Goal: Task Accomplishment & Management: Manage account settings

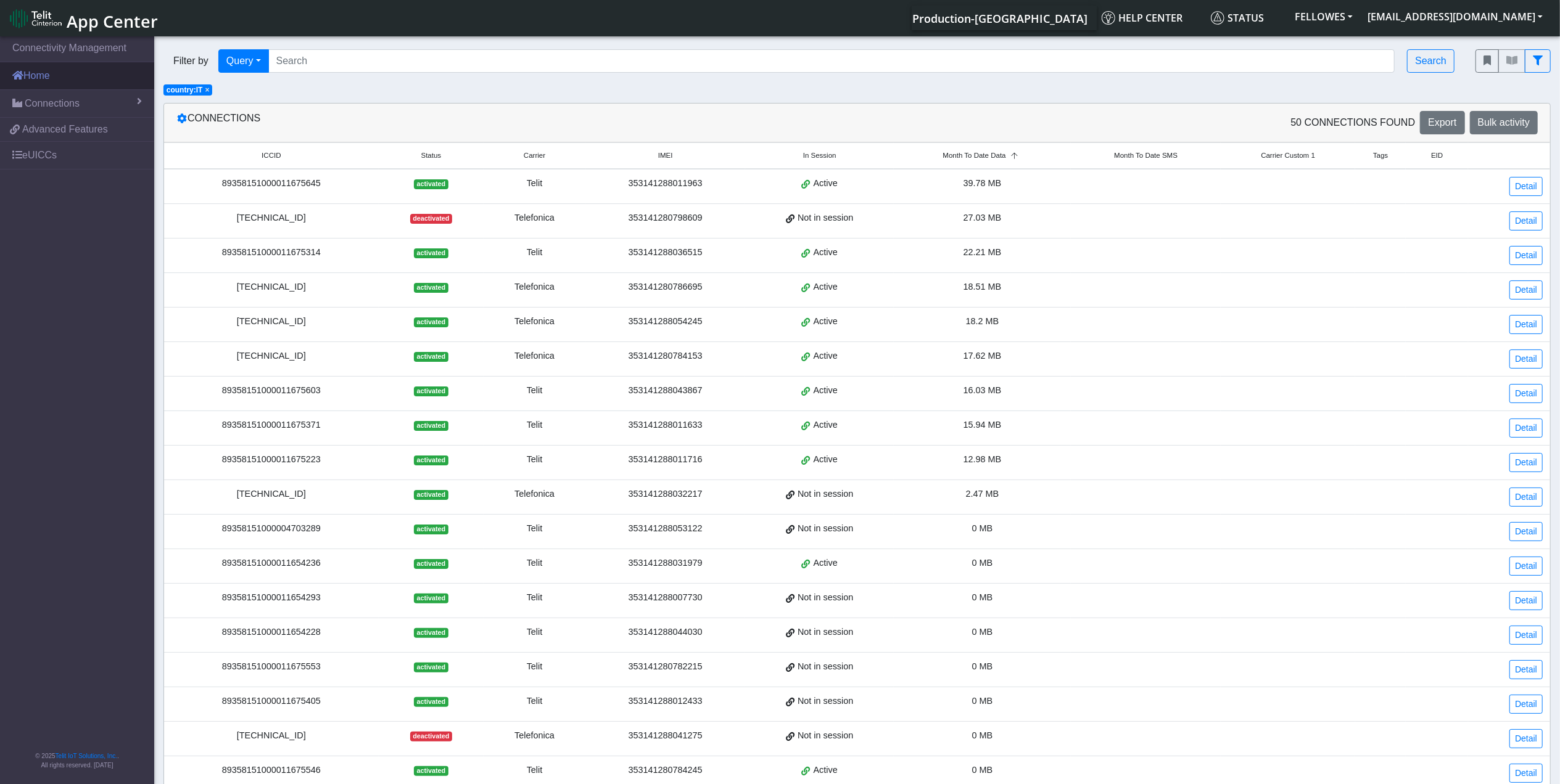
click at [79, 81] on link "Home" at bounding box center [77, 76] width 154 height 27
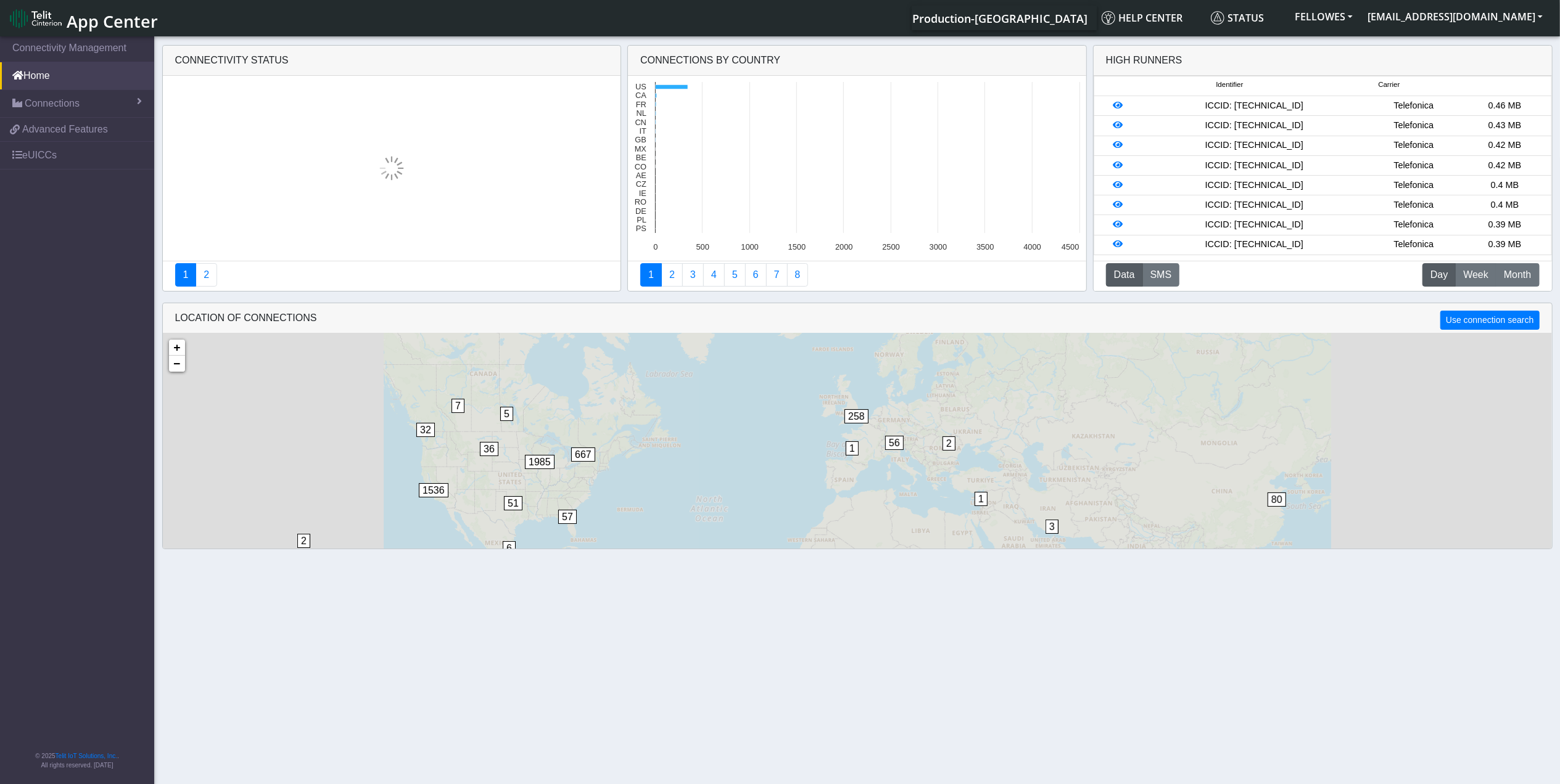
click at [99, 52] on link "Connectivity Management" at bounding box center [77, 48] width 154 height 27
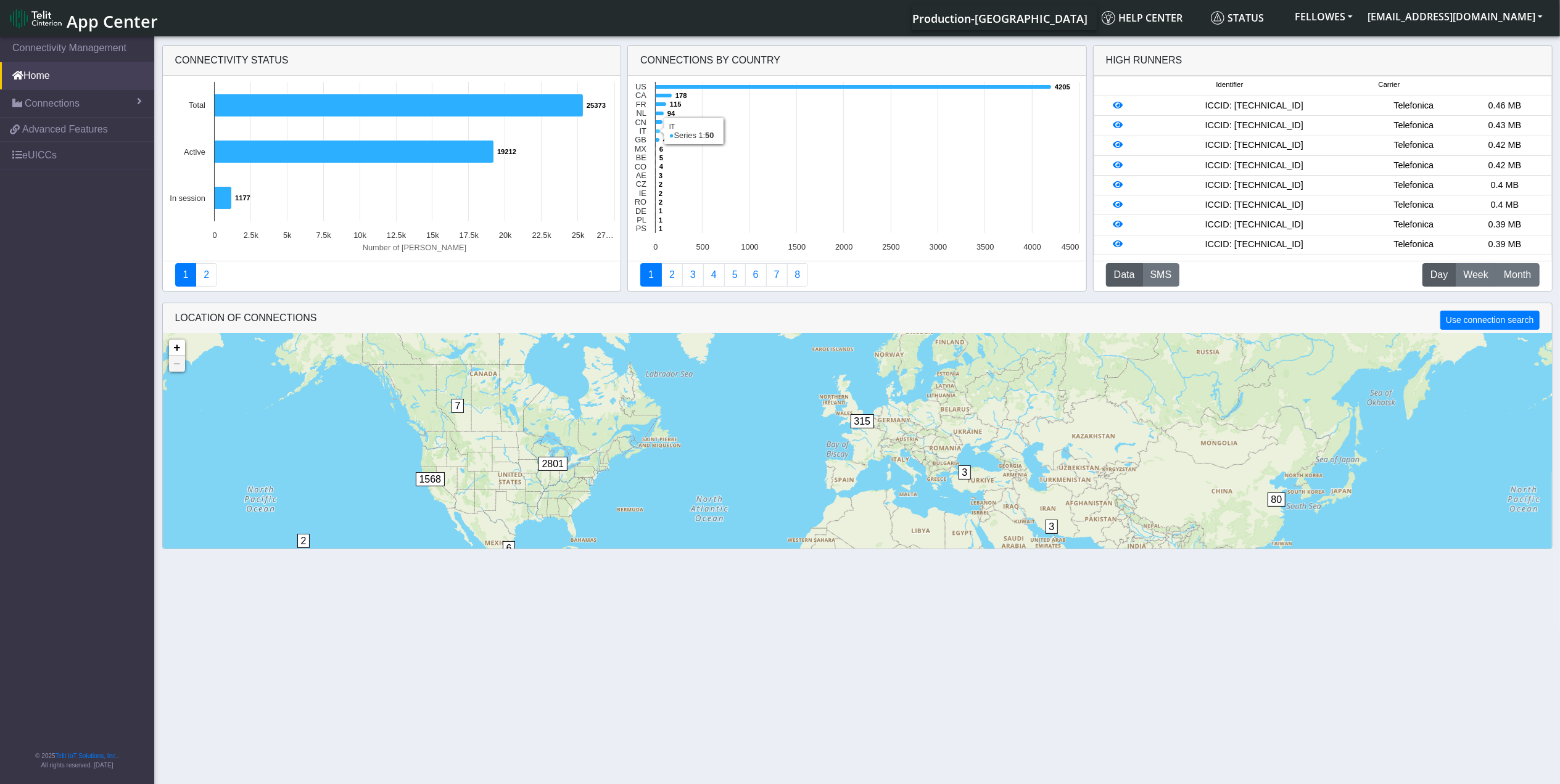
click at [659, 133] on icon at bounding box center [658, 132] width 5 height 5
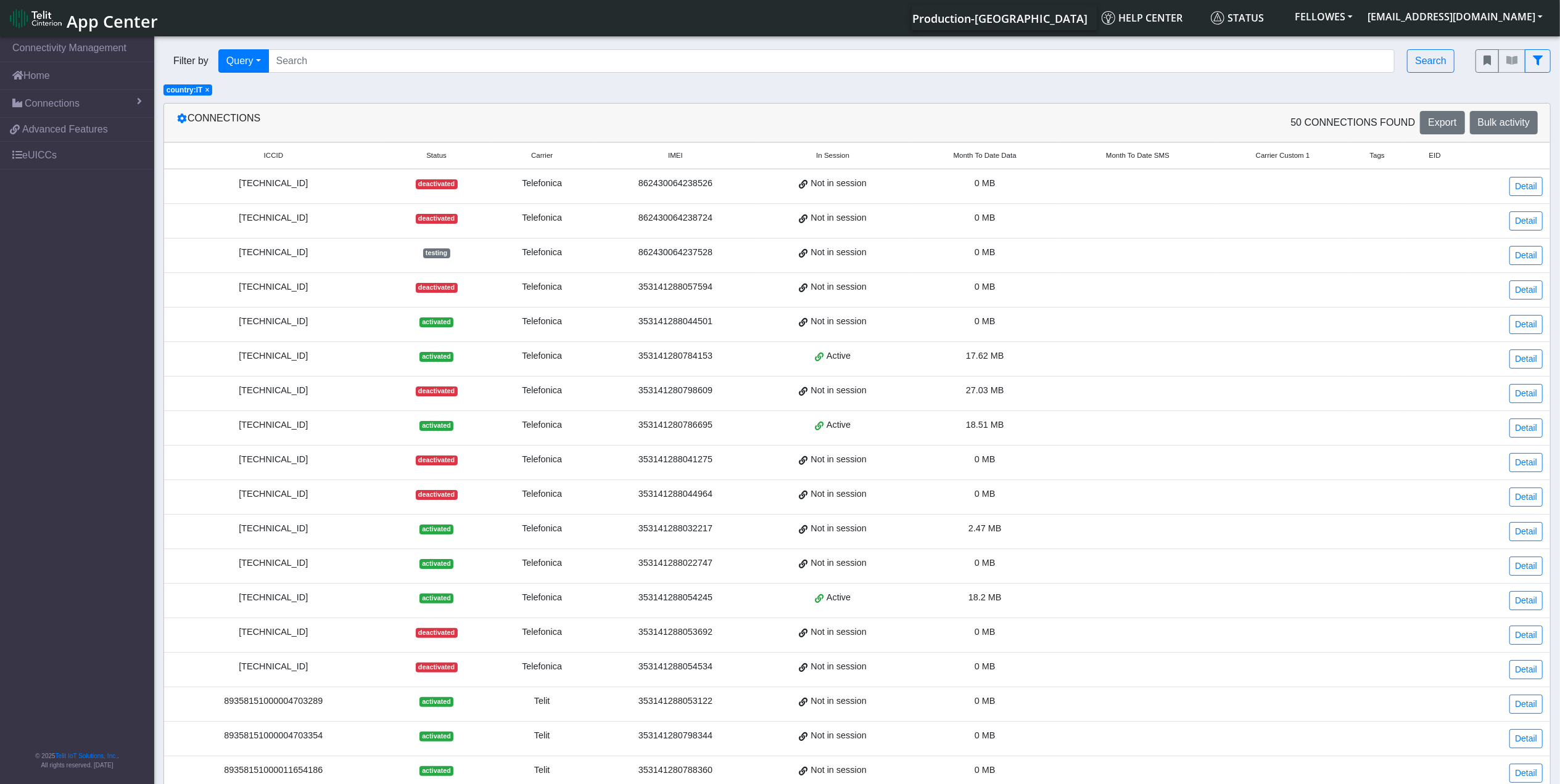
click at [984, 159] on span "Month To Date Data" at bounding box center [984, 155] width 63 height 10
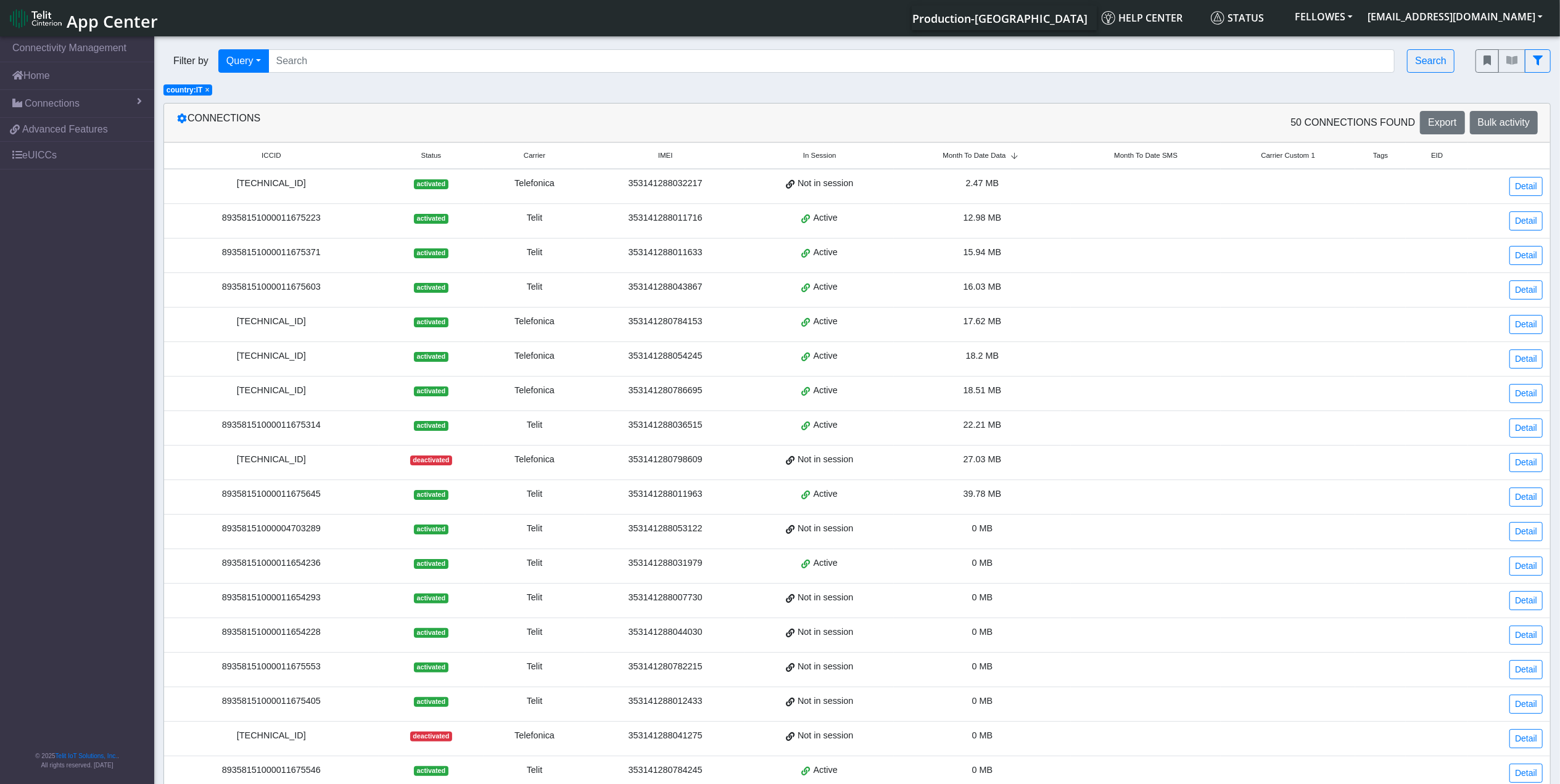
click at [984, 158] on span "Month To Date Data" at bounding box center [974, 155] width 63 height 10
click at [273, 188] on div "89358151000011675645" at bounding box center [271, 183] width 200 height 13
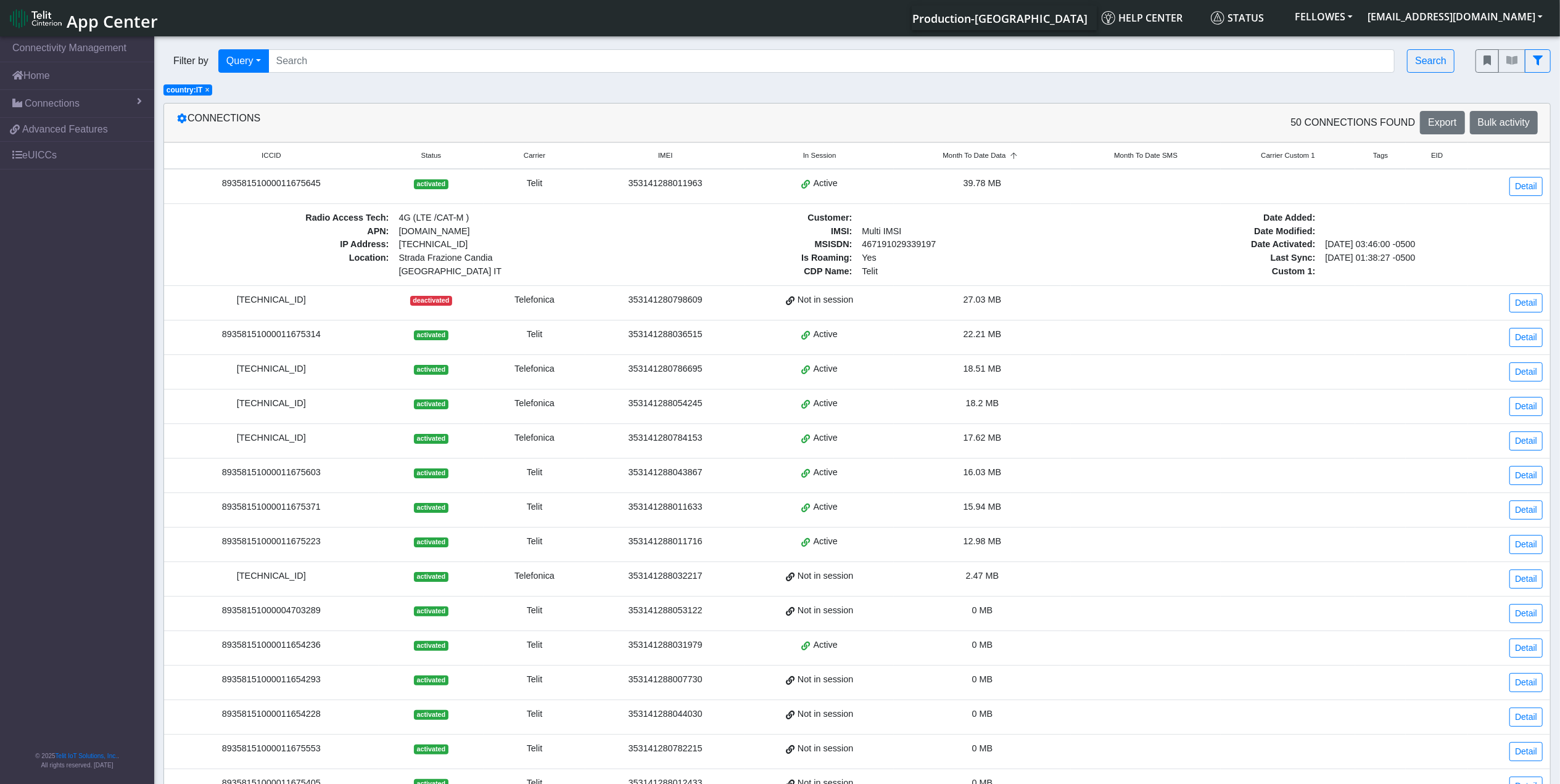
click at [662, 181] on div "353141288011963" at bounding box center [665, 183] width 145 height 13
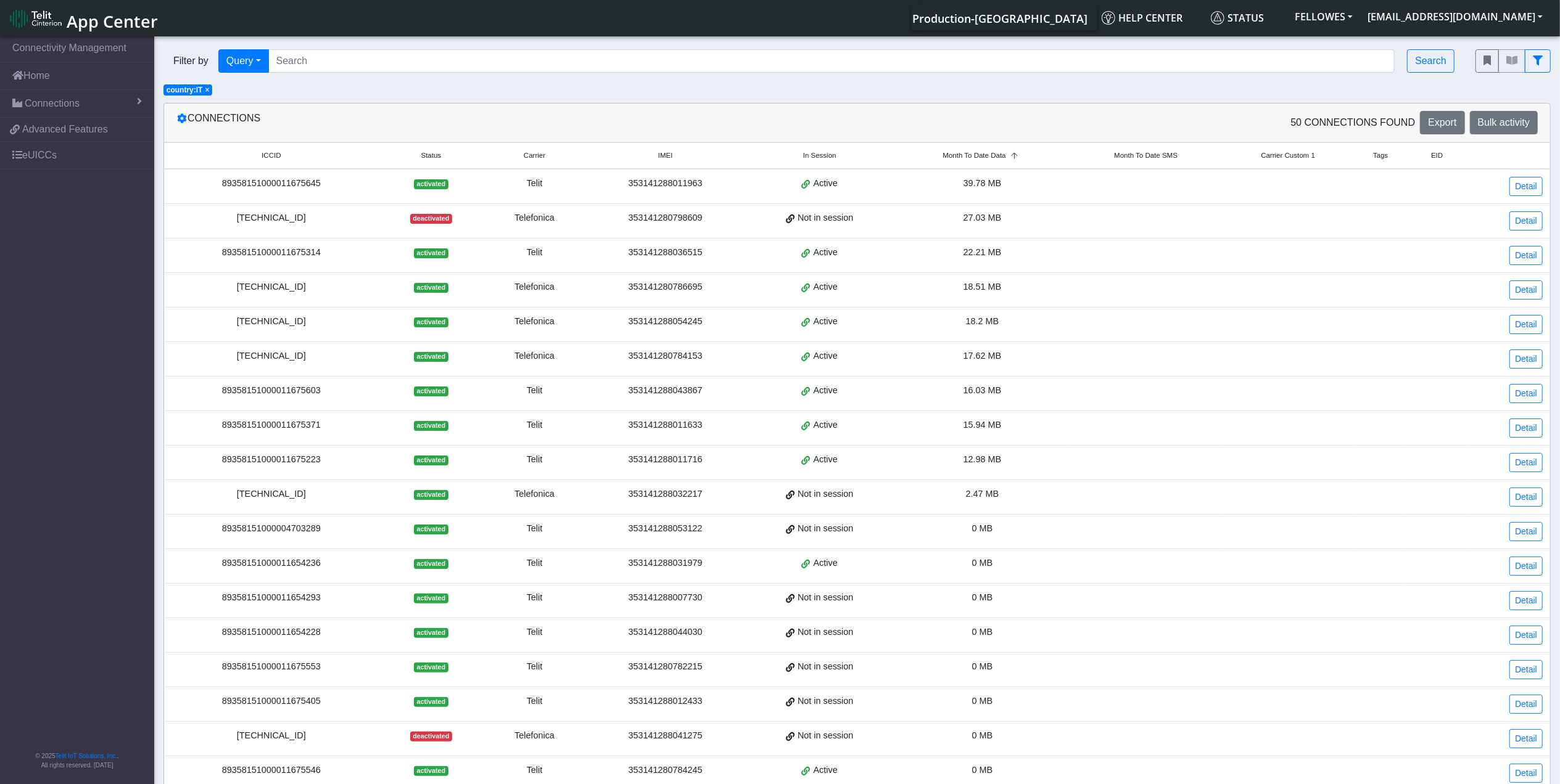
click at [658, 182] on div "353141288011963" at bounding box center [665, 183] width 145 height 13
copy div "353141288011963"
click at [278, 184] on div "89358151000011675645" at bounding box center [271, 183] width 200 height 13
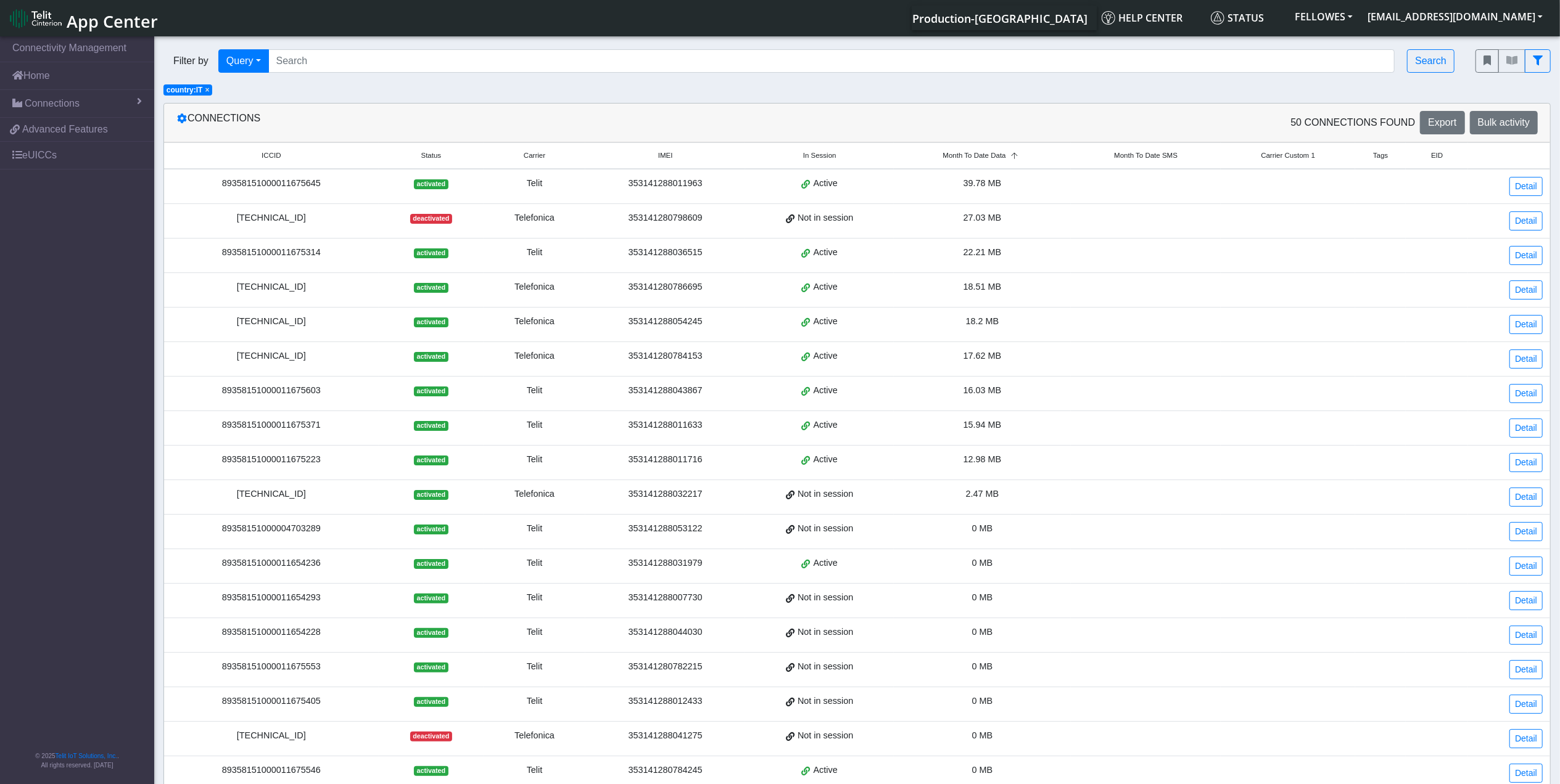
copy div "89358151000011675645"
click at [655, 185] on div "353141288011963" at bounding box center [665, 183] width 145 height 13
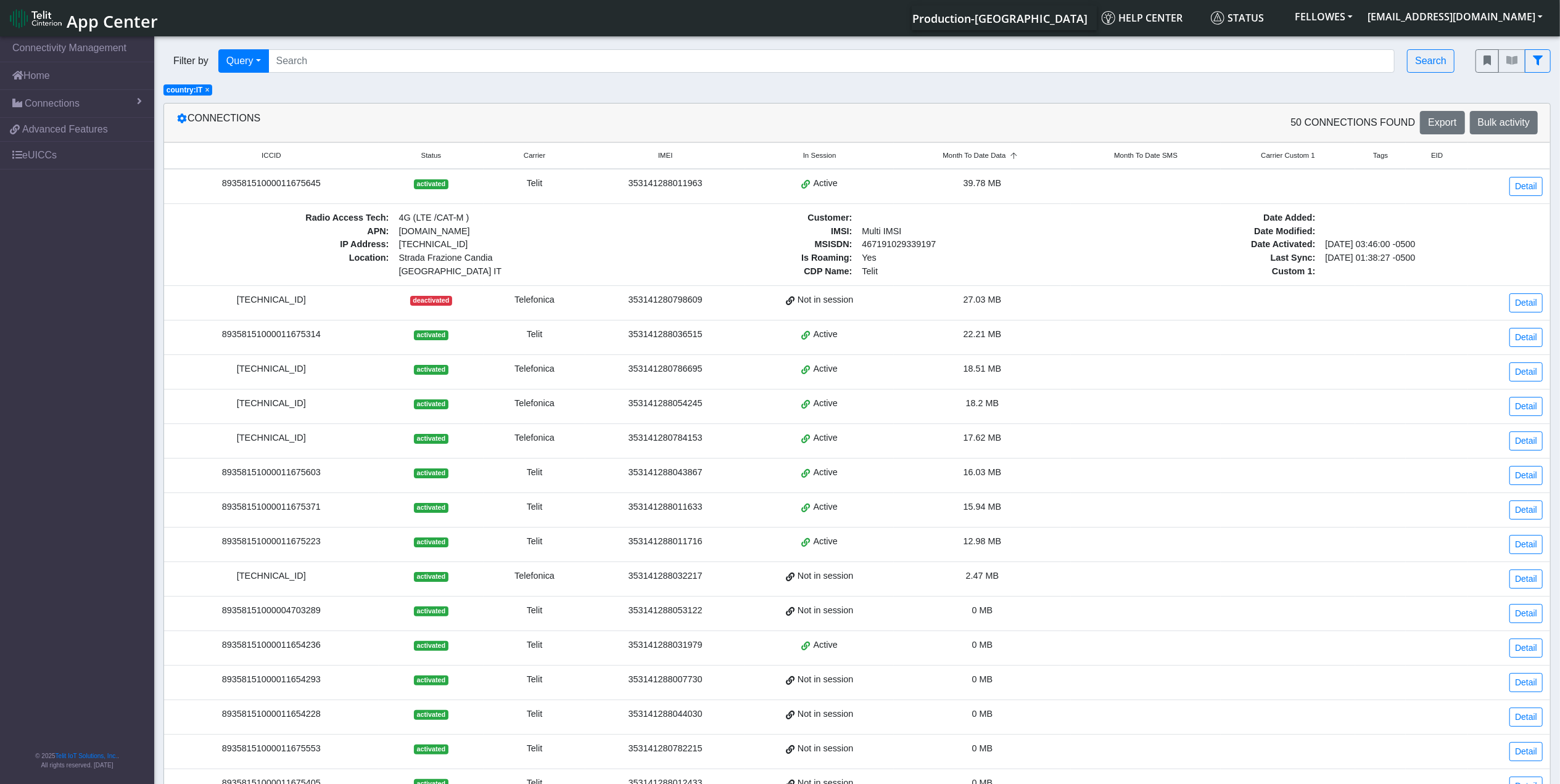
click at [654, 184] on div "353141288011963" at bounding box center [665, 183] width 145 height 13
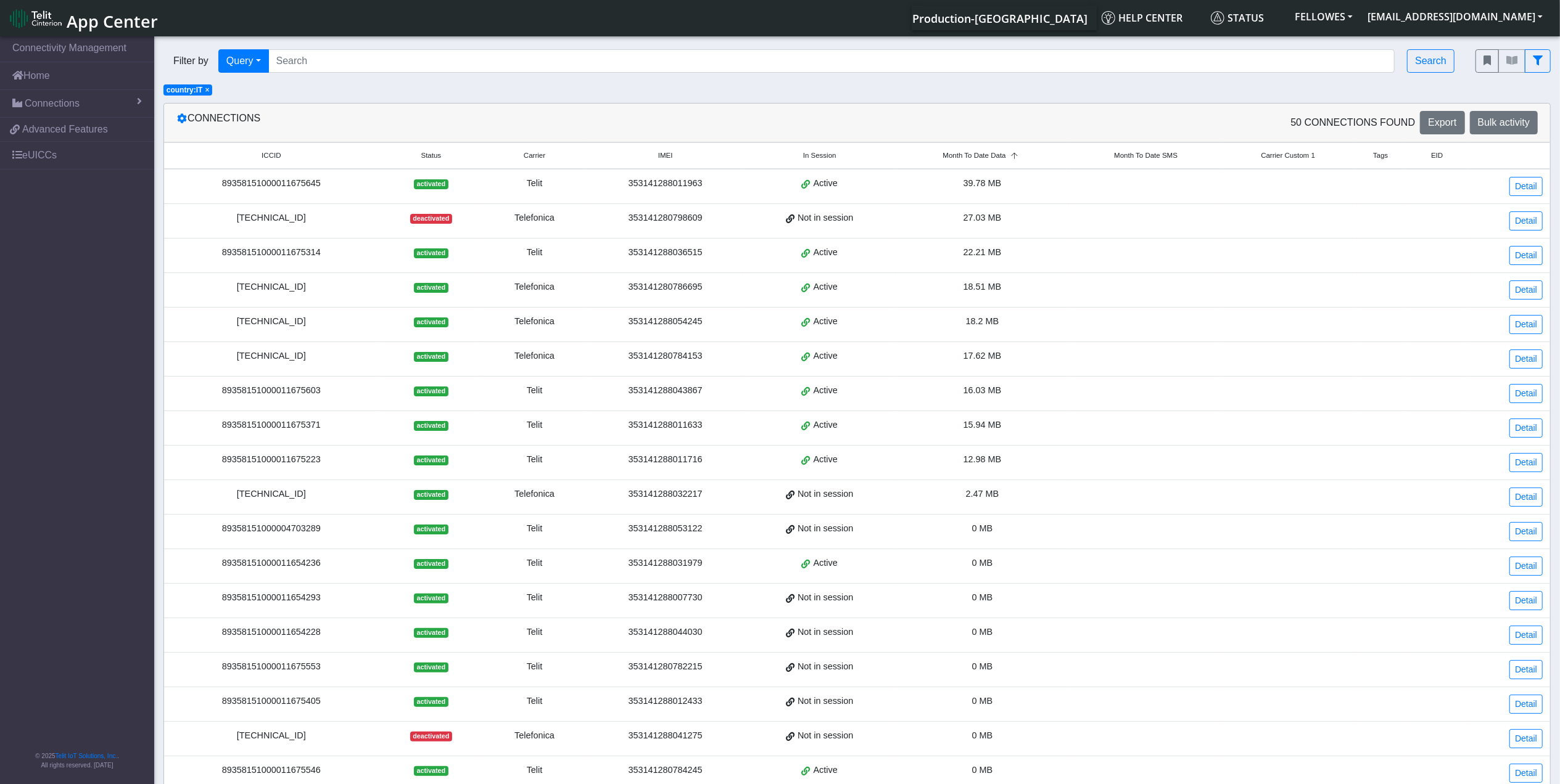
drag, startPoint x: 652, startPoint y: 184, endPoint x: 627, endPoint y: 186, distance: 25.1
click at [627, 186] on div "353141288011963" at bounding box center [665, 183] width 145 height 13
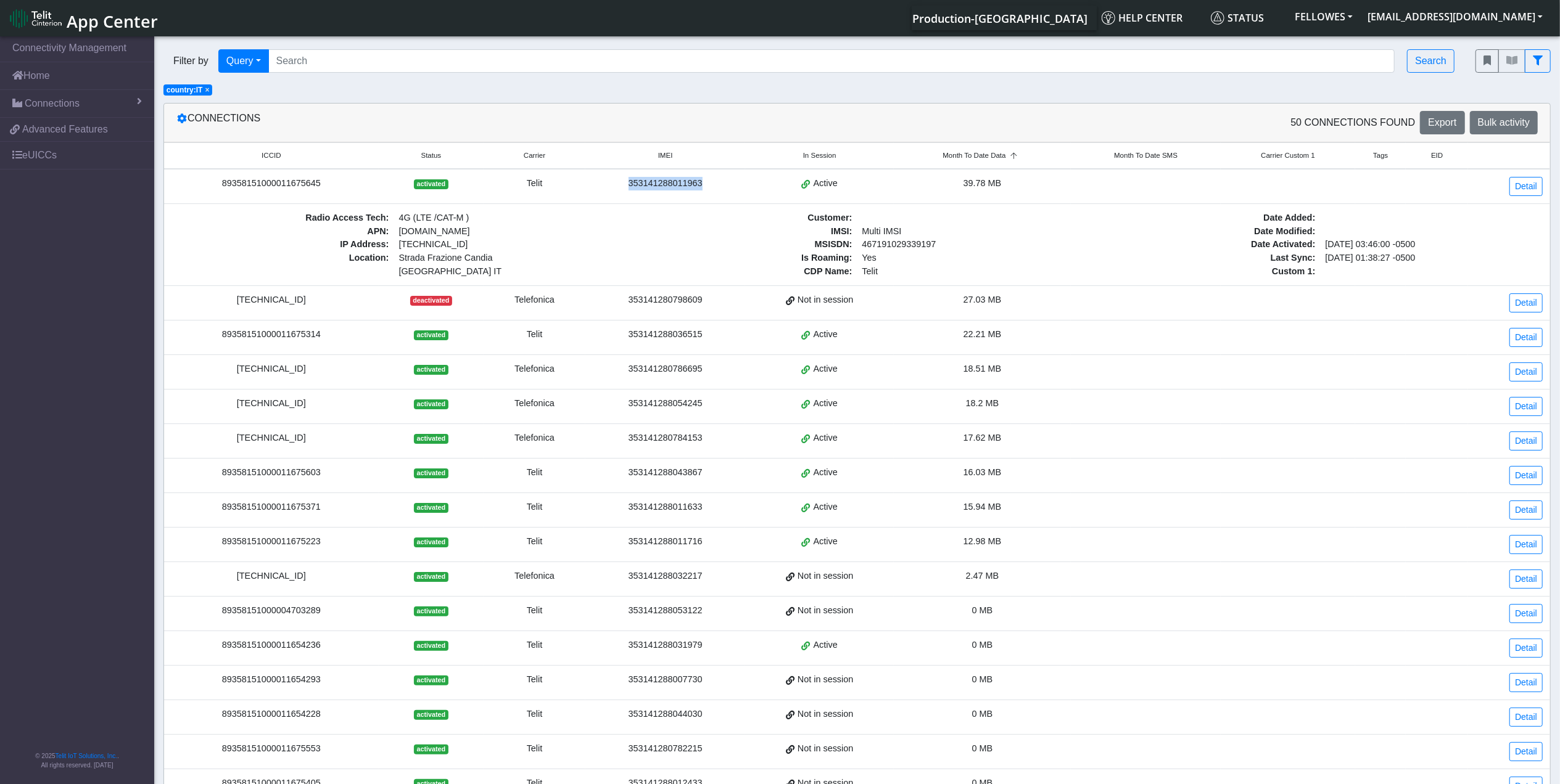
click at [627, 186] on div "353141288011963" at bounding box center [665, 183] width 145 height 13
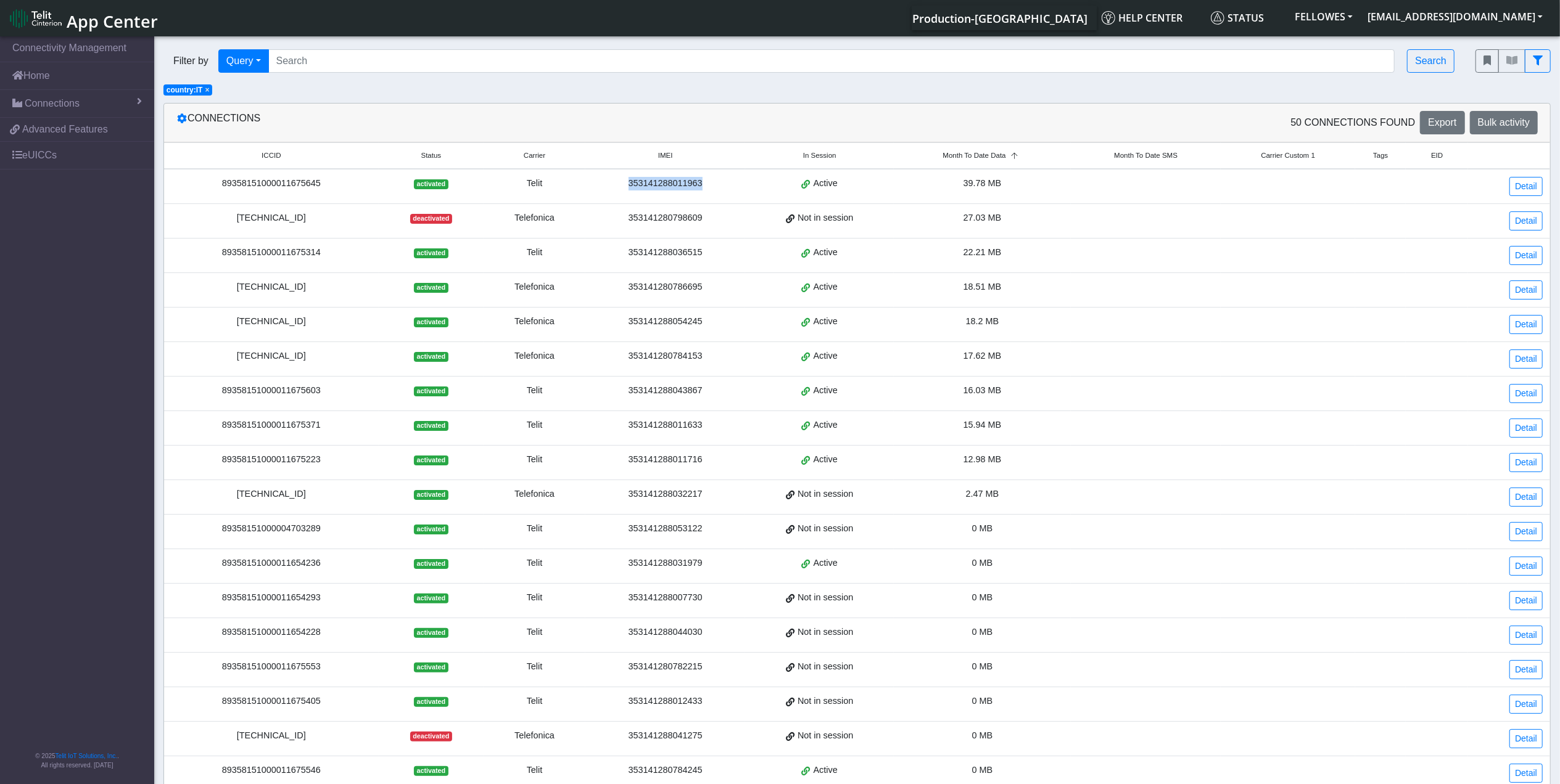
drag, startPoint x: 627, startPoint y: 186, endPoint x: 640, endPoint y: 184, distance: 13.2
copy div "353141288011963"
click at [1525, 182] on link "Detail" at bounding box center [1526, 186] width 34 height 19
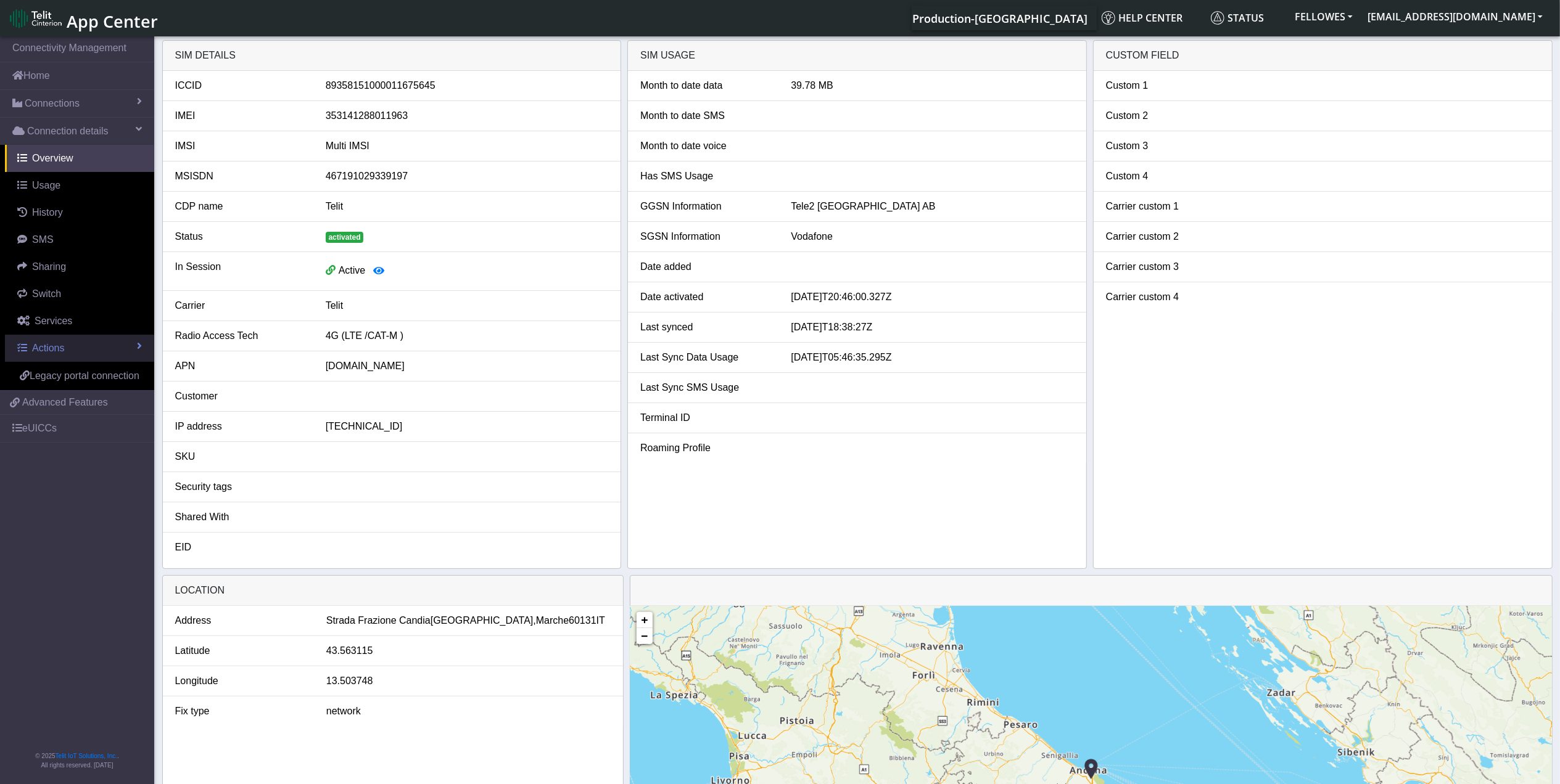
click at [104, 352] on link "Actions" at bounding box center [79, 348] width 149 height 27
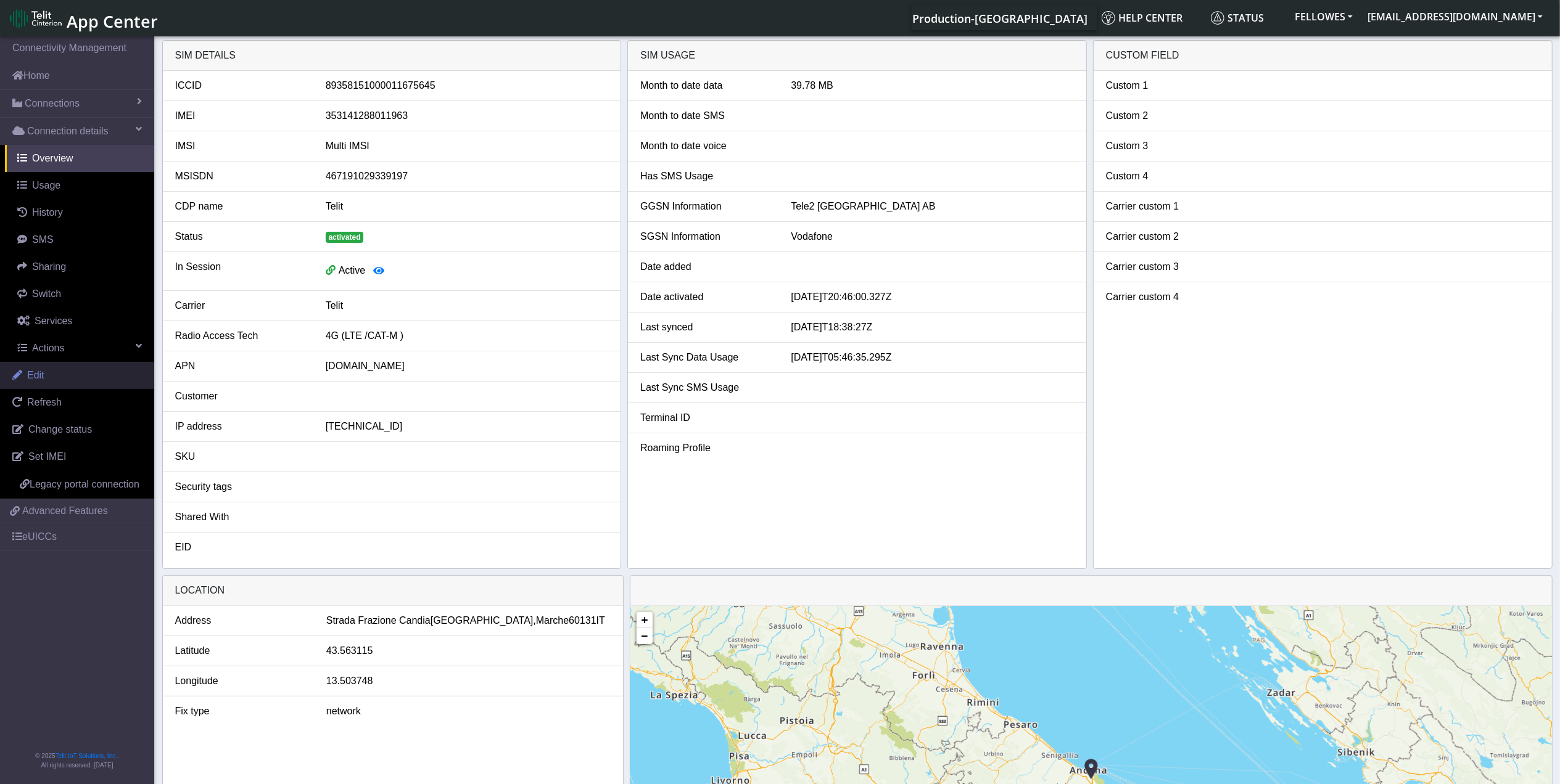
click at [40, 381] on span "Edit" at bounding box center [36, 374] width 17 height 10
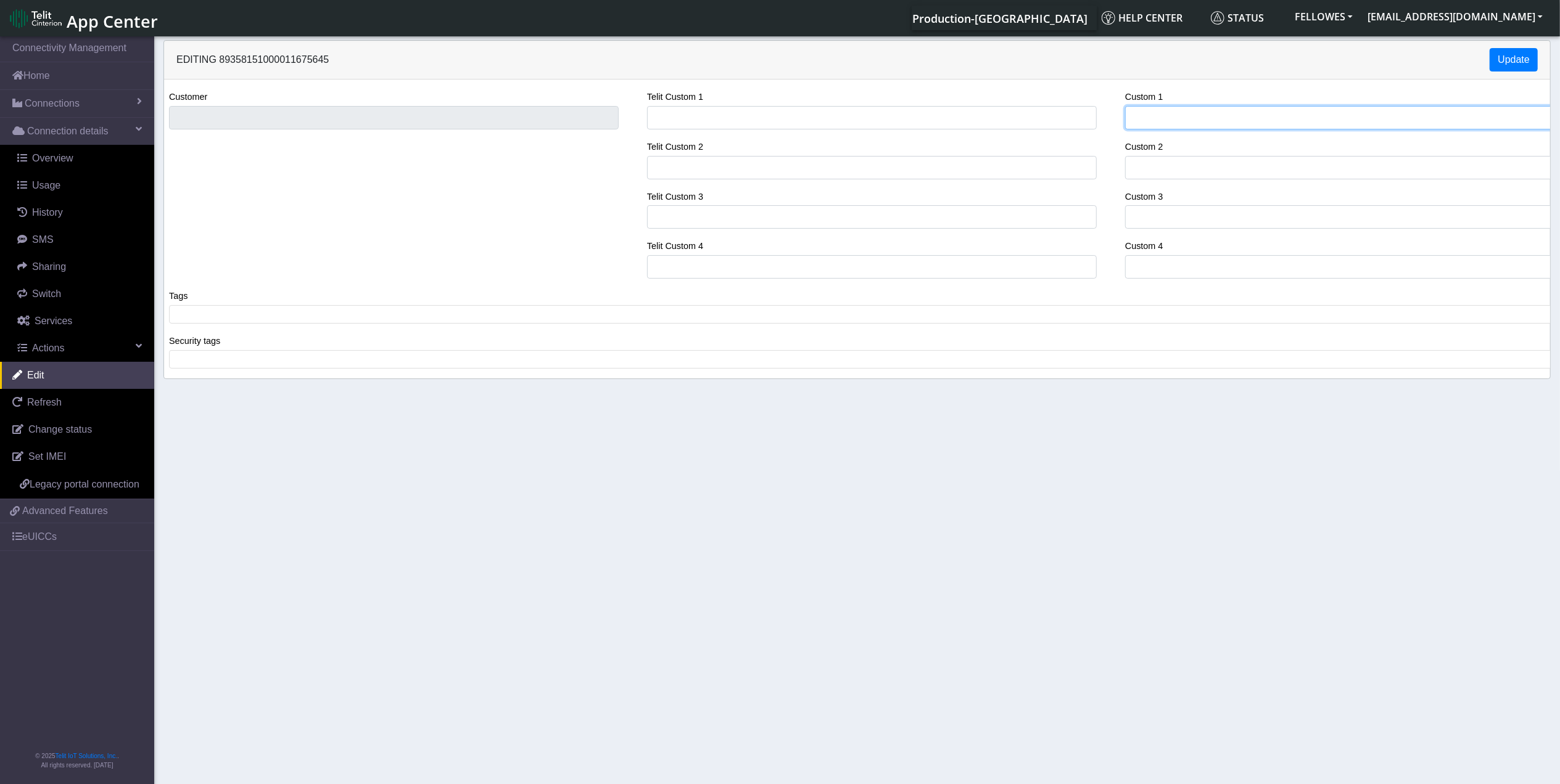
click at [1160, 120] on input "Custom 1" at bounding box center [1350, 118] width 450 height 23
click at [1209, 113] on input "not_onboard" at bounding box center [1350, 118] width 450 height 23
type input "not_onboarded"
click at [1508, 55] on button "Update" at bounding box center [1514, 60] width 48 height 23
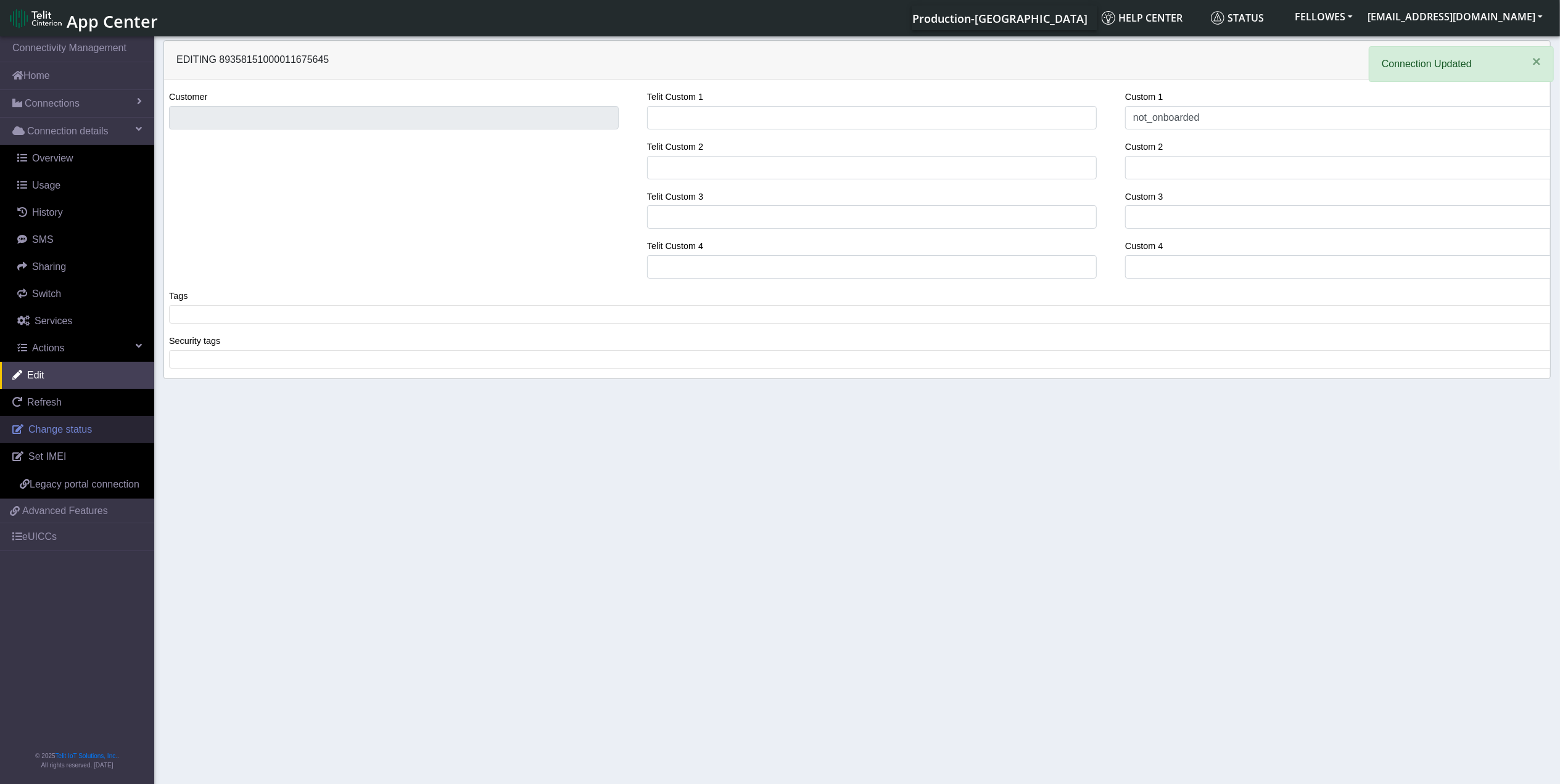
click at [74, 430] on span "Change status" at bounding box center [59, 429] width 63 height 10
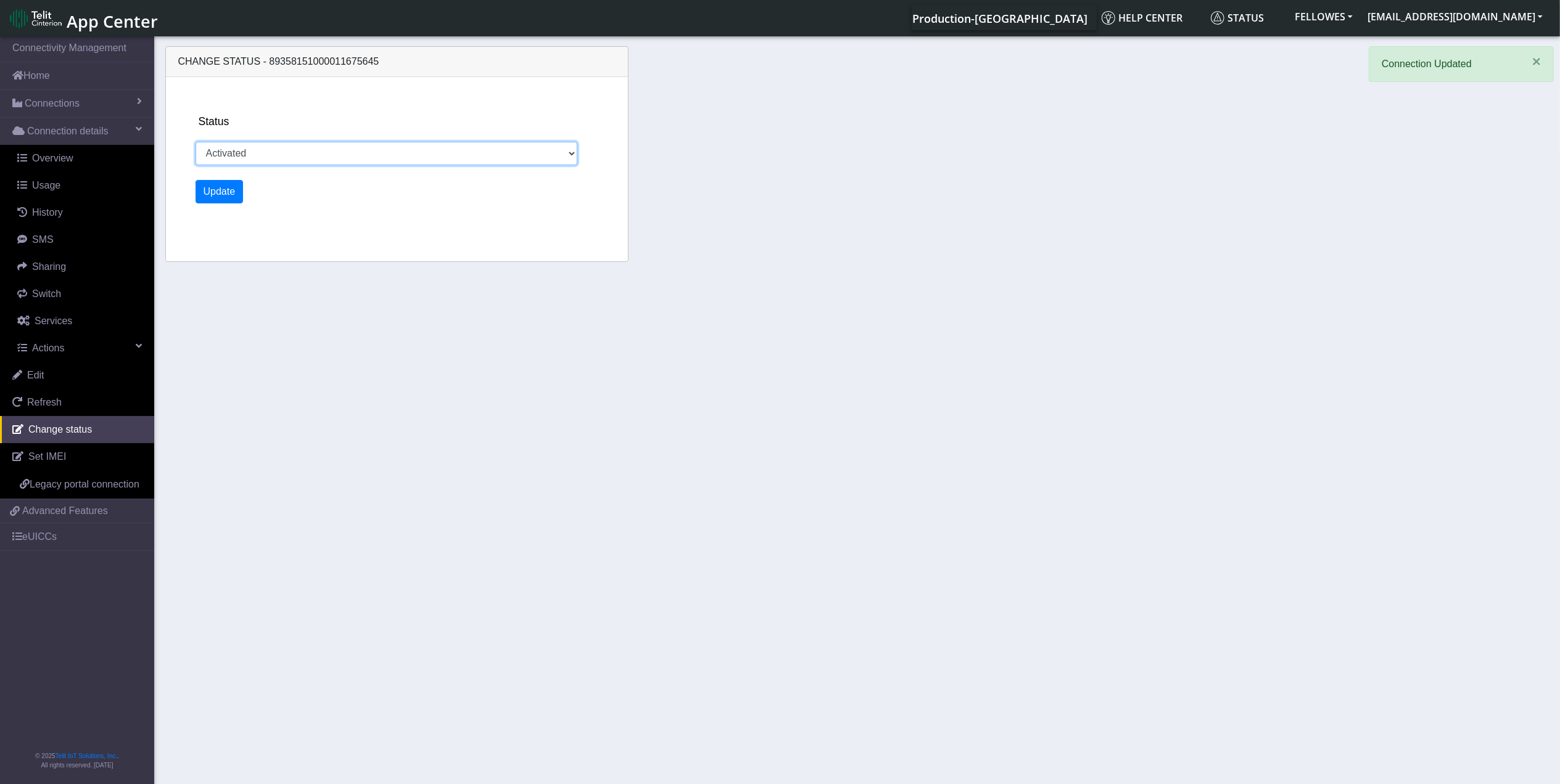
click at [378, 159] on select "Activated Deactivated" at bounding box center [386, 153] width 382 height 23
select select "deactivated"
click at [195, 141] on select "Activated Deactivated" at bounding box center [386, 153] width 382 height 23
click at [225, 185] on button "Update" at bounding box center [220, 192] width 48 height 23
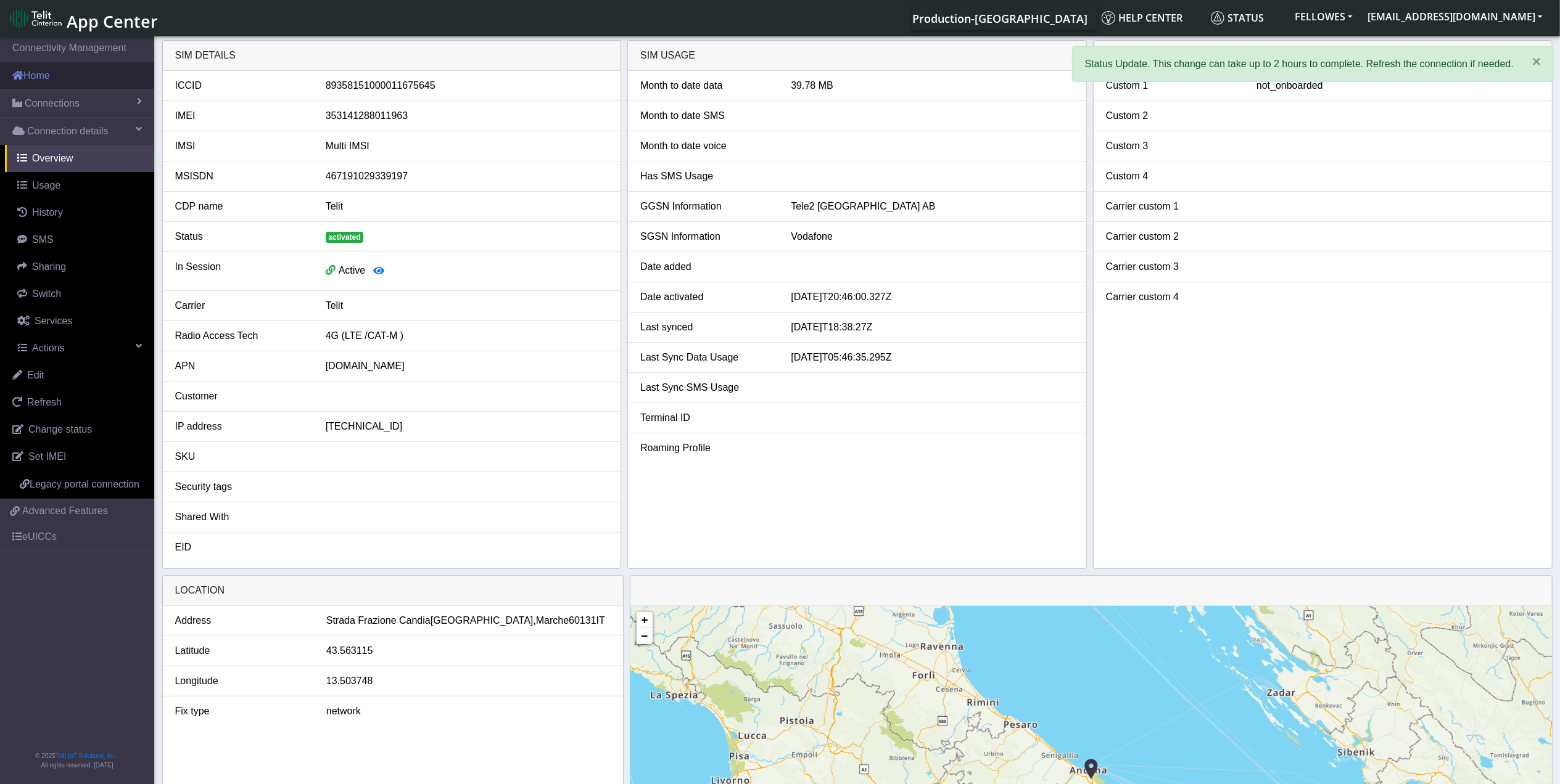
click at [45, 75] on link "Home" at bounding box center [77, 76] width 154 height 27
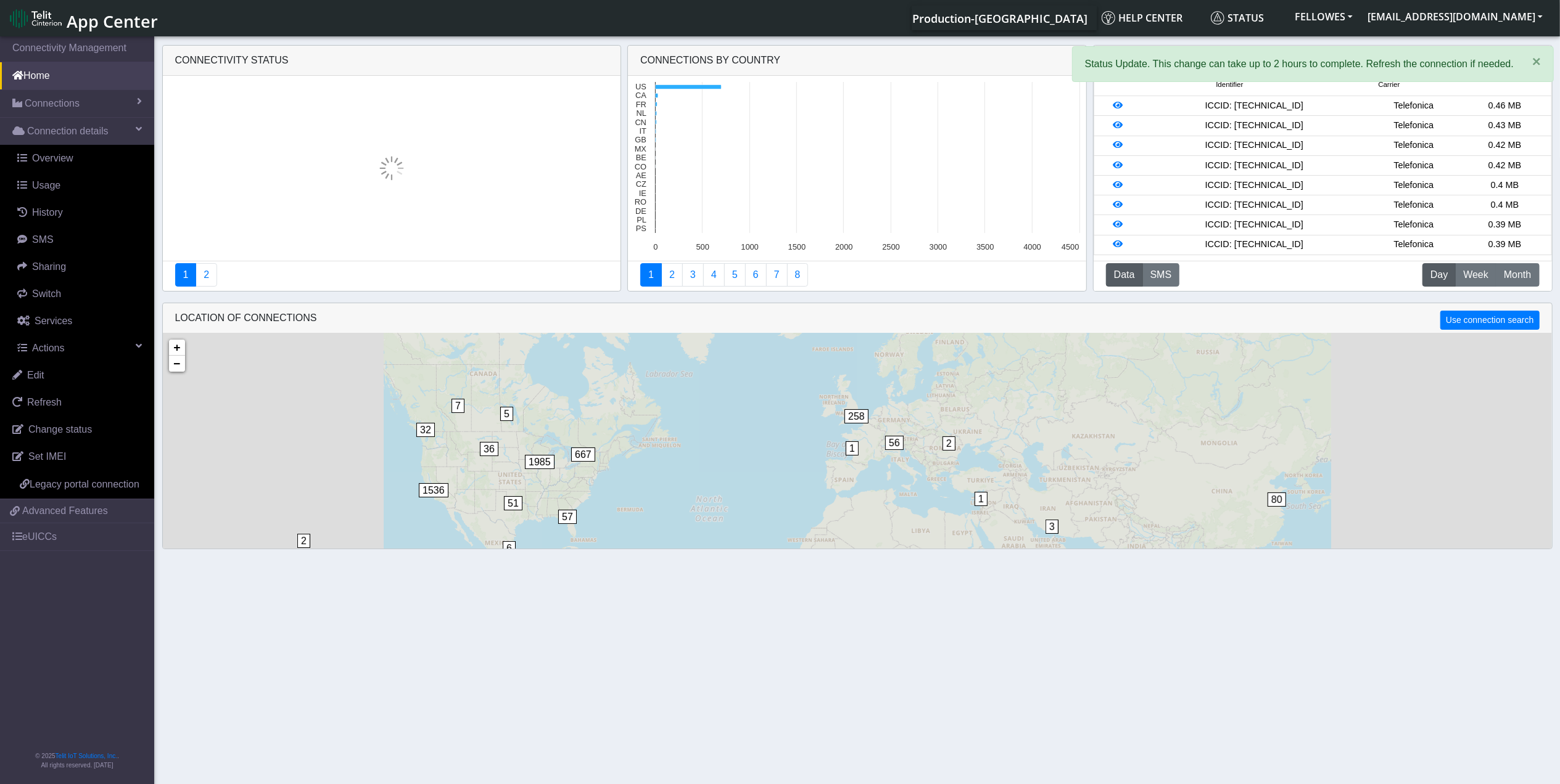
click at [95, 96] on div "Connectivity status 1 2 Connections By Country Created with Highcharts 11.2.0 4…" at bounding box center [857, 297] width 1560 height 515
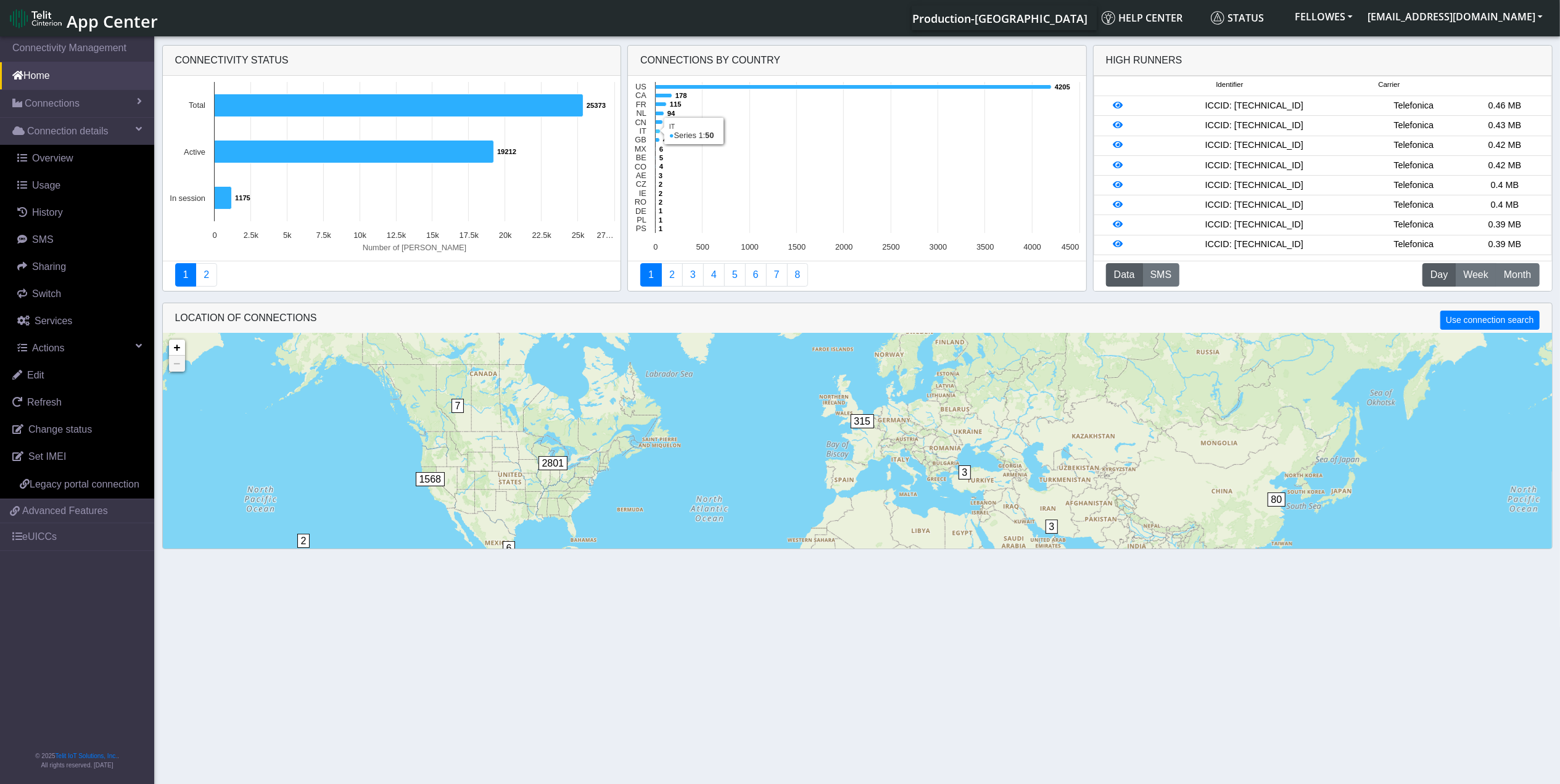
click at [656, 129] on rect at bounding box center [856, 168] width 457 height 185
click at [658, 130] on icon at bounding box center [658, 132] width 5 height 5
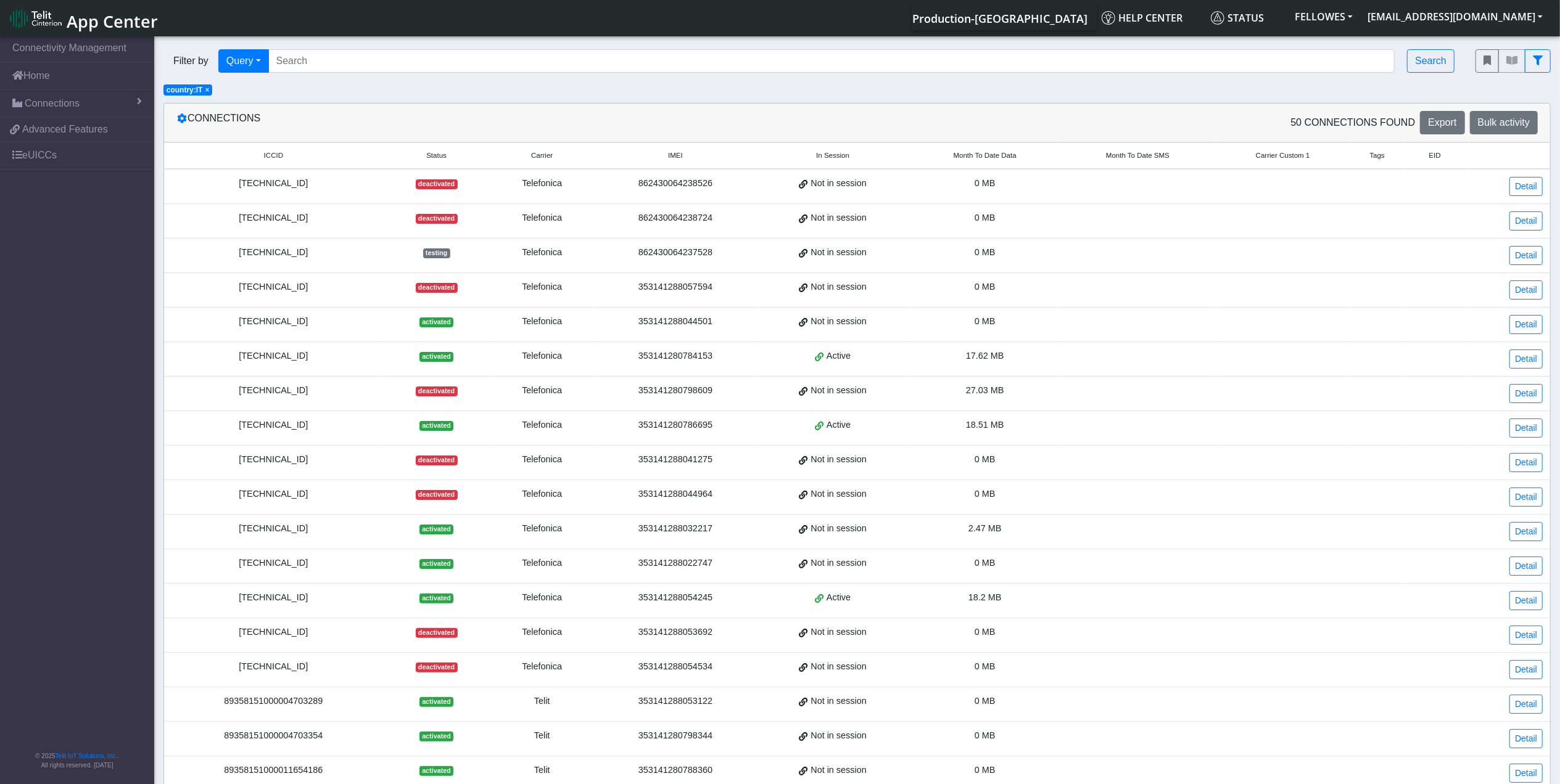
click at [984, 156] on span "Month To Date Data" at bounding box center [984, 155] width 63 height 10
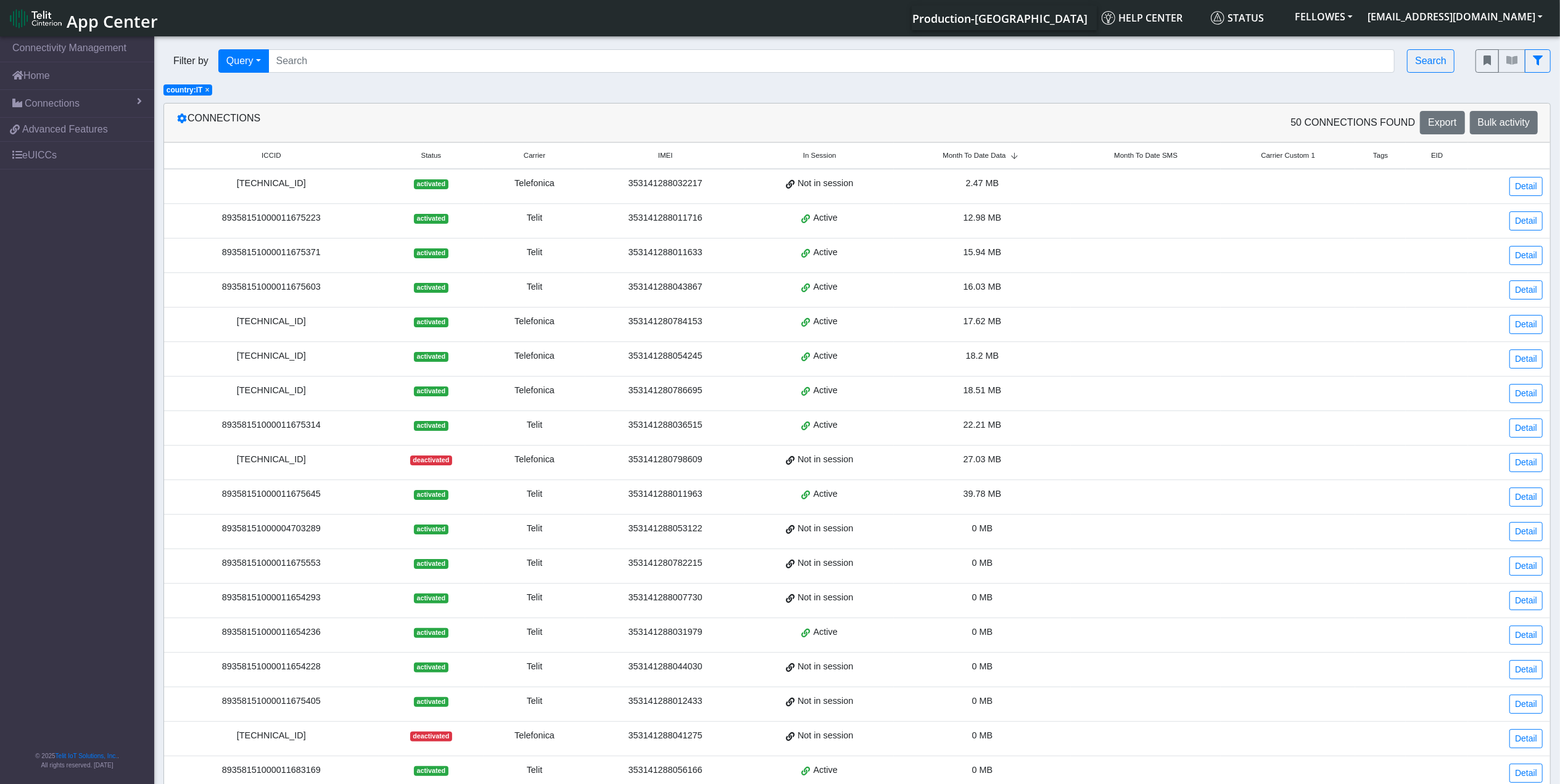
click at [984, 156] on span "Month To Date Data" at bounding box center [974, 155] width 63 height 10
click at [277, 252] on div "89358151000011675314" at bounding box center [271, 252] width 200 height 13
click at [277, 250] on div "89358151000011675314" at bounding box center [271, 252] width 200 height 13
copy div "89358151000011675314"
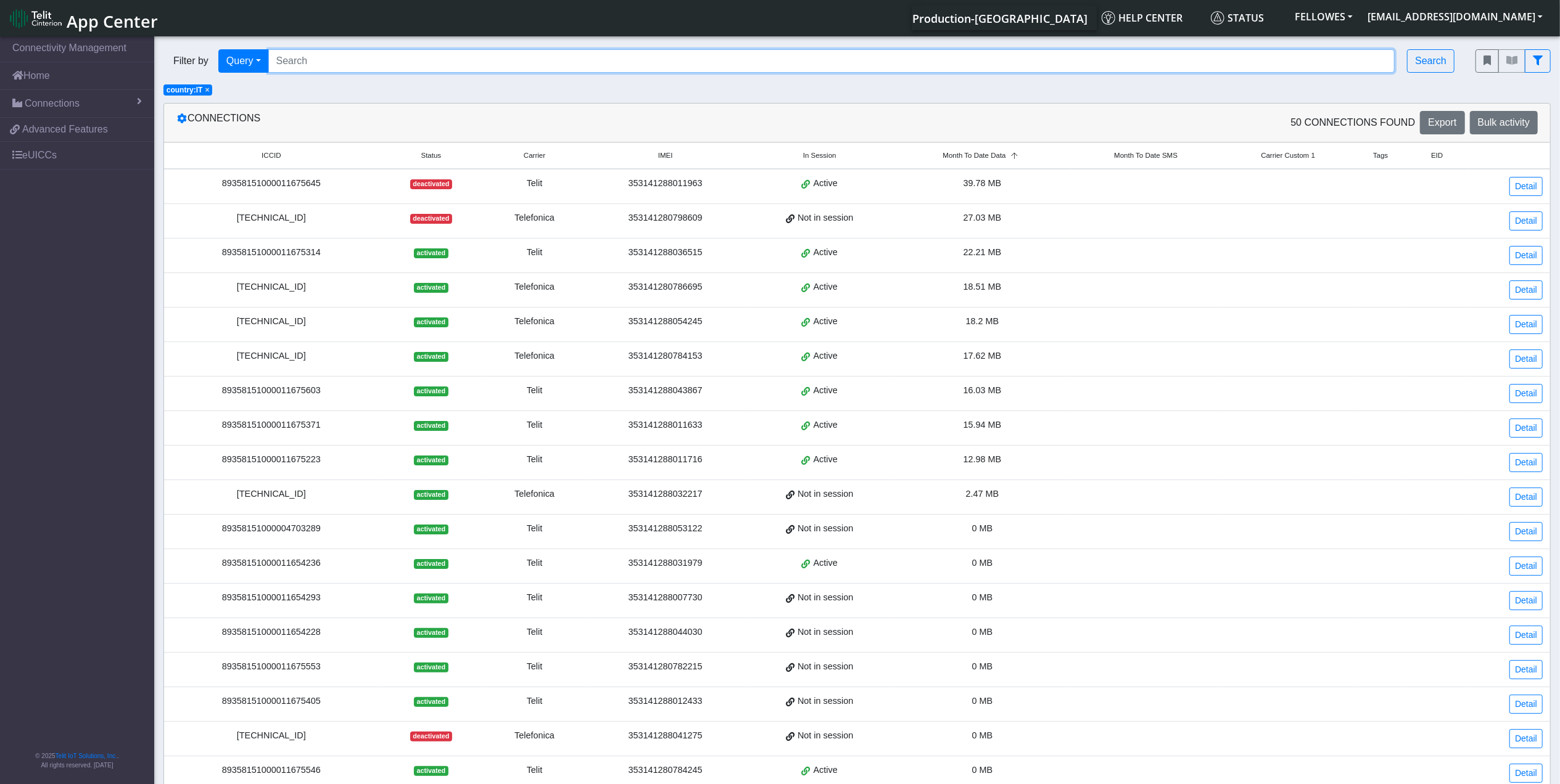
click at [430, 49] on input "Search..." at bounding box center [831, 61] width 1127 height 23
paste input "sn0123582114B2D37601"
type input "sn0123582114B2D37601"
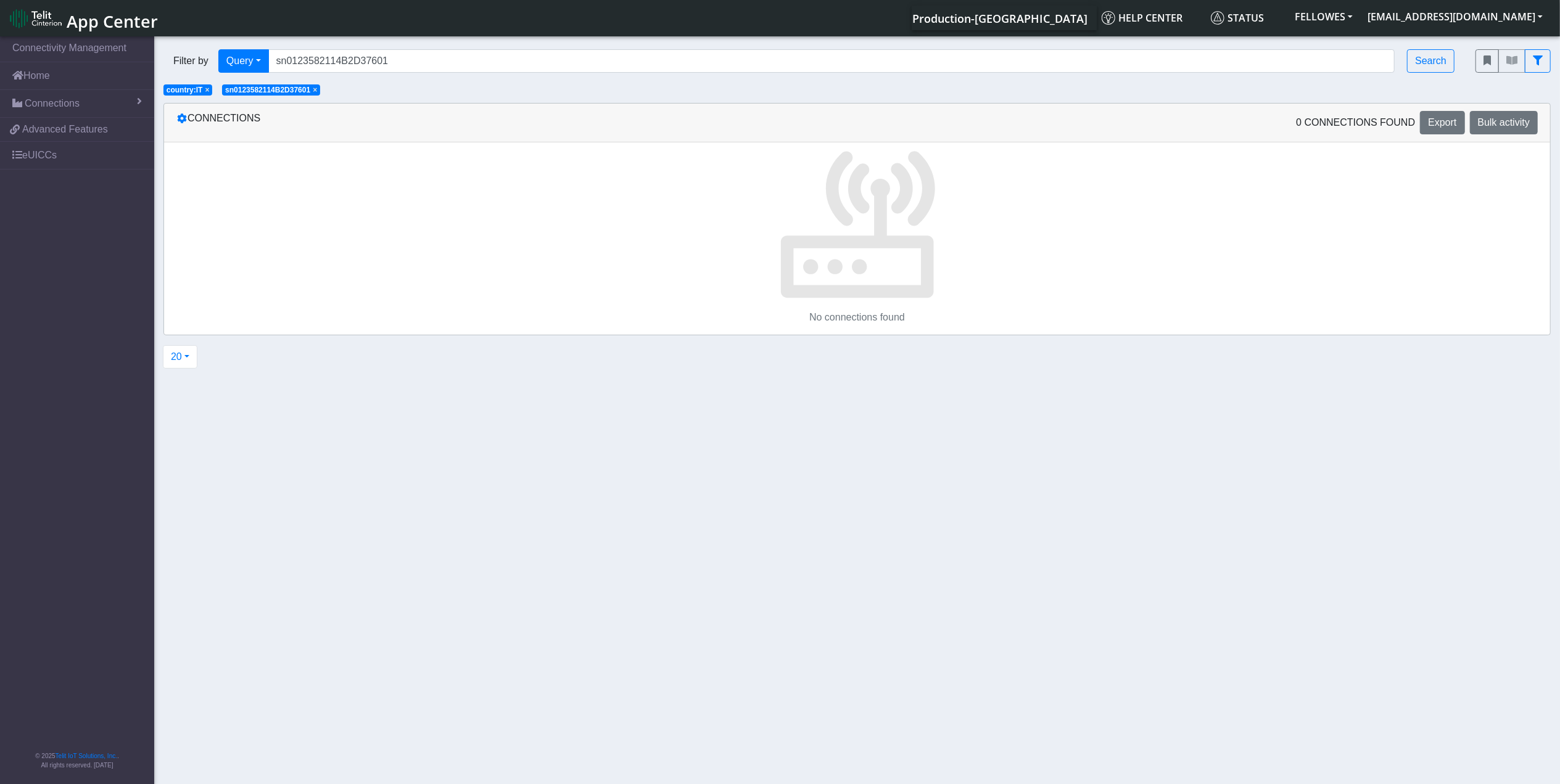
click at [209, 94] on span "×" at bounding box center [207, 90] width 5 height 9
click at [1432, 58] on button "Search" at bounding box center [1430, 61] width 48 height 23
click at [257, 90] on span "×" at bounding box center [256, 90] width 5 height 9
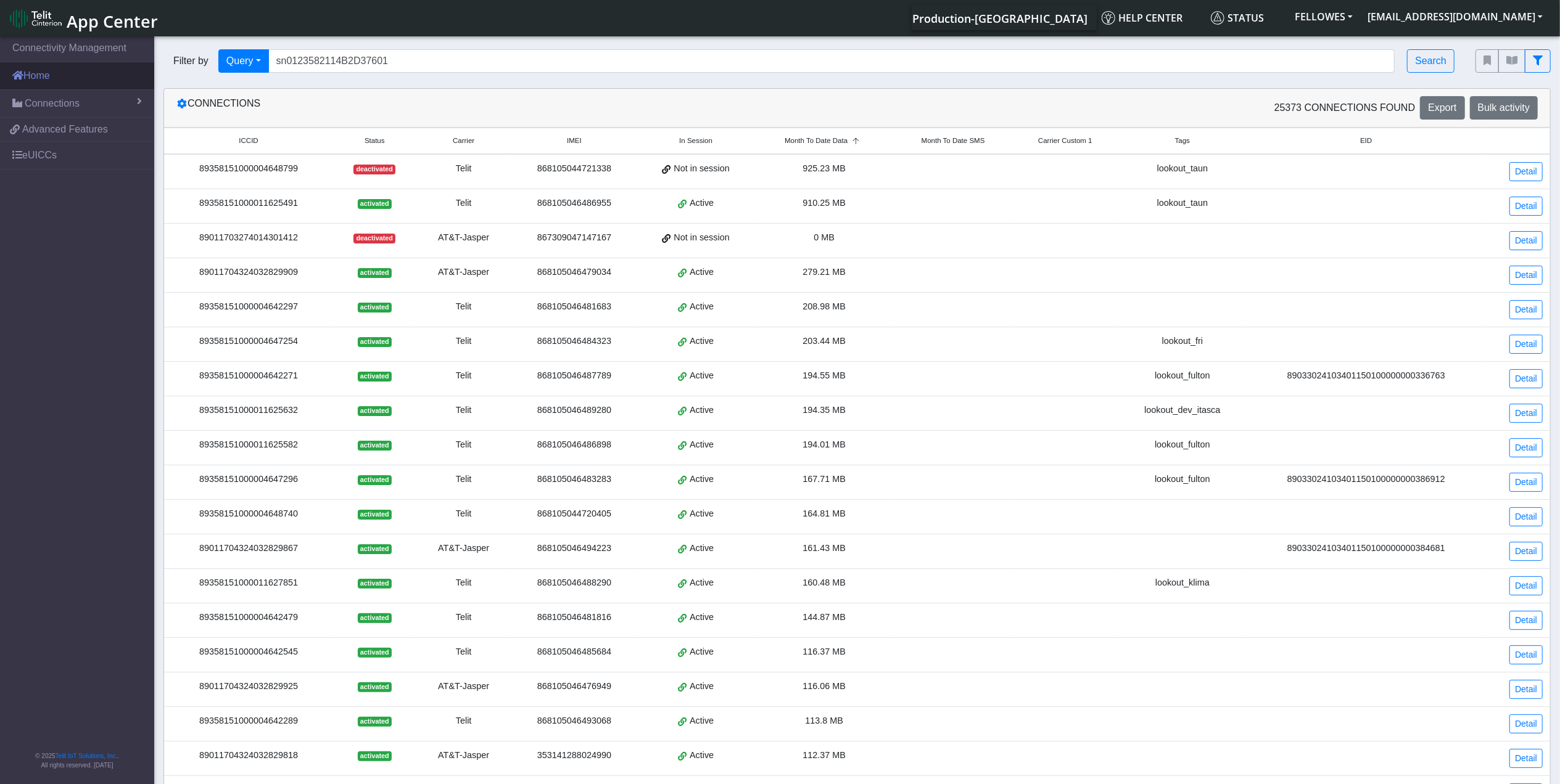
click at [48, 81] on link "Home" at bounding box center [77, 76] width 154 height 27
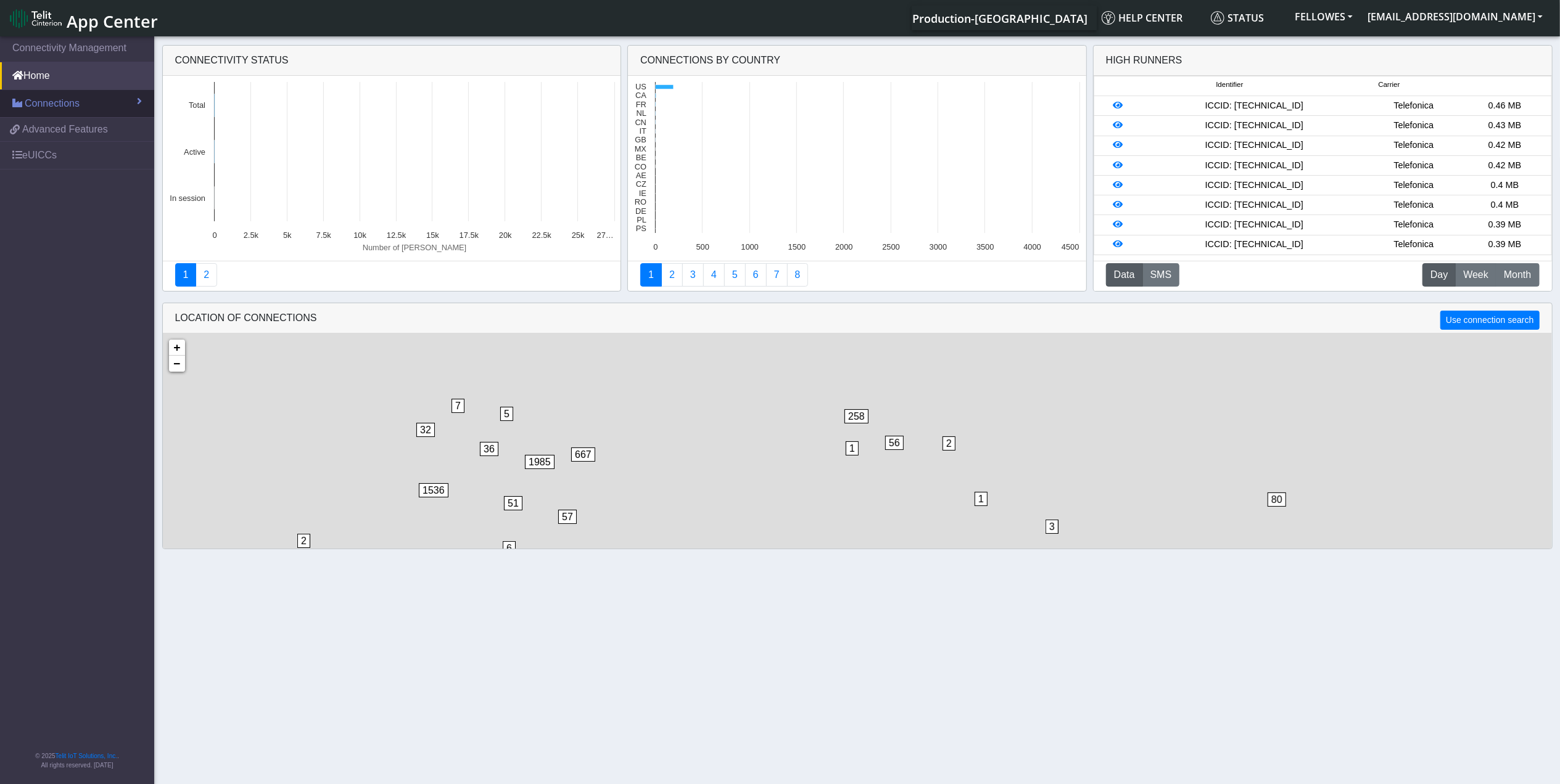
click at [74, 105] on span "Connections" at bounding box center [52, 103] width 55 height 15
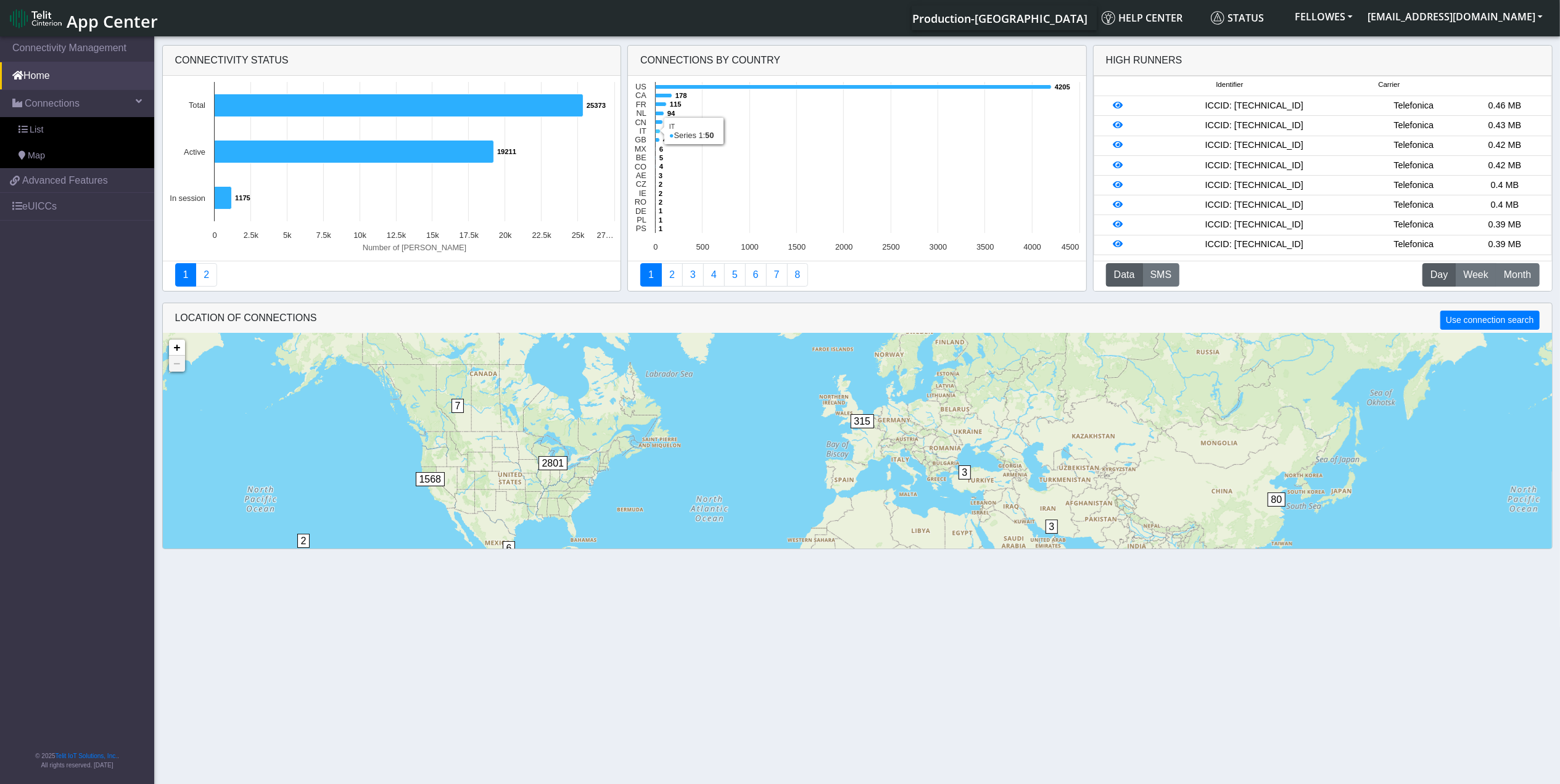
click at [660, 130] on icon at bounding box center [658, 132] width 5 height 5
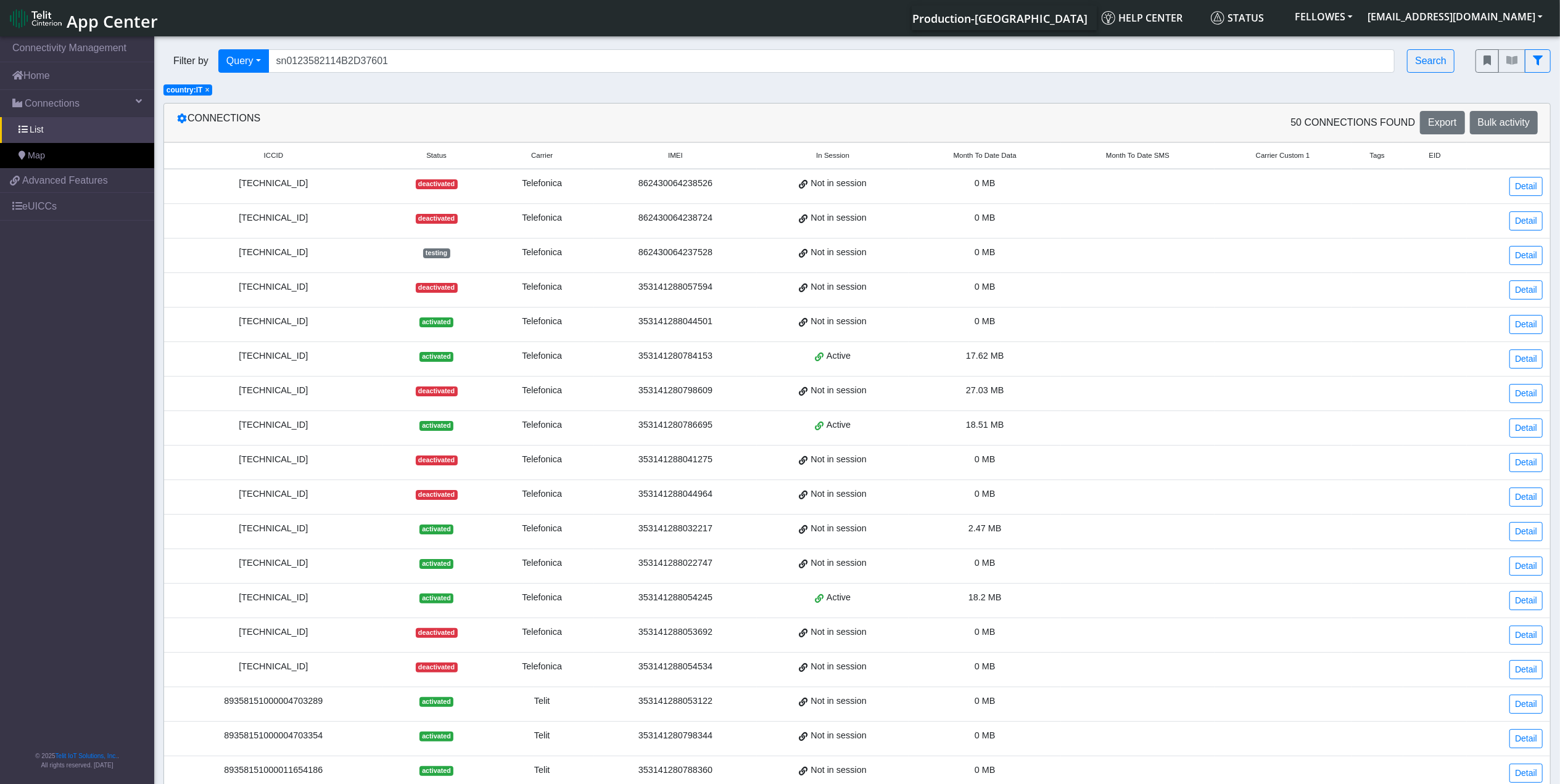
click at [999, 156] on span "Month To Date Data" at bounding box center [984, 155] width 63 height 10
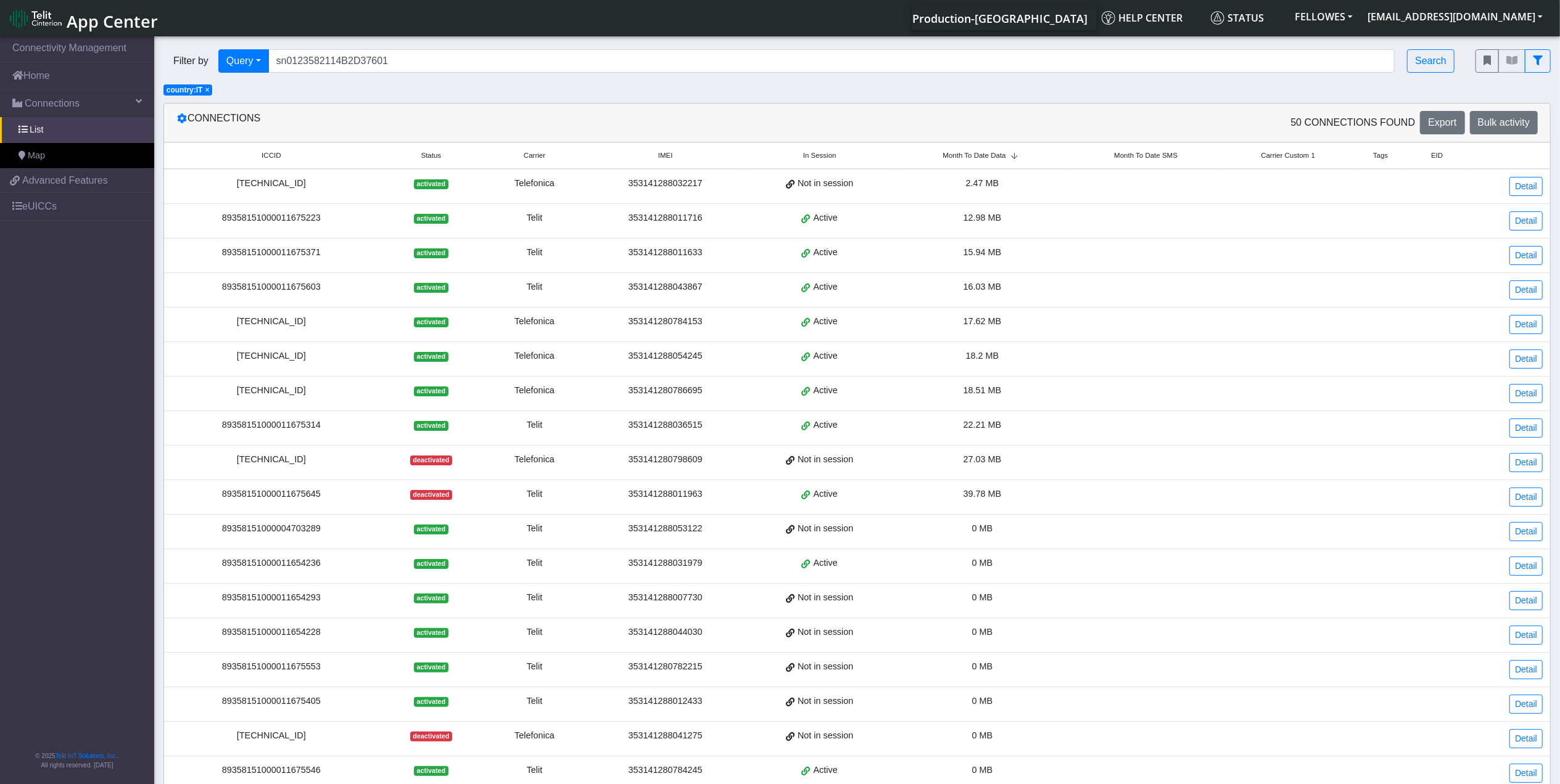
click at [999, 159] on span "Month To Date Data" at bounding box center [974, 155] width 63 height 10
click at [249, 297] on td "[TECHNICAL_ID]" at bounding box center [271, 290] width 214 height 34
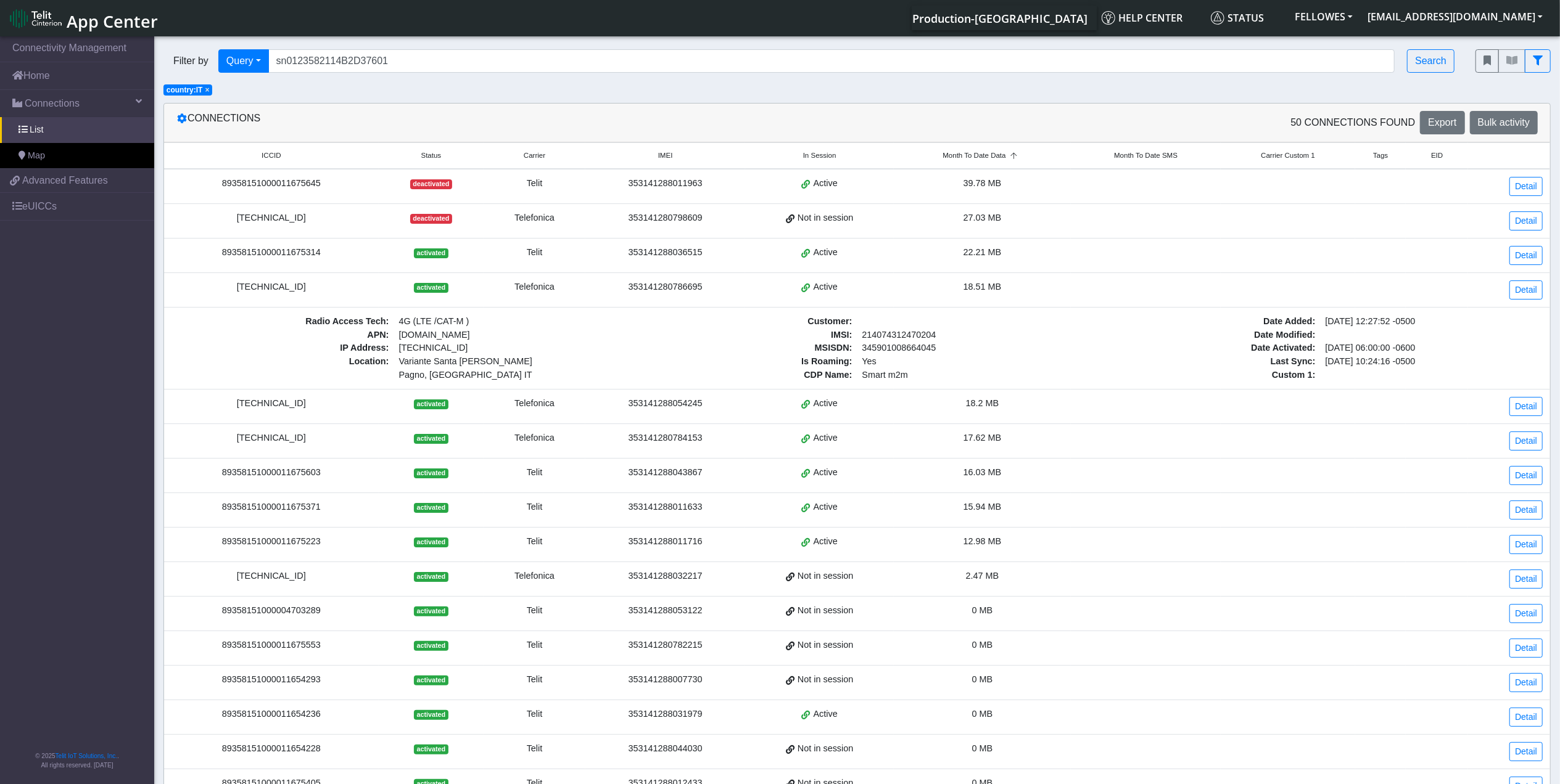
click at [290, 287] on div "[TECHNICAL_ID]" at bounding box center [271, 287] width 200 height 13
copy div "[TECHNICAL_ID]"
click at [291, 293] on div "[TECHNICAL_ID]" at bounding box center [271, 287] width 200 height 13
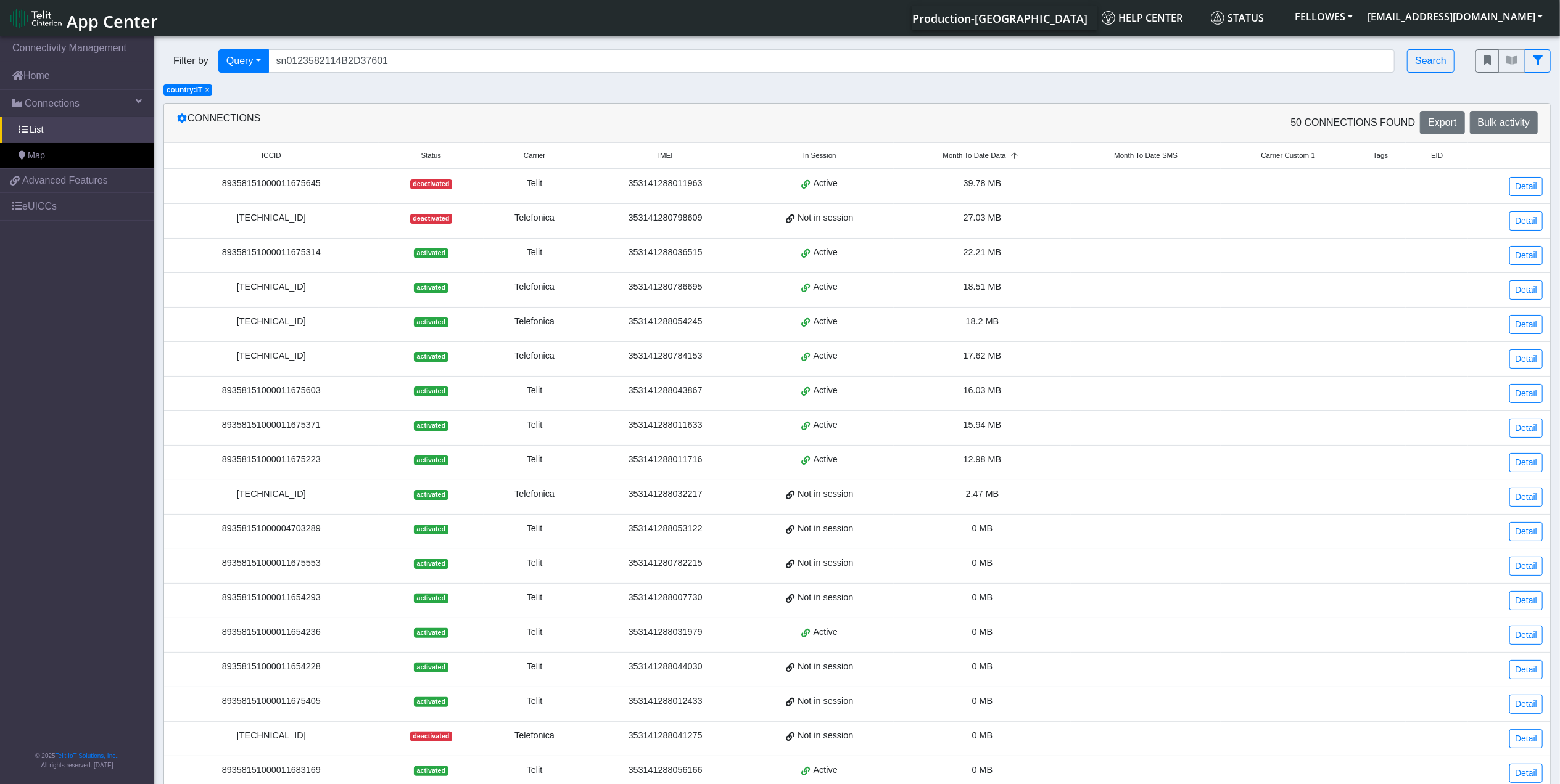
click at [271, 333] on td "[TECHNICAL_ID]" at bounding box center [271, 325] width 214 height 34
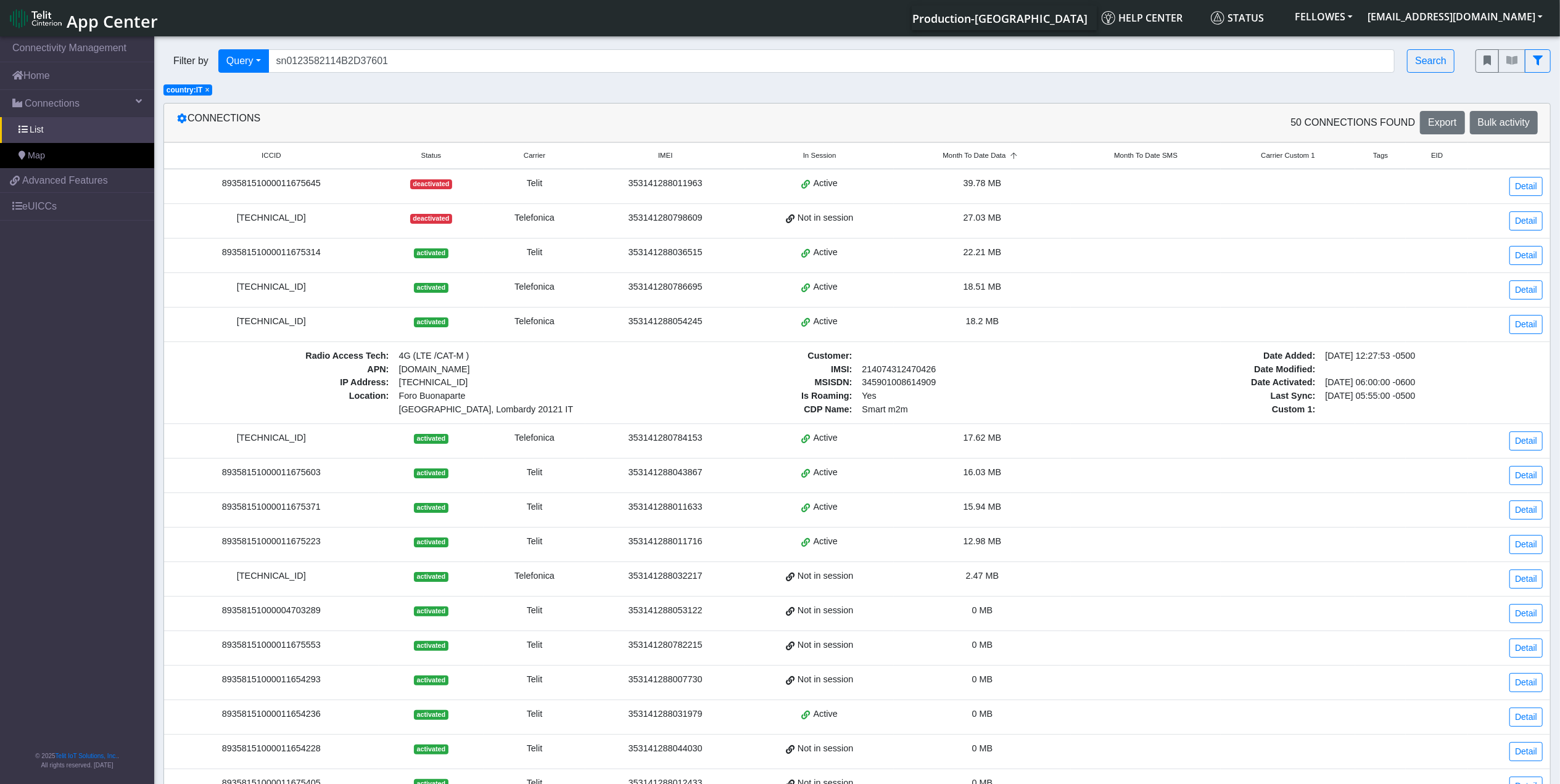
click at [271, 325] on div "[TECHNICAL_ID]" at bounding box center [271, 321] width 200 height 13
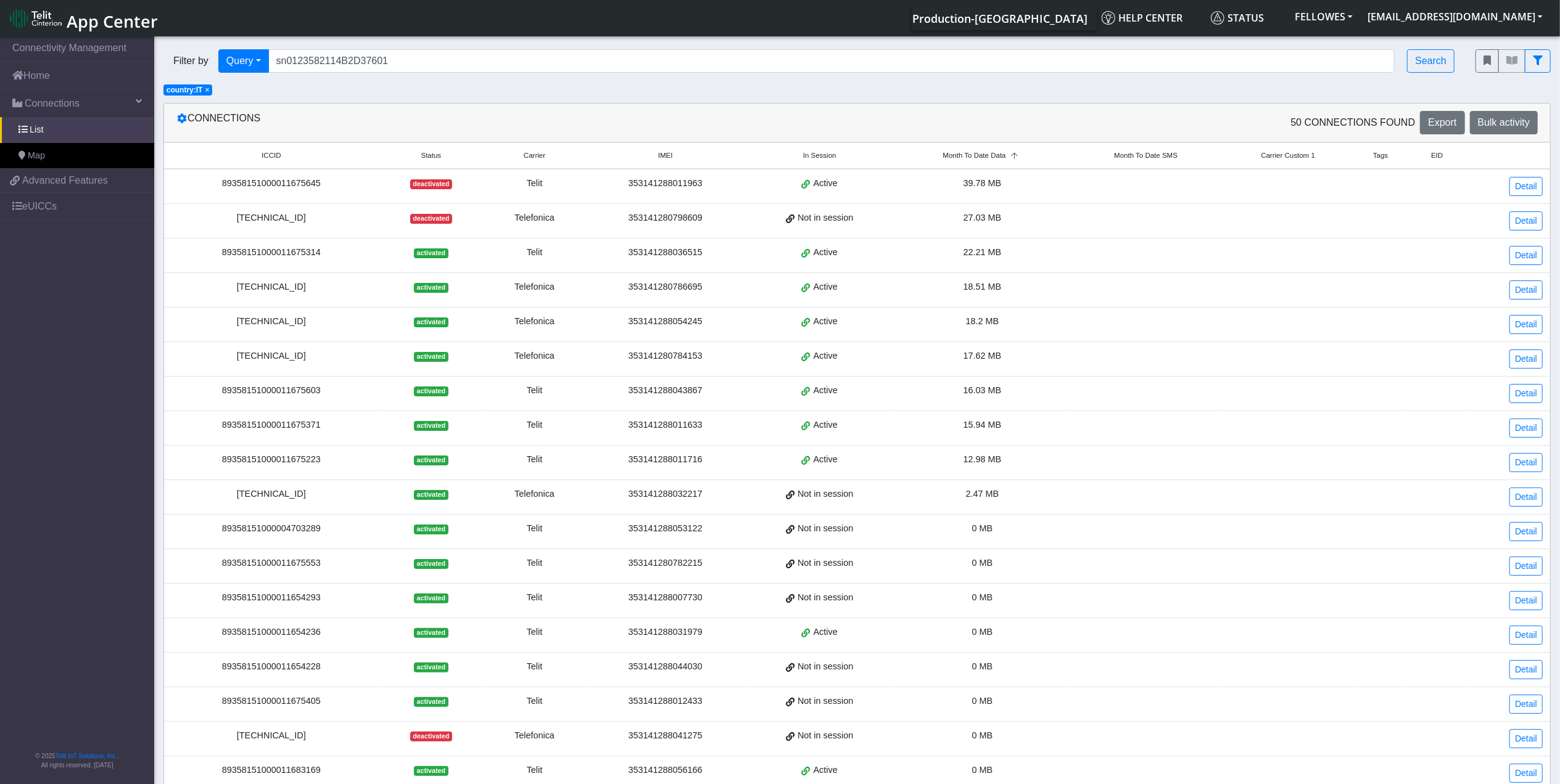
click at [272, 325] on div "[TECHNICAL_ID]" at bounding box center [271, 321] width 200 height 13
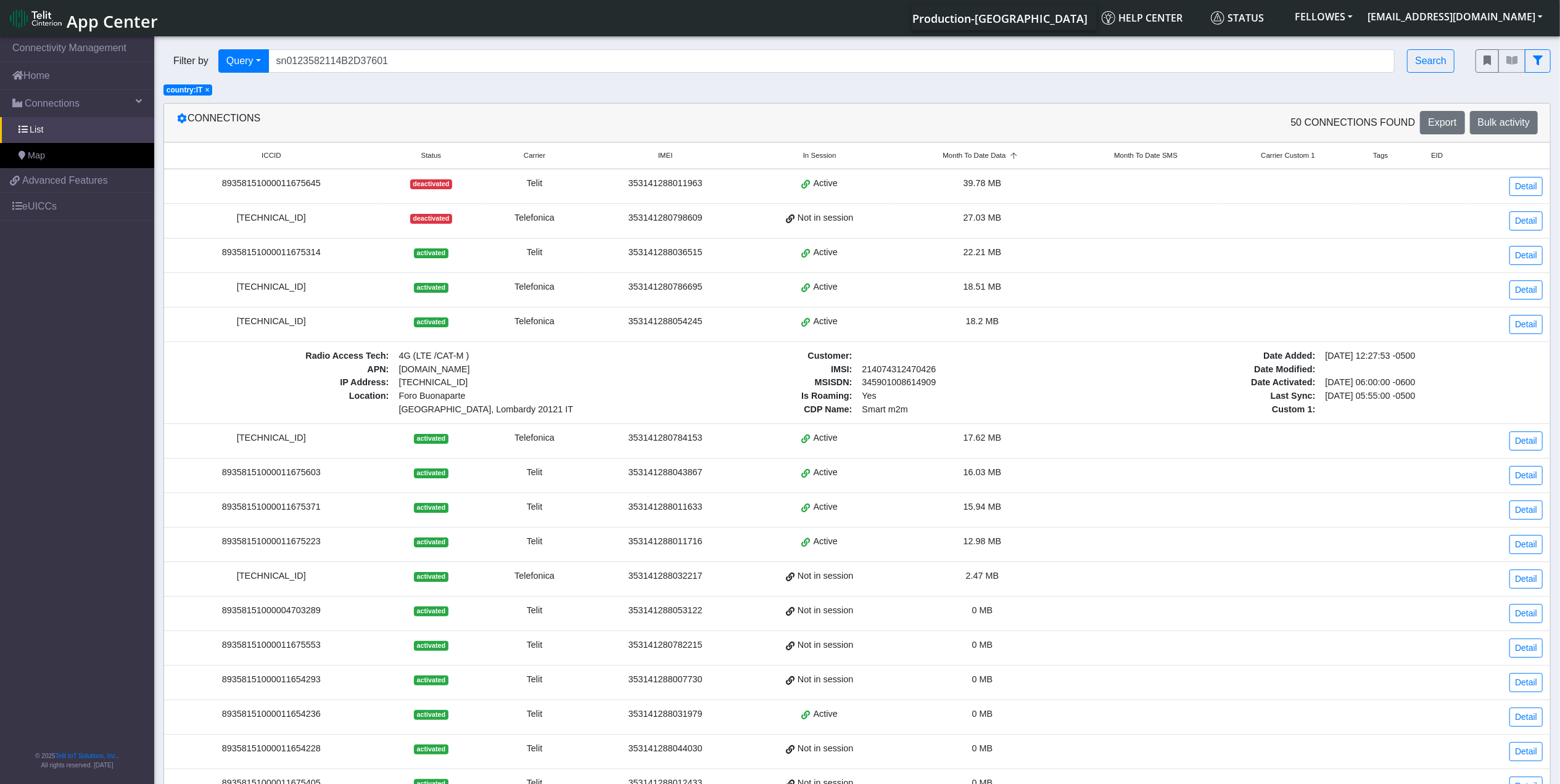
copy div "[TECHNICAL_ID]"
click at [1519, 324] on link "Detail" at bounding box center [1526, 324] width 34 height 19
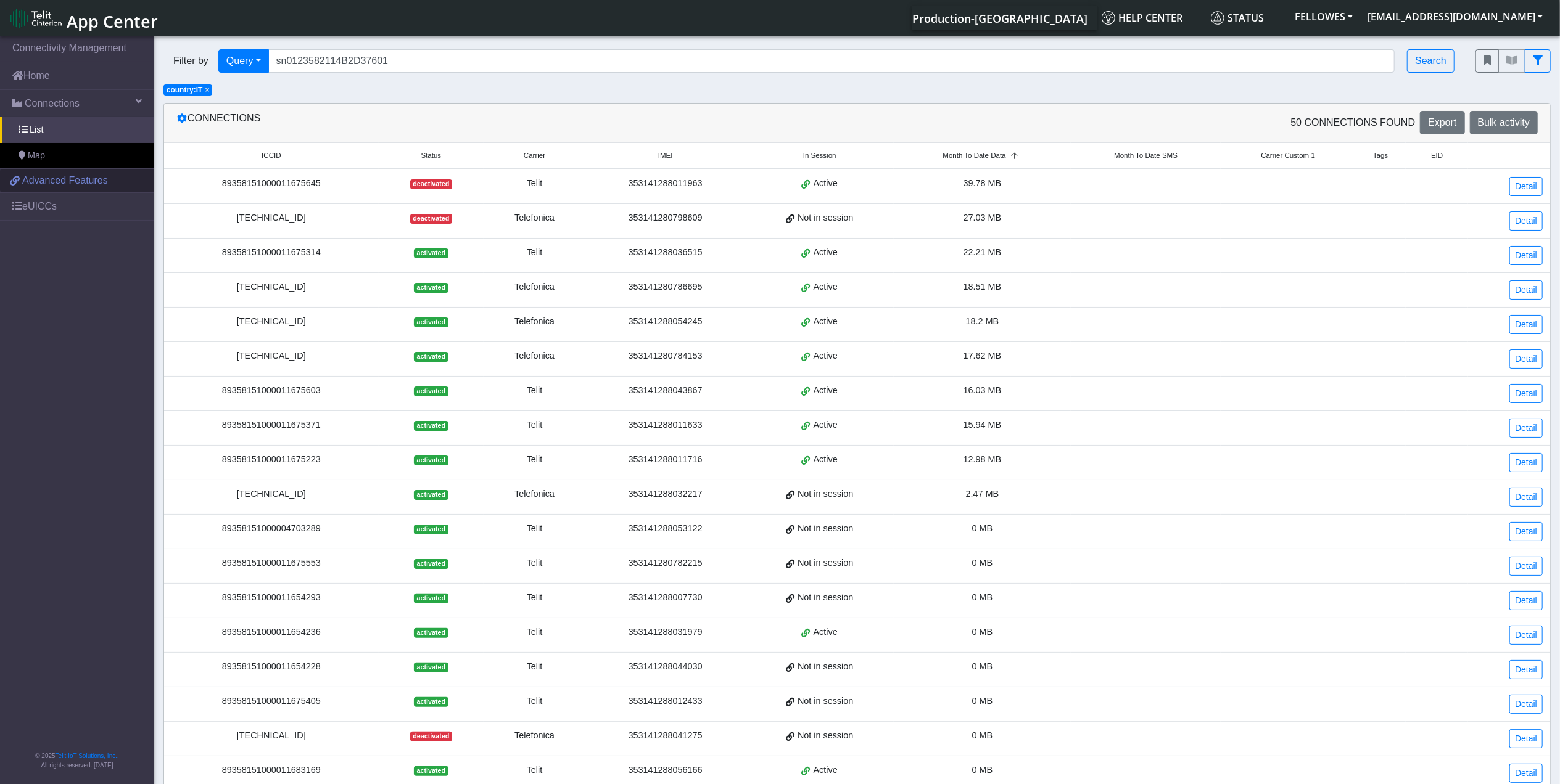
click at [62, 183] on span "Advanced Features" at bounding box center [65, 181] width 86 height 15
click at [295, 359] on div "[TECHNICAL_ID]" at bounding box center [271, 356] width 200 height 13
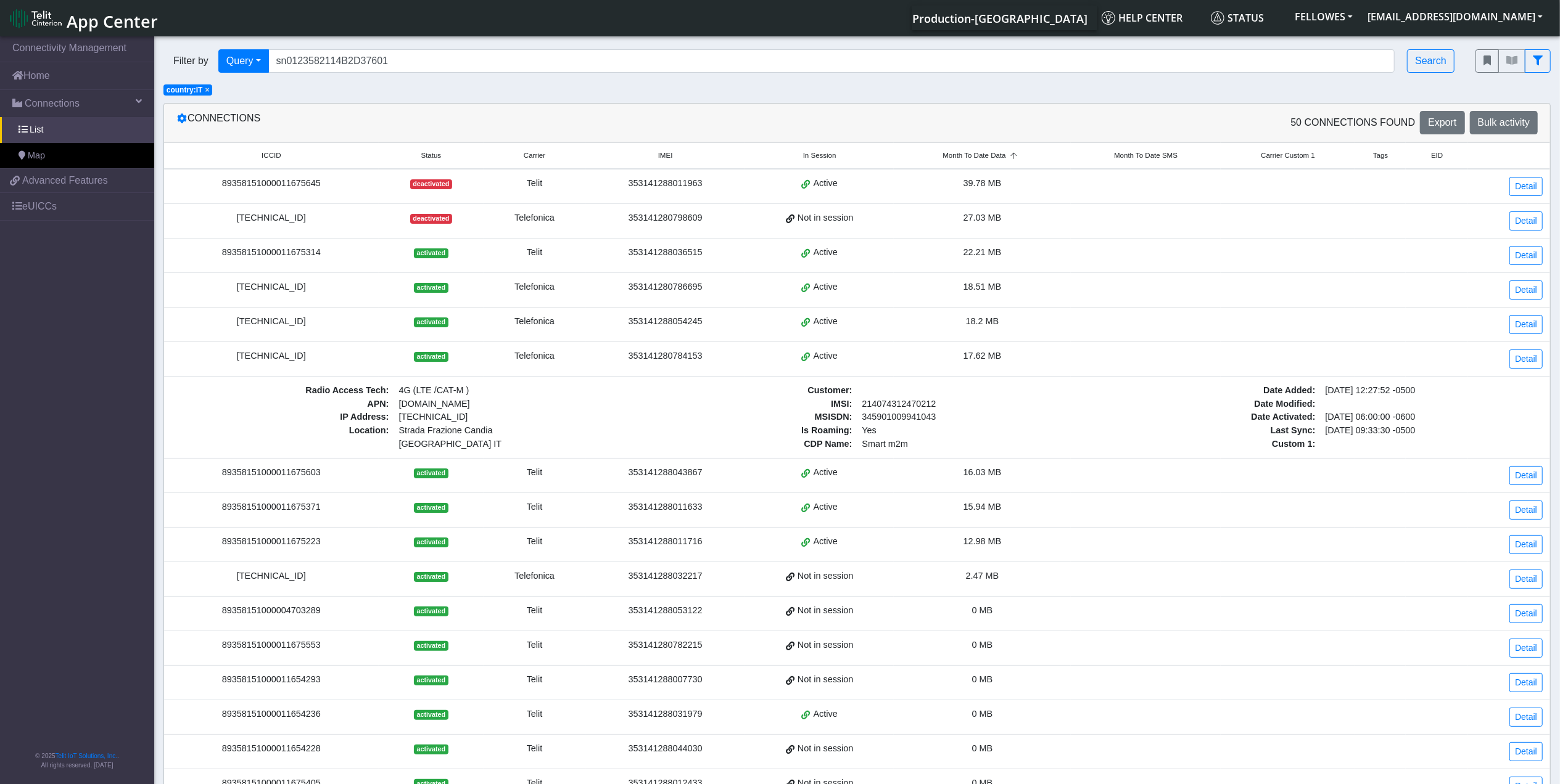
click at [295, 358] on div "[TECHNICAL_ID]" at bounding box center [271, 356] width 200 height 13
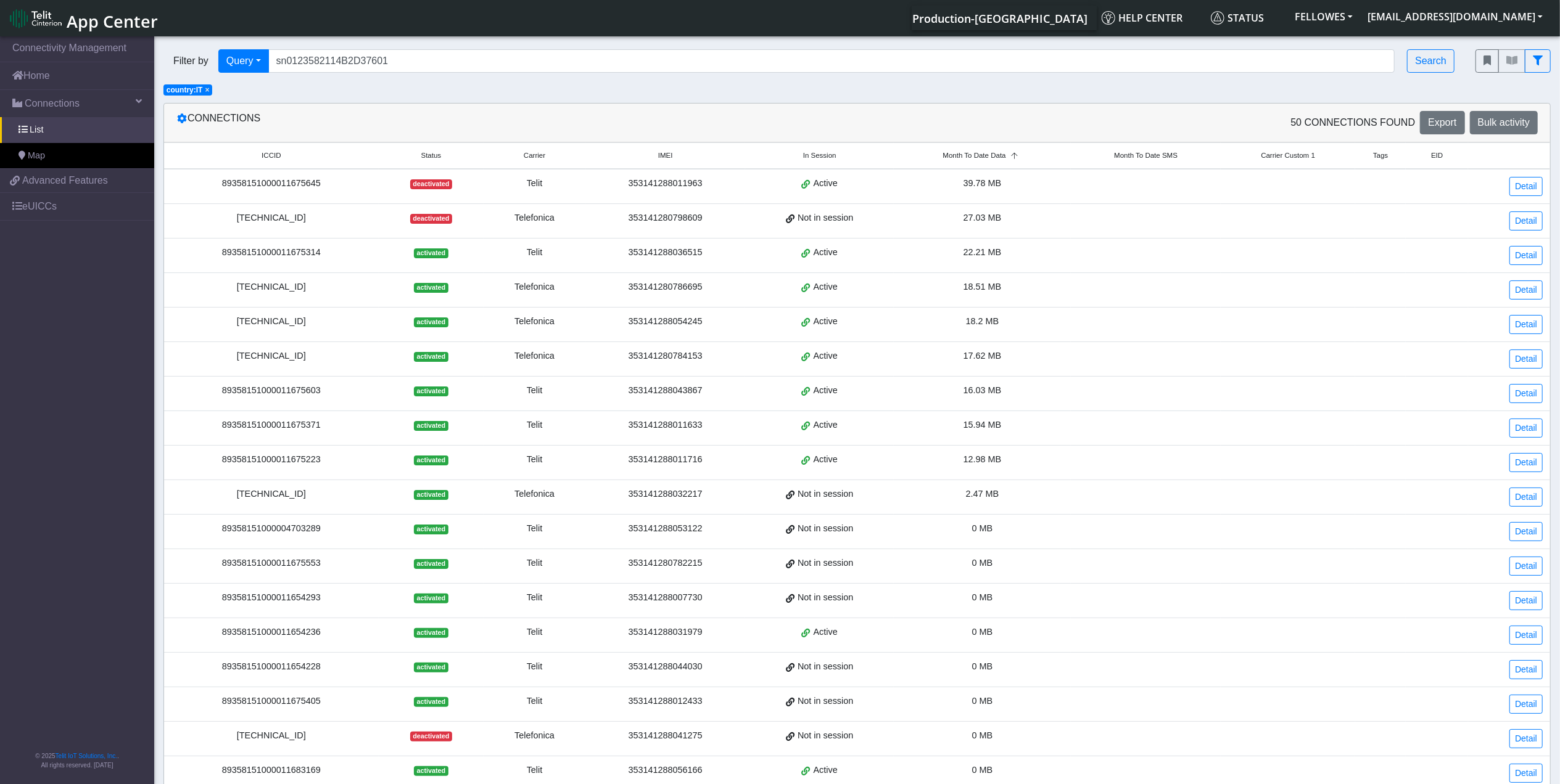
copy div "[TECHNICAL_ID]"
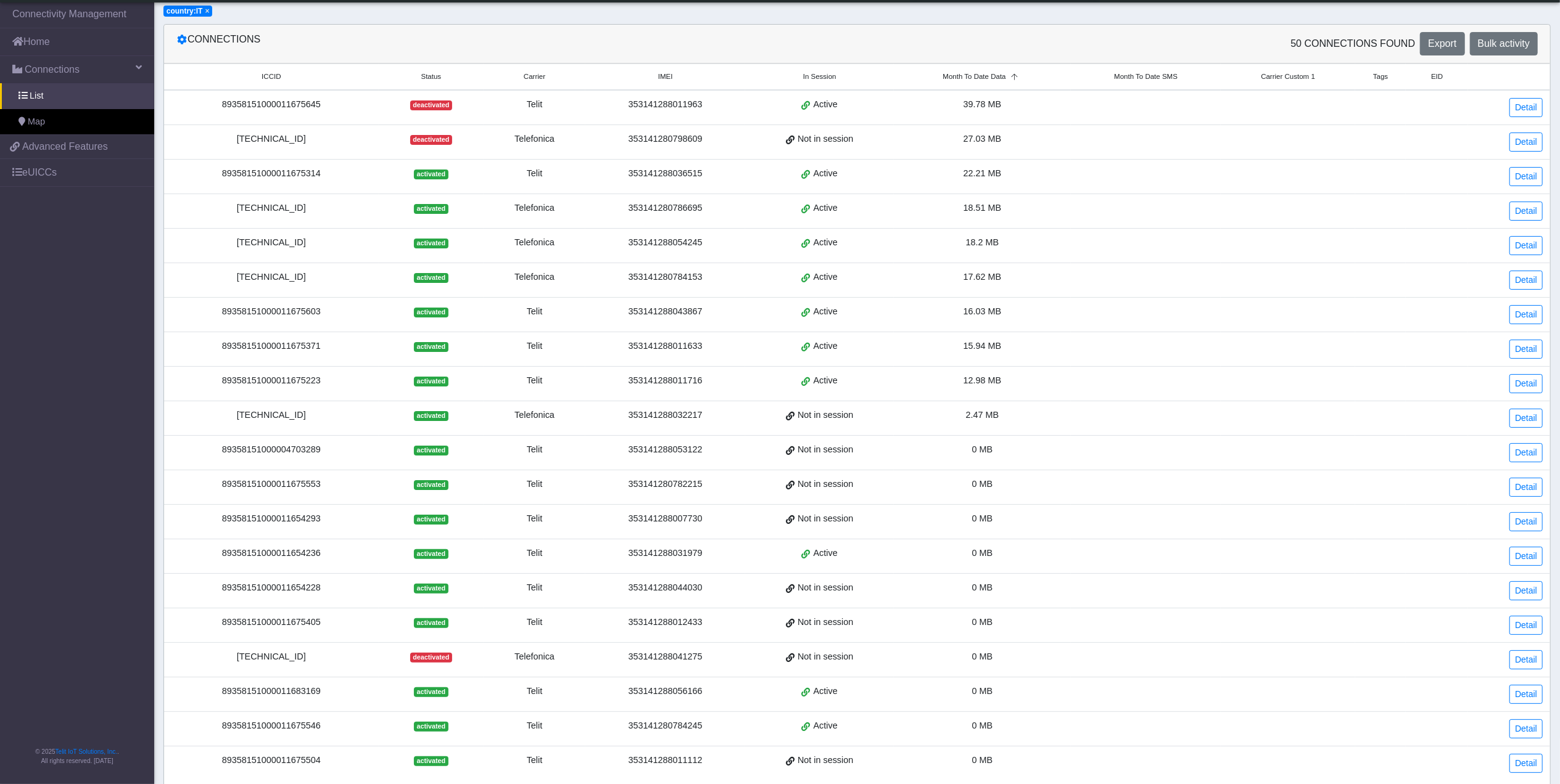
scroll to position [82, 0]
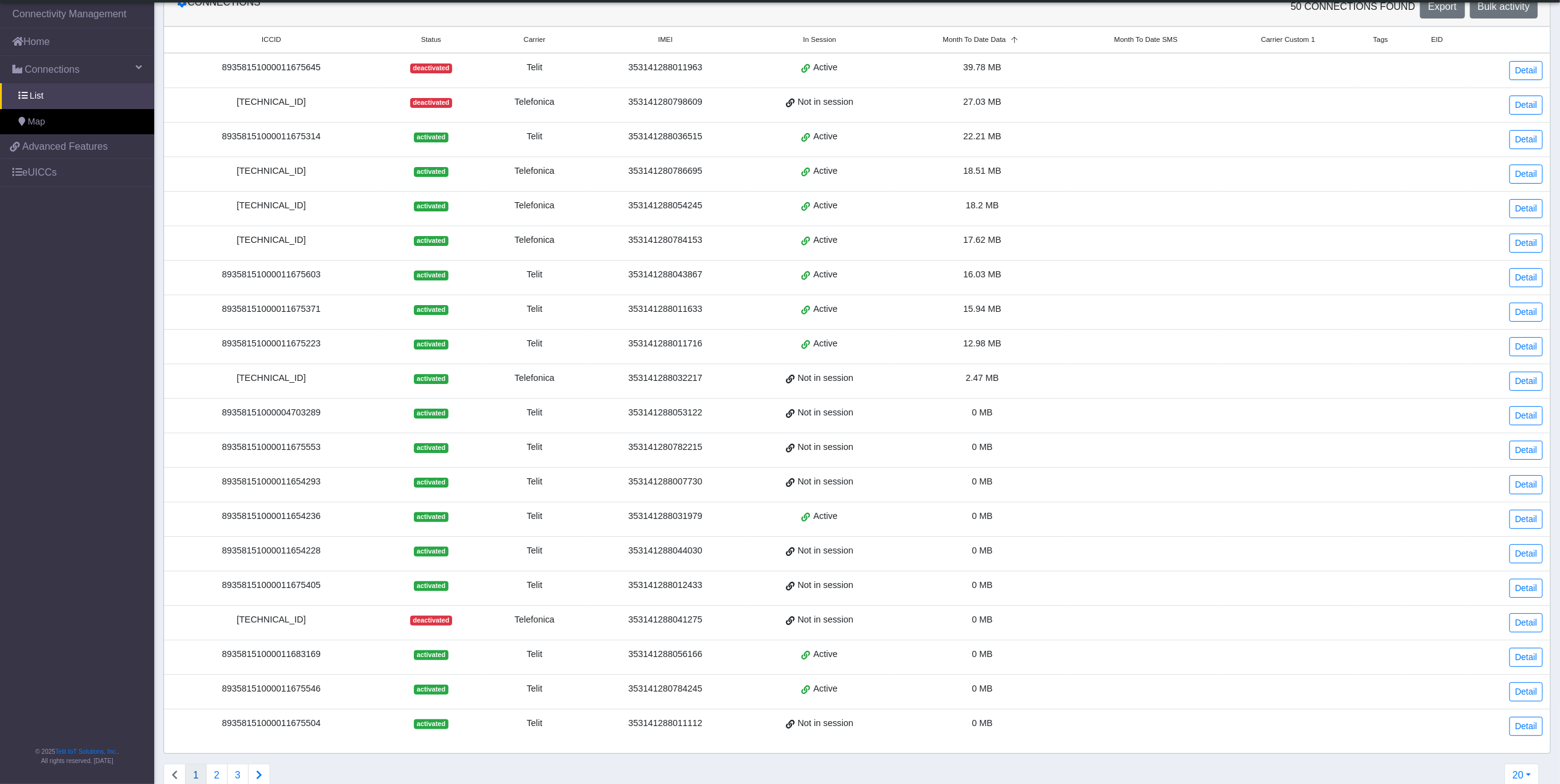
click at [296, 384] on div "[TECHNICAL_ID]" at bounding box center [271, 378] width 200 height 13
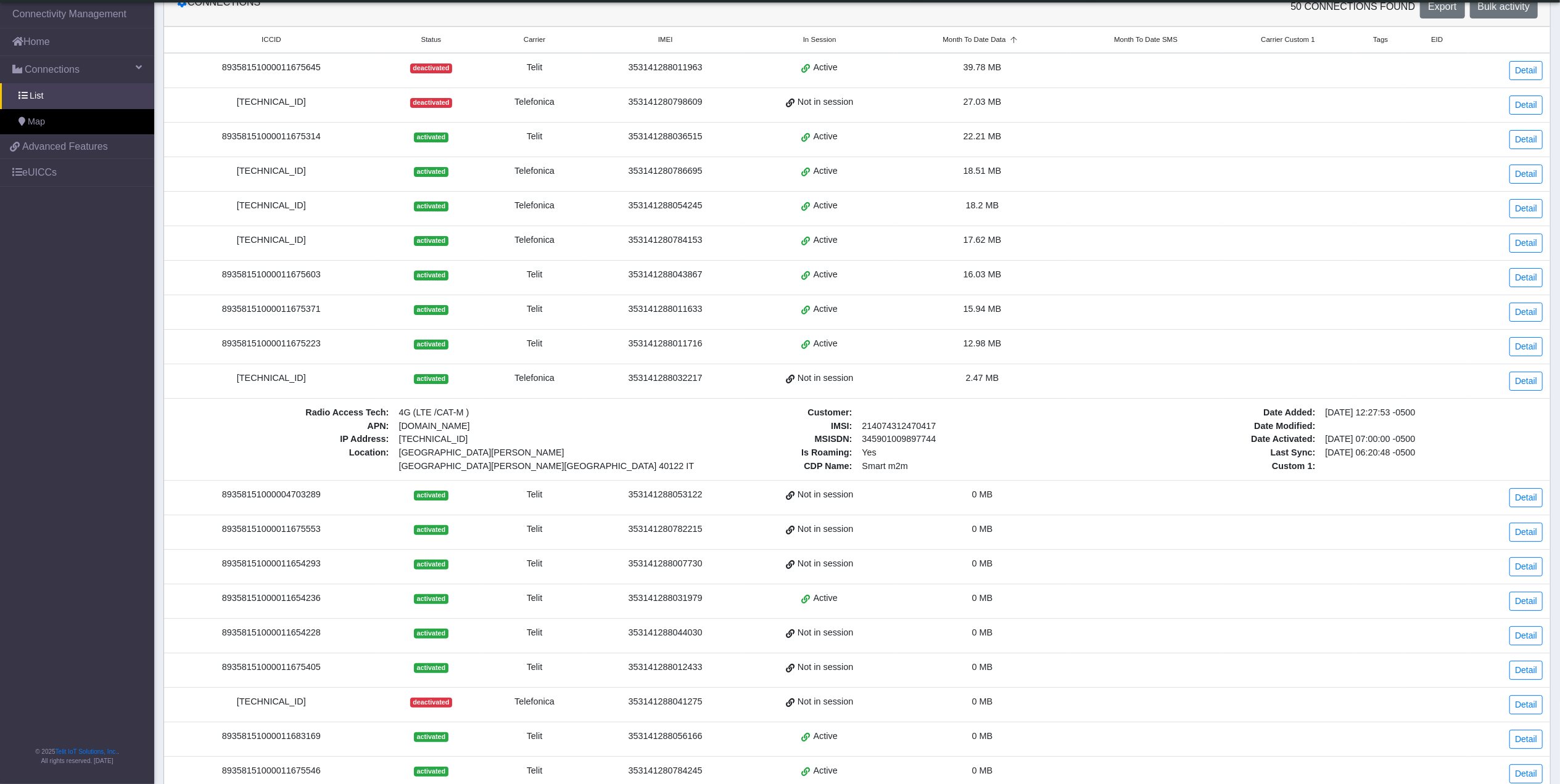
click at [302, 385] on div "[TECHNICAL_ID]" at bounding box center [271, 378] width 200 height 13
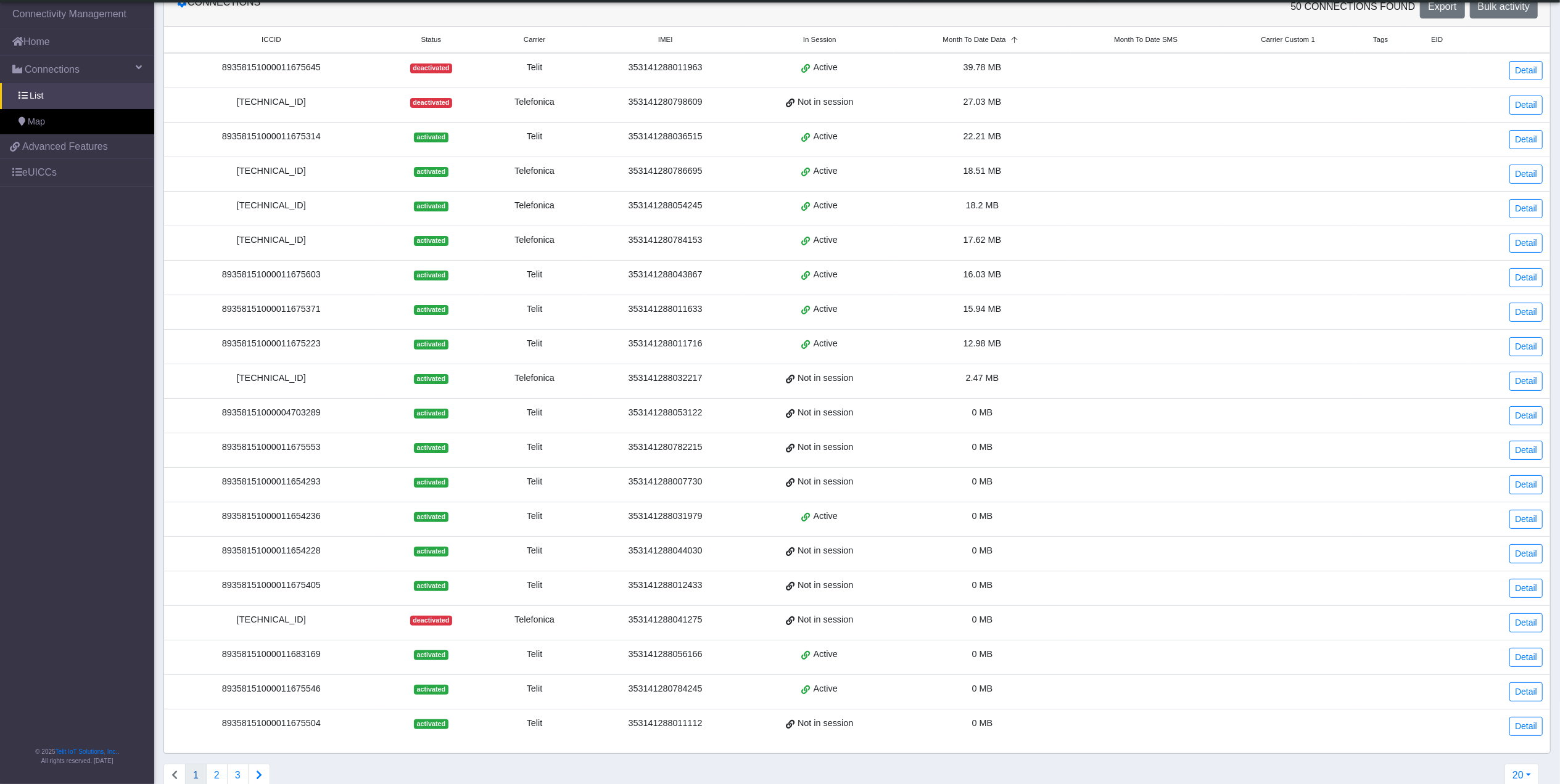
click at [302, 385] on div "[TECHNICAL_ID]" at bounding box center [271, 378] width 200 height 13
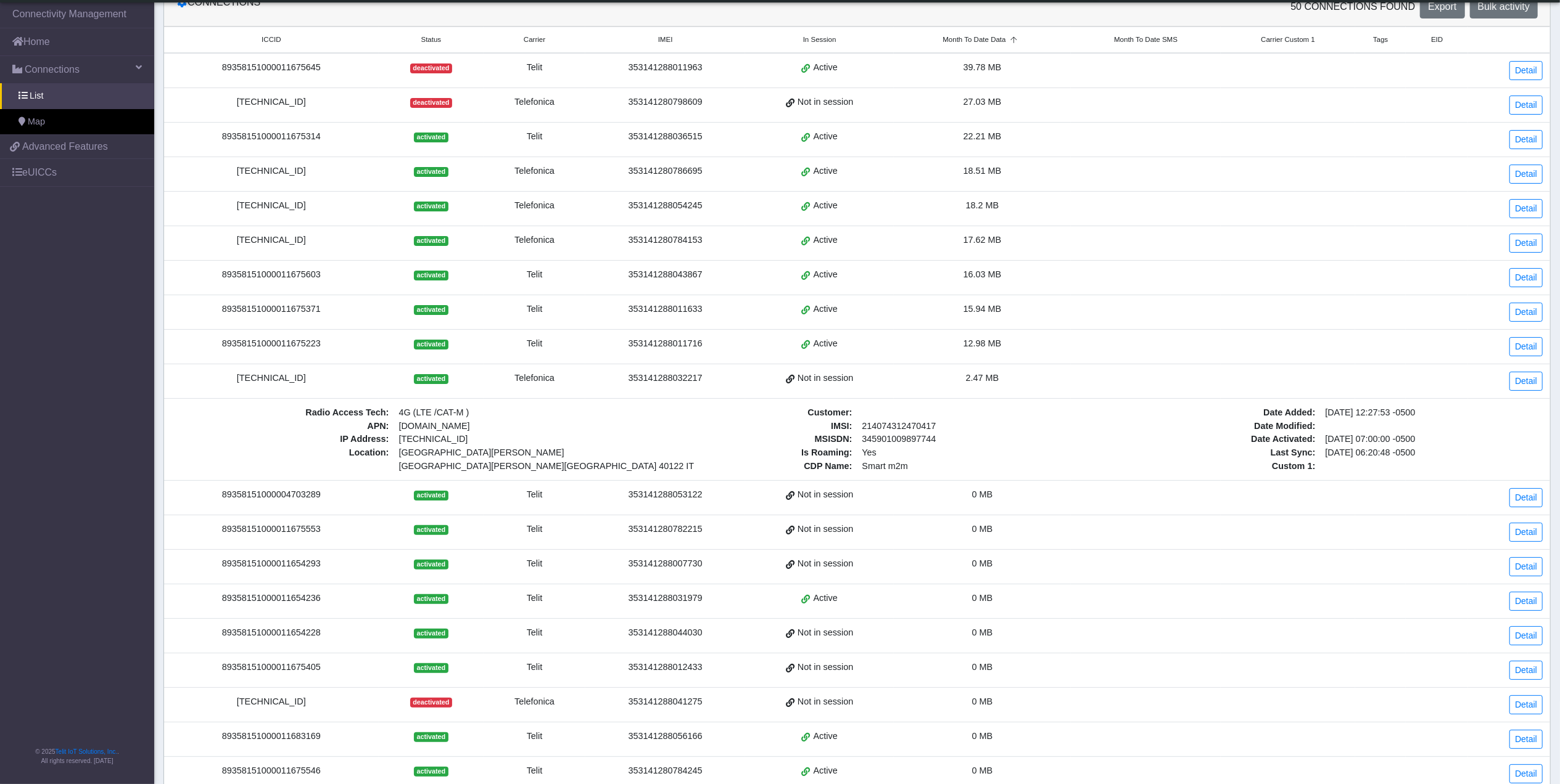
copy div "[TECHNICAL_ID]"
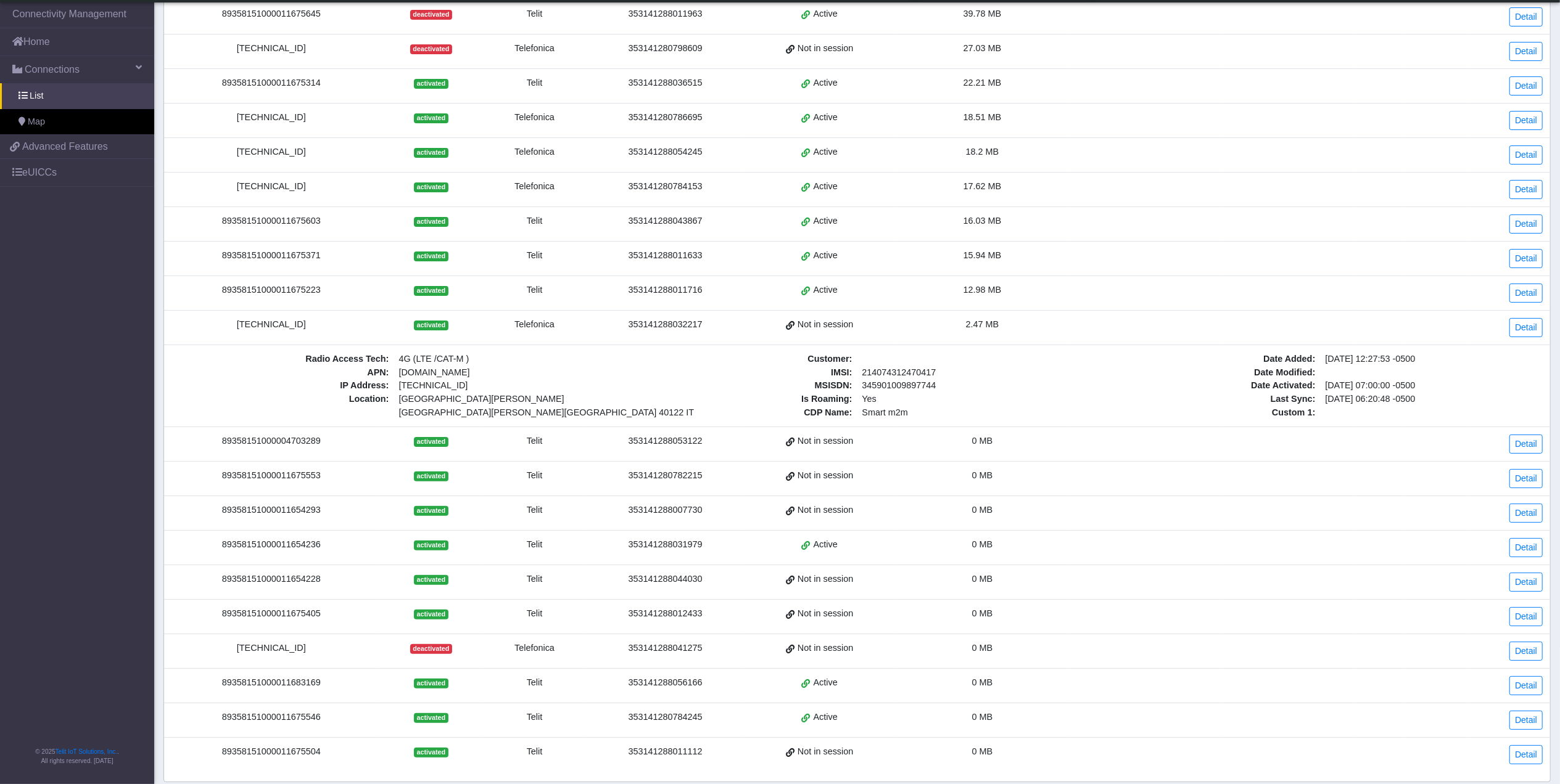
scroll to position [213, 0]
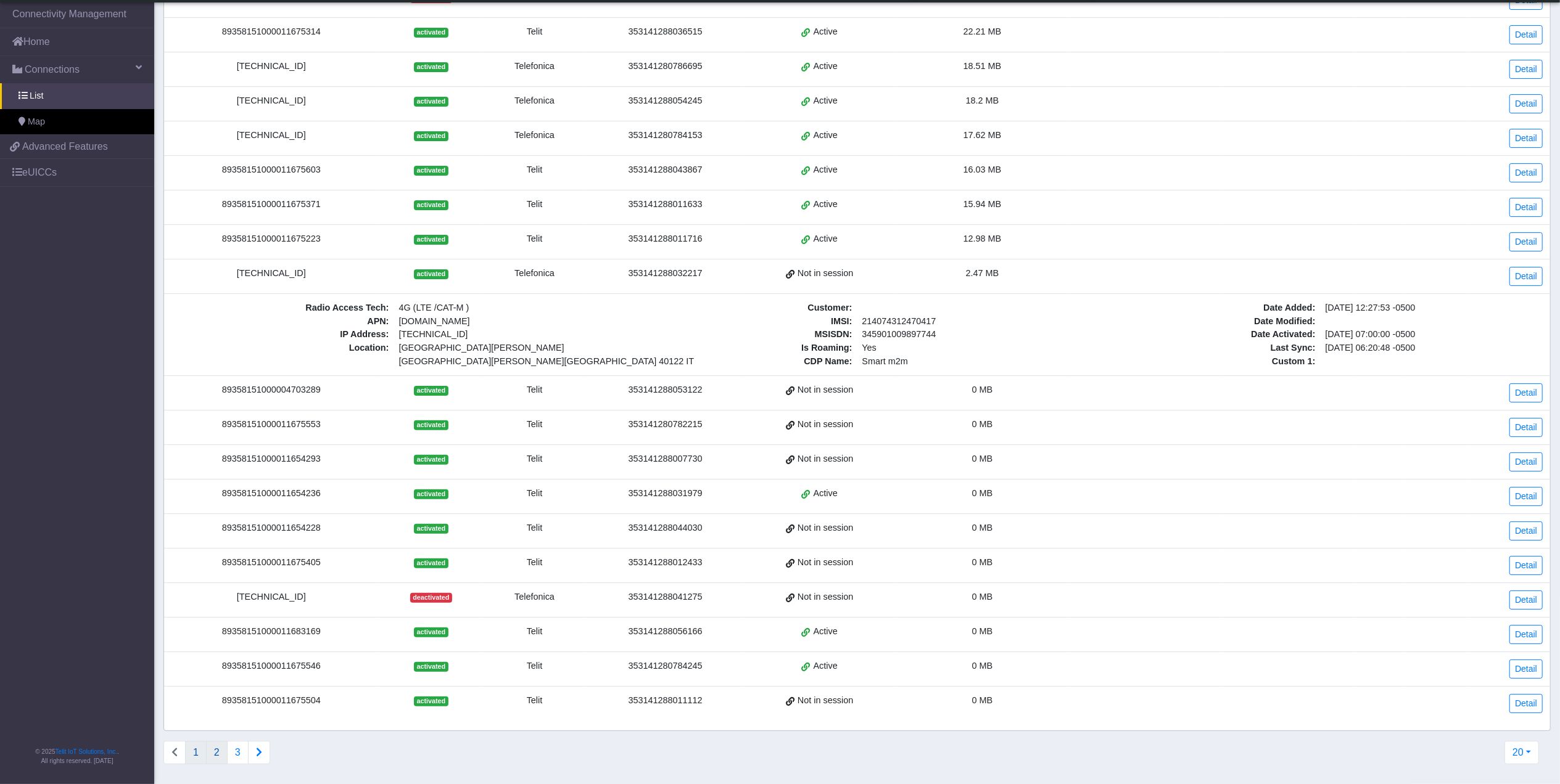
click at [221, 757] on button "2" at bounding box center [217, 753] width 22 height 23
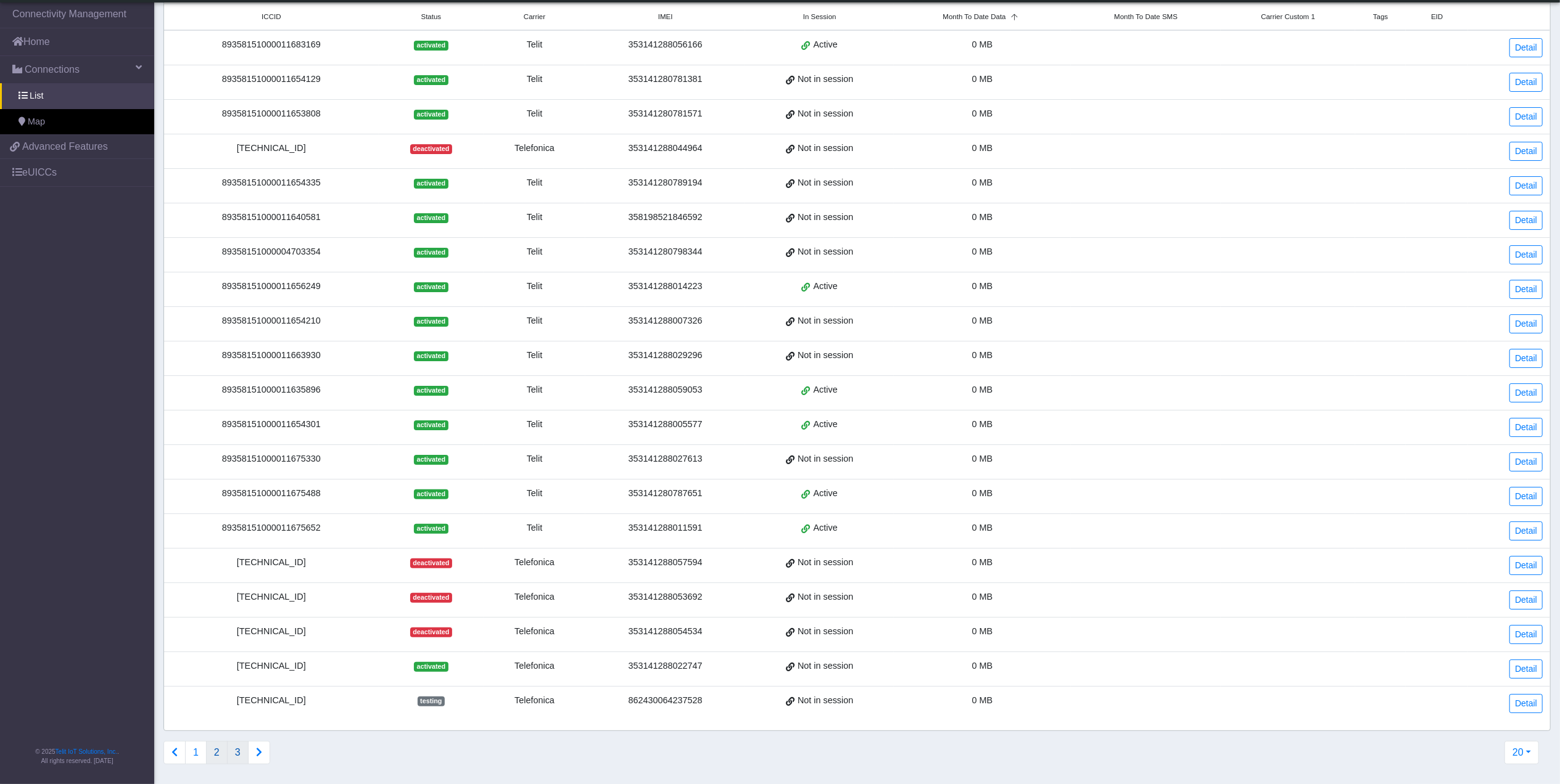
scroll to position [118, 0]
click at [286, 703] on div "[TECHNICAL_ID]" at bounding box center [271, 700] width 200 height 13
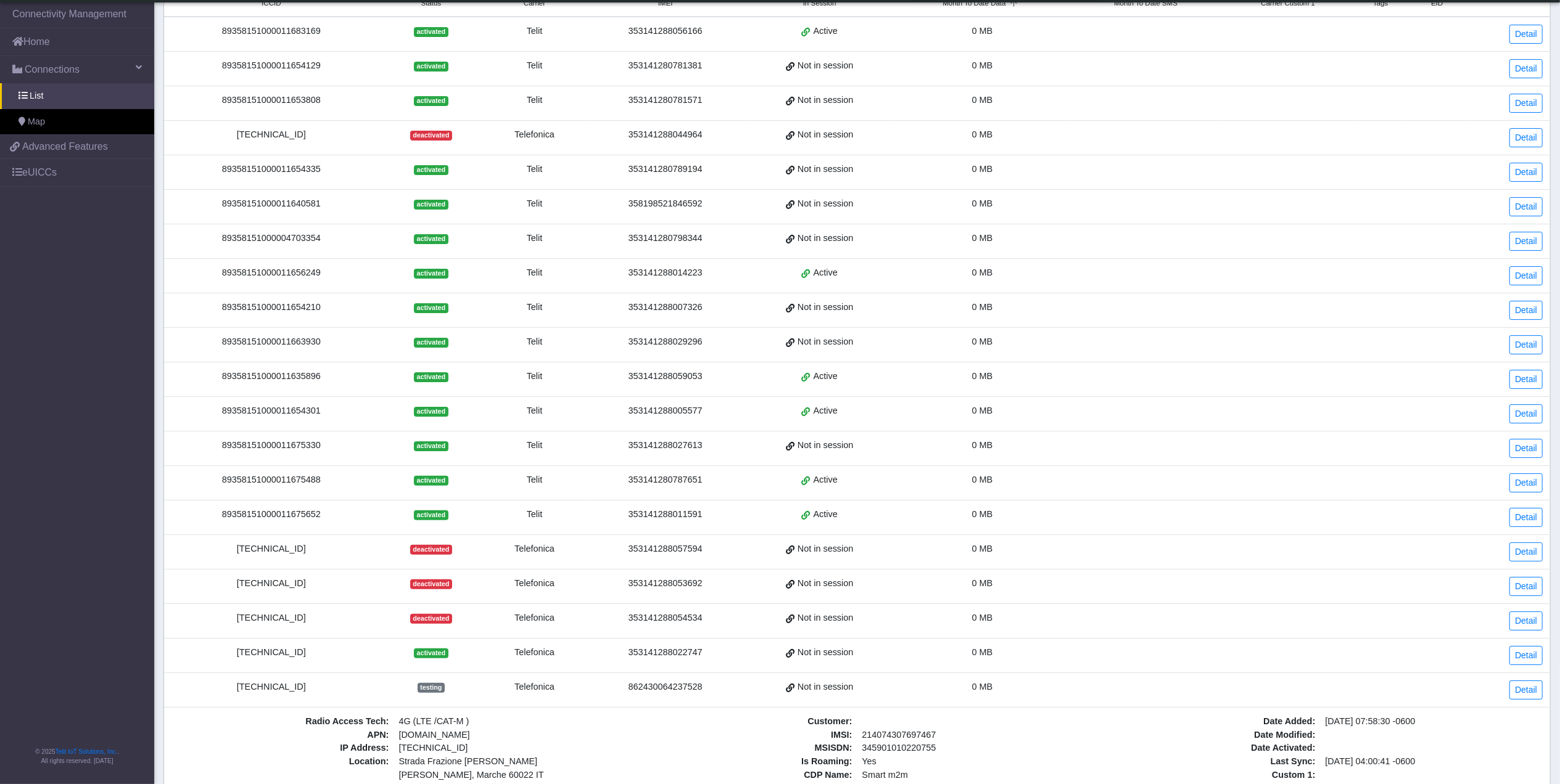
click at [284, 694] on div "[TECHNICAL_ID]" at bounding box center [271, 687] width 200 height 13
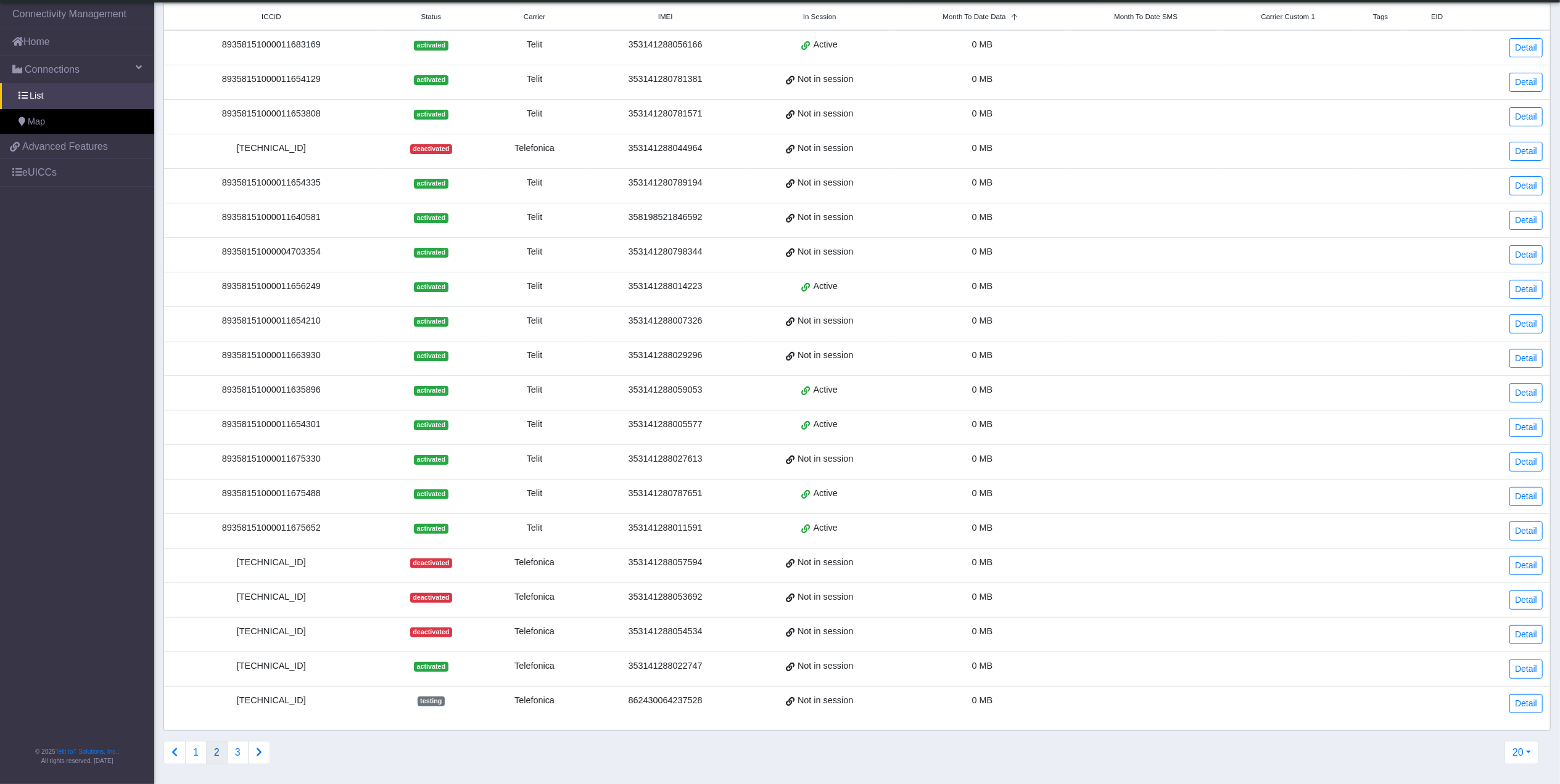
drag, startPoint x: 284, startPoint y: 700, endPoint x: 265, endPoint y: 700, distance: 19.0
click at [265, 700] on div "[TECHNICAL_ID]" at bounding box center [271, 700] width 200 height 13
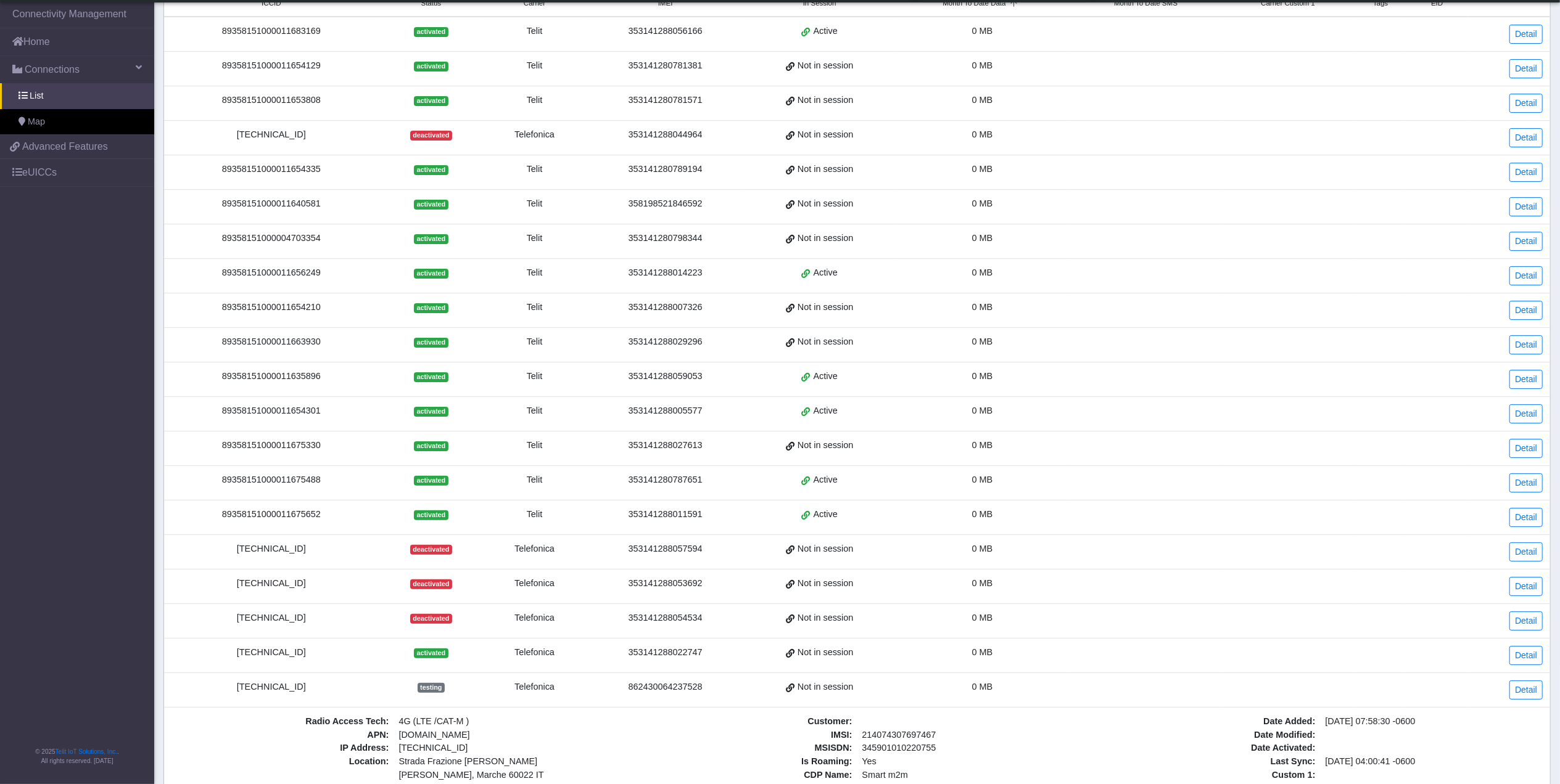
click at [265, 694] on div "[TECHNICAL_ID]" at bounding box center [271, 687] width 200 height 13
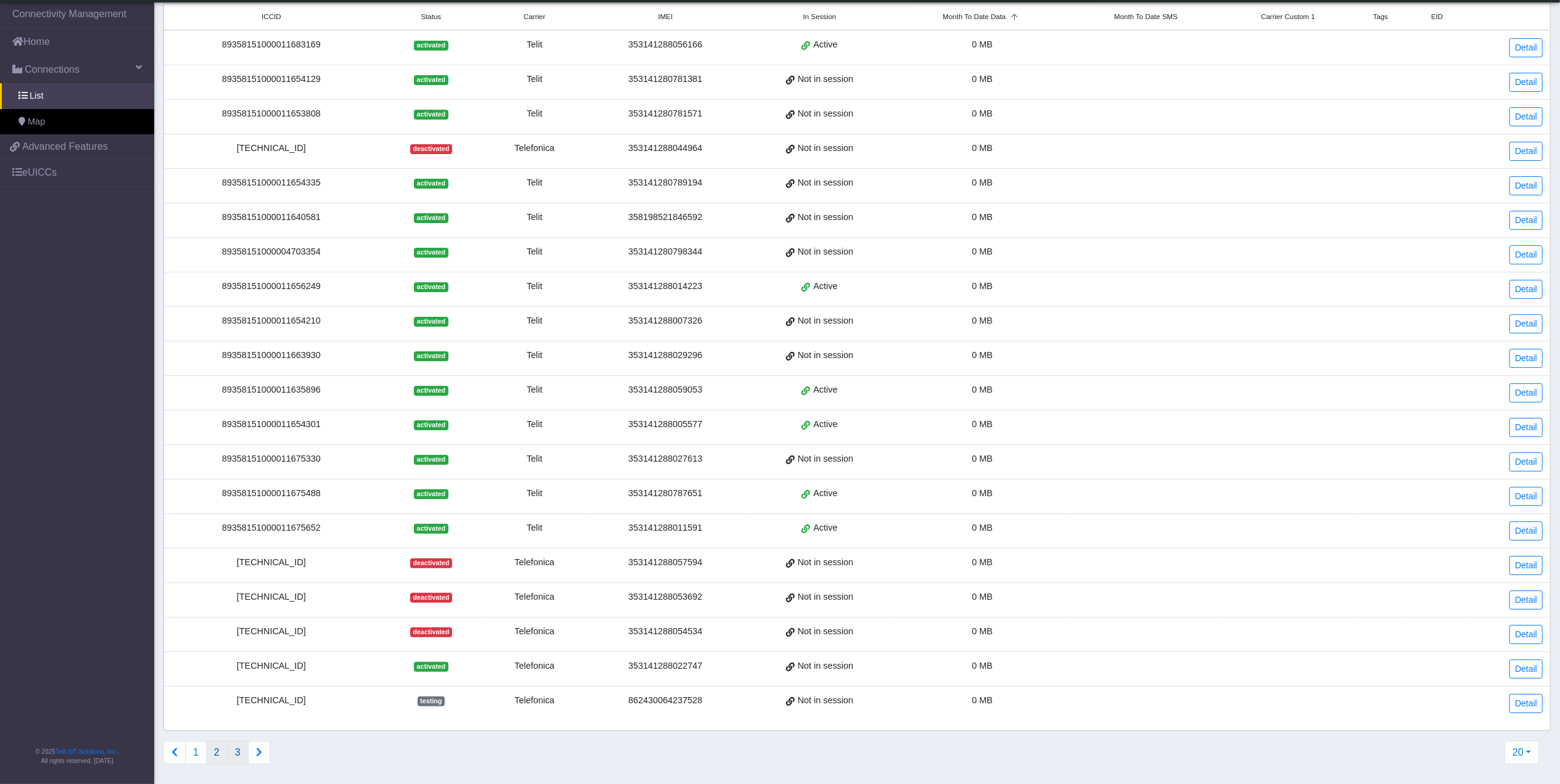
click at [238, 751] on button "3" at bounding box center [238, 753] width 22 height 23
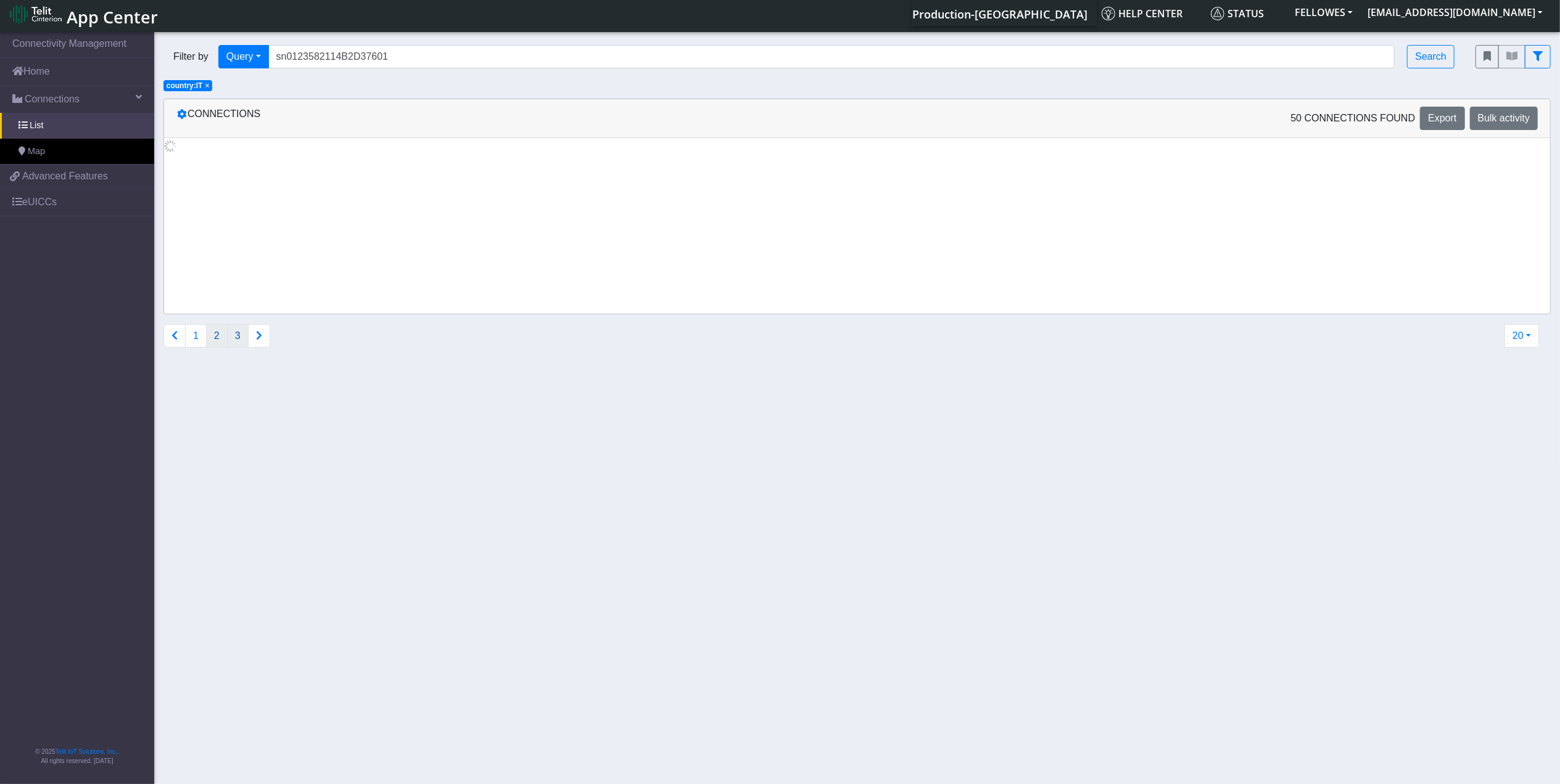
scroll to position [0, 0]
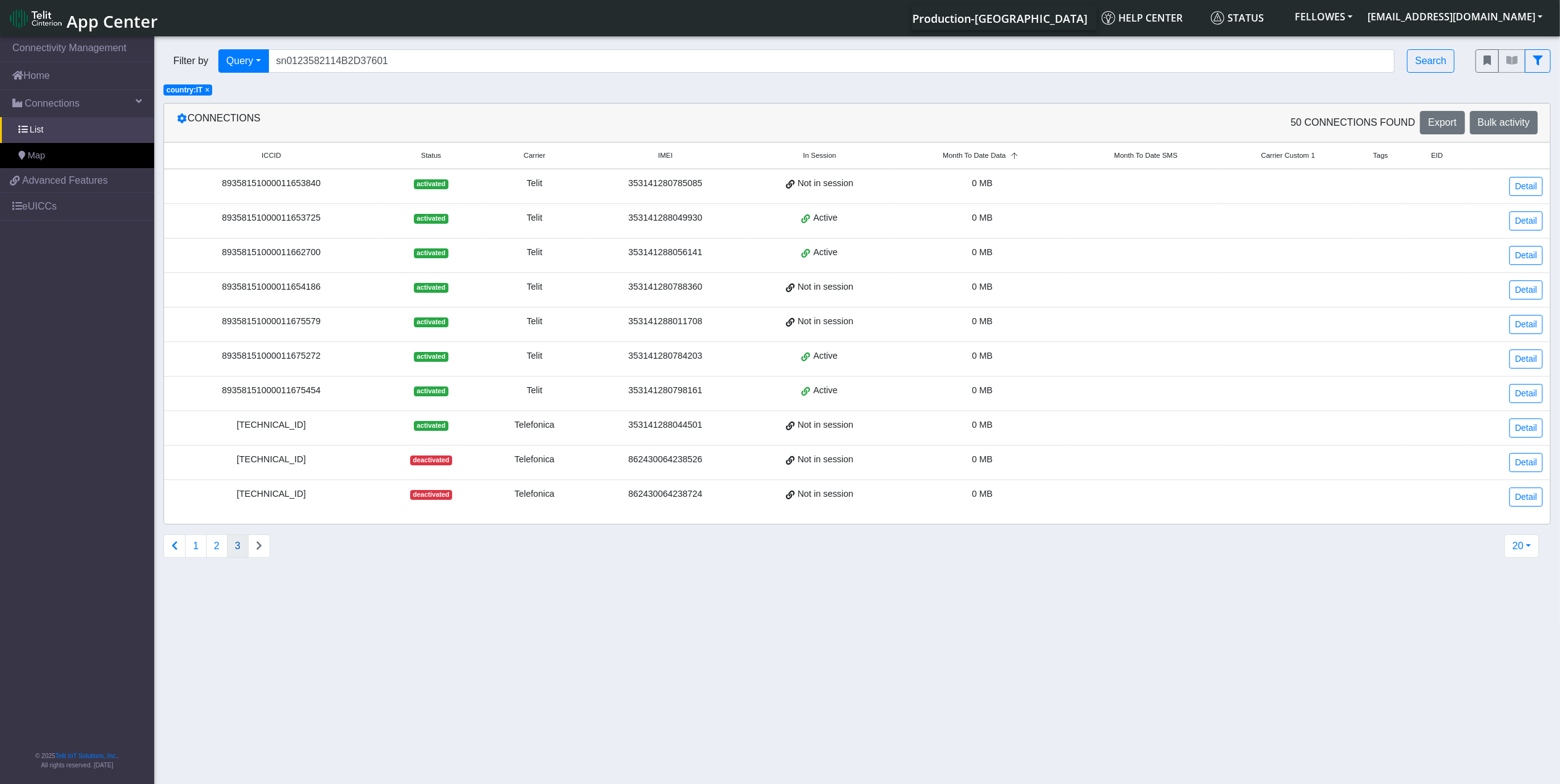
click at [289, 427] on div "[TECHNICAL_ID]" at bounding box center [271, 424] width 200 height 13
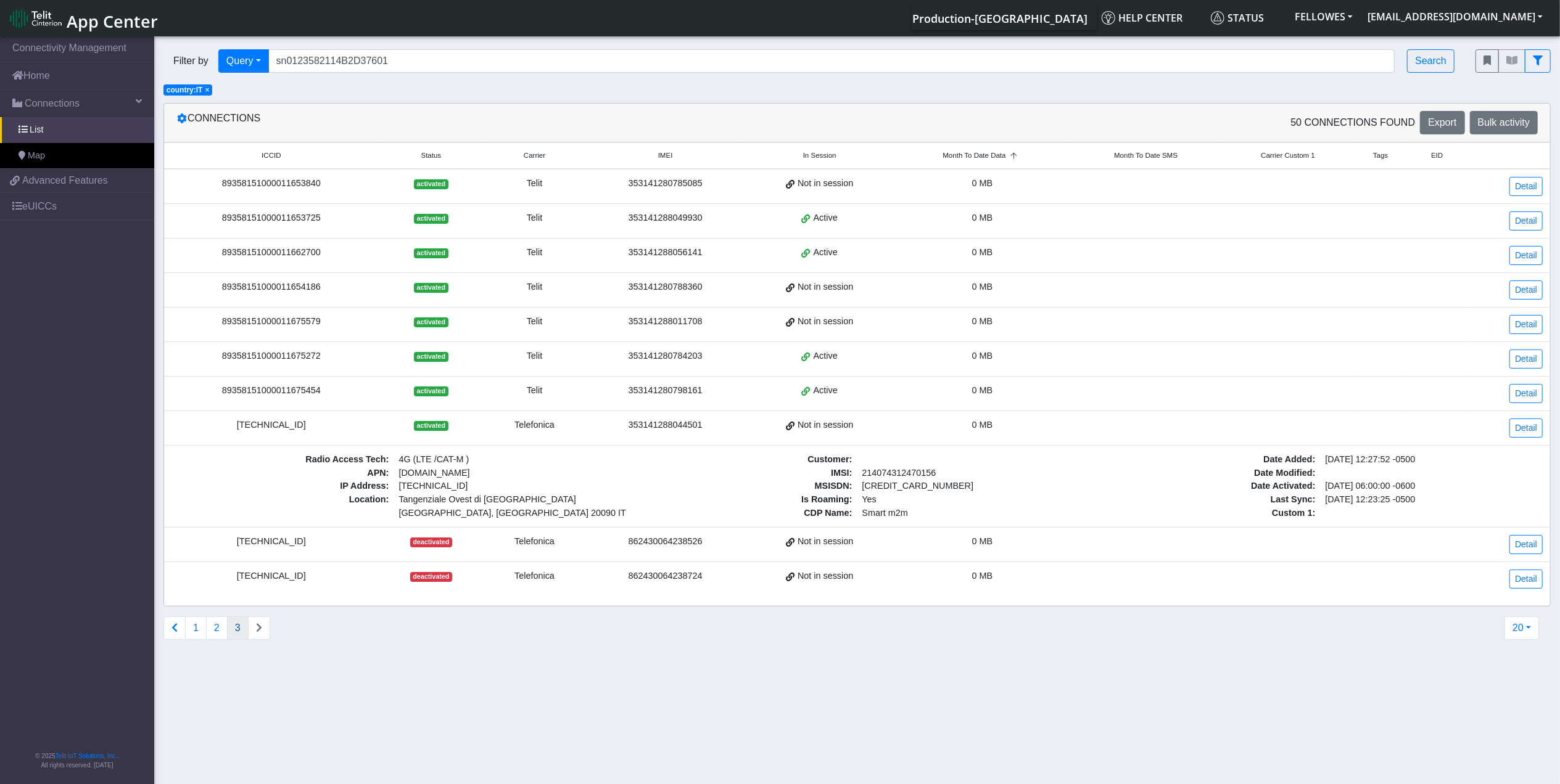
click at [289, 427] on div "[TECHNICAL_ID]" at bounding box center [271, 424] width 200 height 13
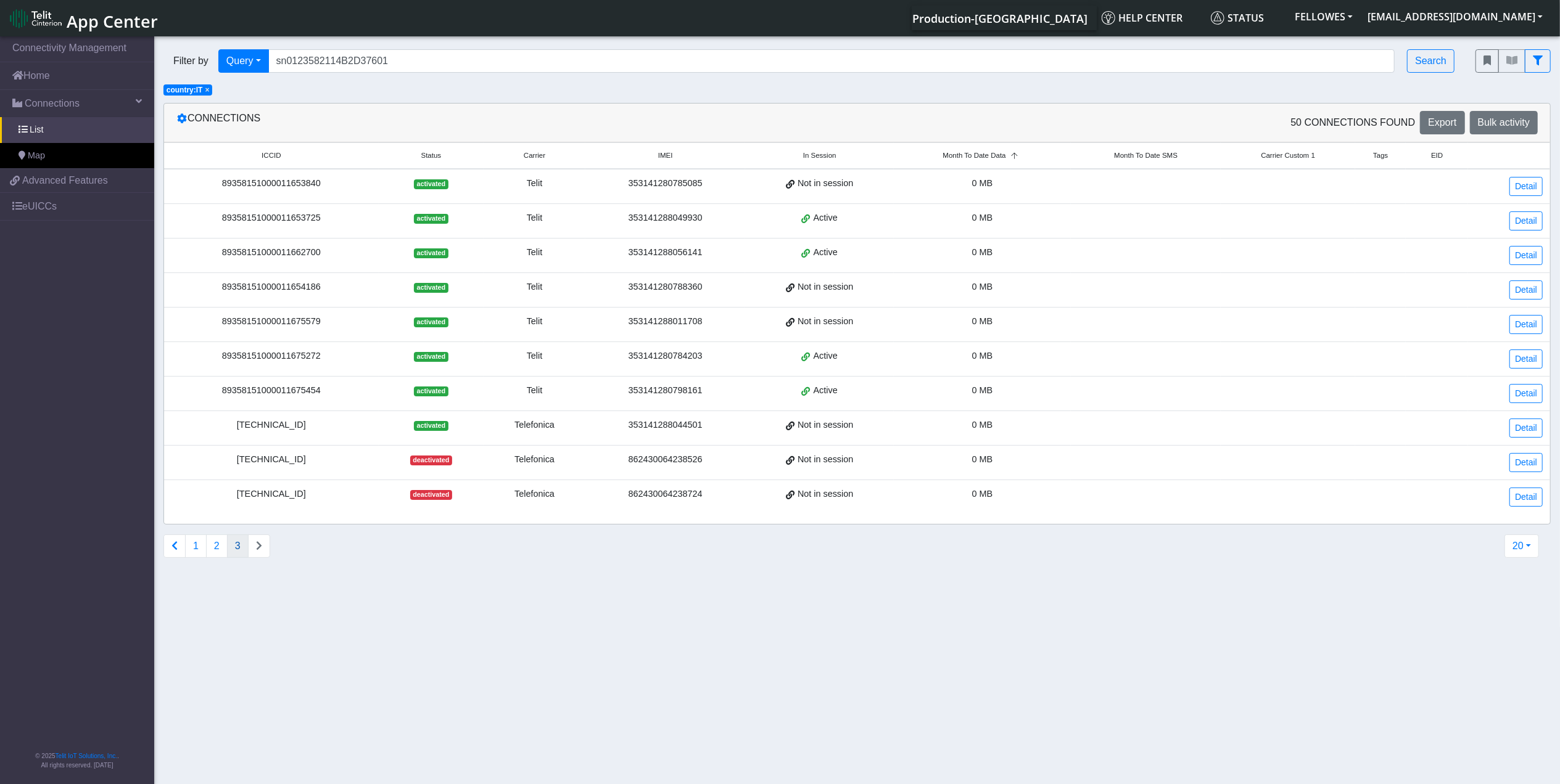
click at [206, 89] on span "×" at bounding box center [207, 90] width 5 height 9
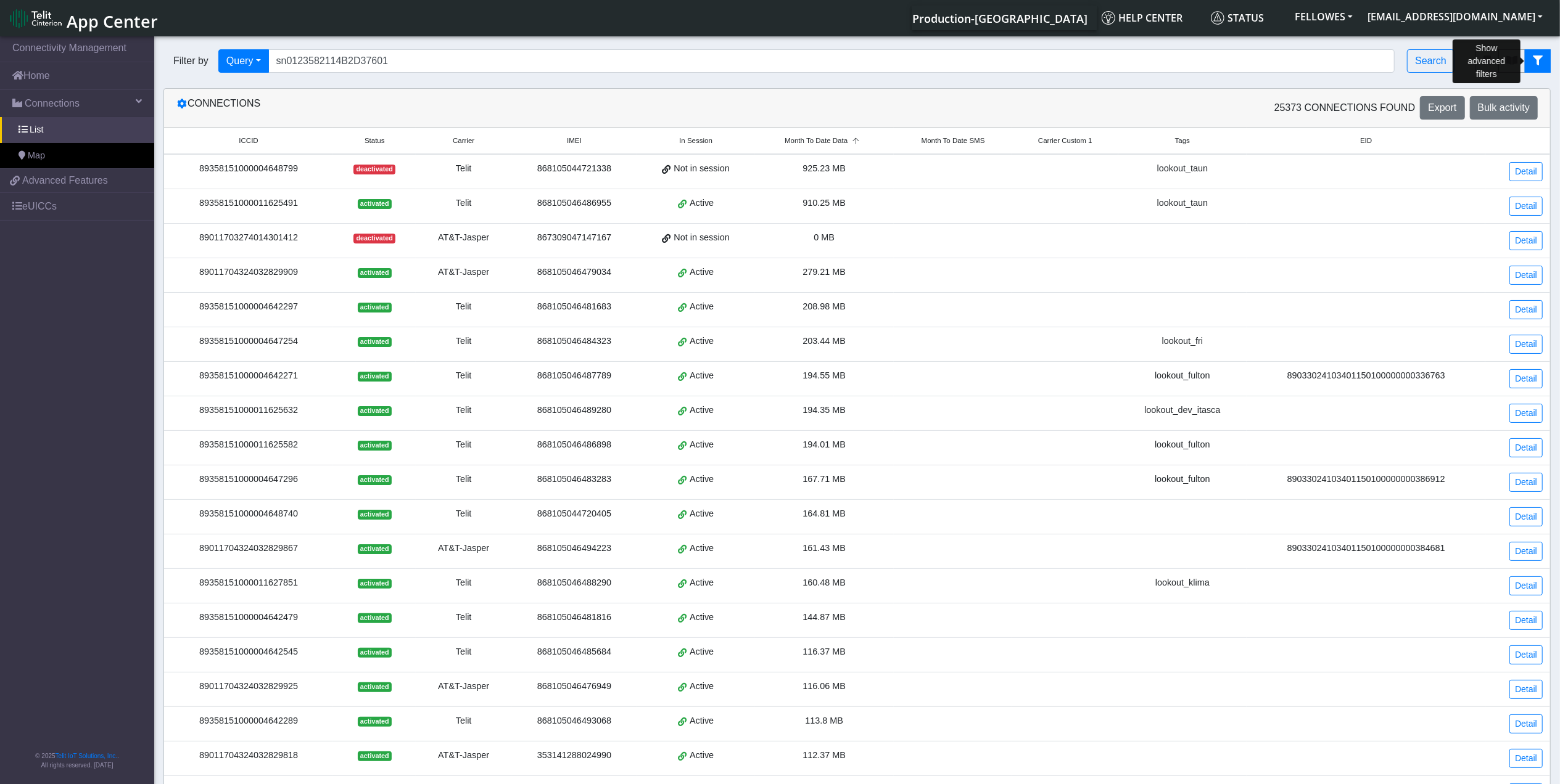
click at [1537, 57] on icon "fitlers menu" at bounding box center [1537, 60] width 10 height 10
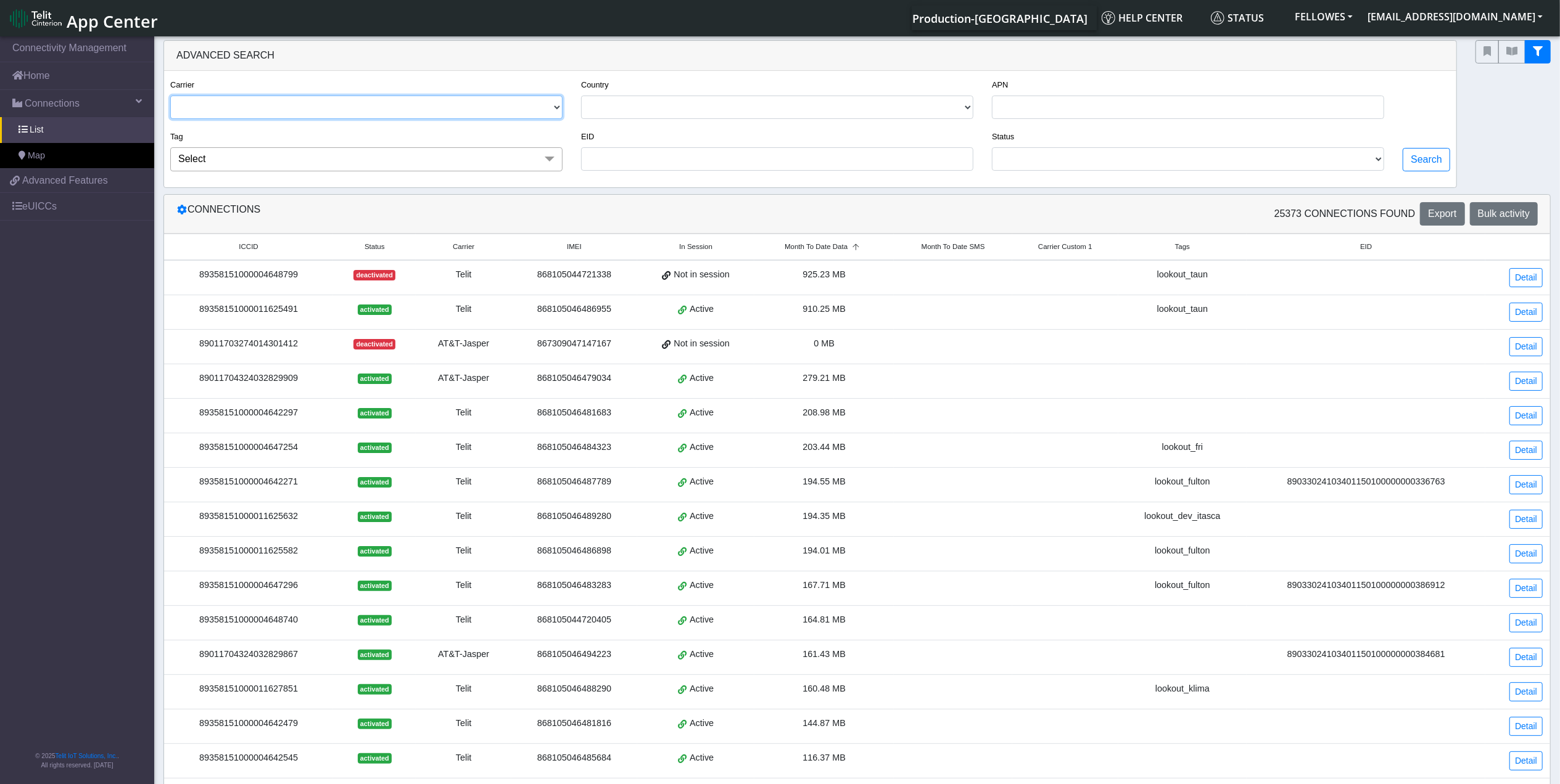
click at [316, 102] on select "TELIT AT&T-JASPER TELEFONICA" at bounding box center [367, 107] width 393 height 23
select select "telefonica"
click at [170, 96] on select "TELIT AT&T-JASPER TELEFONICA" at bounding box center [367, 107] width 393 height 23
click at [457, 160] on span "Select" at bounding box center [367, 159] width 393 height 23
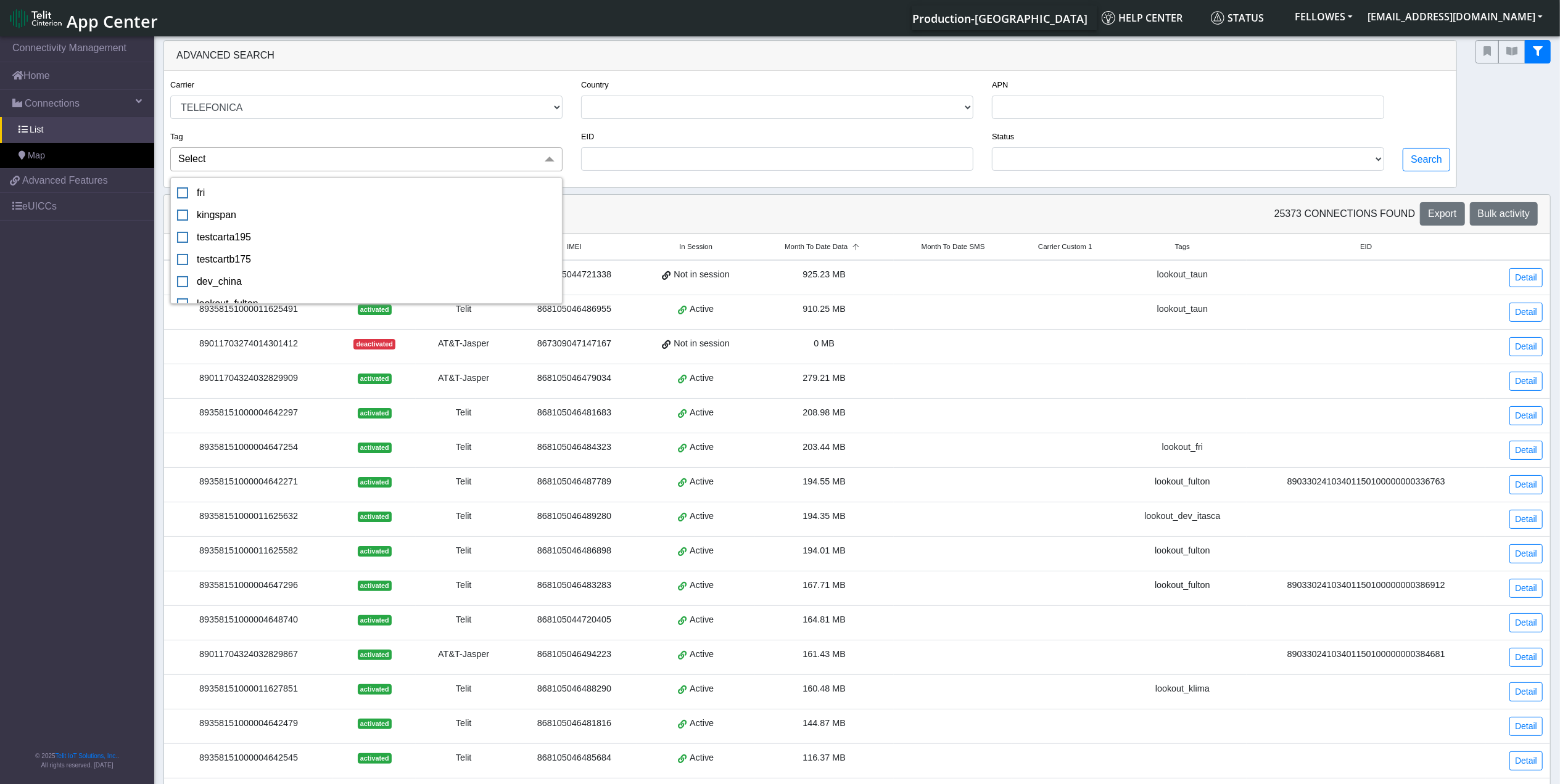
click at [457, 160] on span "Select" at bounding box center [367, 159] width 393 height 23
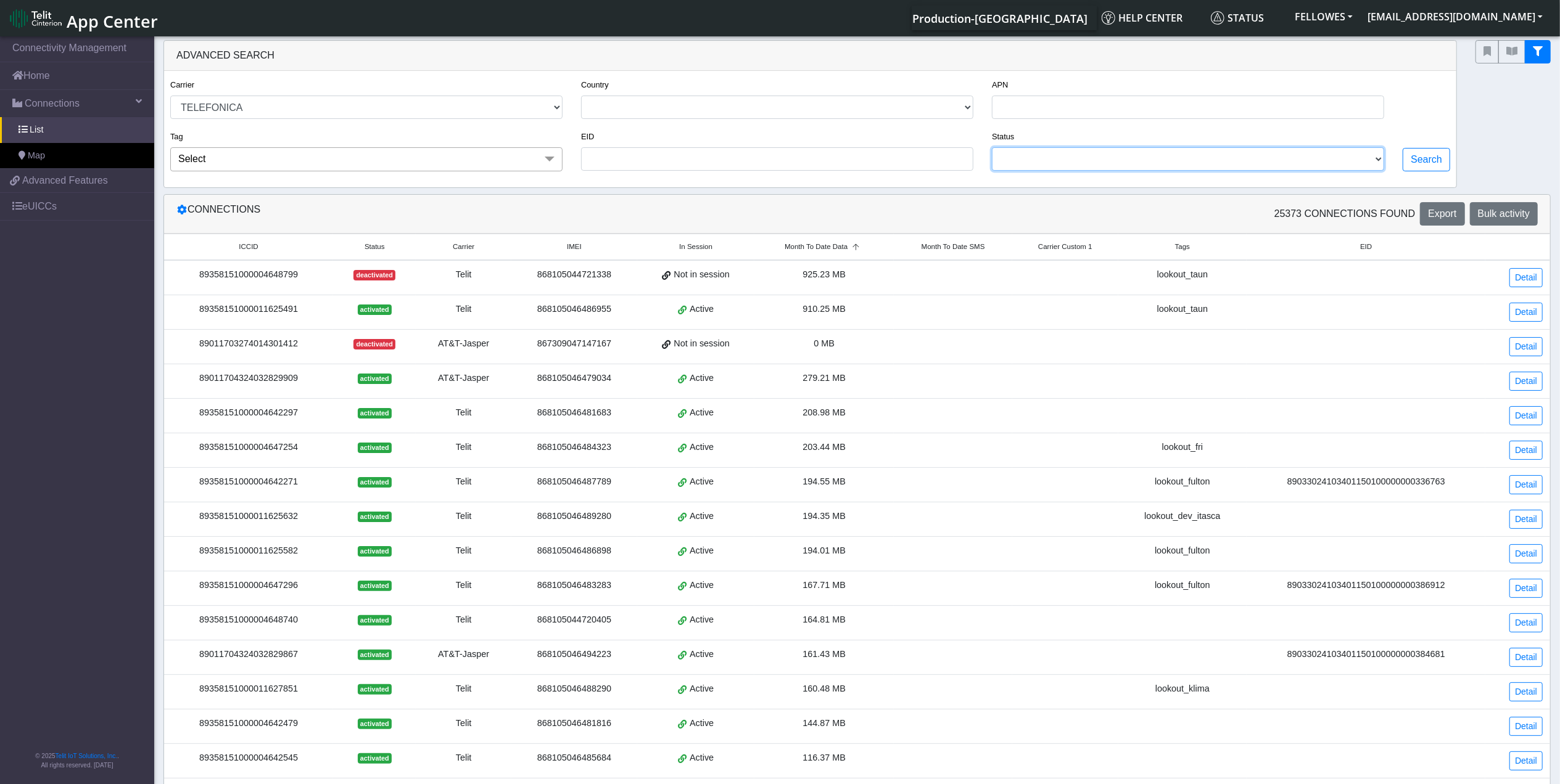
click at [1060, 170] on select "ACTIVATED DEACTIVATED TESTING READY" at bounding box center [1188, 159] width 393 height 23
select select "activated"
click at [992, 149] on select "ACTIVATED DEACTIVATED TESTING READY" at bounding box center [1188, 159] width 393 height 23
click at [1451, 161] on div "Search" at bounding box center [1426, 129] width 66 height 104
click at [1433, 163] on button "Search" at bounding box center [1426, 159] width 48 height 23
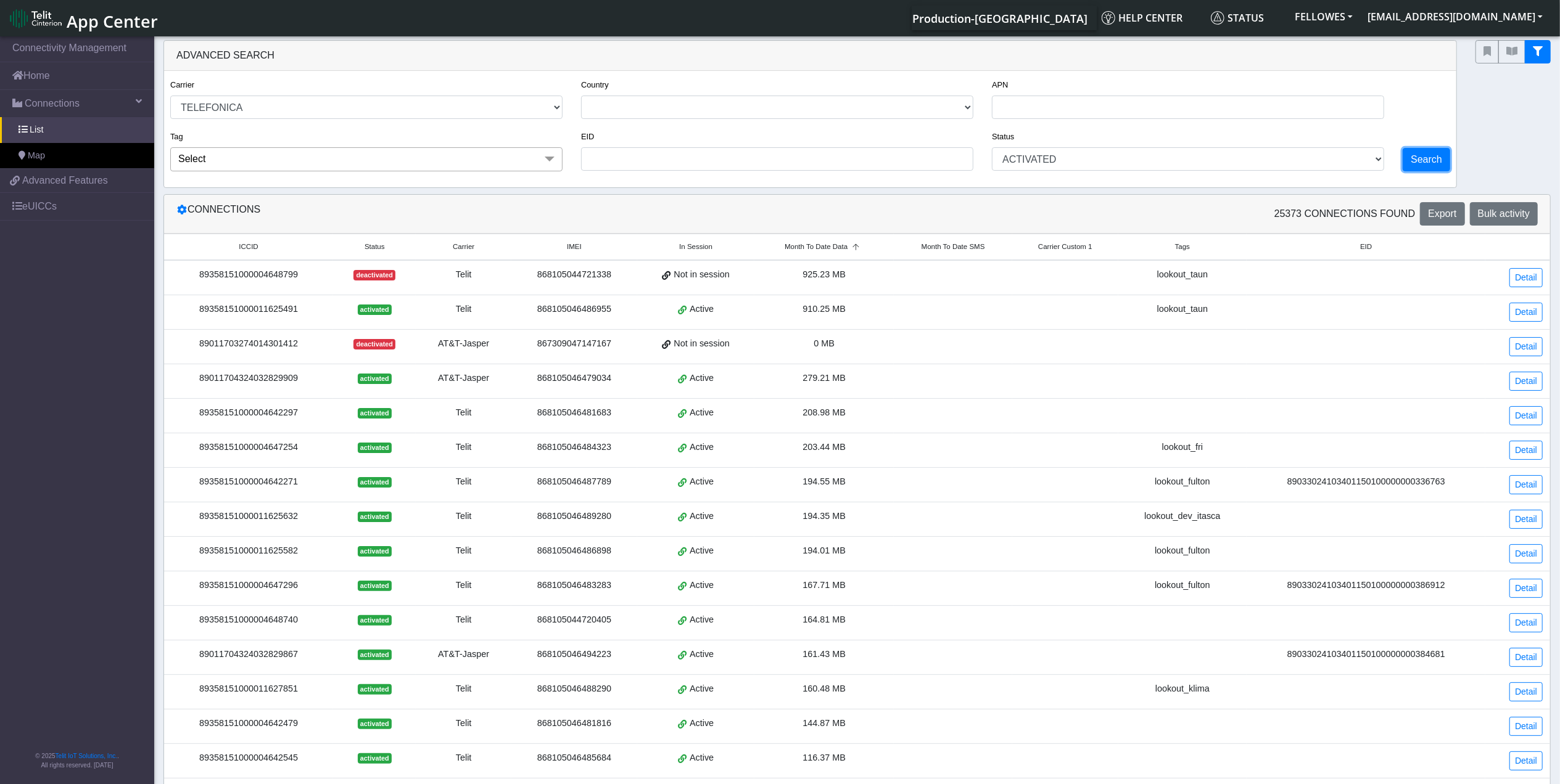
select select "telefonica"
select select "activated"
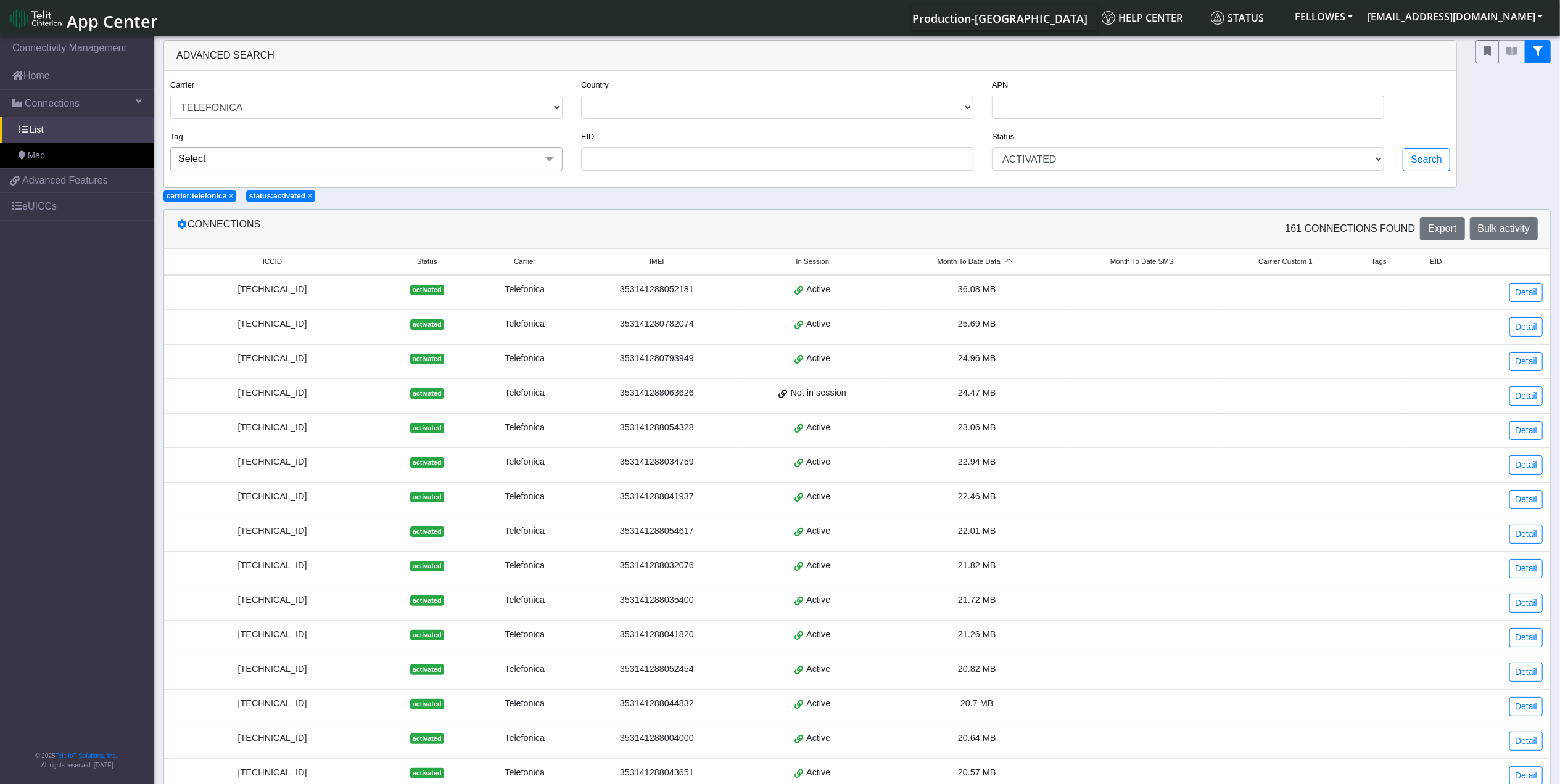
click at [979, 267] on span "Month To Date Data" at bounding box center [969, 261] width 63 height 10
click at [976, 267] on span "Month To Date Data" at bounding box center [969, 261] width 63 height 10
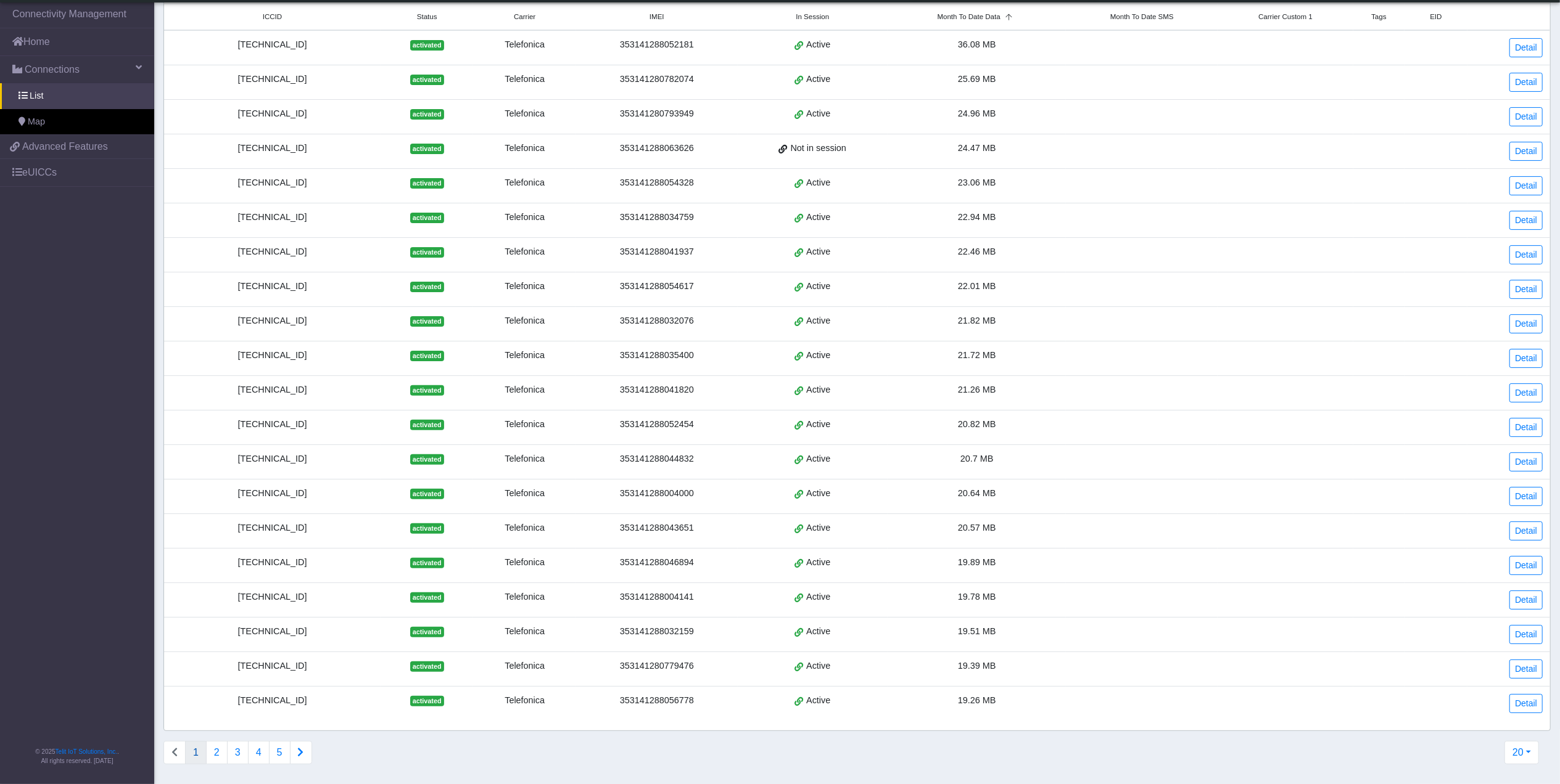
scroll to position [227, 0]
click at [221, 746] on button "2" at bounding box center [217, 753] width 22 height 23
click at [242, 751] on button "3" at bounding box center [238, 753] width 22 height 23
click at [193, 755] on button "1" at bounding box center [196, 753] width 22 height 23
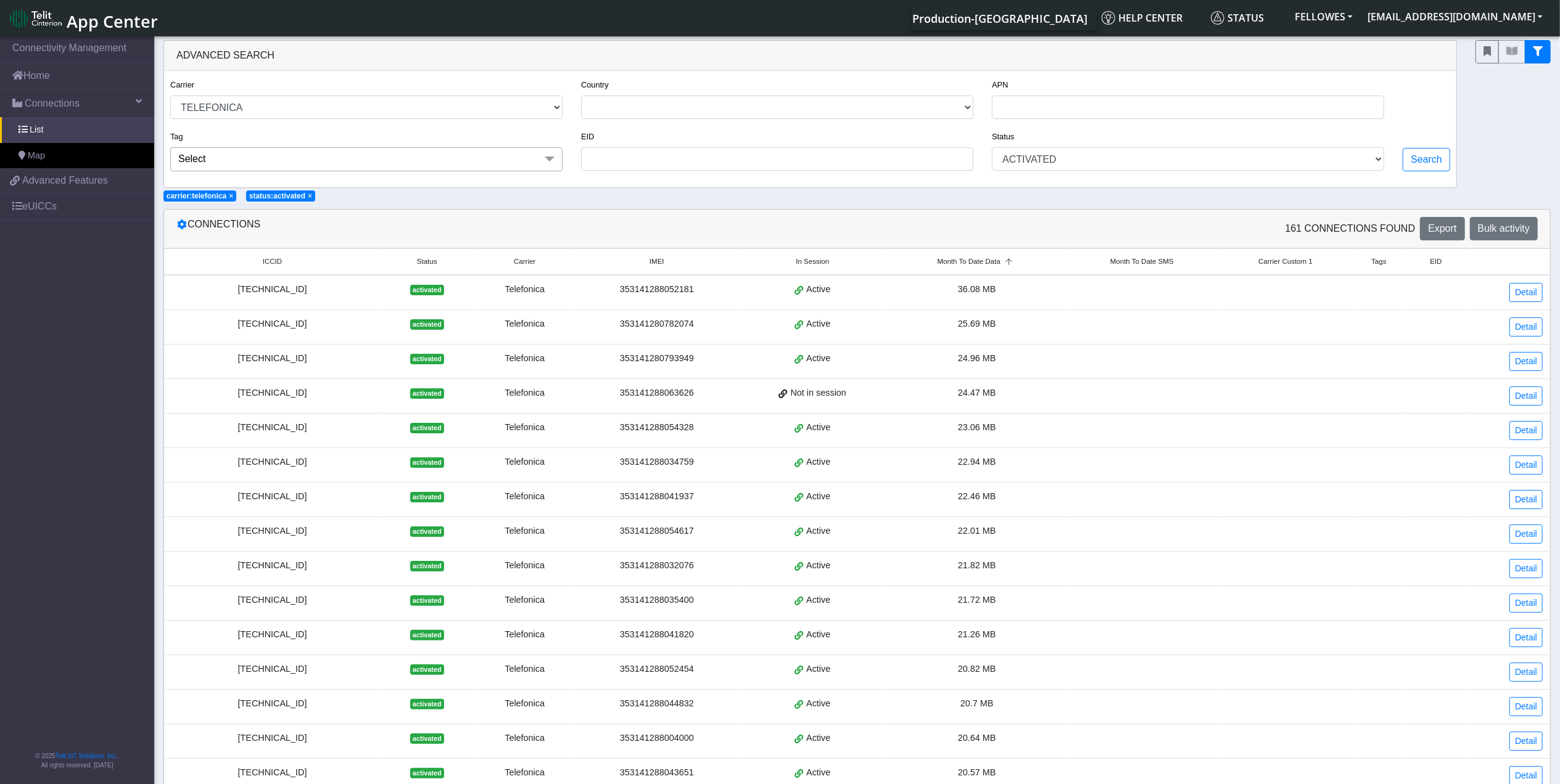
click at [299, 290] on div "[TECHNICAL_ID]" at bounding box center [272, 289] width 202 height 13
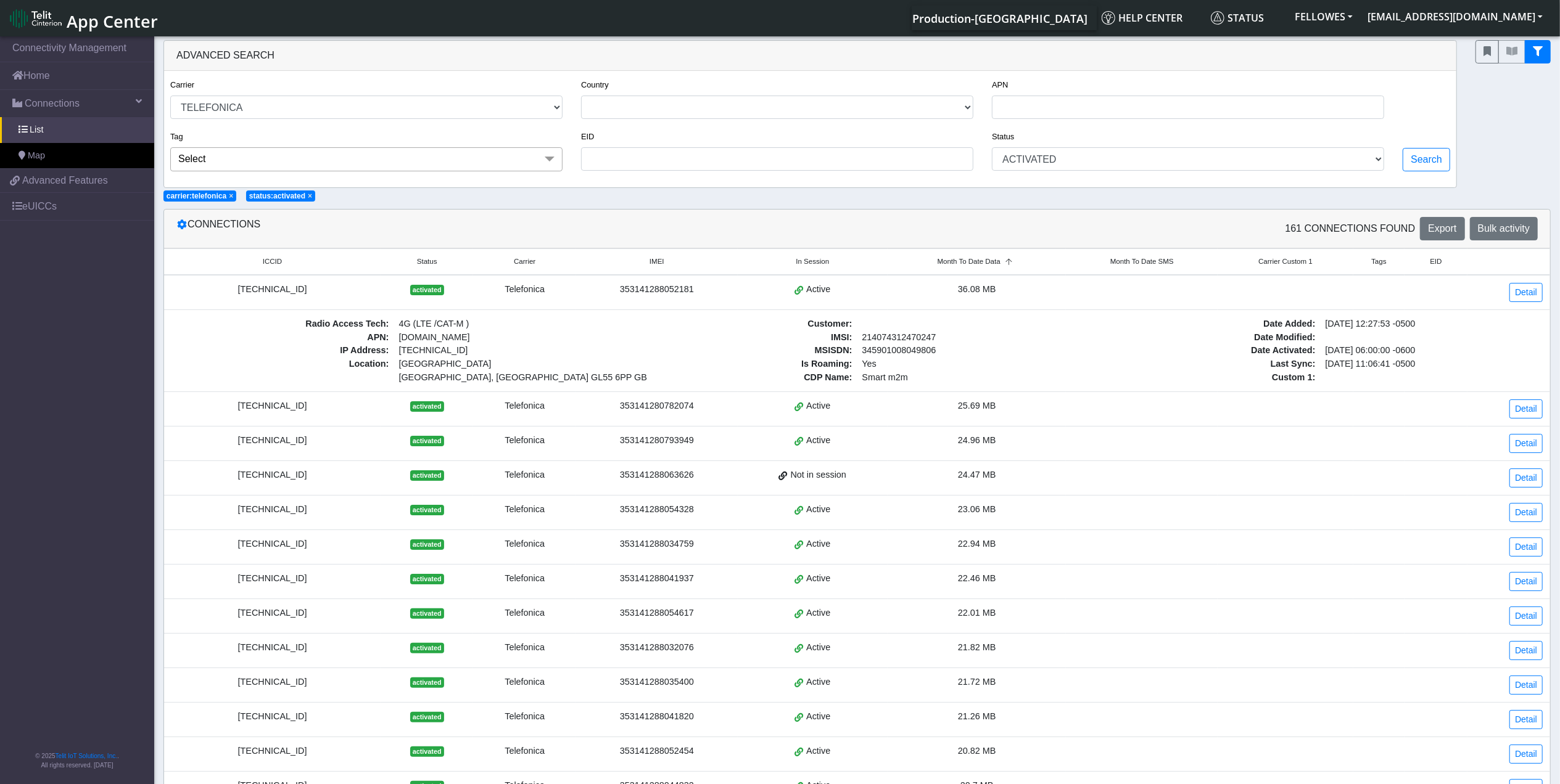
click at [295, 293] on div "[TECHNICAL_ID]" at bounding box center [272, 289] width 202 height 13
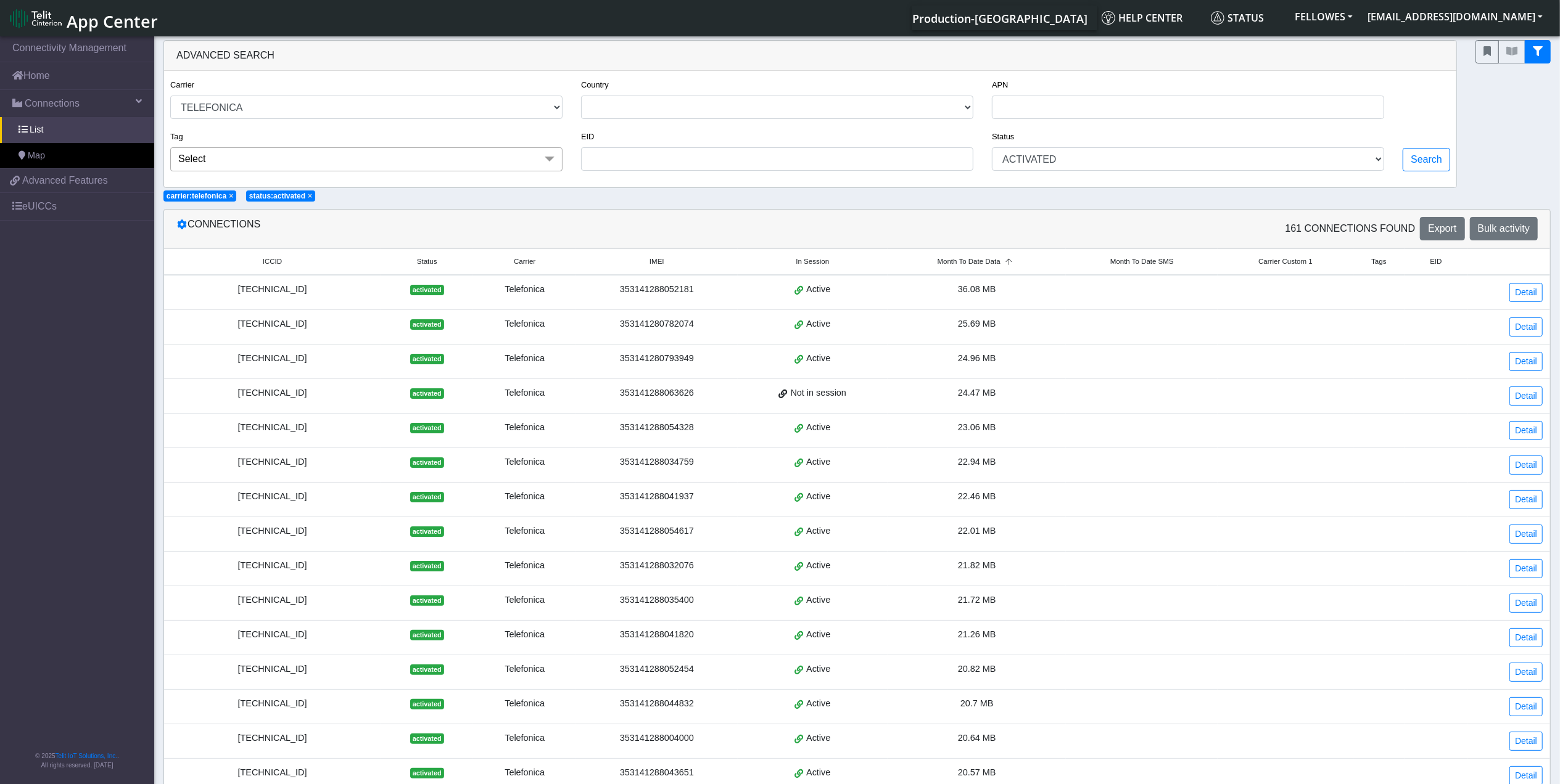
click at [295, 293] on div "[TECHNICAL_ID]" at bounding box center [272, 289] width 202 height 13
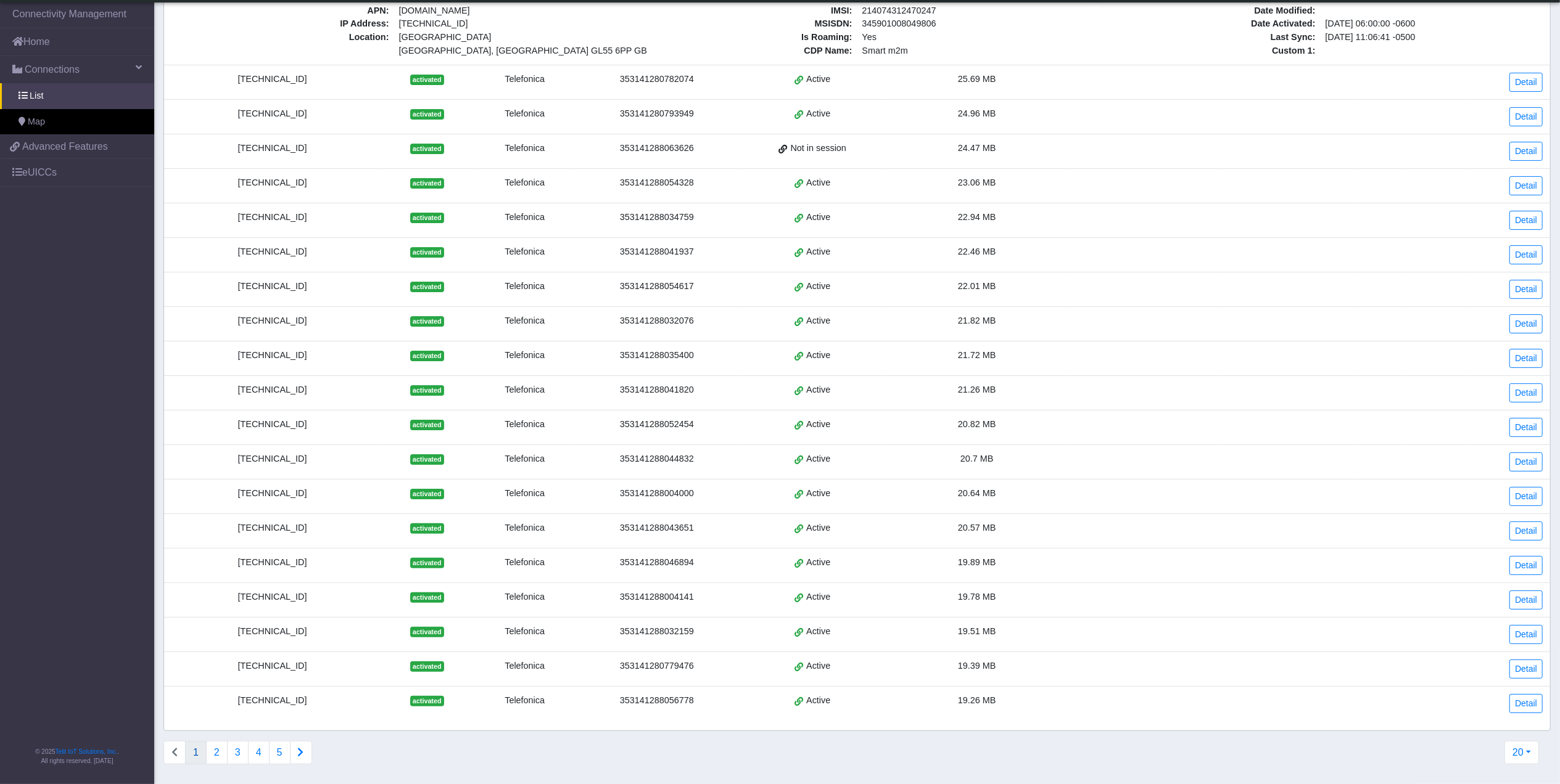
scroll to position [239, 0]
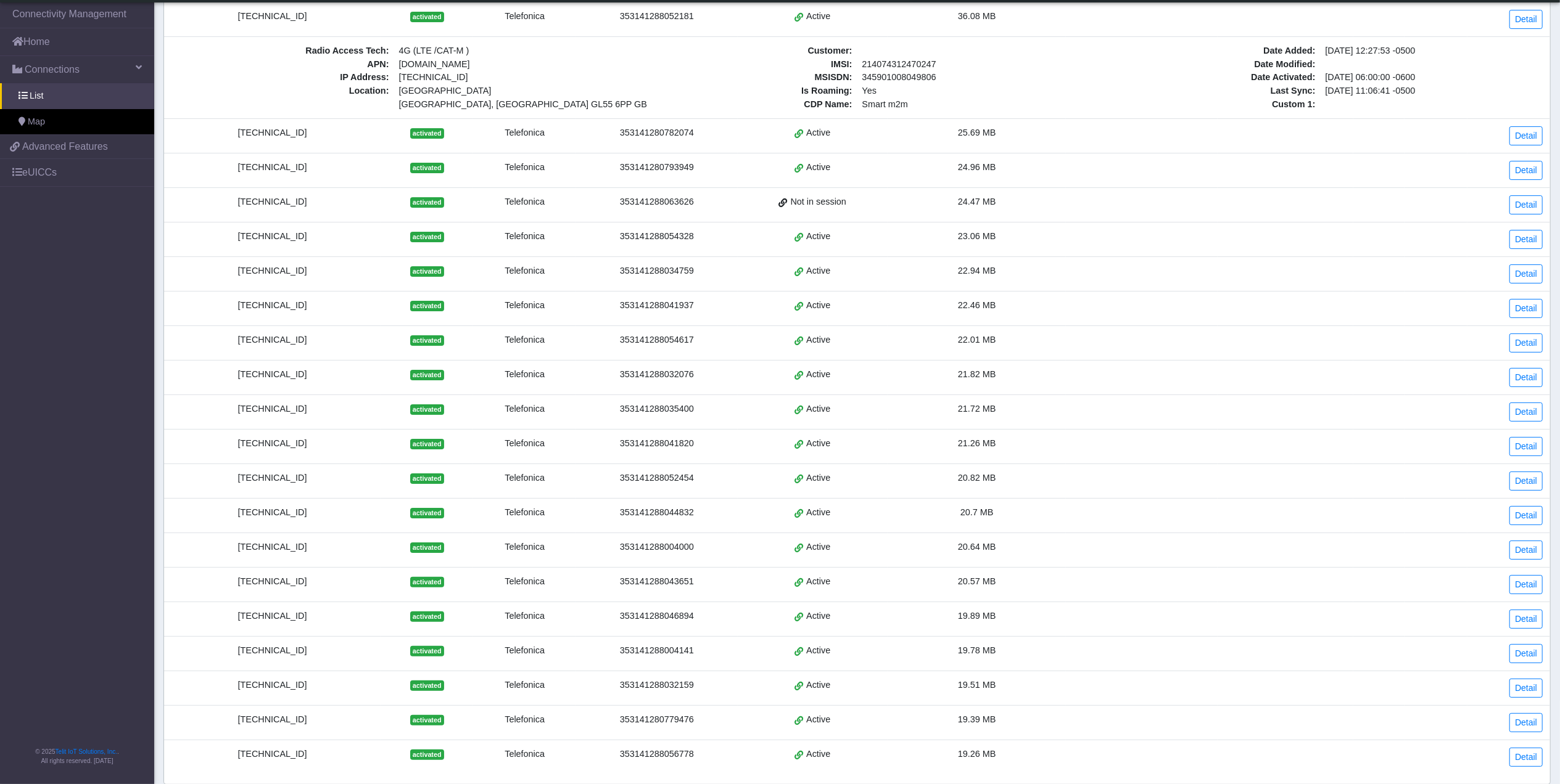
click at [280, 208] on div "[TECHNICAL_ID]" at bounding box center [272, 202] width 202 height 13
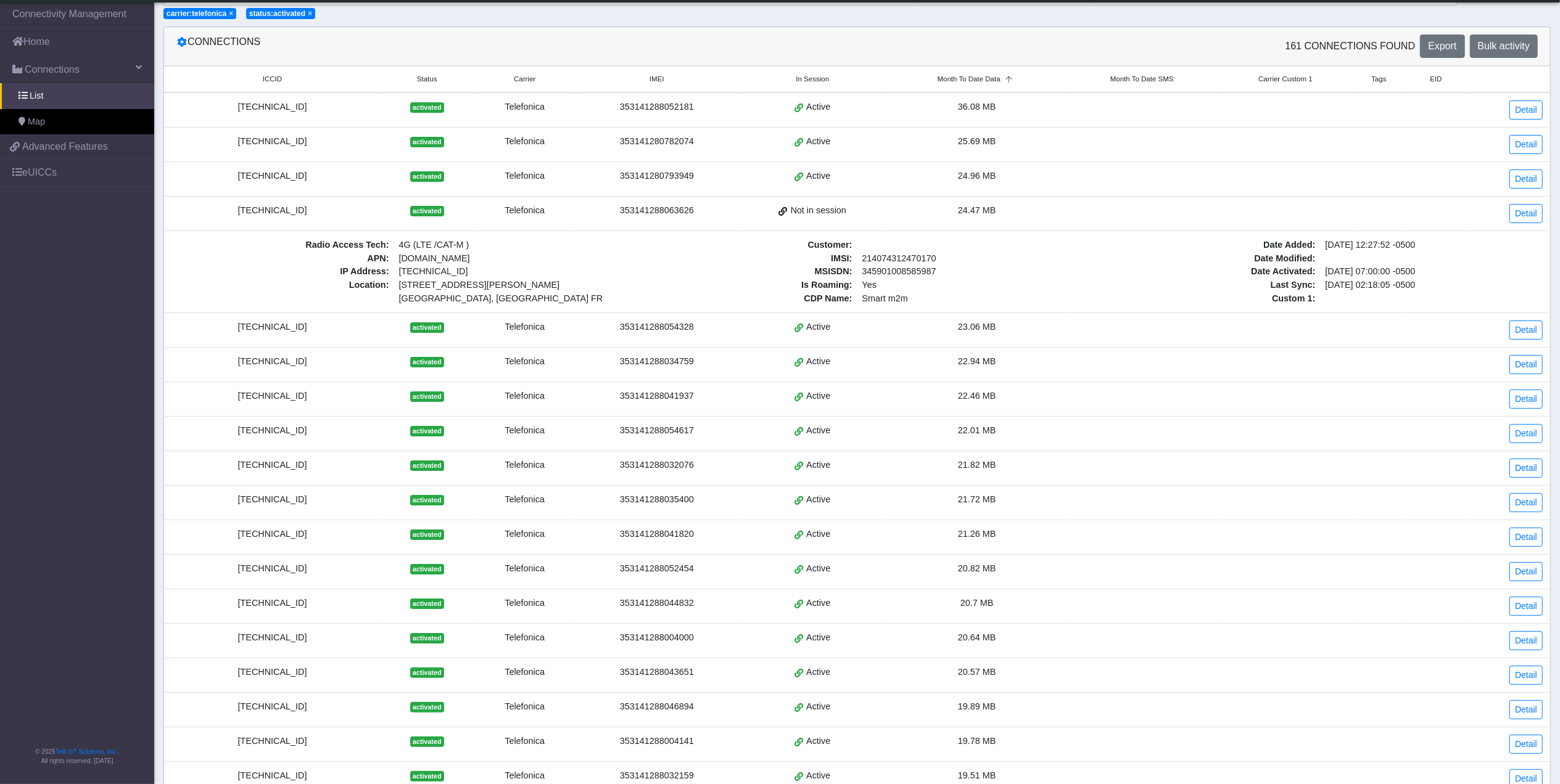
scroll to position [74, 0]
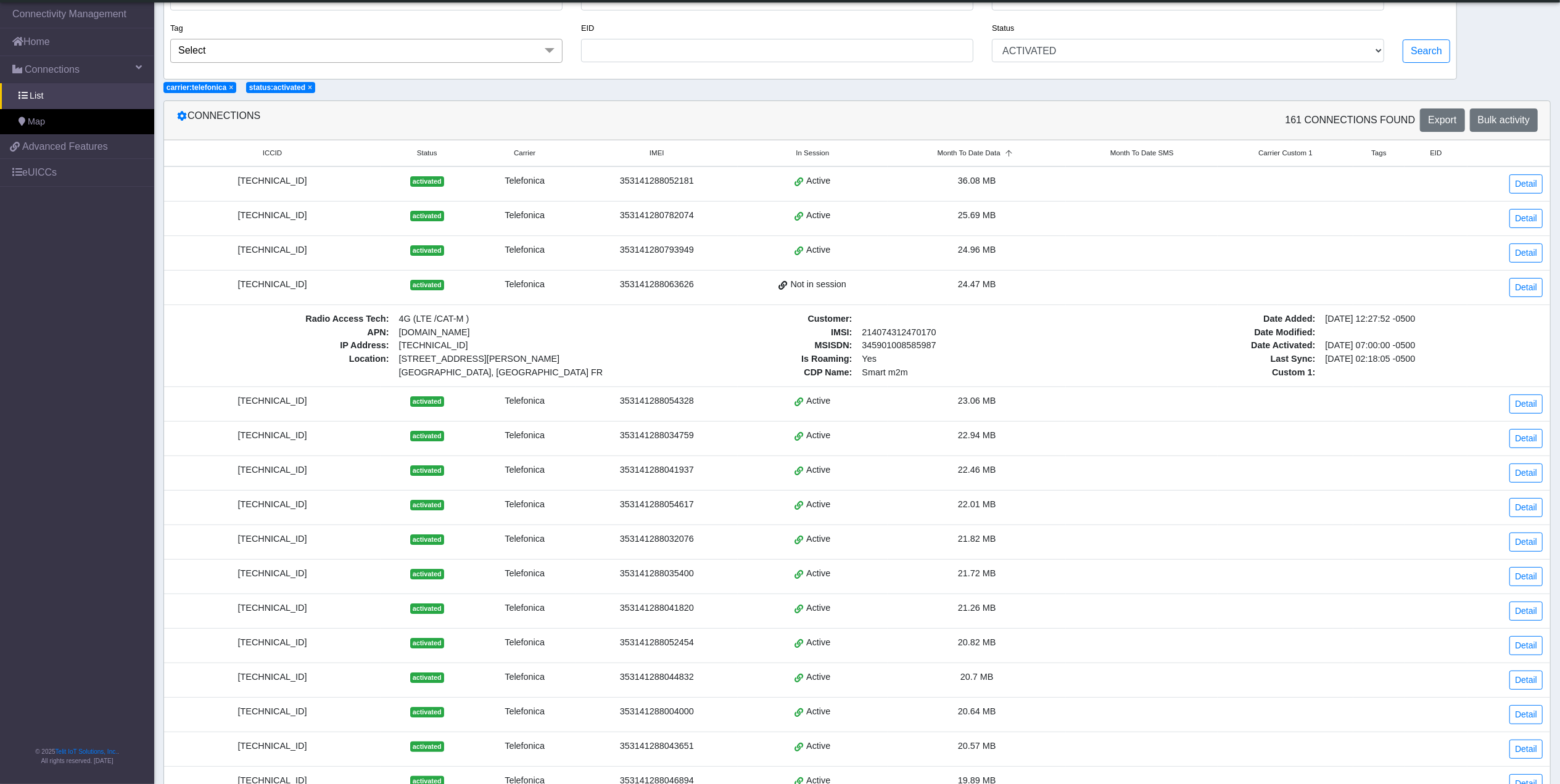
click at [296, 292] on div "[TECHNICAL_ID]" at bounding box center [272, 285] width 202 height 13
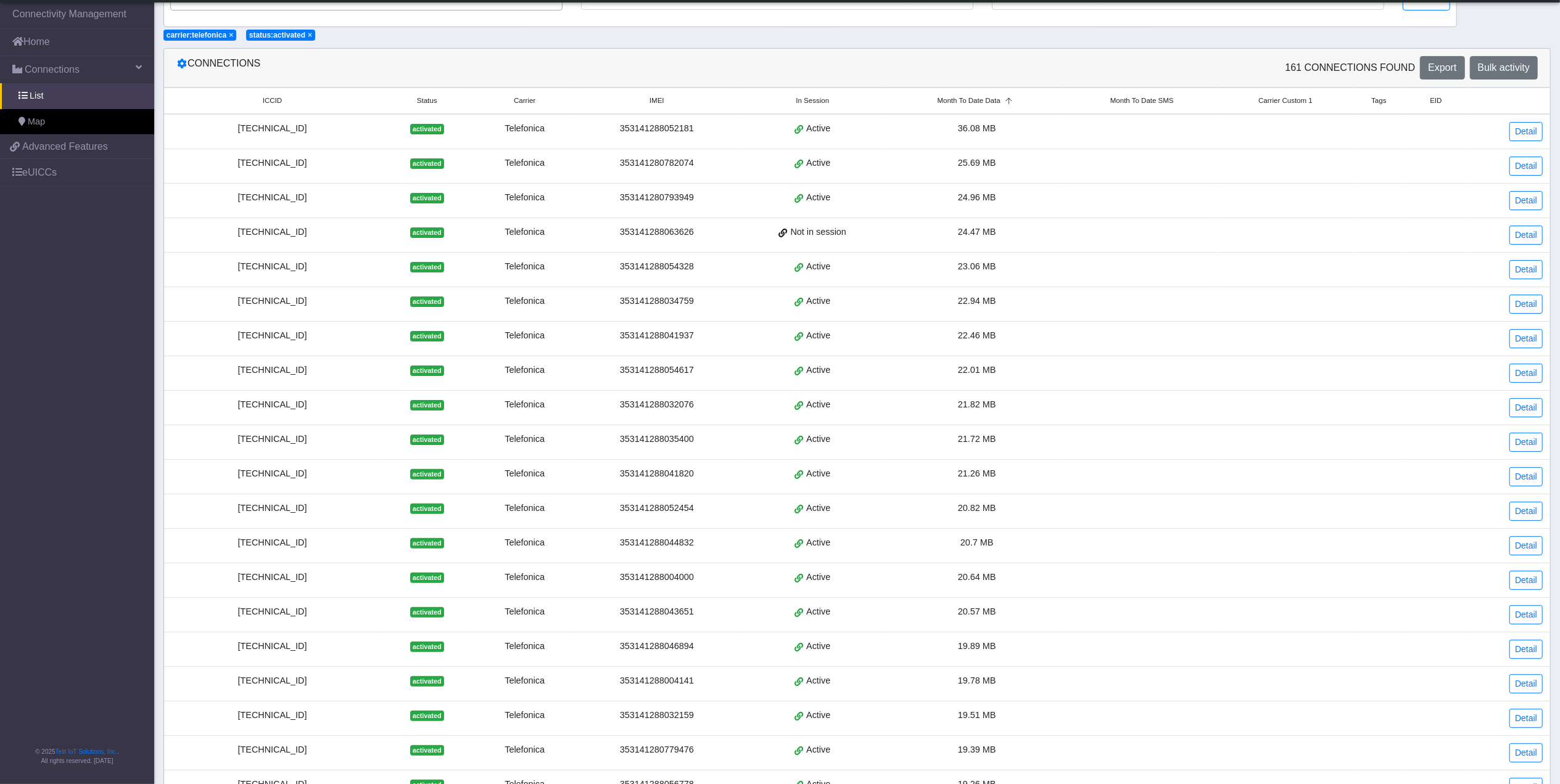
scroll to position [227, 0]
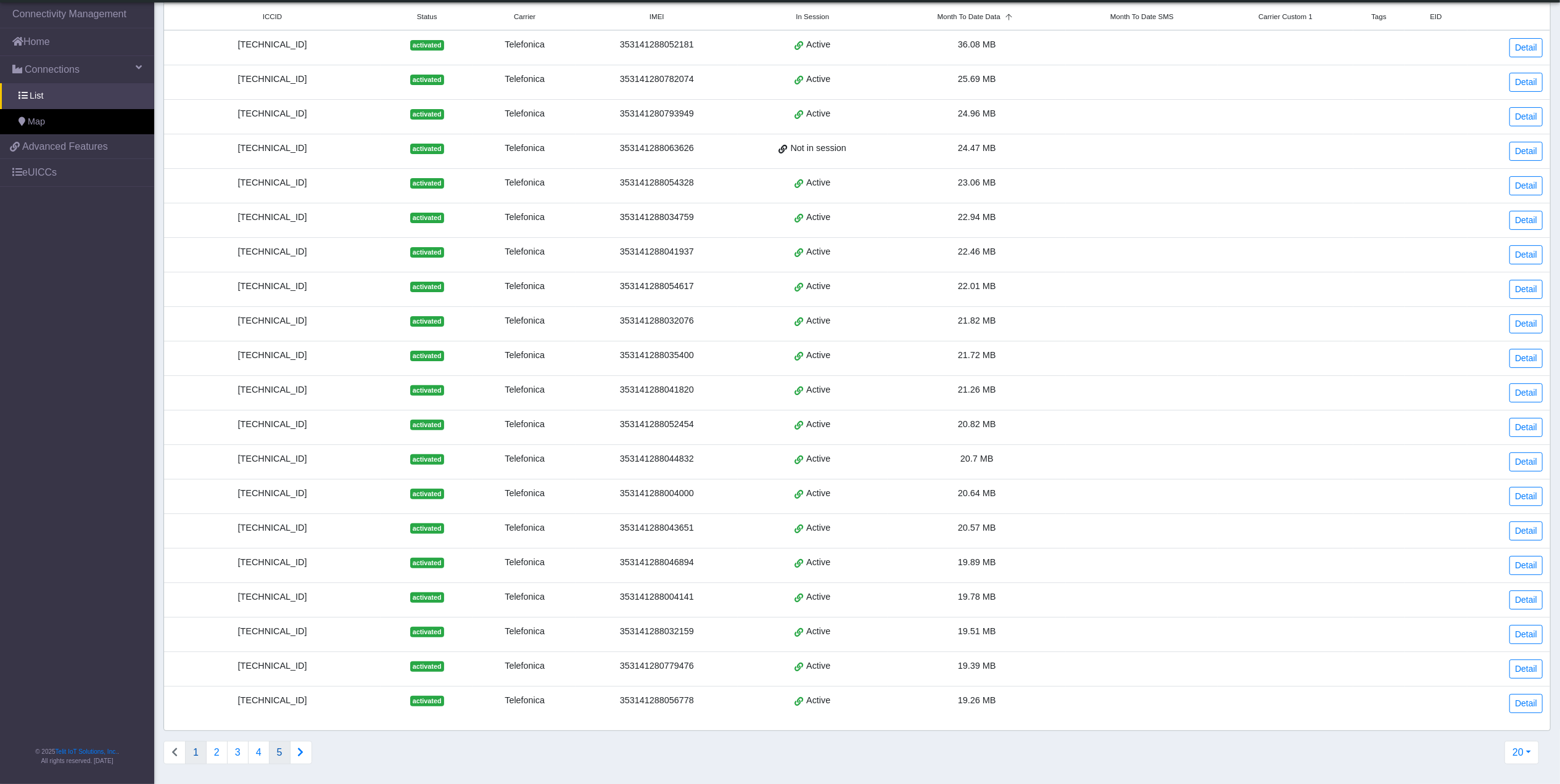
click at [277, 752] on button "5" at bounding box center [280, 753] width 22 height 23
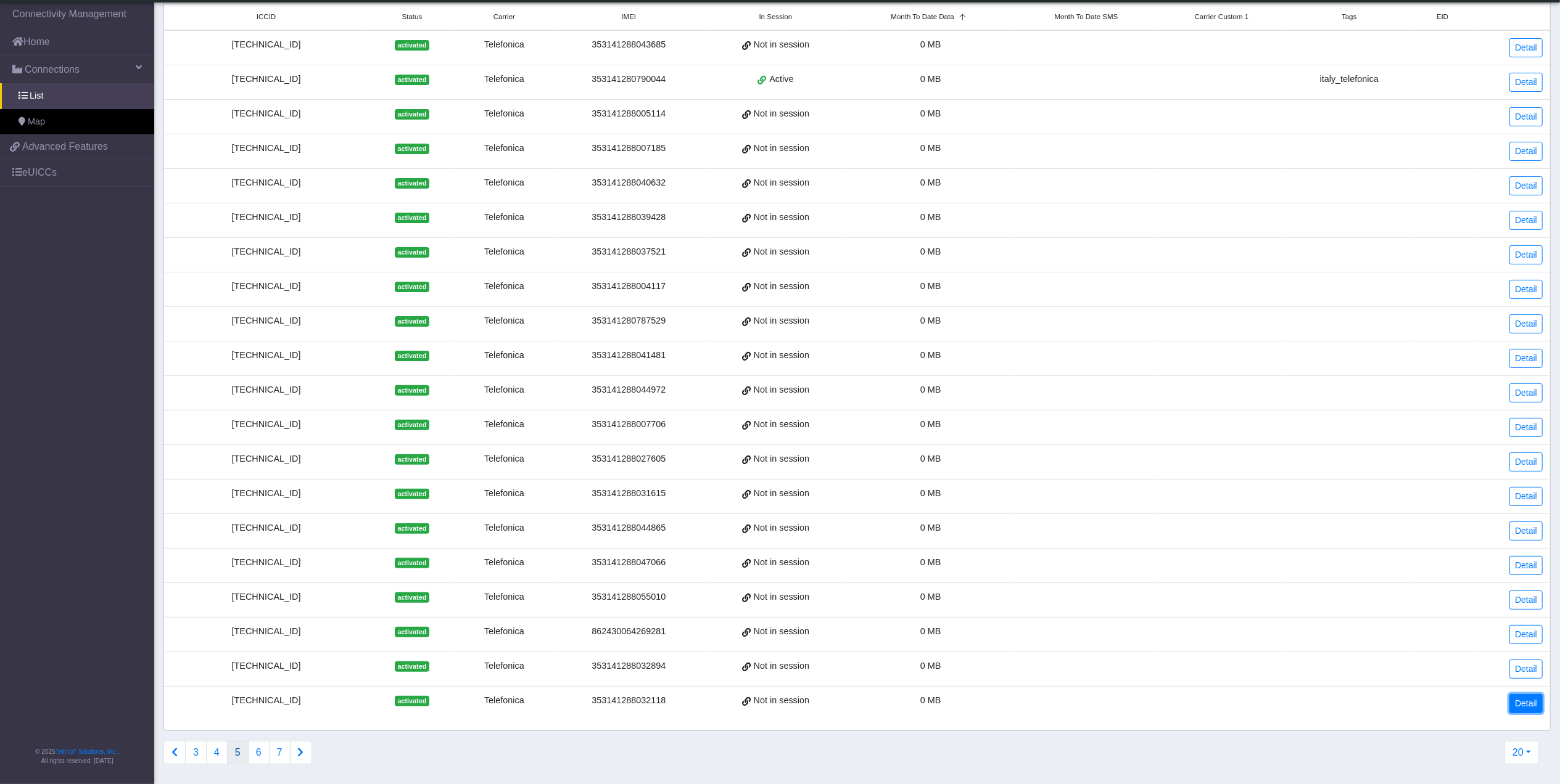
click at [1520, 703] on link "Detail" at bounding box center [1526, 703] width 34 height 19
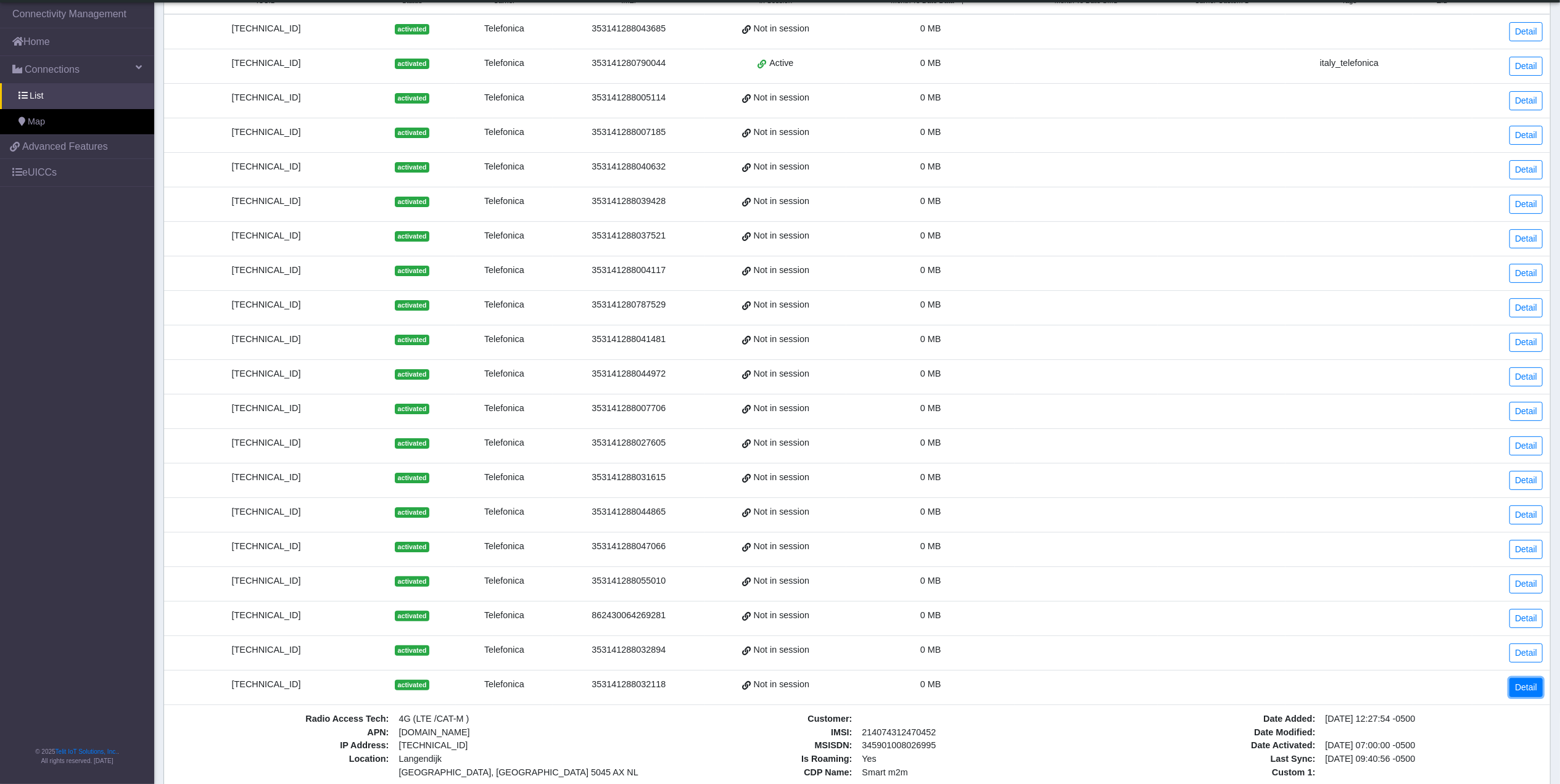
click at [1520, 697] on link "Detail" at bounding box center [1526, 688] width 34 height 19
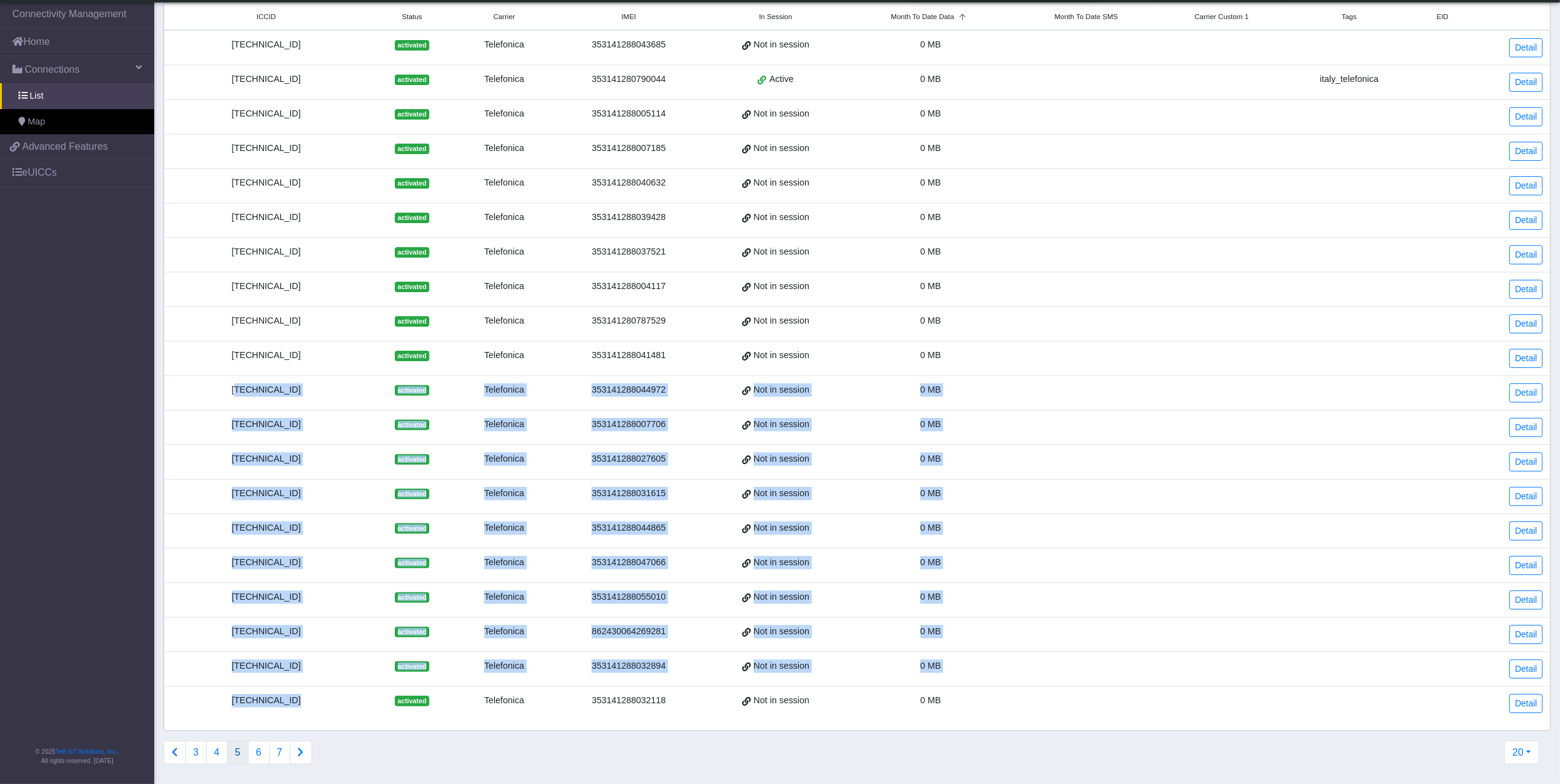
drag, startPoint x: 274, startPoint y: 687, endPoint x: 221, endPoint y: 391, distance: 300.7
click at [221, 391] on tbody "[TECHNICAL_ID] activated Telefonica 353141288043685 Not in session 0 MB Detail …" at bounding box center [857, 375] width 1386 height 690
drag, startPoint x: 221, startPoint y: 392, endPoint x: 225, endPoint y: 387, distance: 6.4
click at [221, 392] on td "[TECHNICAL_ID]" at bounding box center [266, 393] width 204 height 34
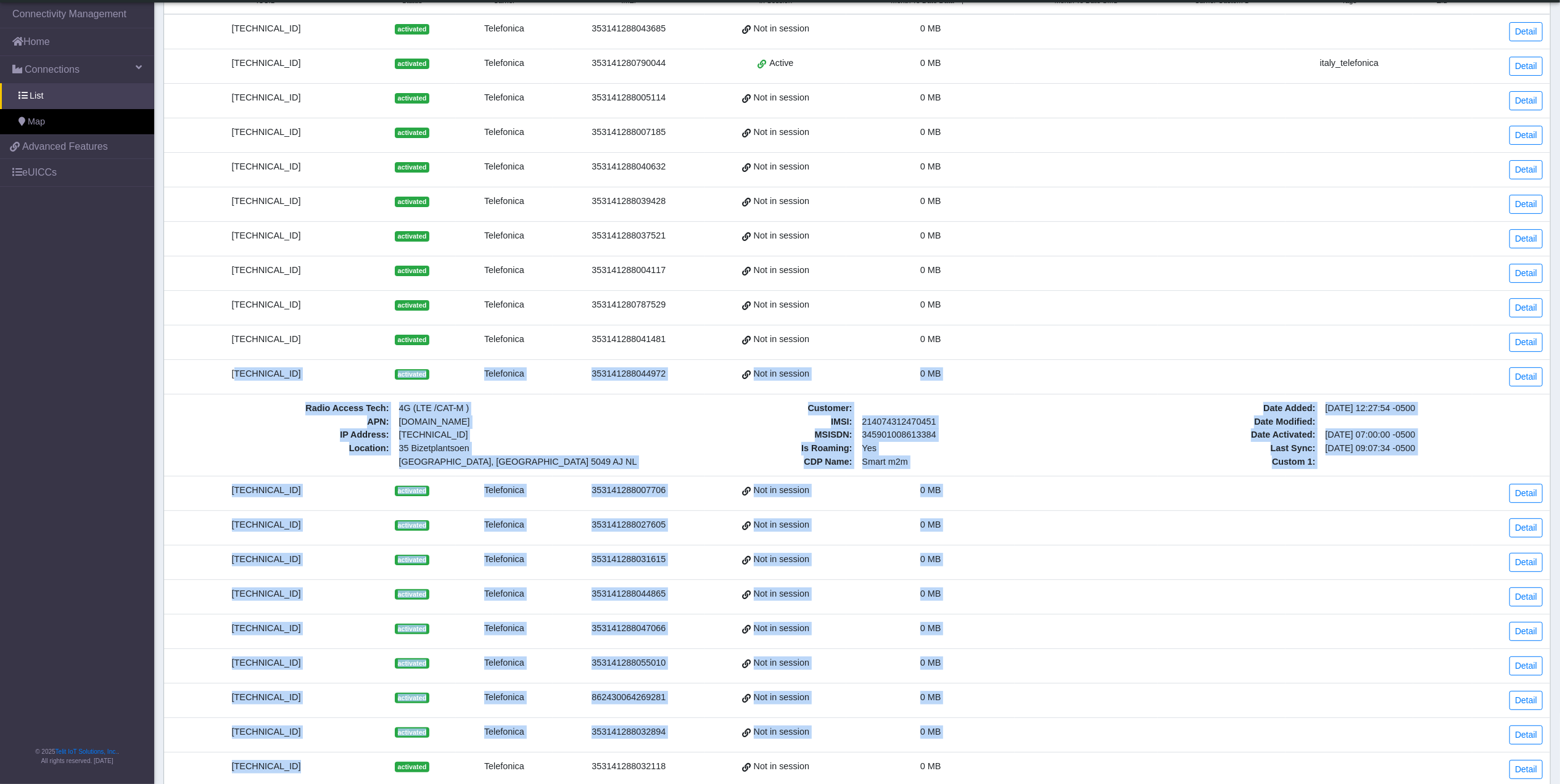
click at [227, 395] on td "[TECHNICAL_ID]" at bounding box center [266, 378] width 204 height 34
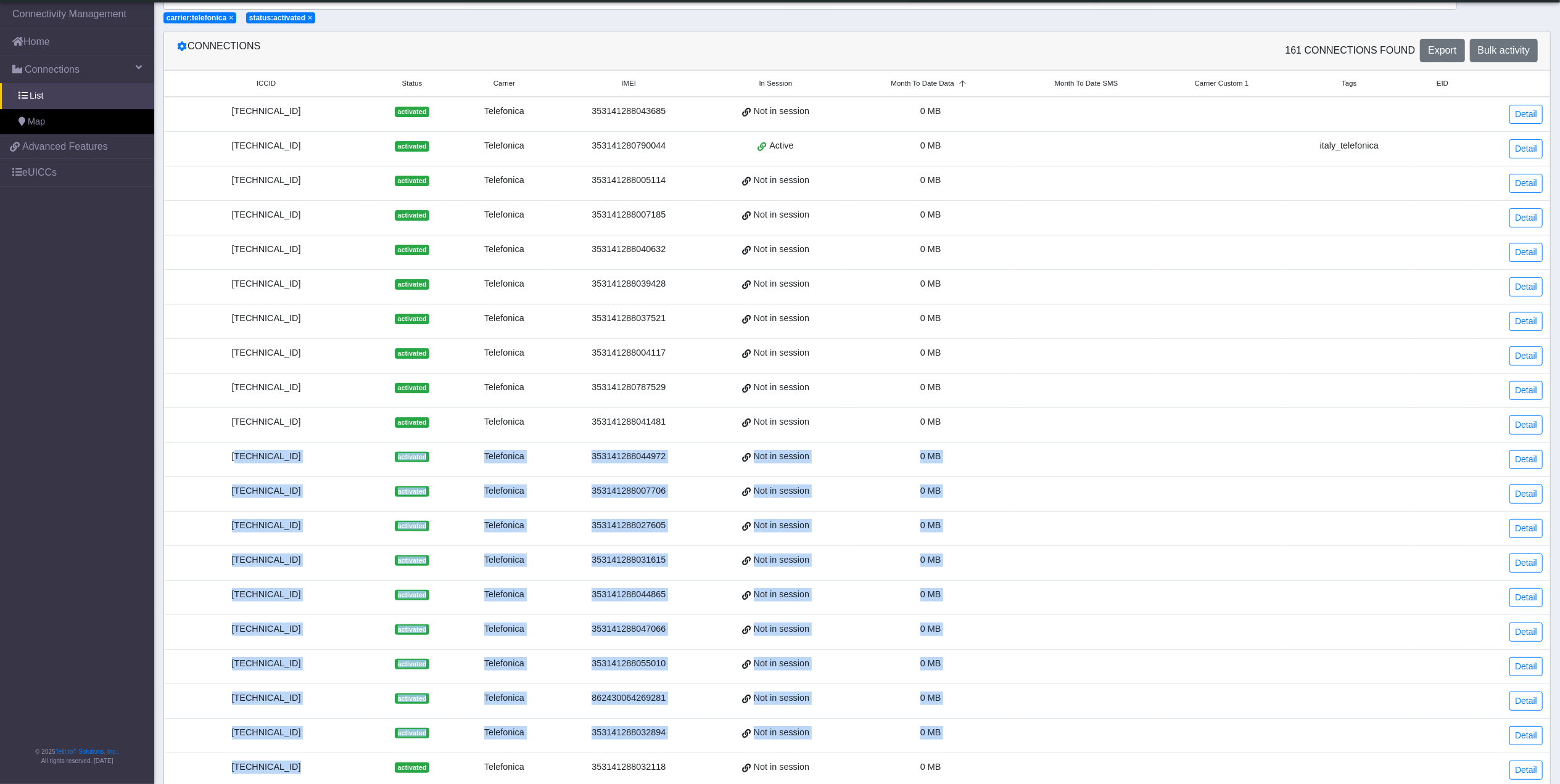
drag, startPoint x: 278, startPoint y: 358, endPoint x: 299, endPoint y: 357, distance: 21.0
click at [299, 357] on tbody "[TECHNICAL_ID] activated Telefonica 353141288043685 Not in session 0 MB Detail …" at bounding box center [857, 442] width 1386 height 690
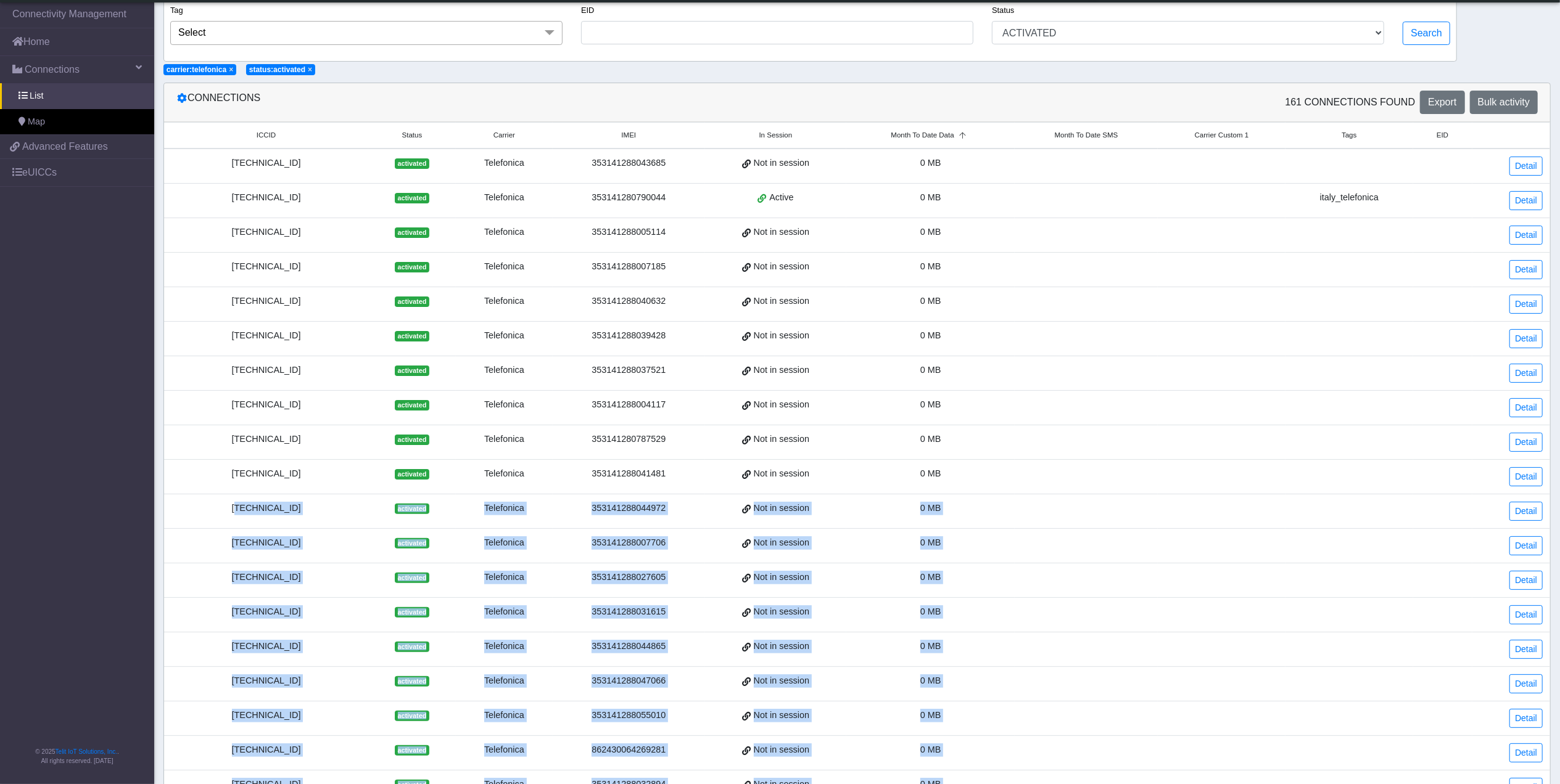
scroll to position [63, 0]
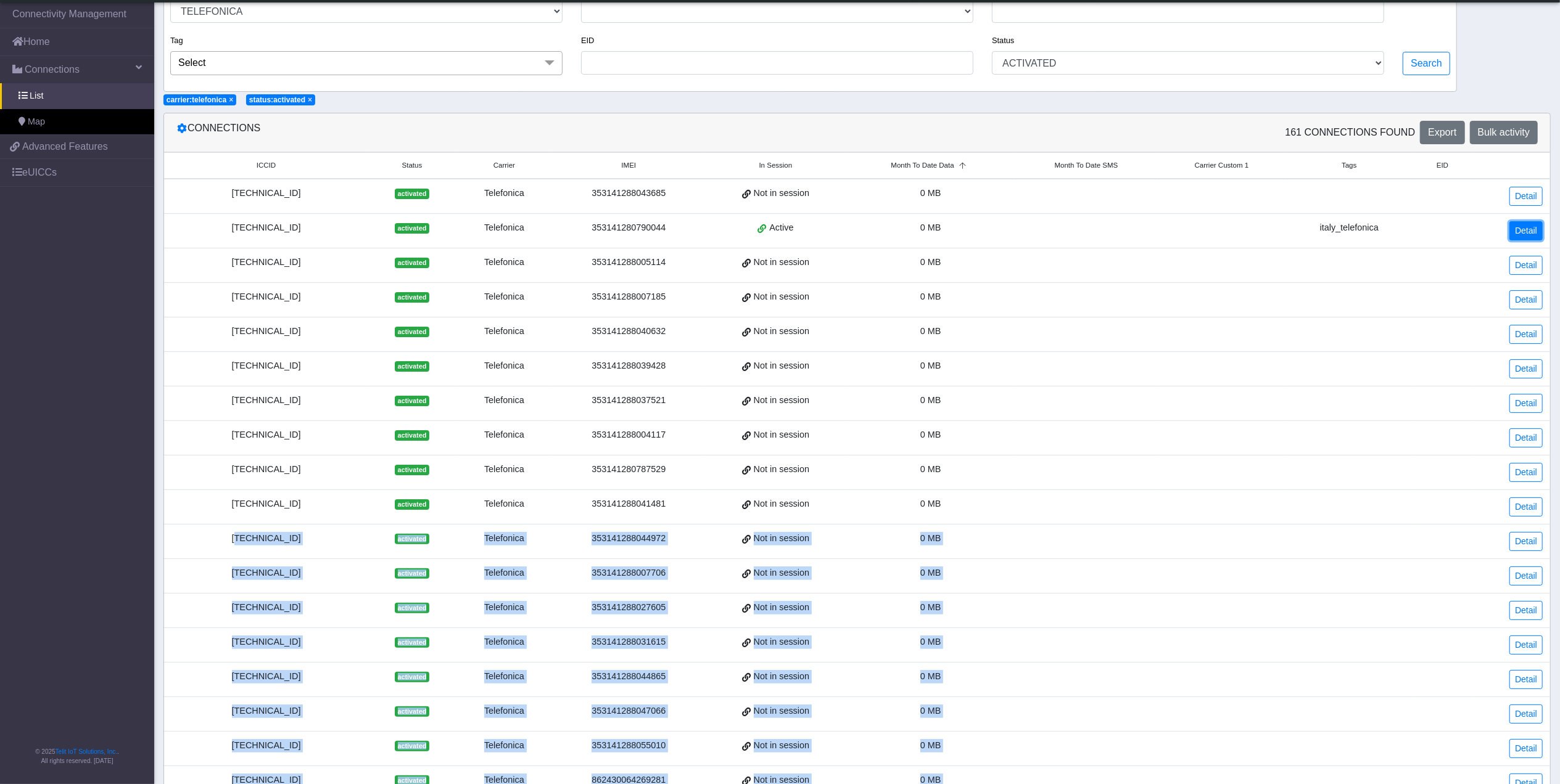
click at [1532, 227] on link "Detail" at bounding box center [1526, 231] width 34 height 19
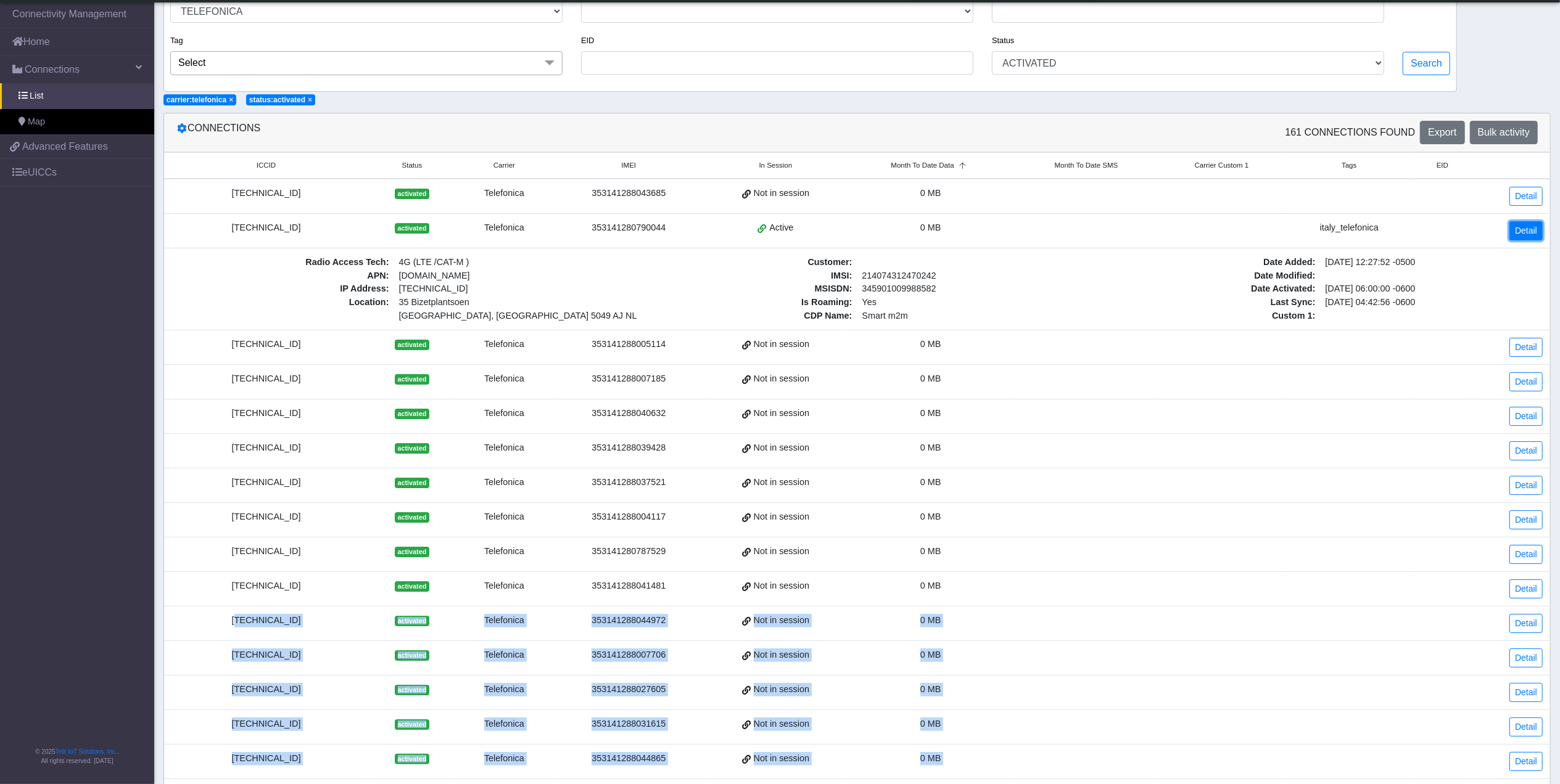
click at [1532, 227] on link "Detail" at bounding box center [1526, 231] width 34 height 19
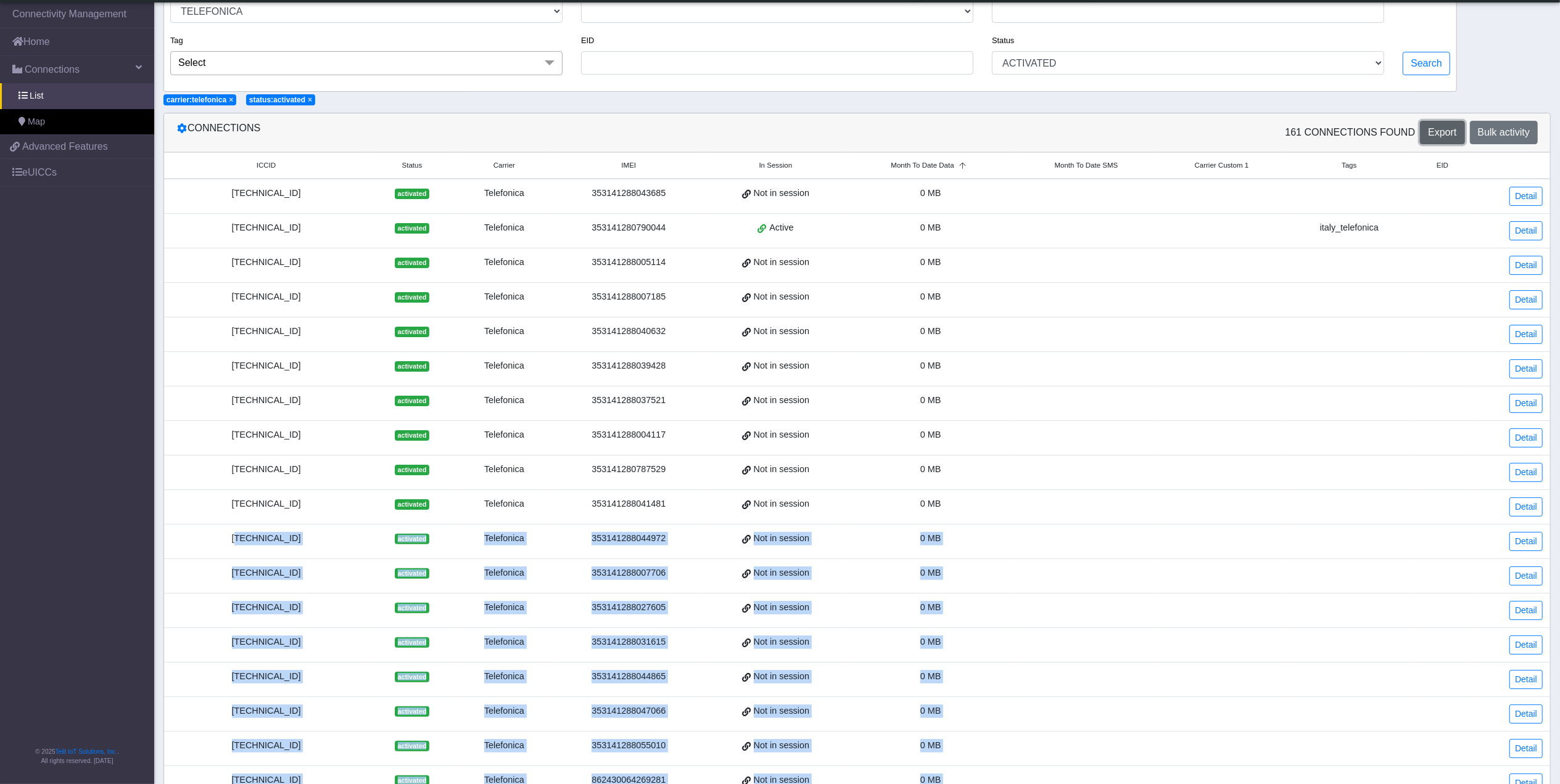
click at [1451, 130] on span "Export" at bounding box center [1442, 131] width 28 height 10
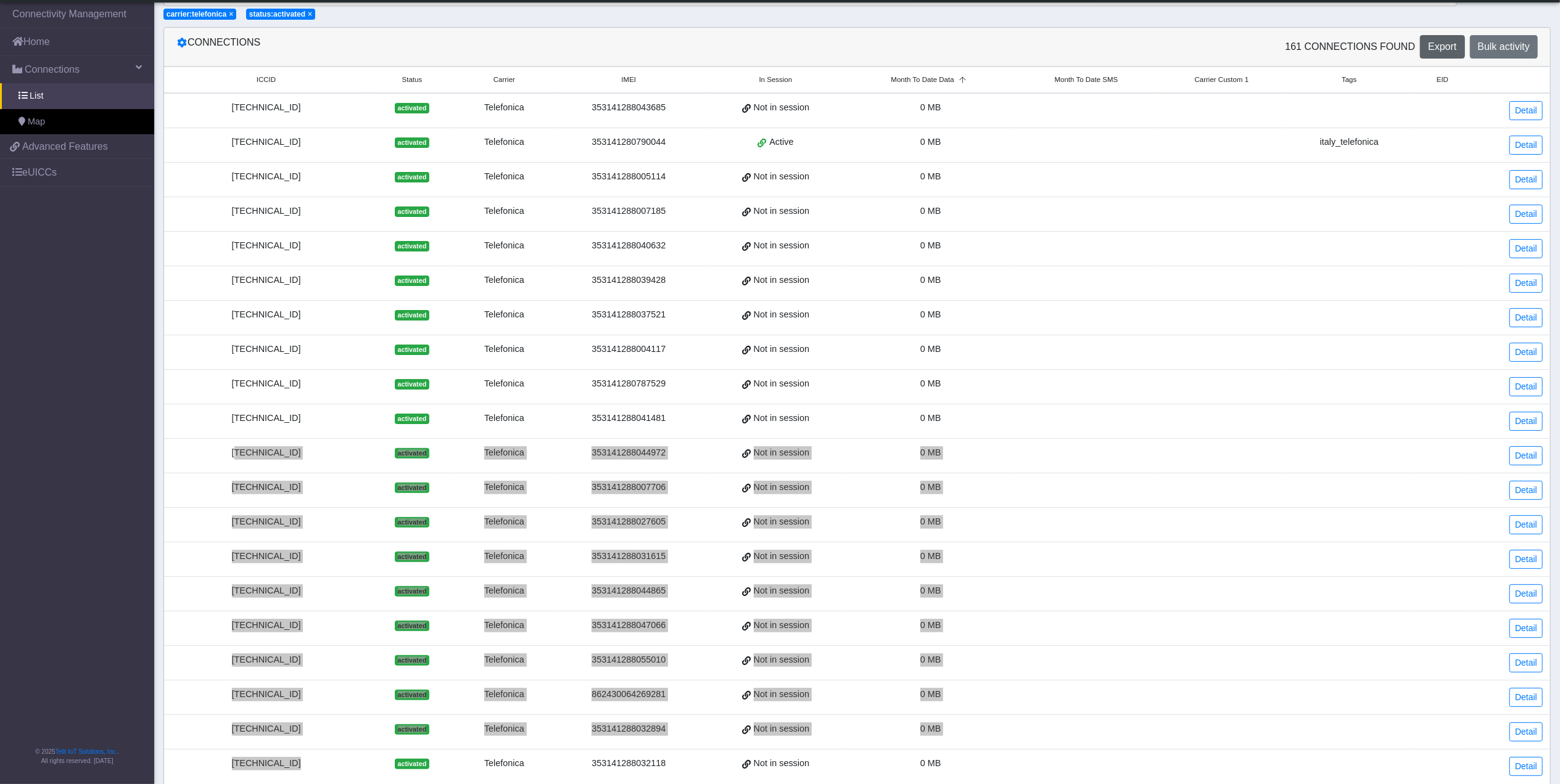
scroll to position [227, 0]
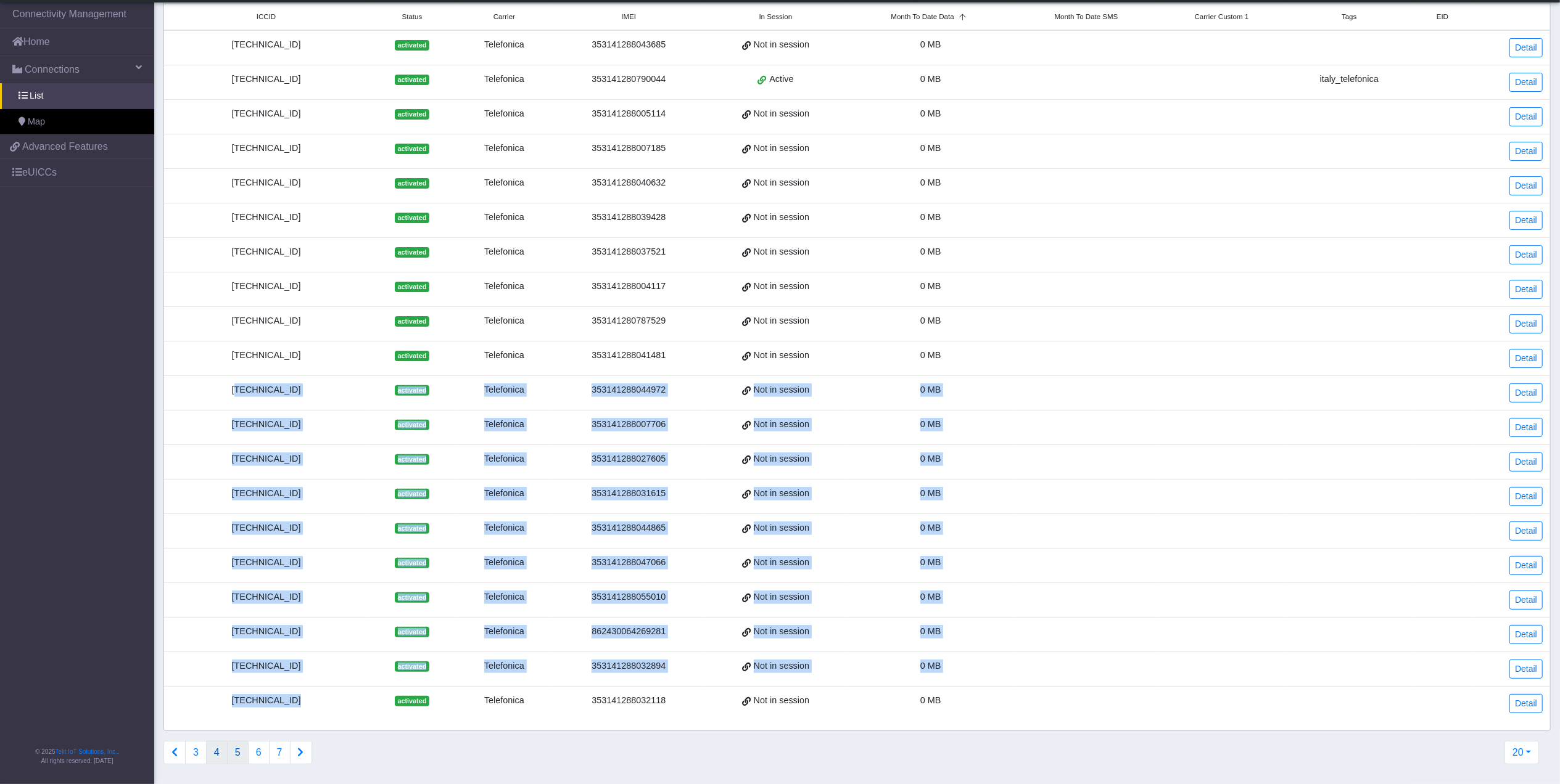
click at [216, 748] on button "4" at bounding box center [217, 753] width 22 height 23
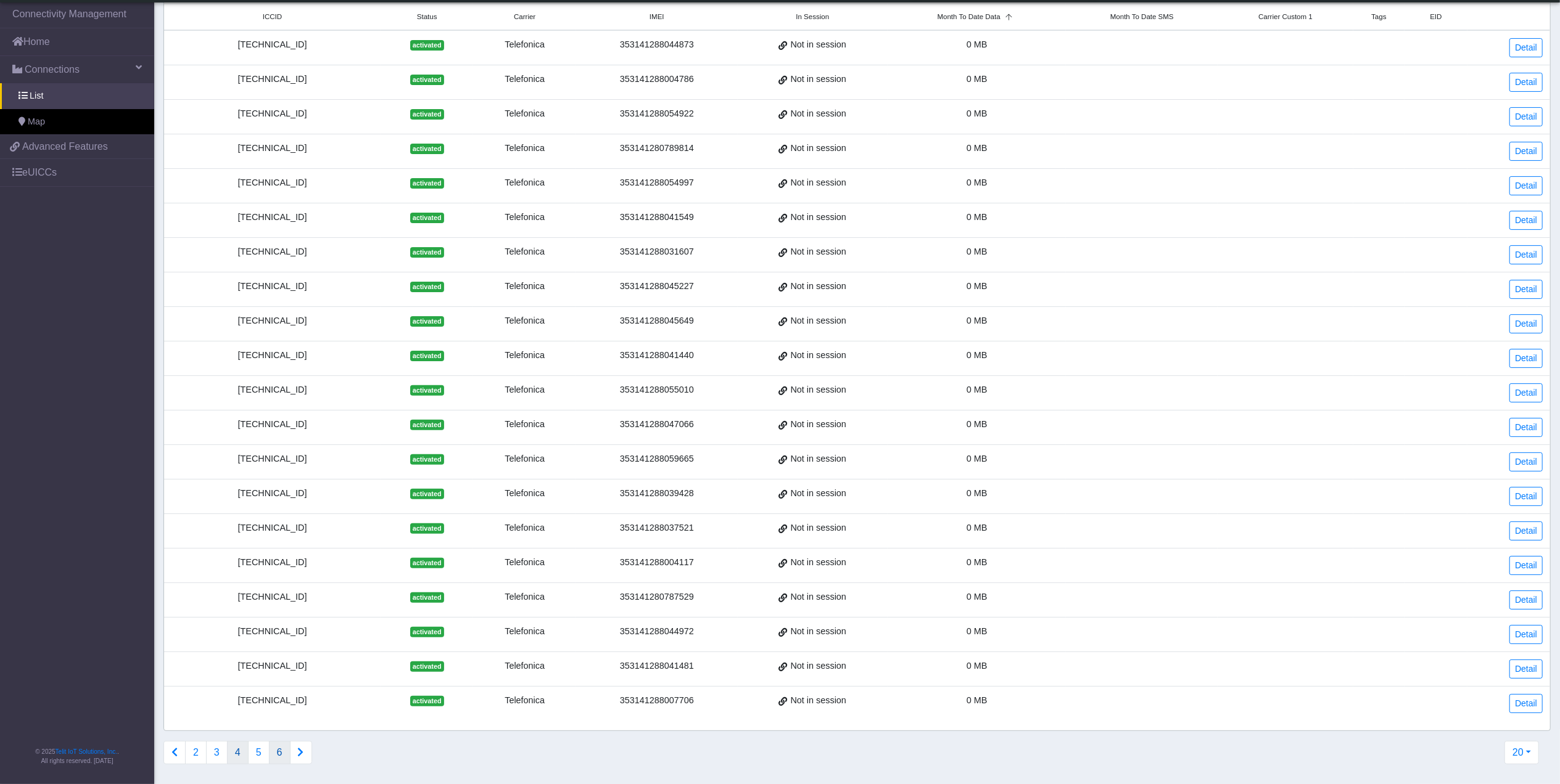
click at [276, 752] on button "6" at bounding box center [280, 753] width 22 height 23
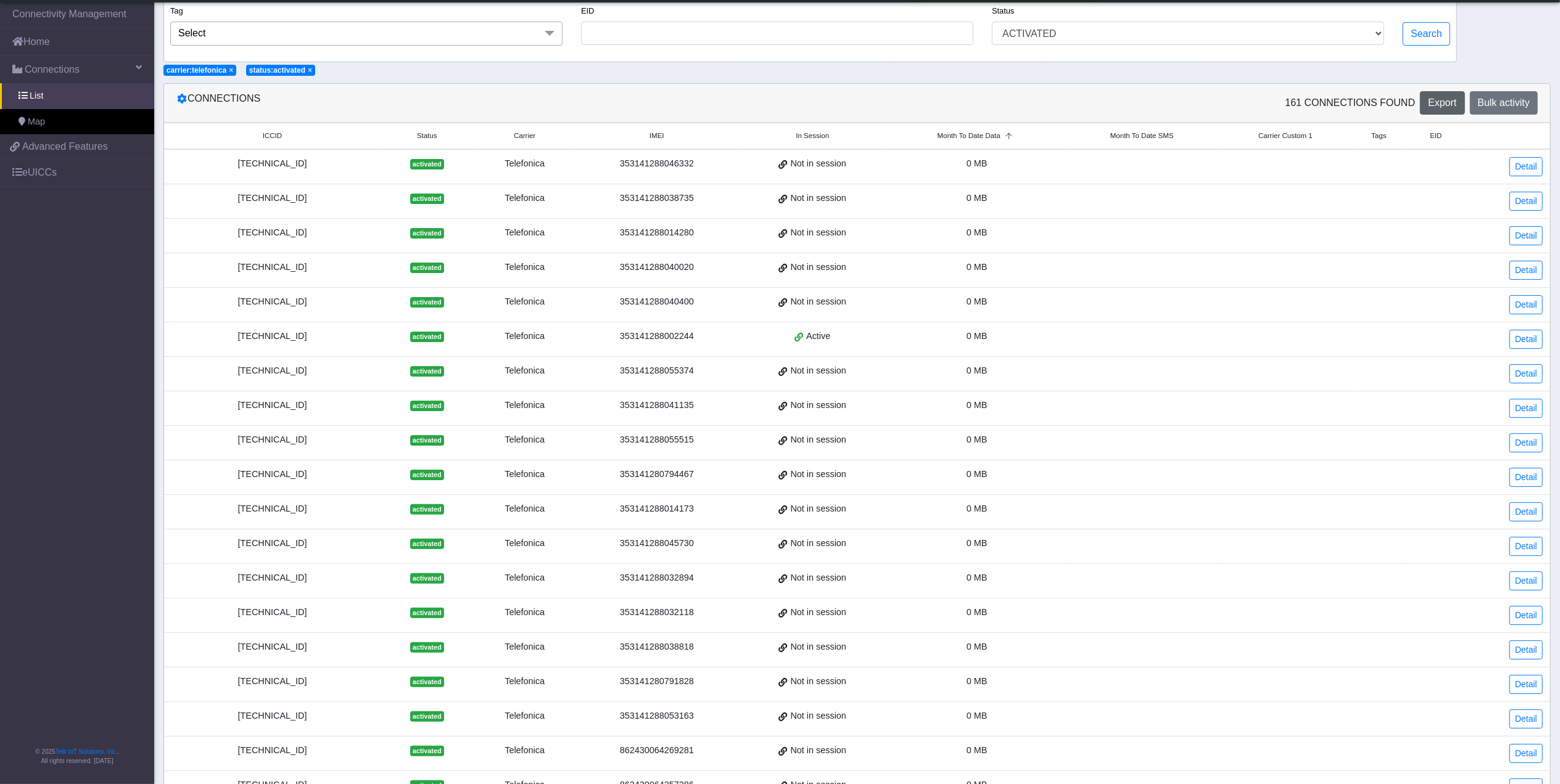
scroll to position [0, 0]
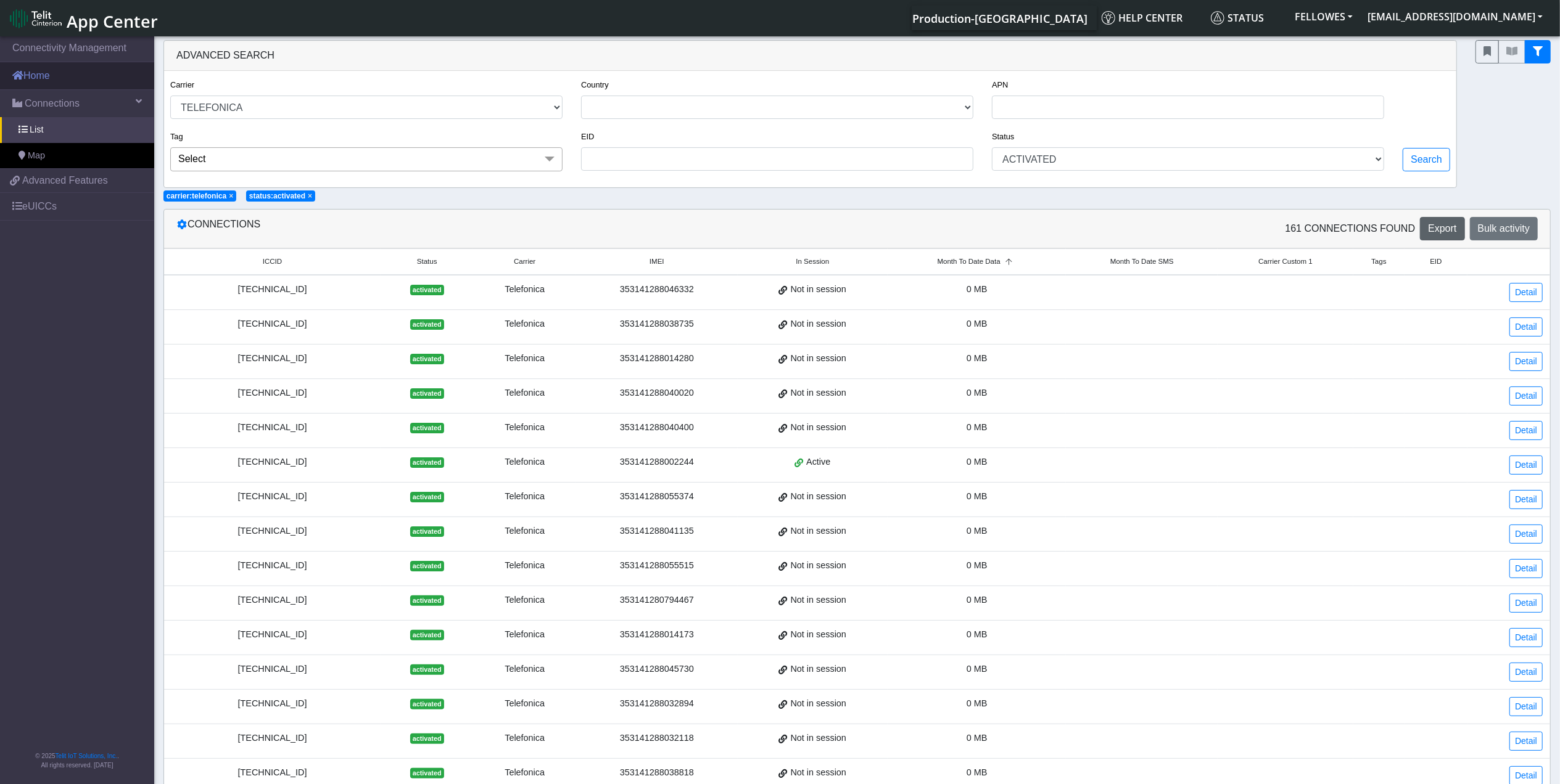
click at [99, 81] on link "Home" at bounding box center [77, 76] width 154 height 27
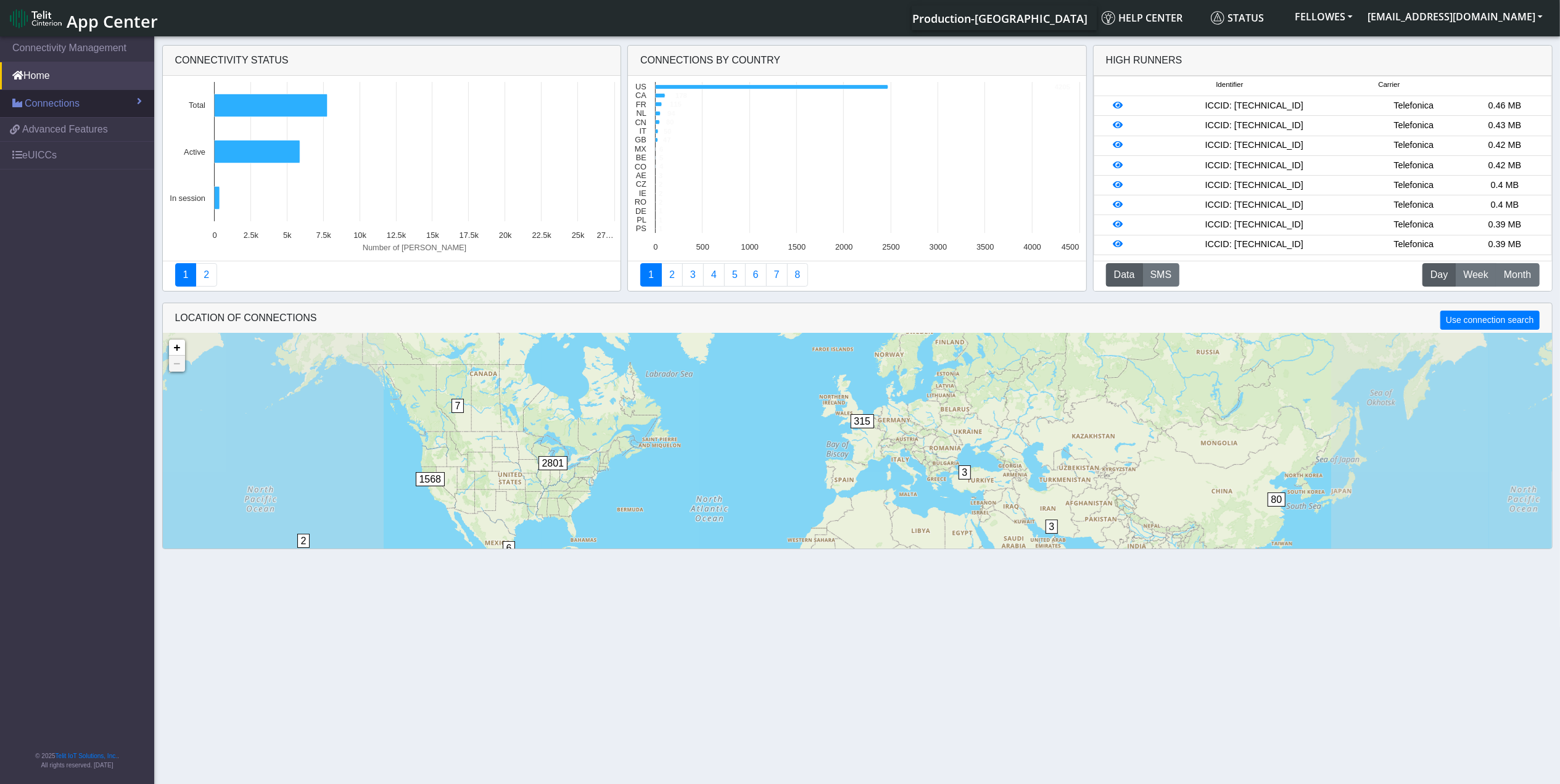
click at [120, 109] on link "Connections" at bounding box center [77, 103] width 154 height 27
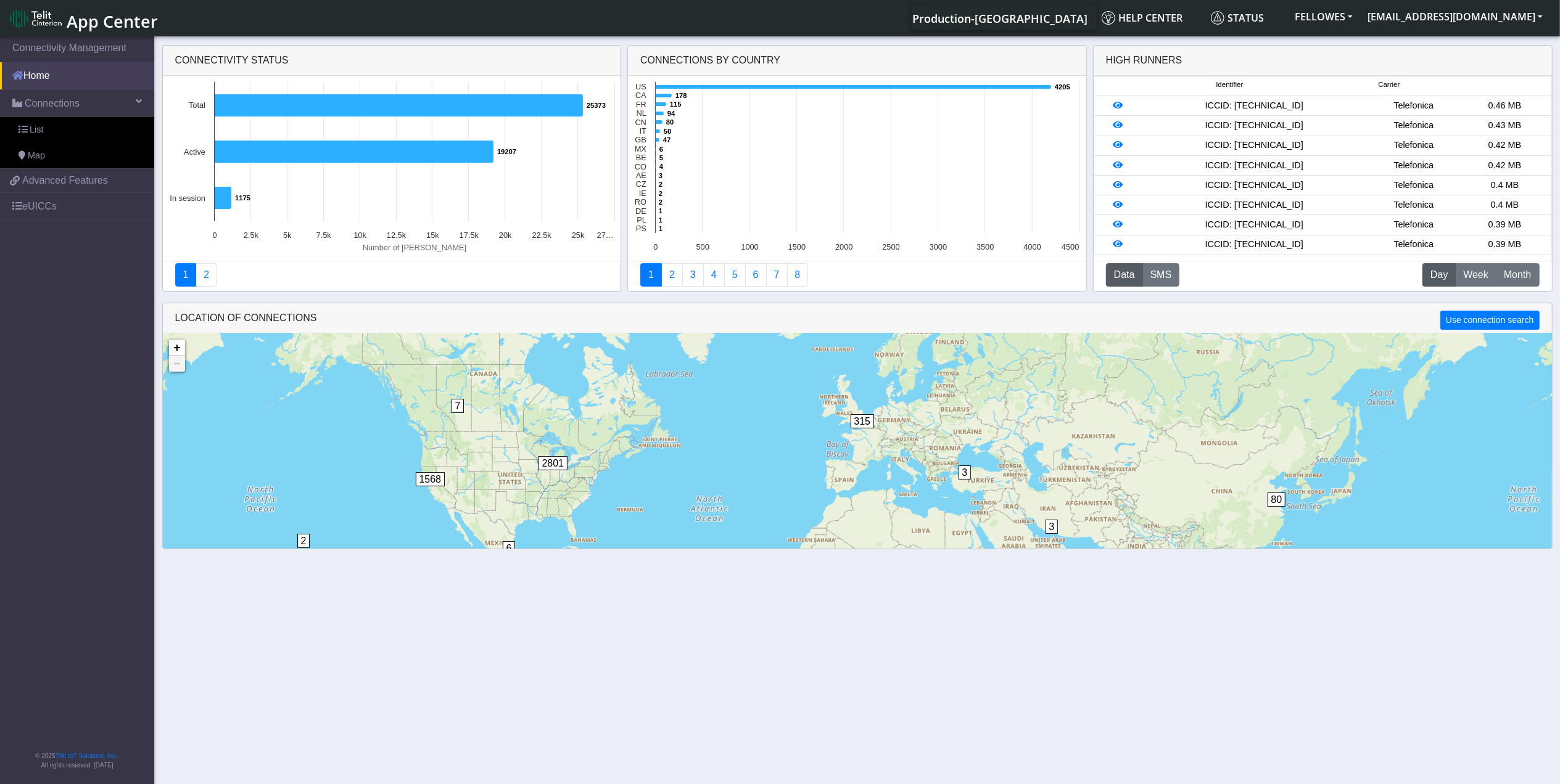
click at [112, 85] on link "Home" at bounding box center [77, 76] width 154 height 27
click at [91, 133] on link "List" at bounding box center [77, 130] width 154 height 26
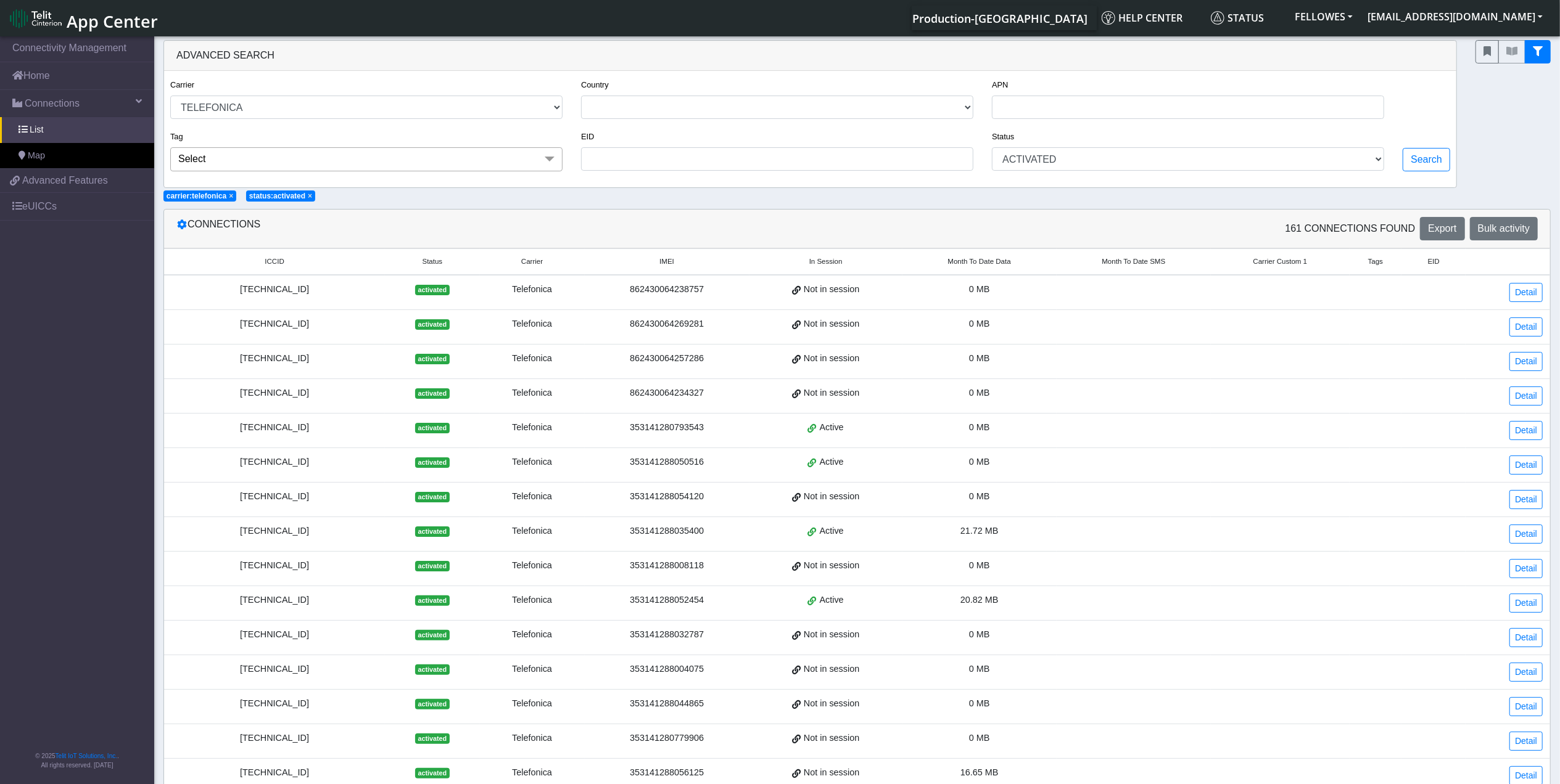
click at [308, 197] on span "×" at bounding box center [310, 195] width 5 height 9
select select "telefonica"
select select
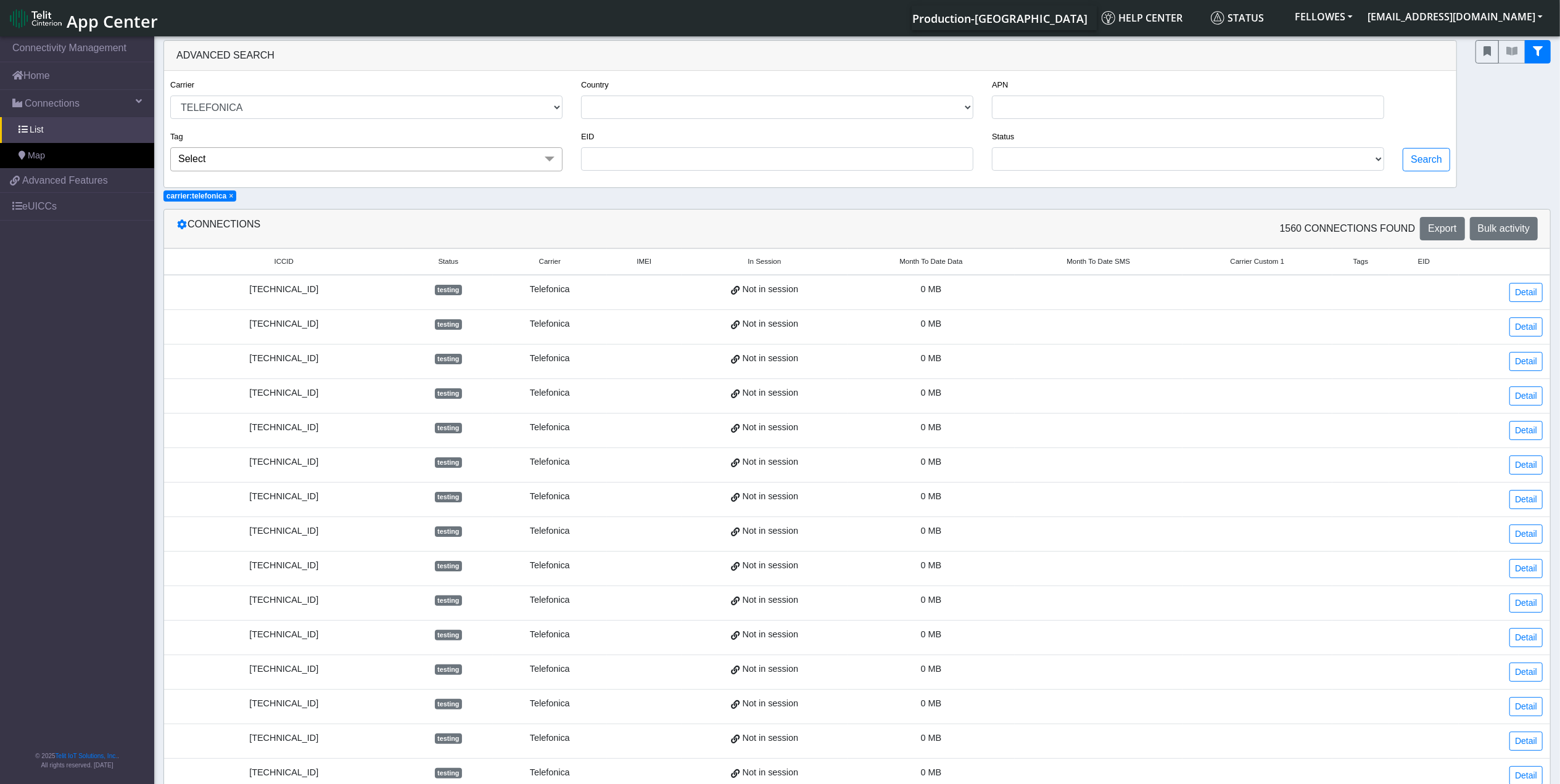
click at [232, 198] on span "×" at bounding box center [231, 195] width 5 height 9
select select
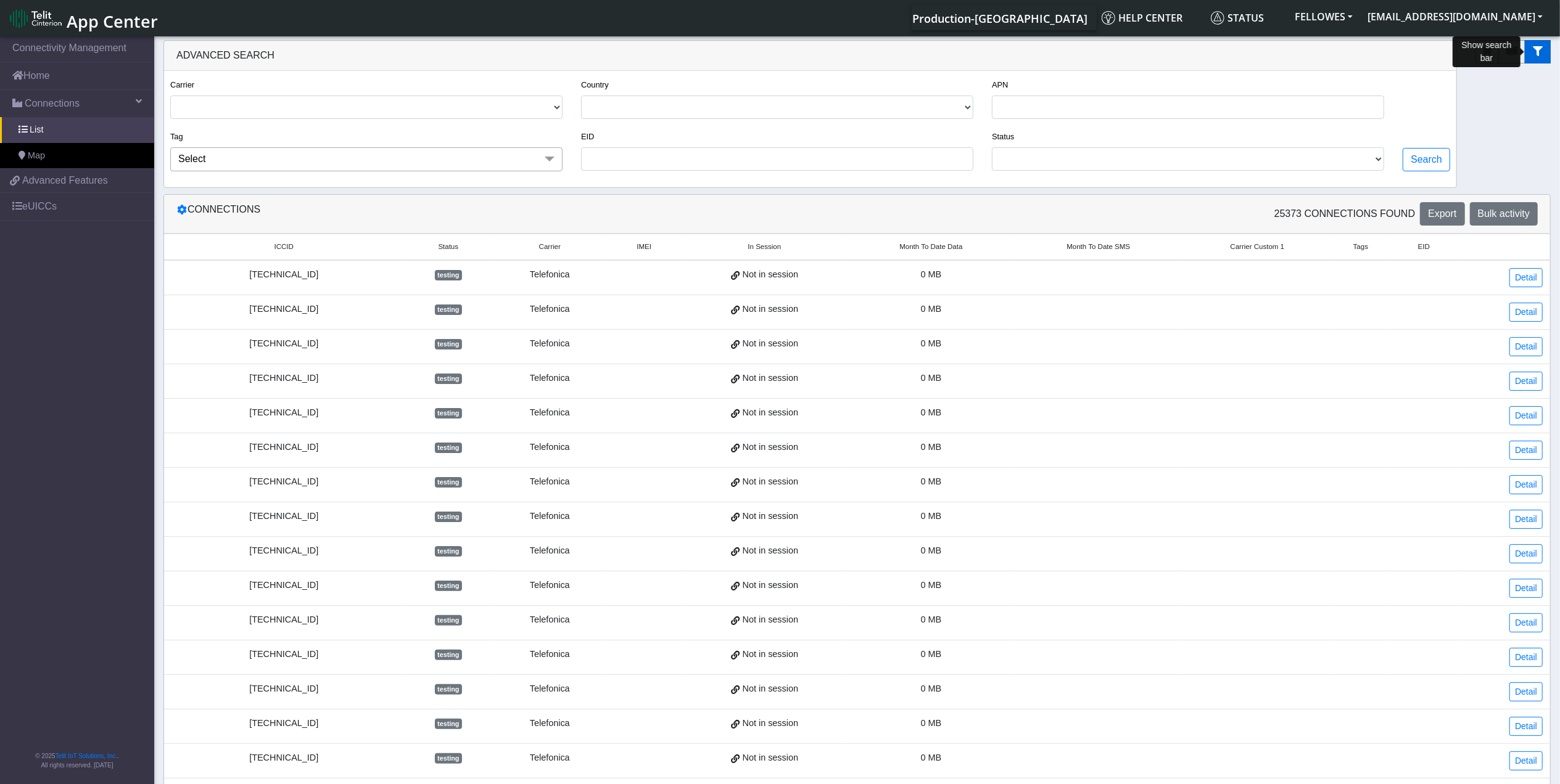
click at [1537, 50] on icon "fitlers menu" at bounding box center [1537, 51] width 10 height 10
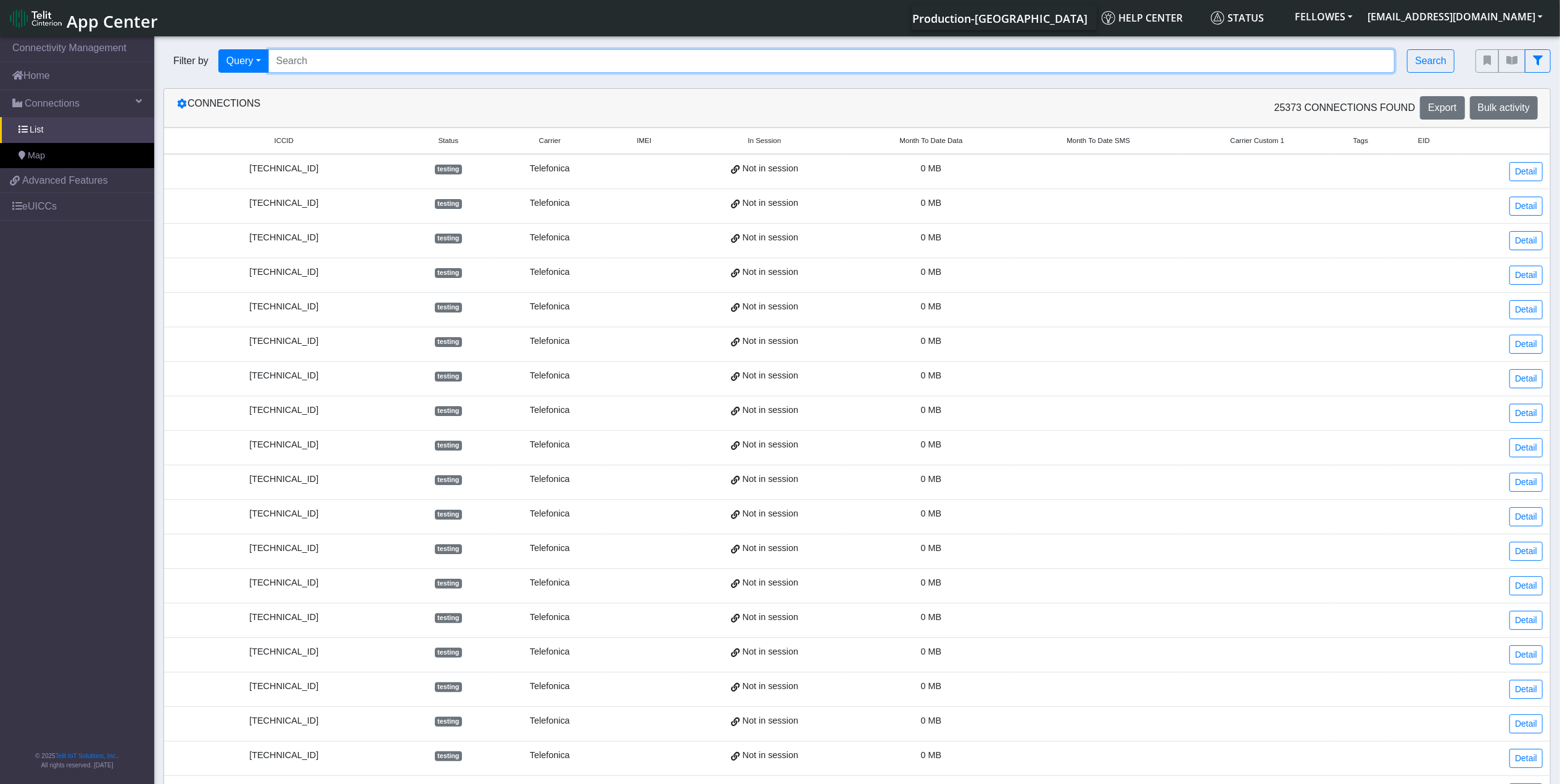
click at [396, 64] on input "Search..." at bounding box center [831, 61] width 1127 height 23
paste input "[TECHNICAL_ID]"
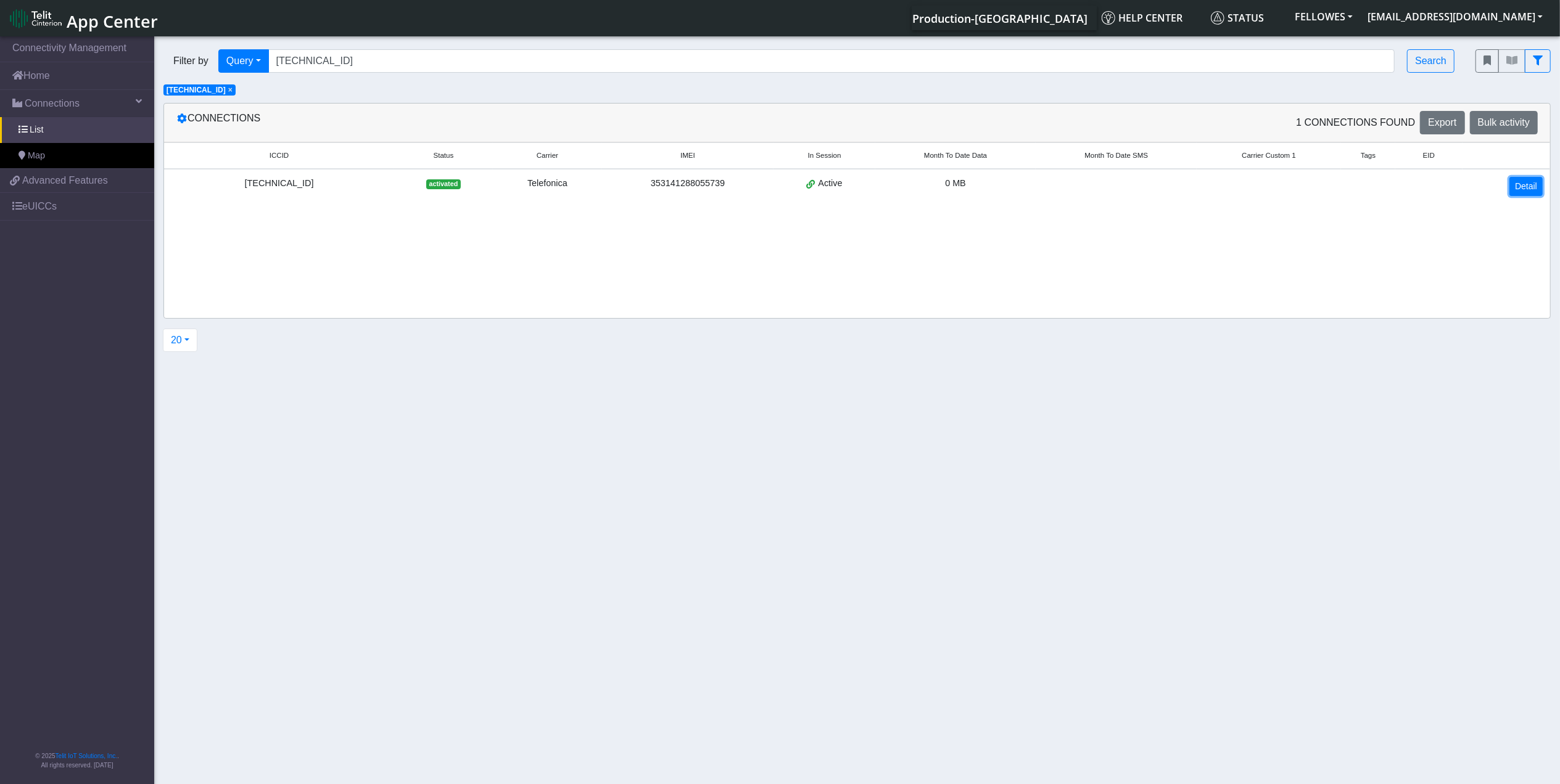
click at [1517, 185] on link "Detail" at bounding box center [1526, 186] width 34 height 19
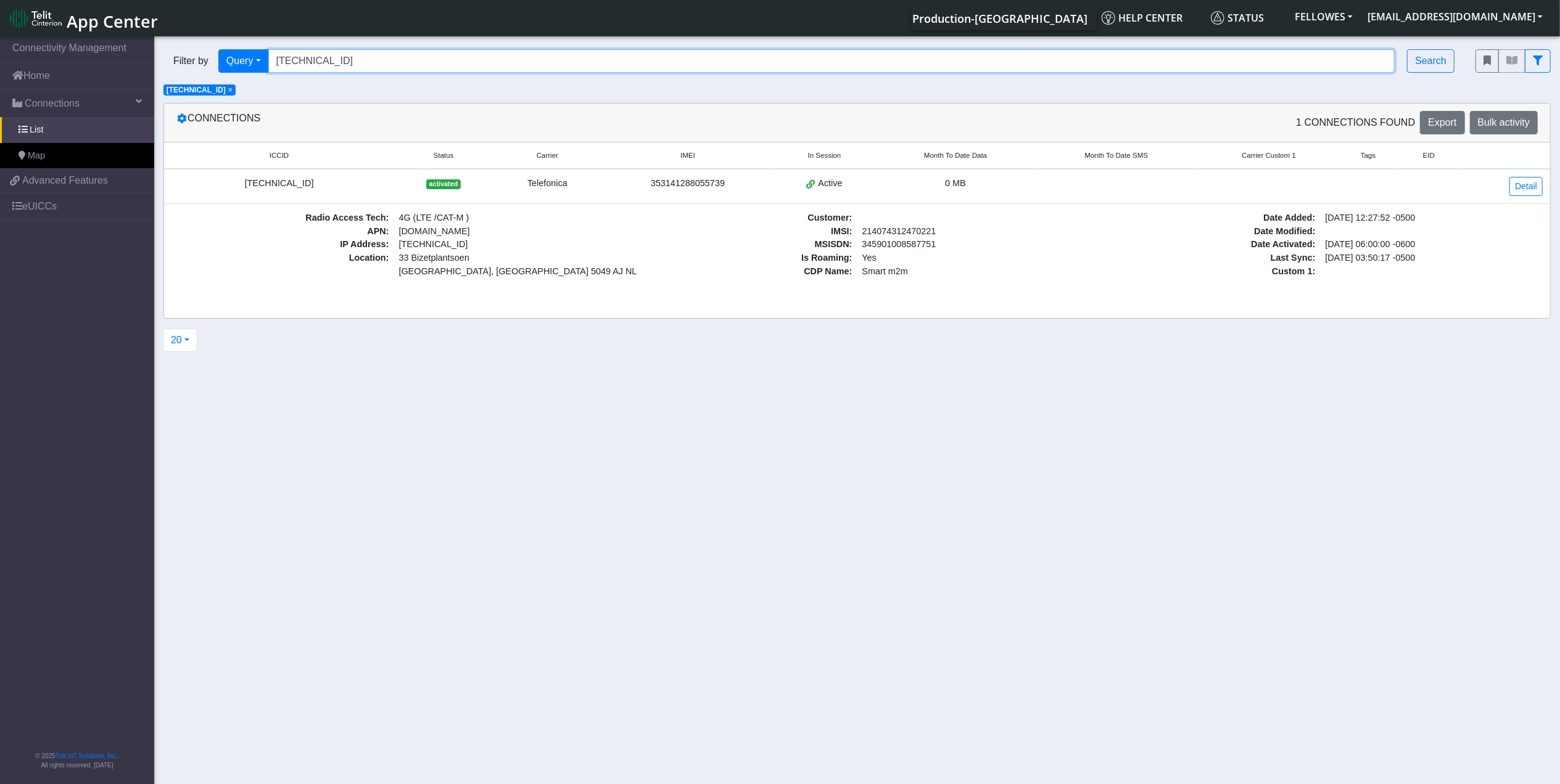
click at [416, 60] on input "[TECHNICAL_ID]" at bounding box center [831, 61] width 1127 height 23
click at [415, 59] on input "[TECHNICAL_ID]" at bounding box center [831, 61] width 1127 height 23
paste input "150000338271"
type input "[TECHNICAL_ID]"
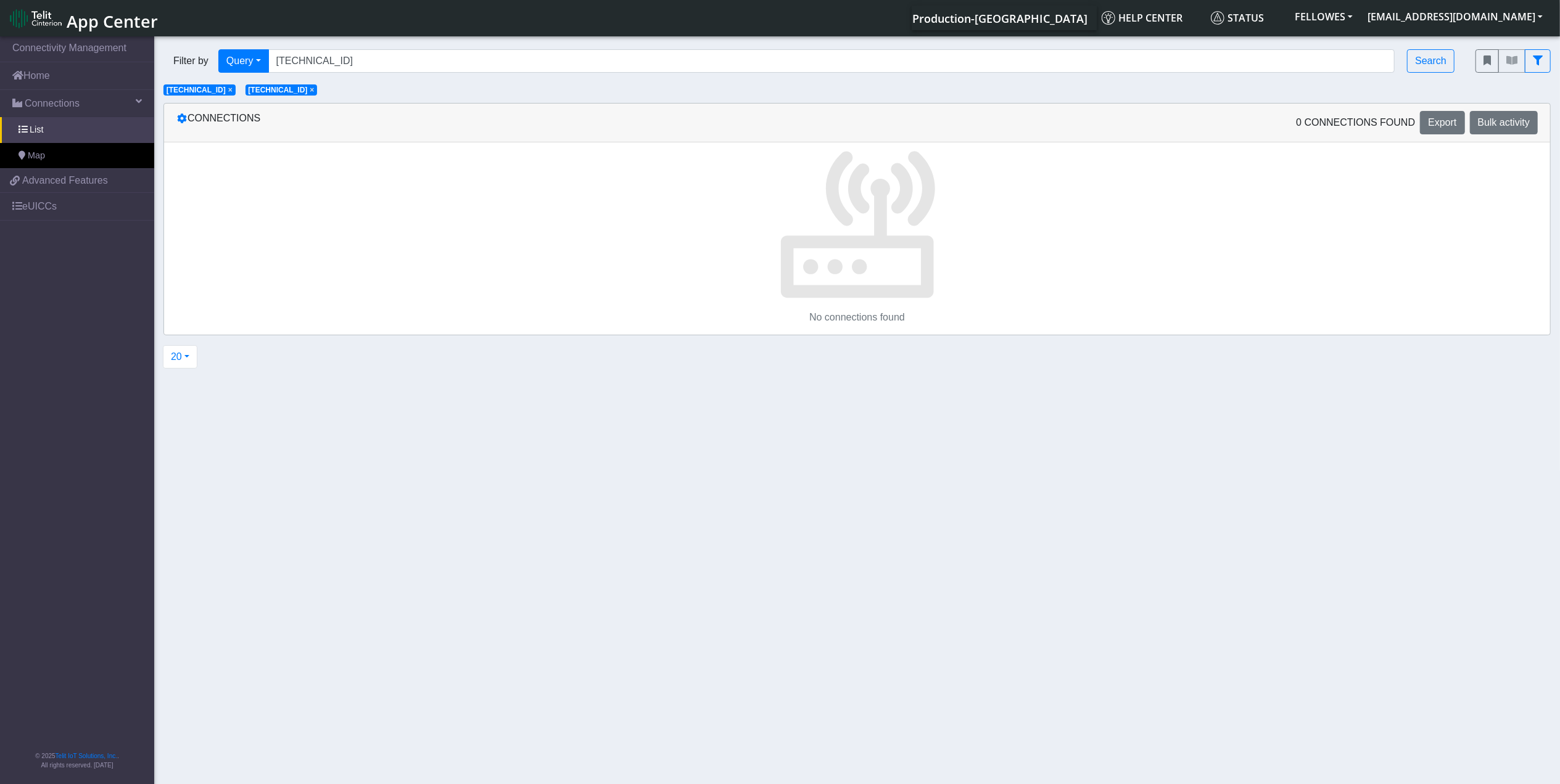
click at [232, 91] on span "×" at bounding box center [231, 90] width 5 height 9
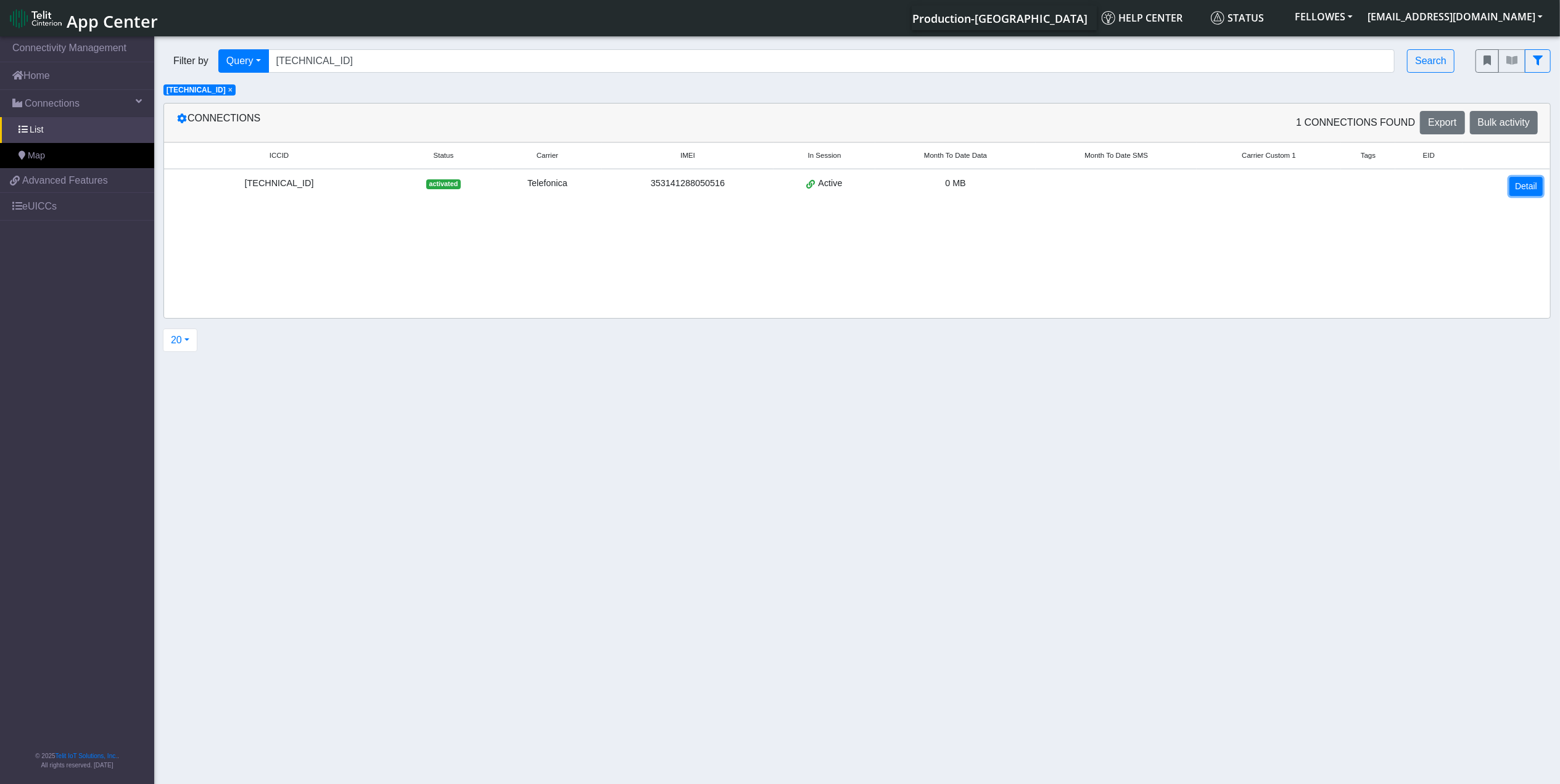
click at [1522, 188] on link "Detail" at bounding box center [1526, 186] width 34 height 19
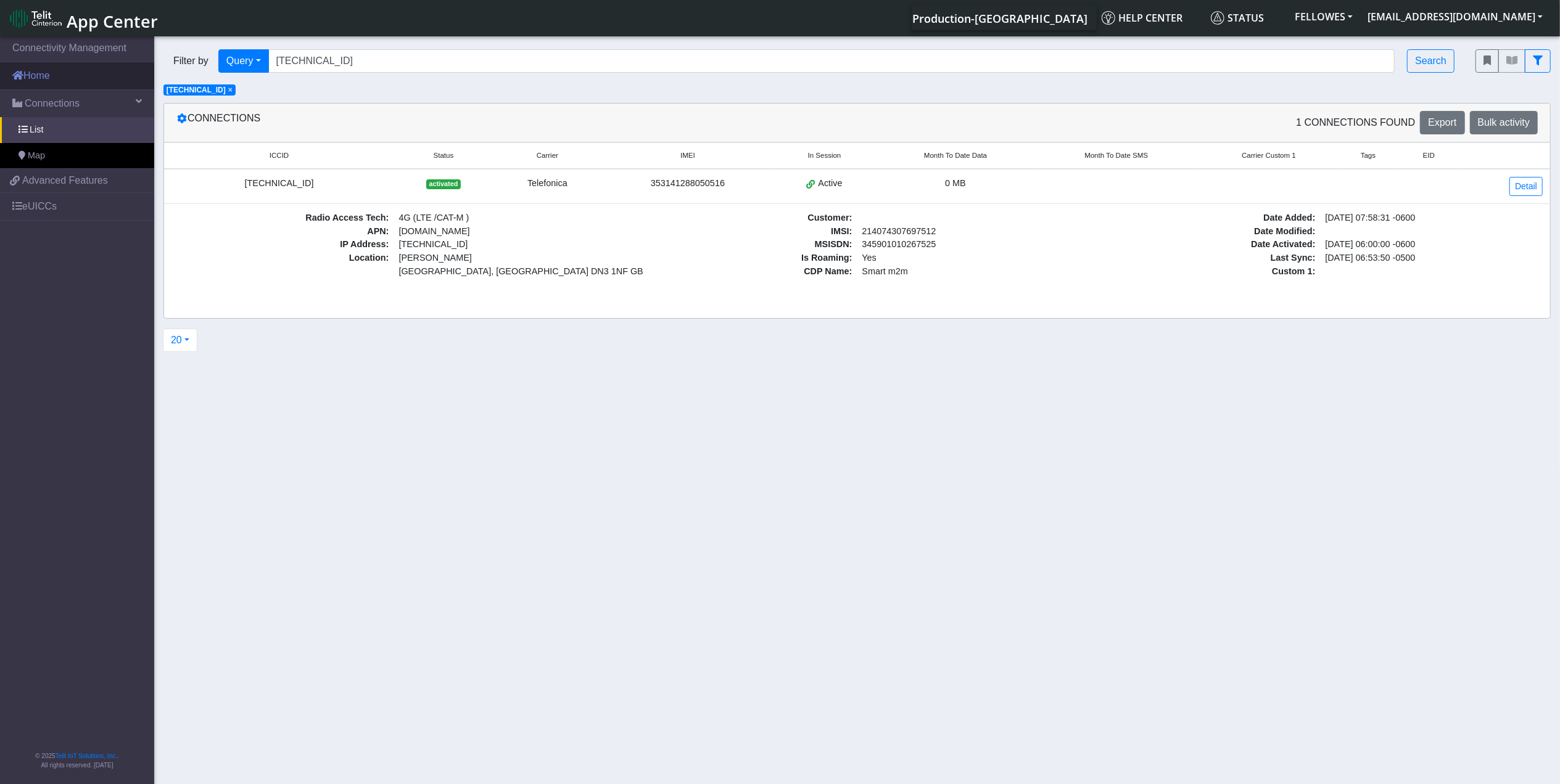
click at [59, 77] on link "Home" at bounding box center [77, 76] width 154 height 27
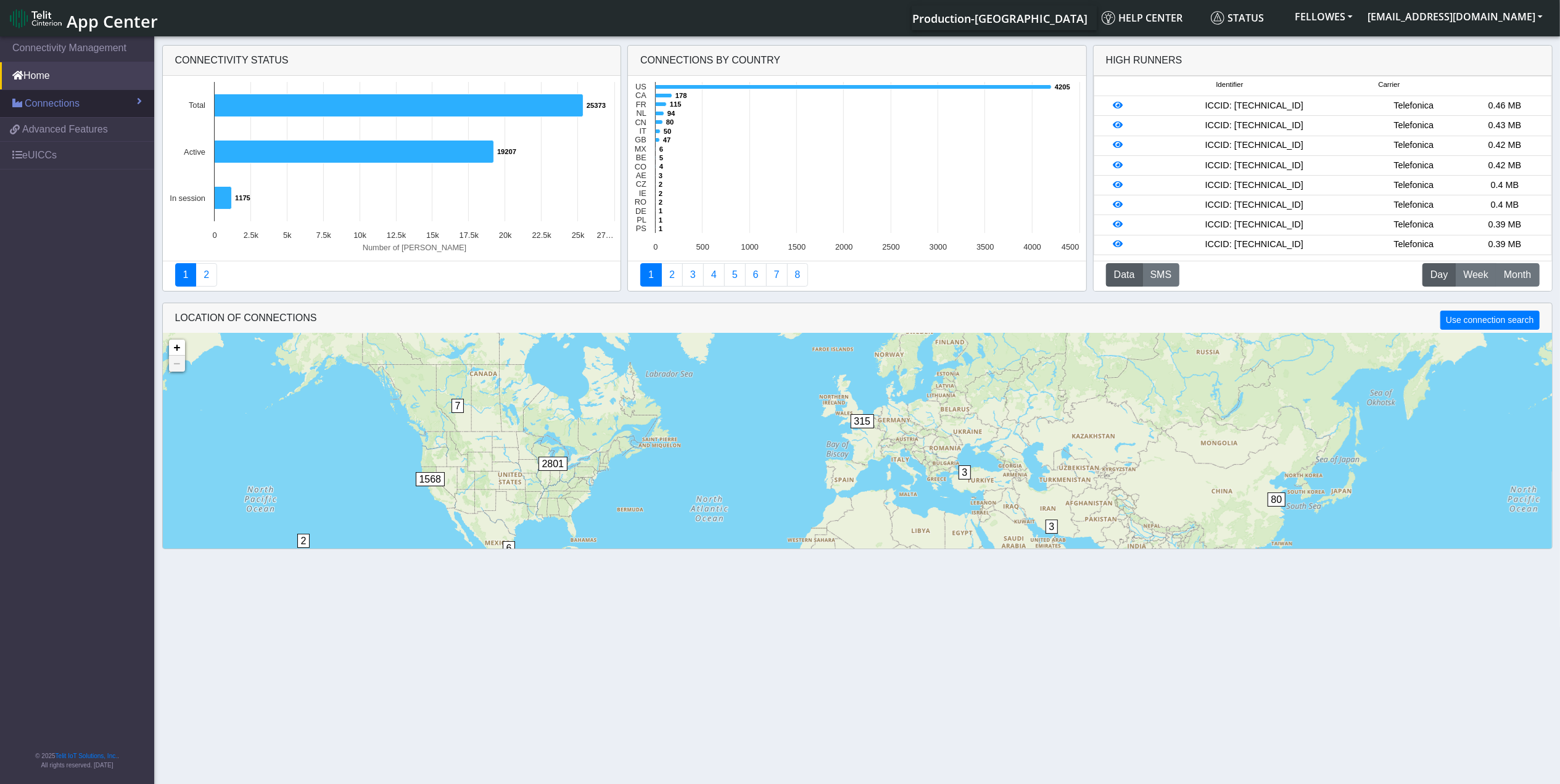
click at [75, 95] on link "Connections" at bounding box center [77, 103] width 154 height 27
click at [83, 130] on link "List" at bounding box center [77, 130] width 154 height 26
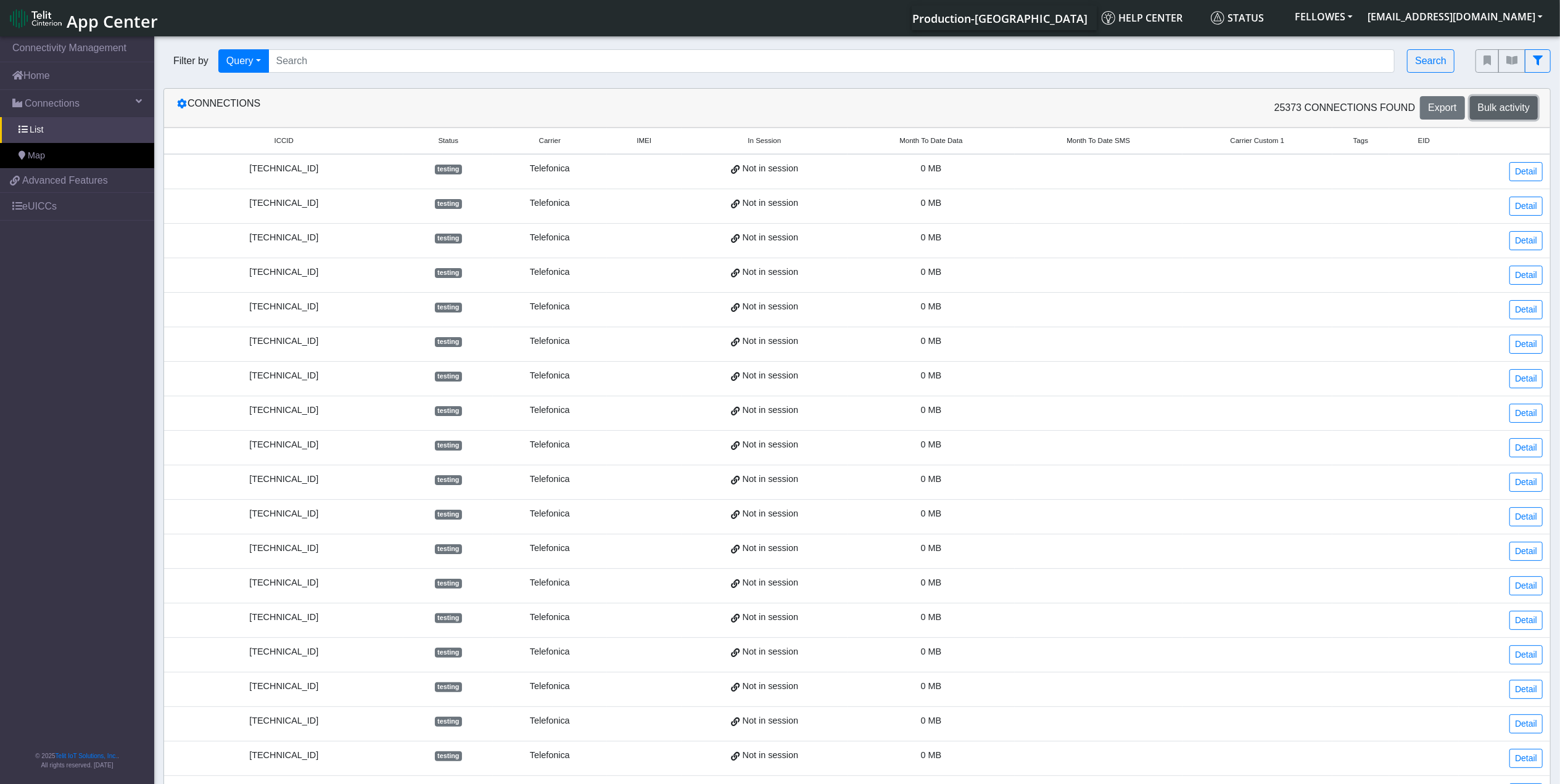
click at [1507, 102] on span "Bulk activity" at bounding box center [1504, 107] width 52 height 10
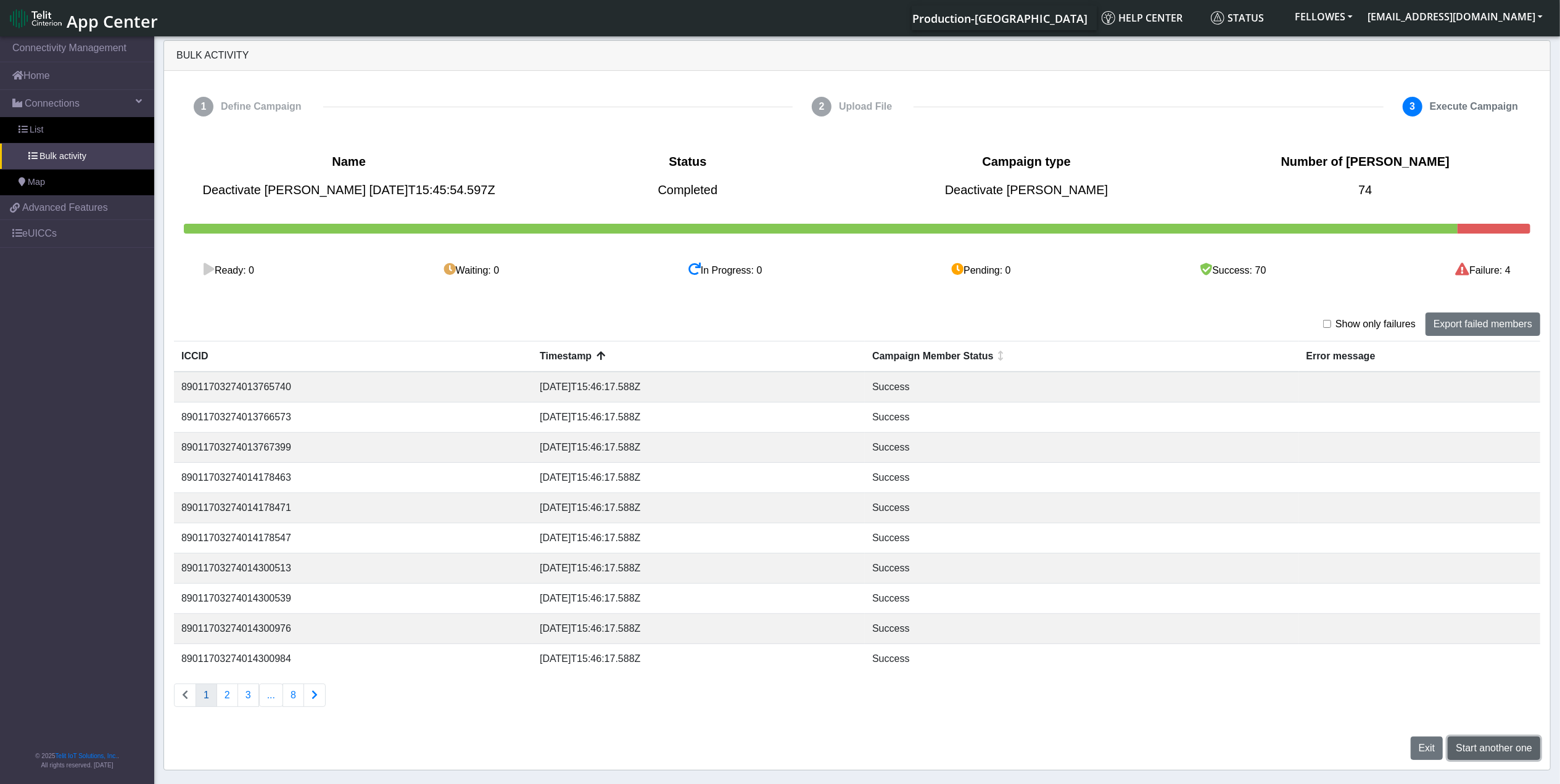
click at [1496, 746] on span "Start another one" at bounding box center [1494, 747] width 77 height 10
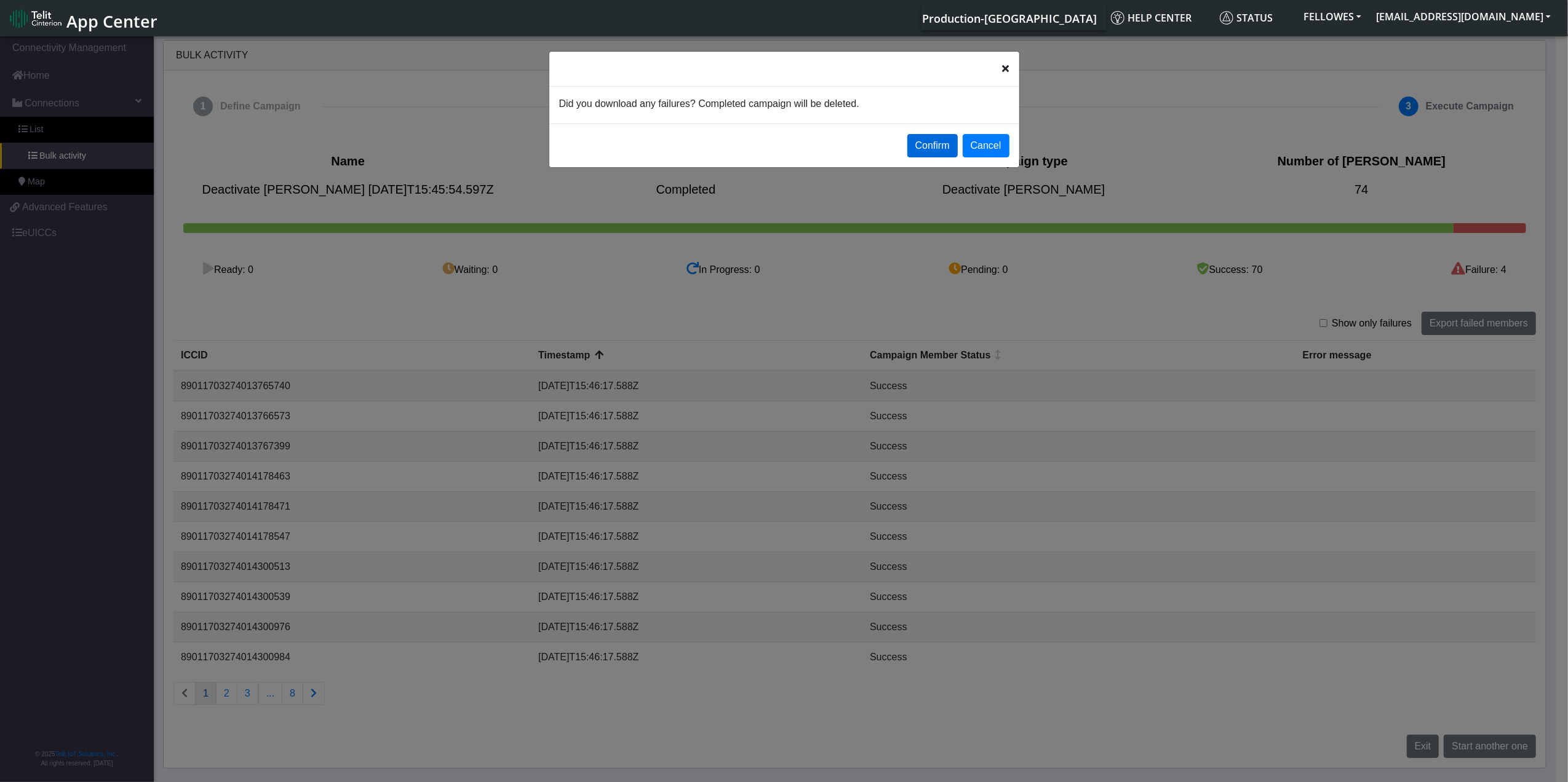
click at [923, 146] on button "Confirm" at bounding box center [932, 146] width 51 height 23
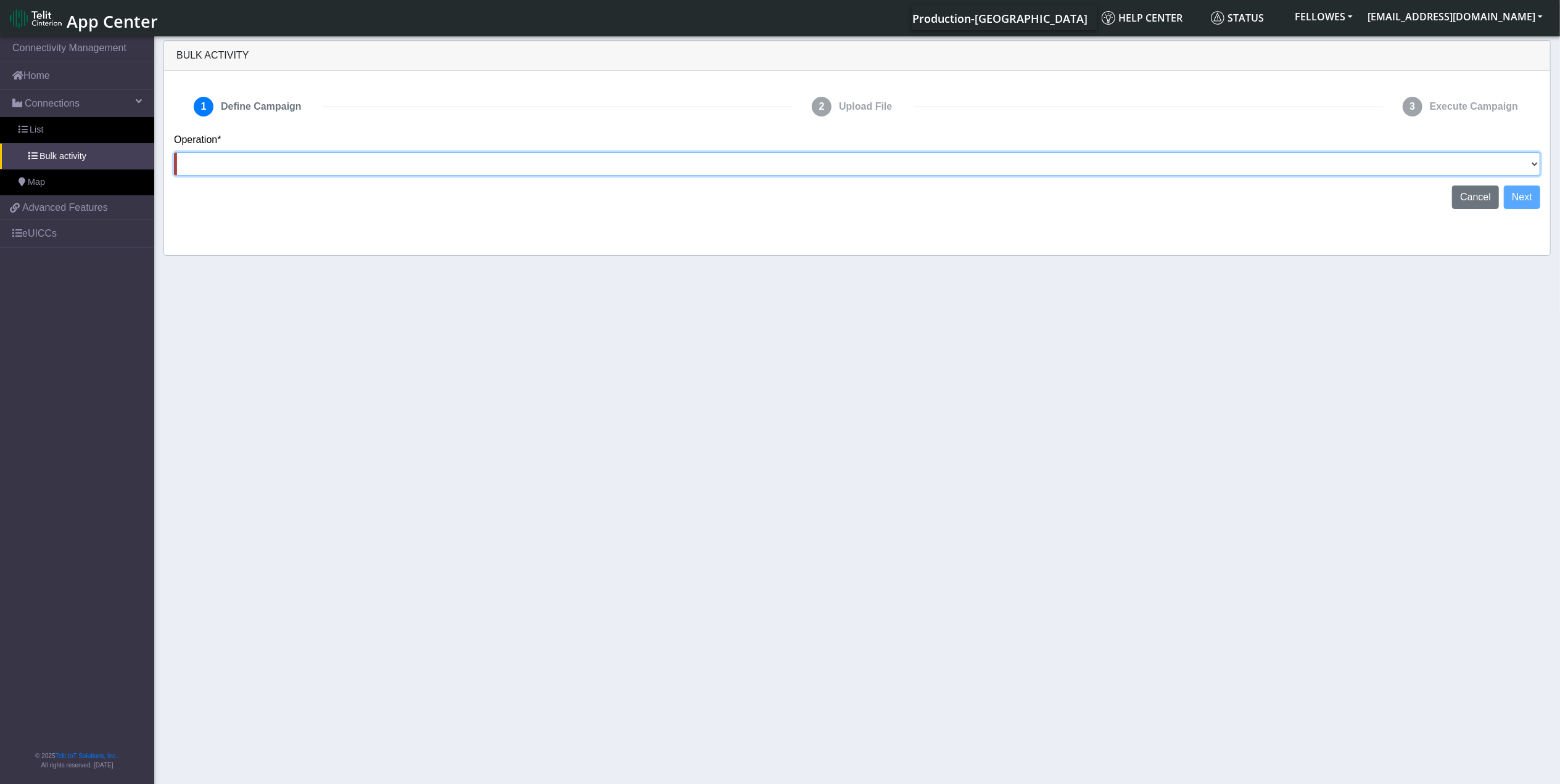
drag, startPoint x: 1527, startPoint y: 162, endPoint x: 1491, endPoint y: 162, distance: 36.0
click at [1526, 162] on select "Activate SIMs Deactivate SIMs Add Tags Remove Tags Advanced" at bounding box center [856, 164] width 1366 height 23
select select "Deactivate SIMs"
click at [174, 152] on select "Activate SIMs Deactivate SIMs Add Tags Remove Tags Advanced" at bounding box center [856, 164] width 1366 height 23
click at [1522, 196] on button "Next" at bounding box center [1522, 197] width 37 height 23
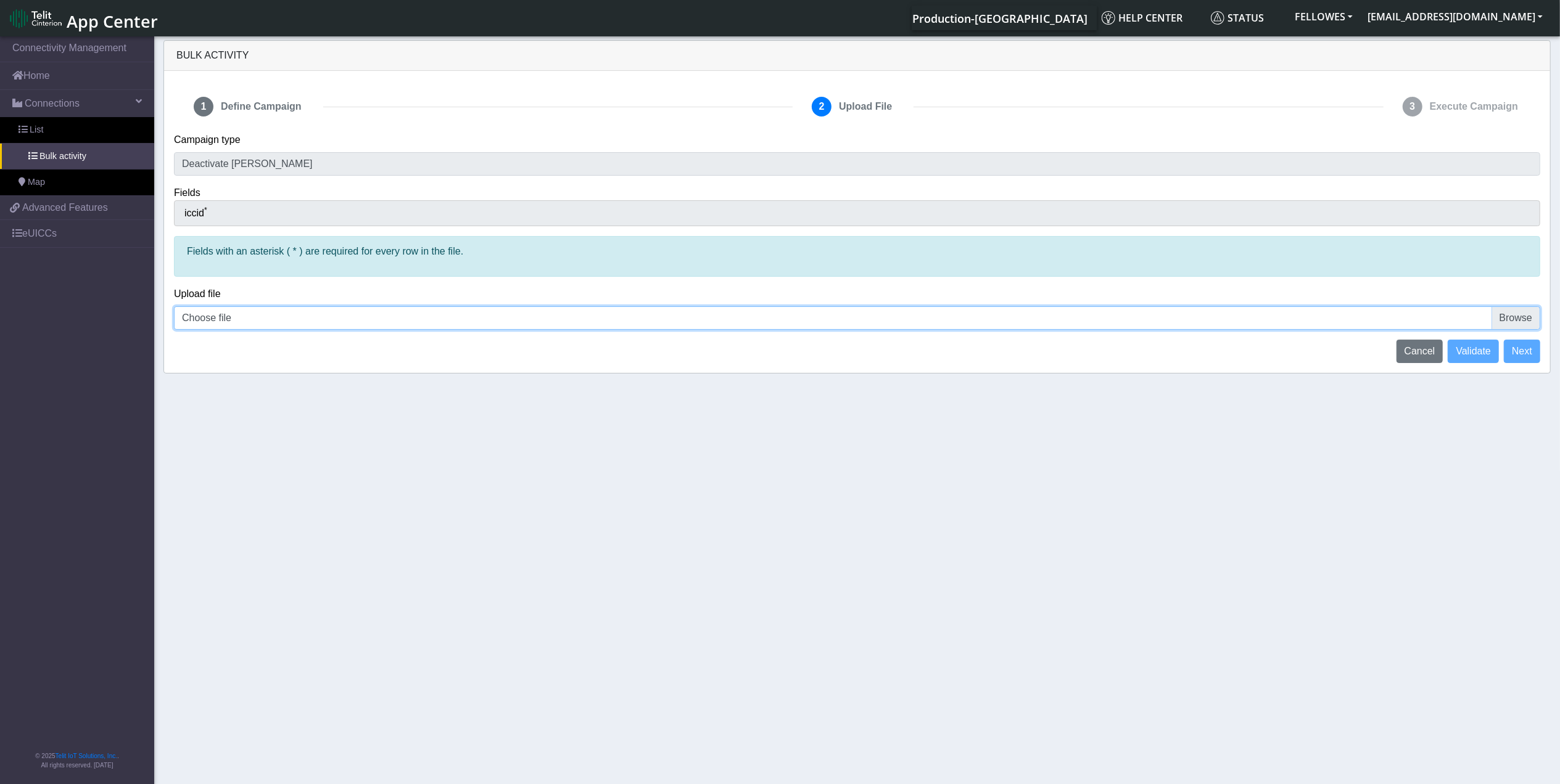
click at [247, 313] on input "Choose file" at bounding box center [856, 318] width 1366 height 23
type input "C:\fakepath\Telefonicna List.csv"
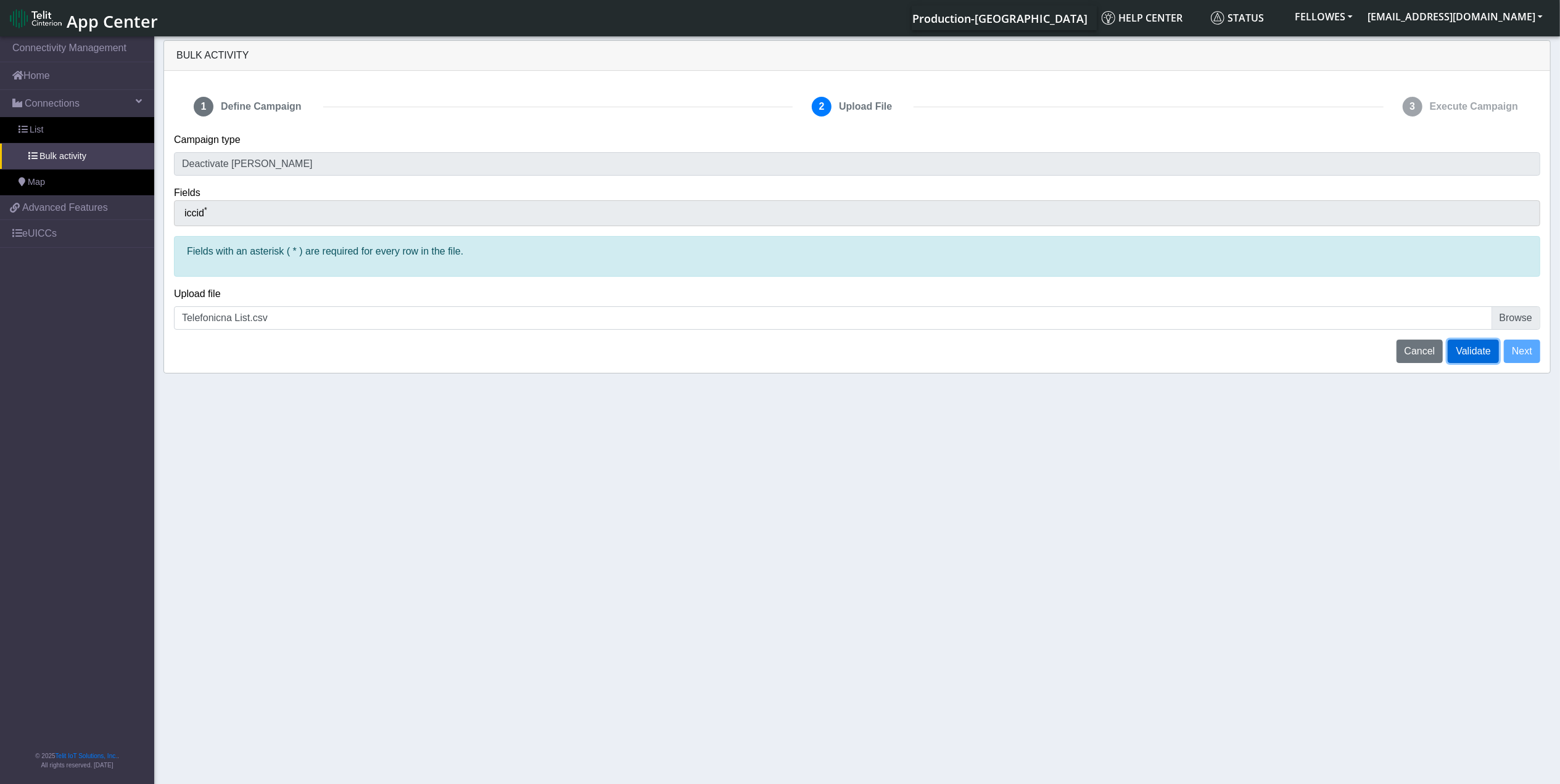
click at [1484, 348] on span "Validate" at bounding box center [1472, 350] width 35 height 10
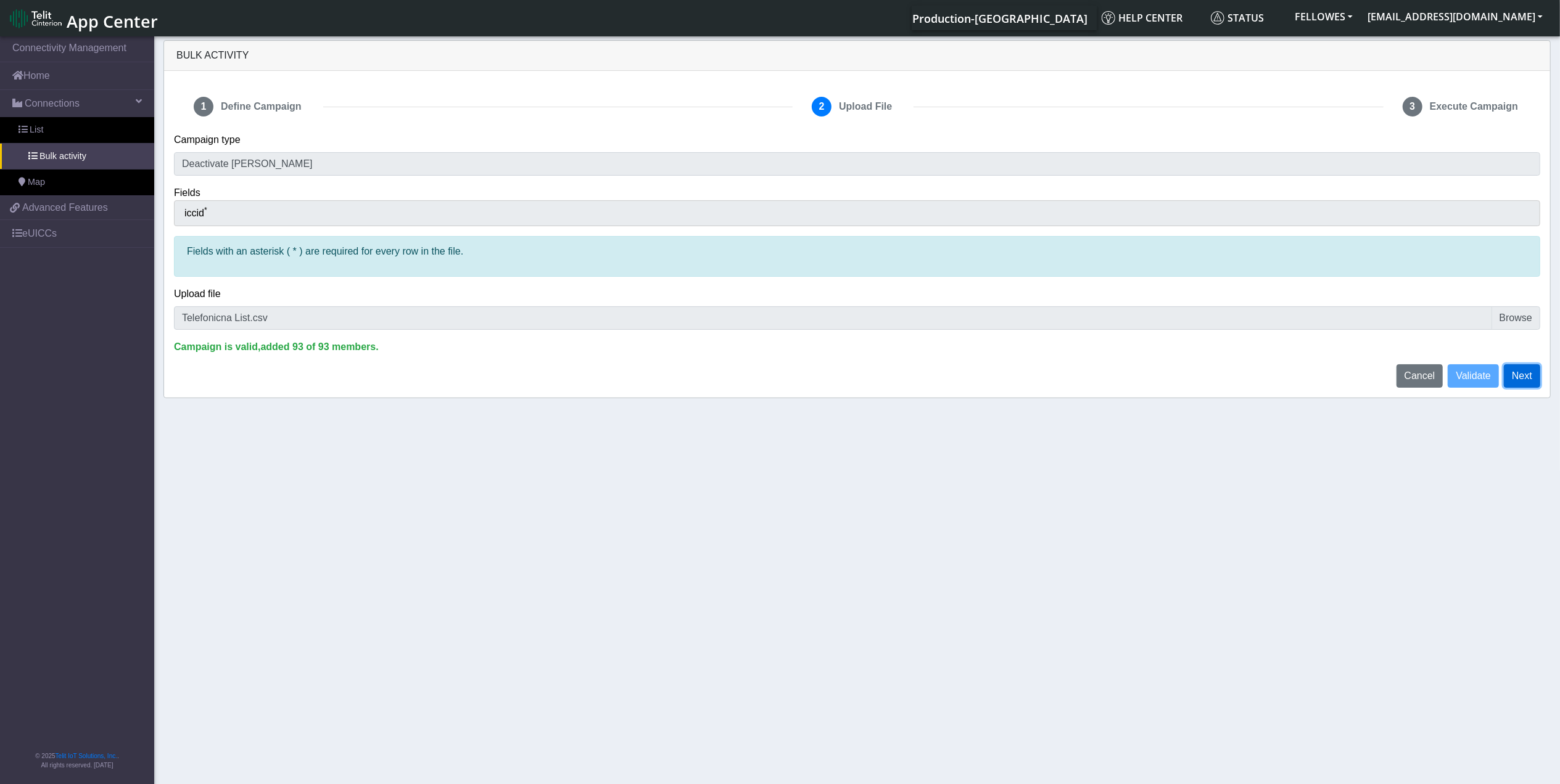
click at [1522, 378] on button "Next" at bounding box center [1522, 376] width 37 height 23
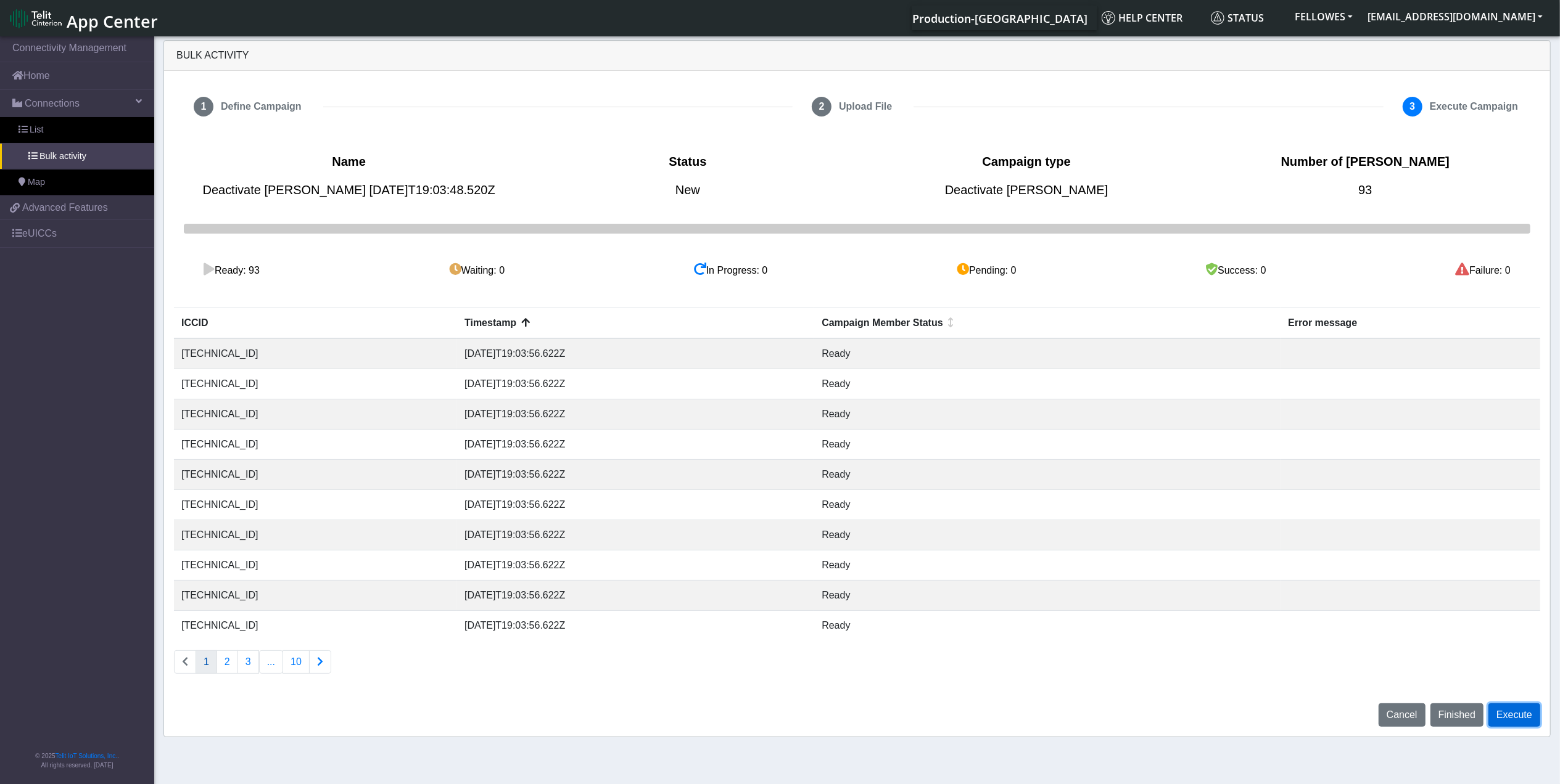
click at [1522, 719] on button "Execute" at bounding box center [1514, 715] width 52 height 23
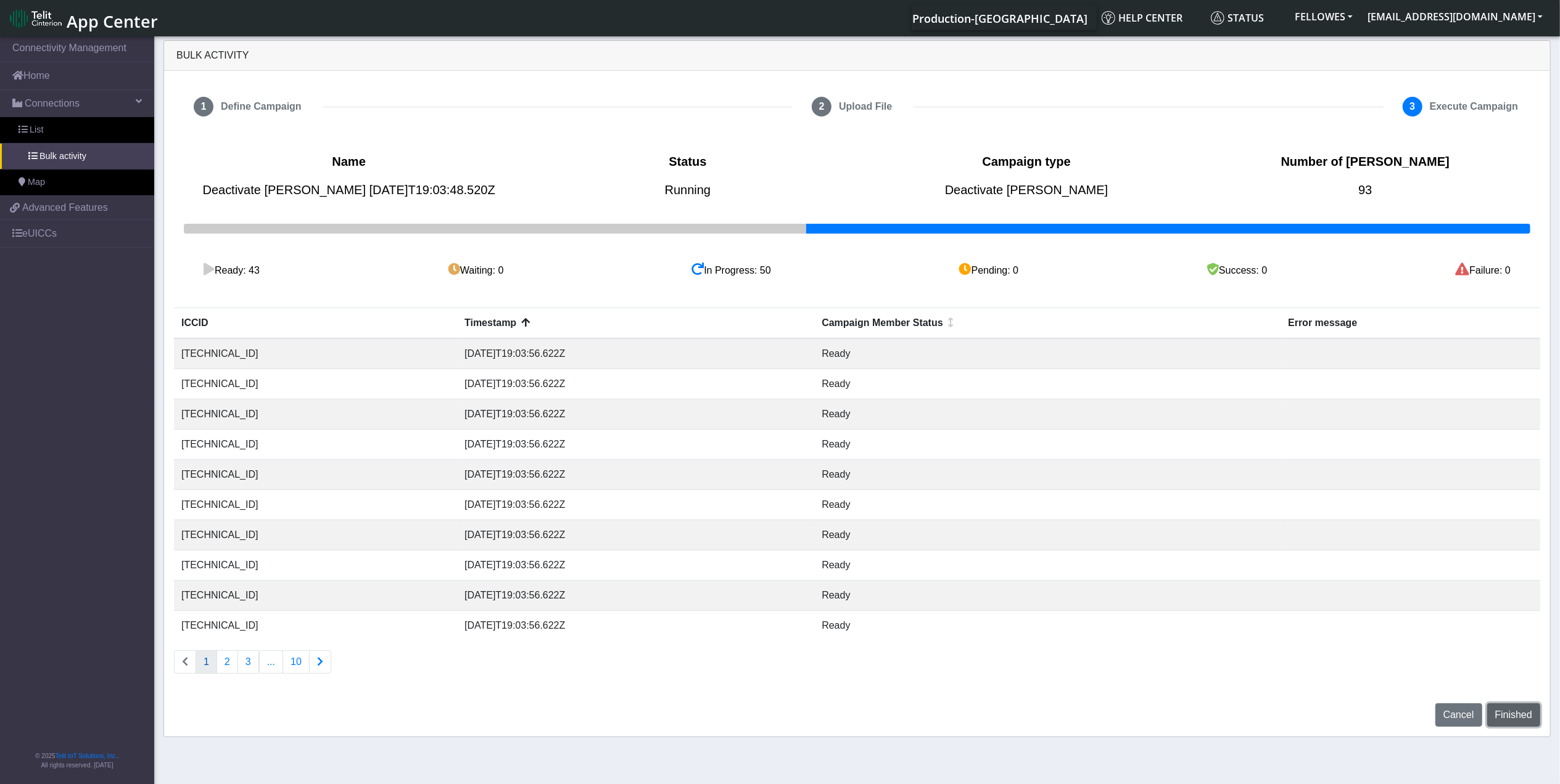
click at [1522, 718] on span "Finished" at bounding box center [1513, 714] width 37 height 10
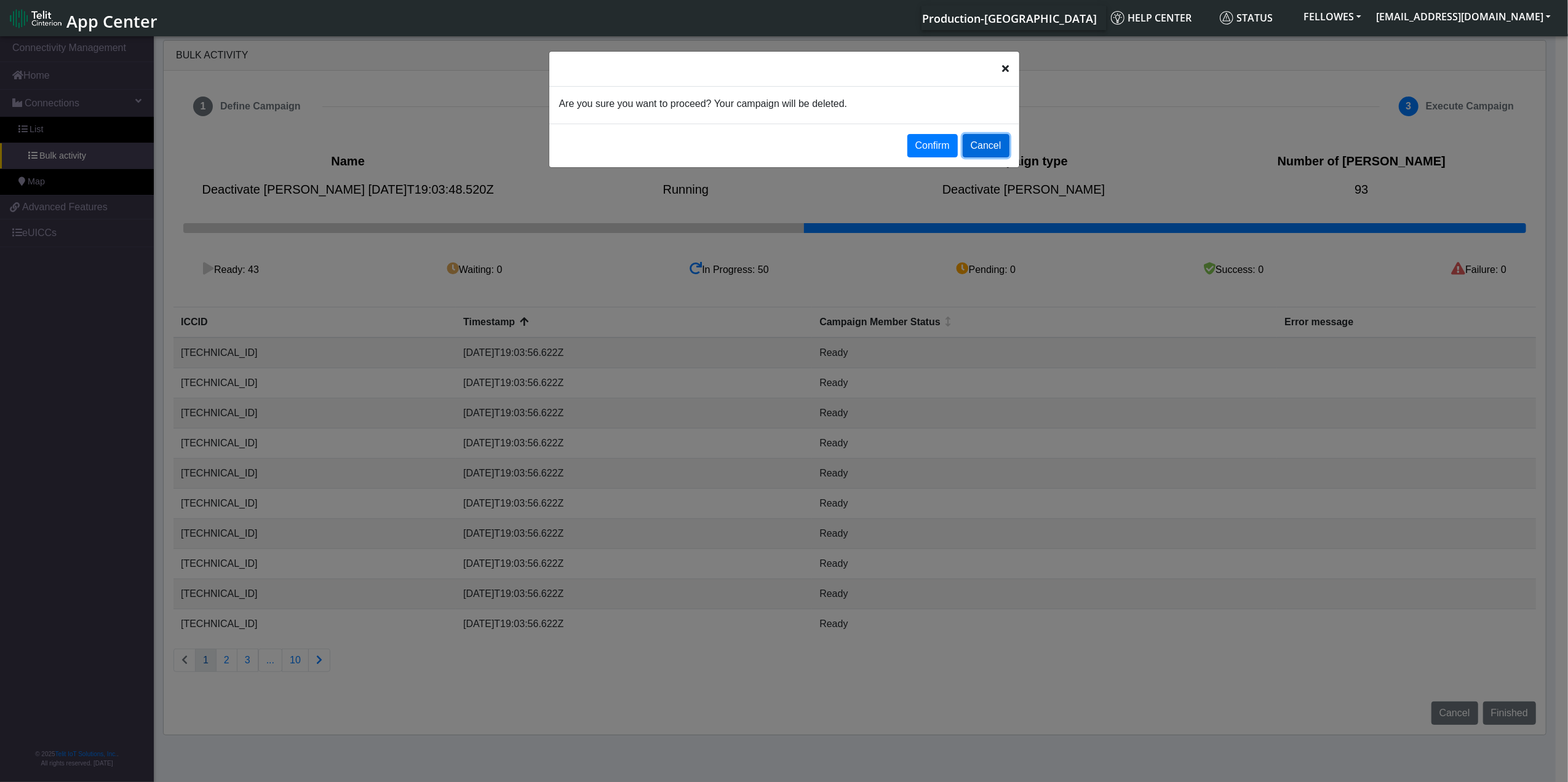
click at [978, 141] on button "Cancel" at bounding box center [986, 146] width 47 height 23
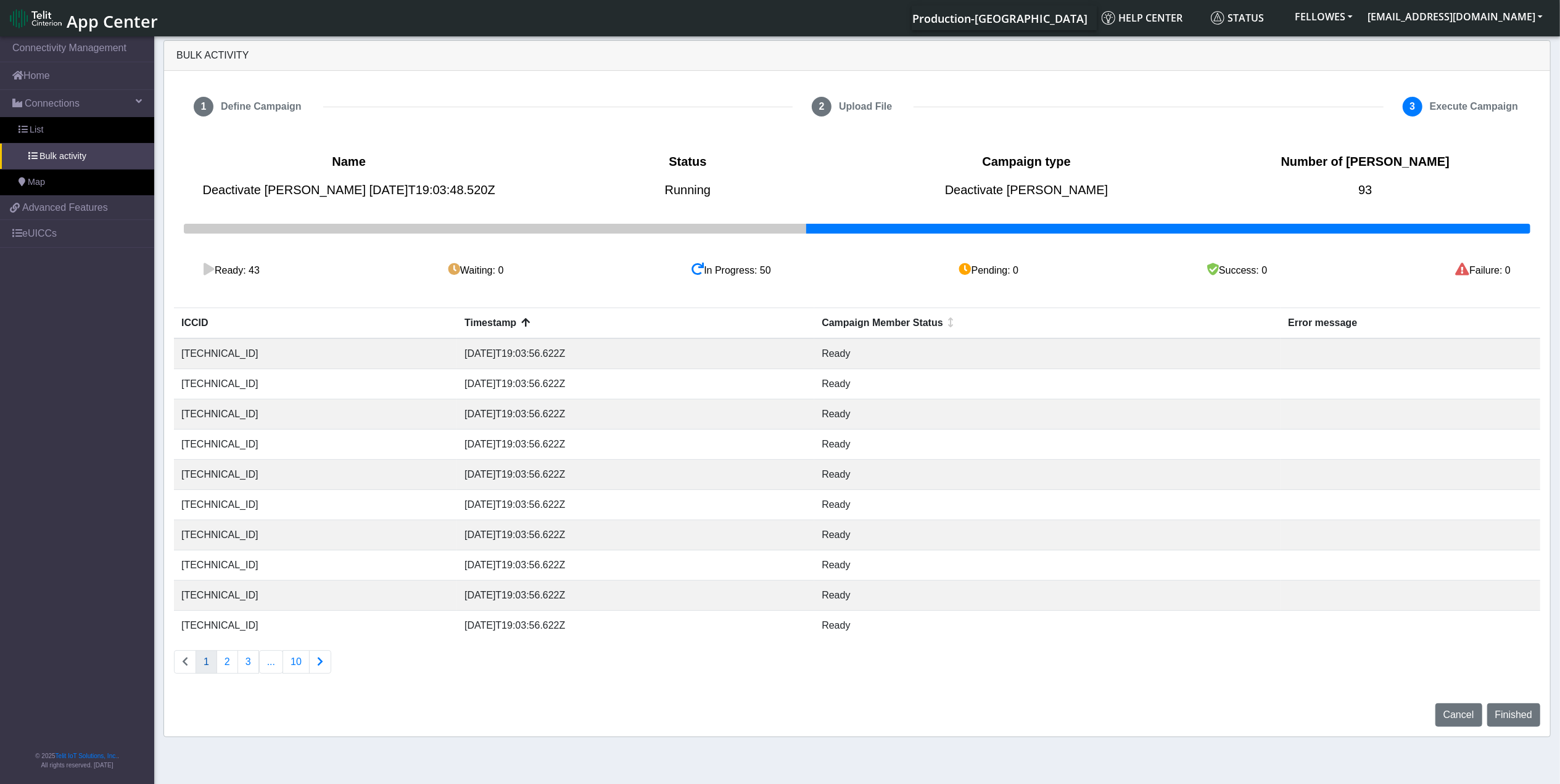
click at [699, 267] on icon at bounding box center [698, 270] width 13 height 13
click at [232, 664] on button "2" at bounding box center [228, 662] width 22 height 23
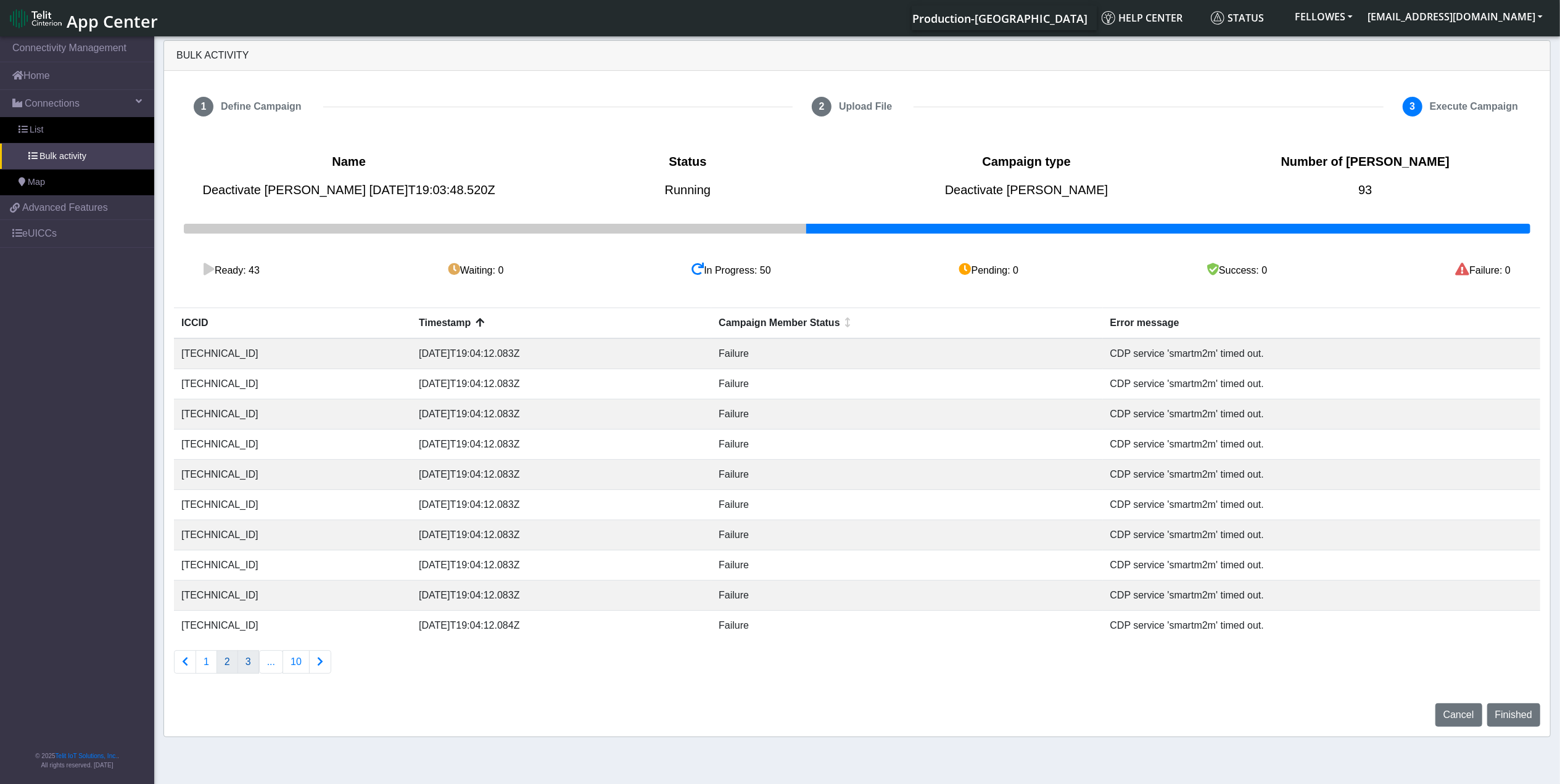
click at [254, 664] on button "3" at bounding box center [249, 662] width 22 height 23
click at [289, 664] on button "10" at bounding box center [296, 662] width 27 height 23
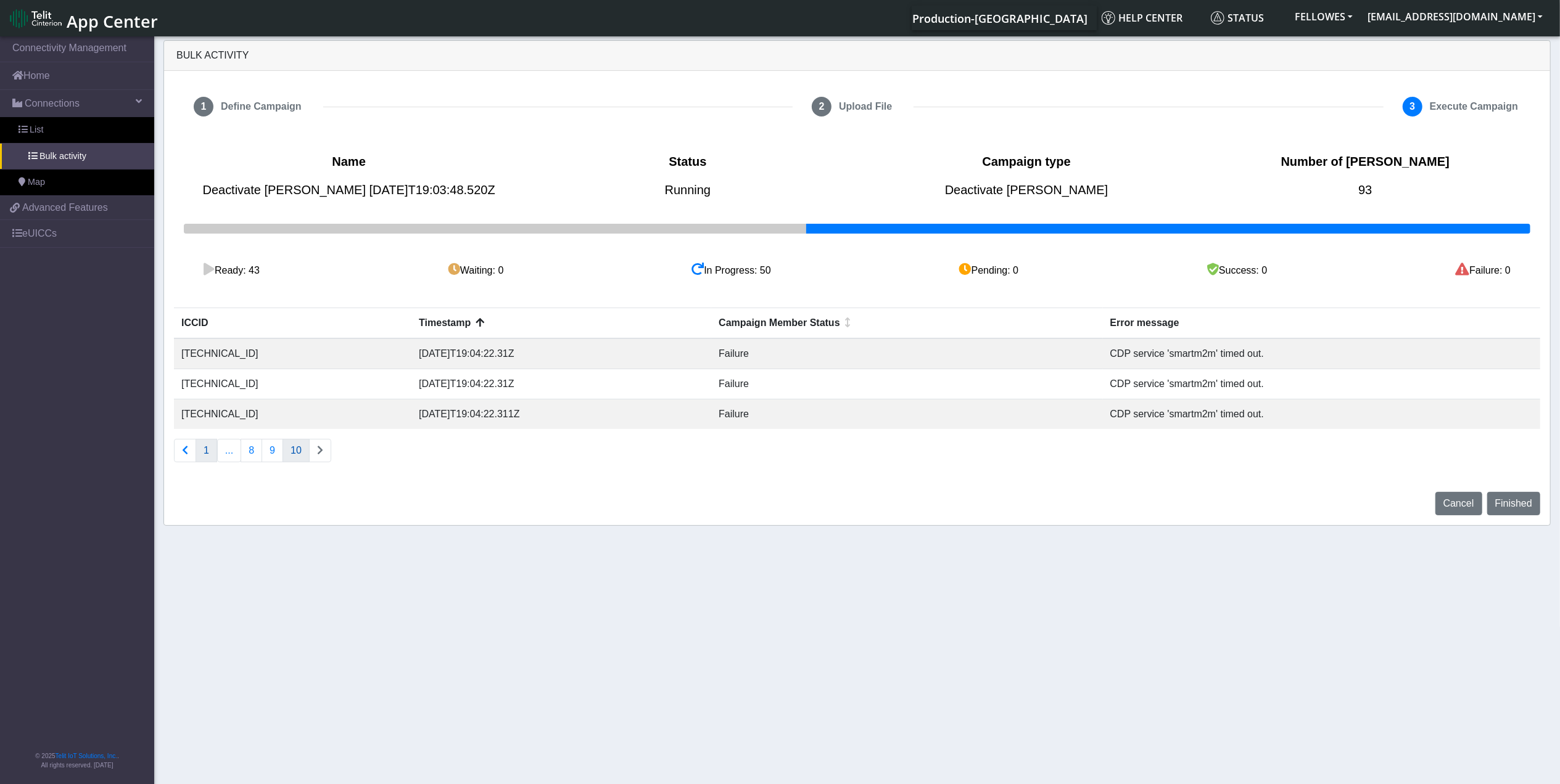
click at [211, 449] on button "1" at bounding box center [206, 451] width 22 height 23
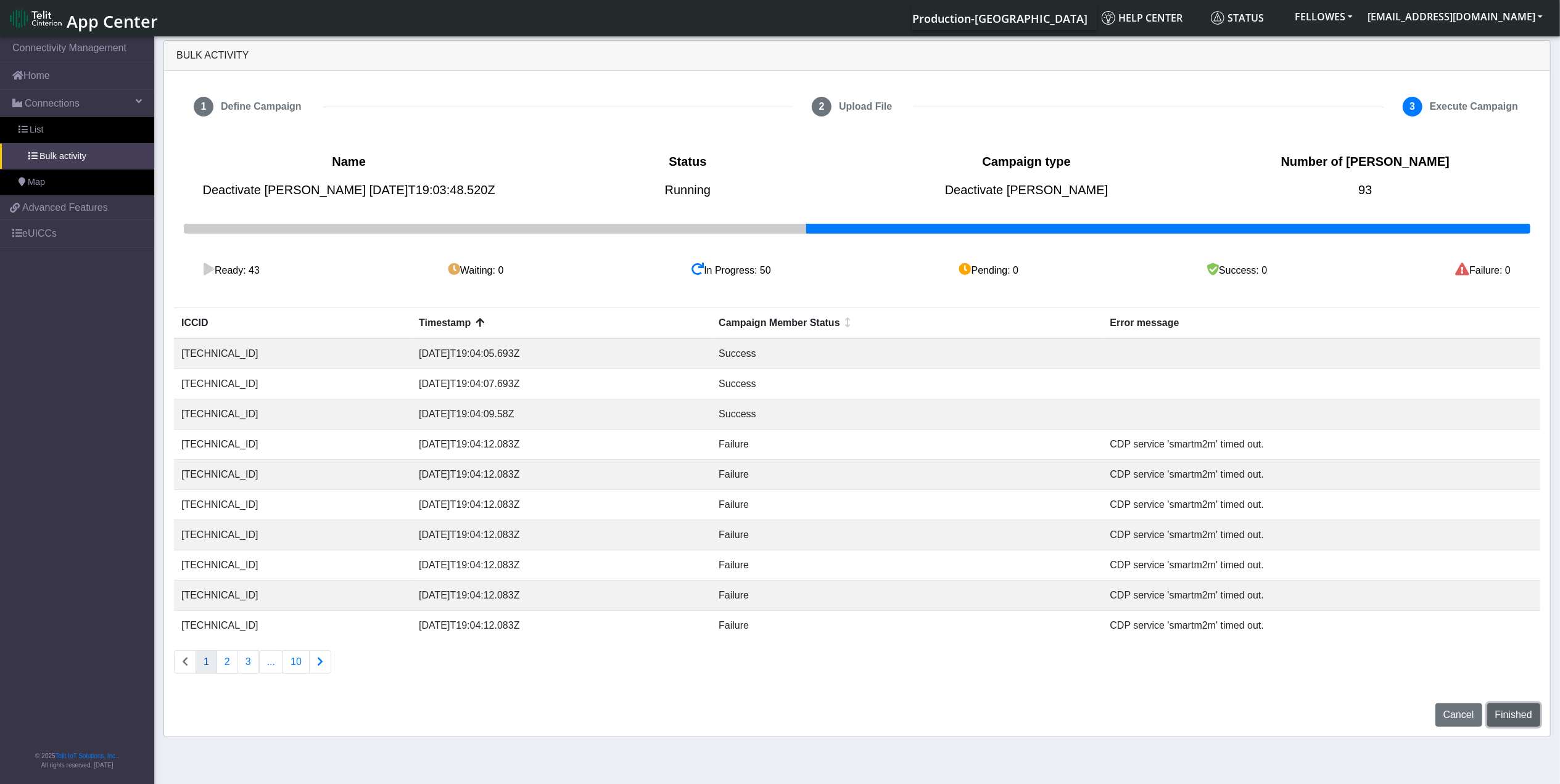
click at [1508, 707] on button "Finished" at bounding box center [1513, 715] width 53 height 23
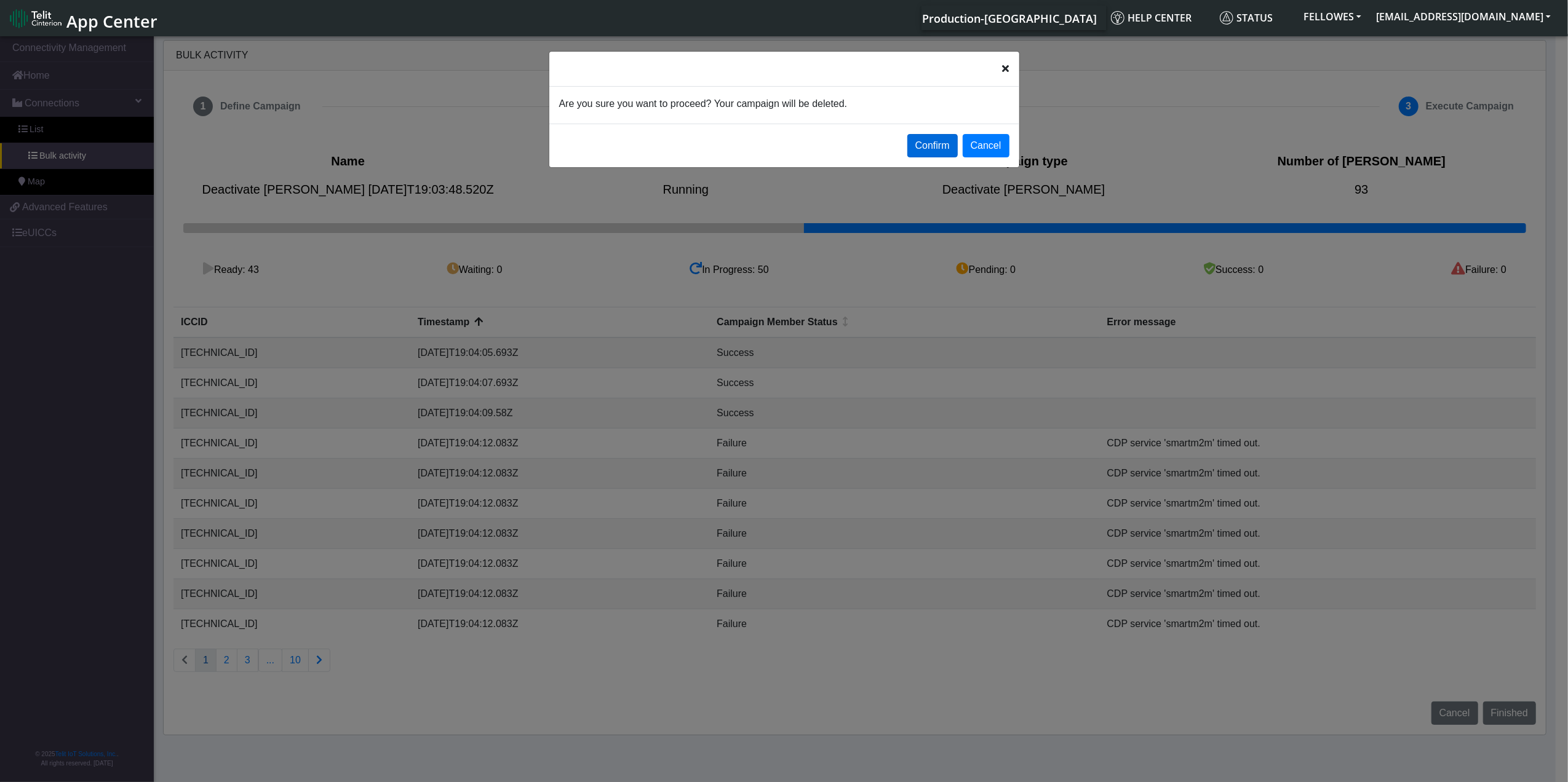
click at [931, 147] on button "Confirm" at bounding box center [932, 146] width 51 height 23
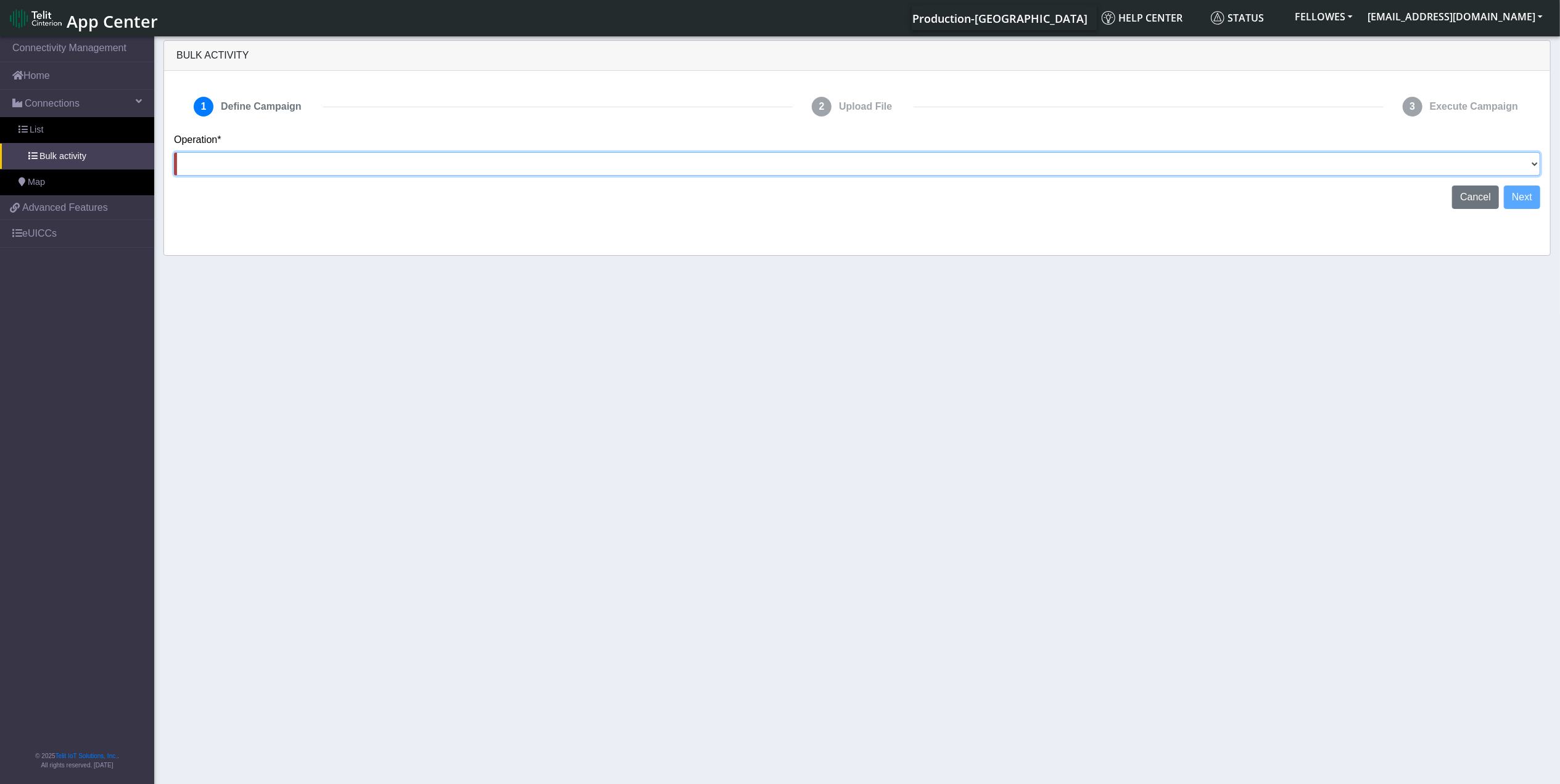
click at [1522, 166] on select "Activate SIMs Deactivate SIMs Add Tags Remove Tags Advanced" at bounding box center [856, 164] width 1366 height 23
select select "Deactivate SIMs"
click at [174, 152] on select "Activate SIMs Deactivate SIMs Add Tags Remove Tags Advanced" at bounding box center [856, 164] width 1366 height 23
click at [1533, 194] on button "Next" at bounding box center [1522, 197] width 37 height 23
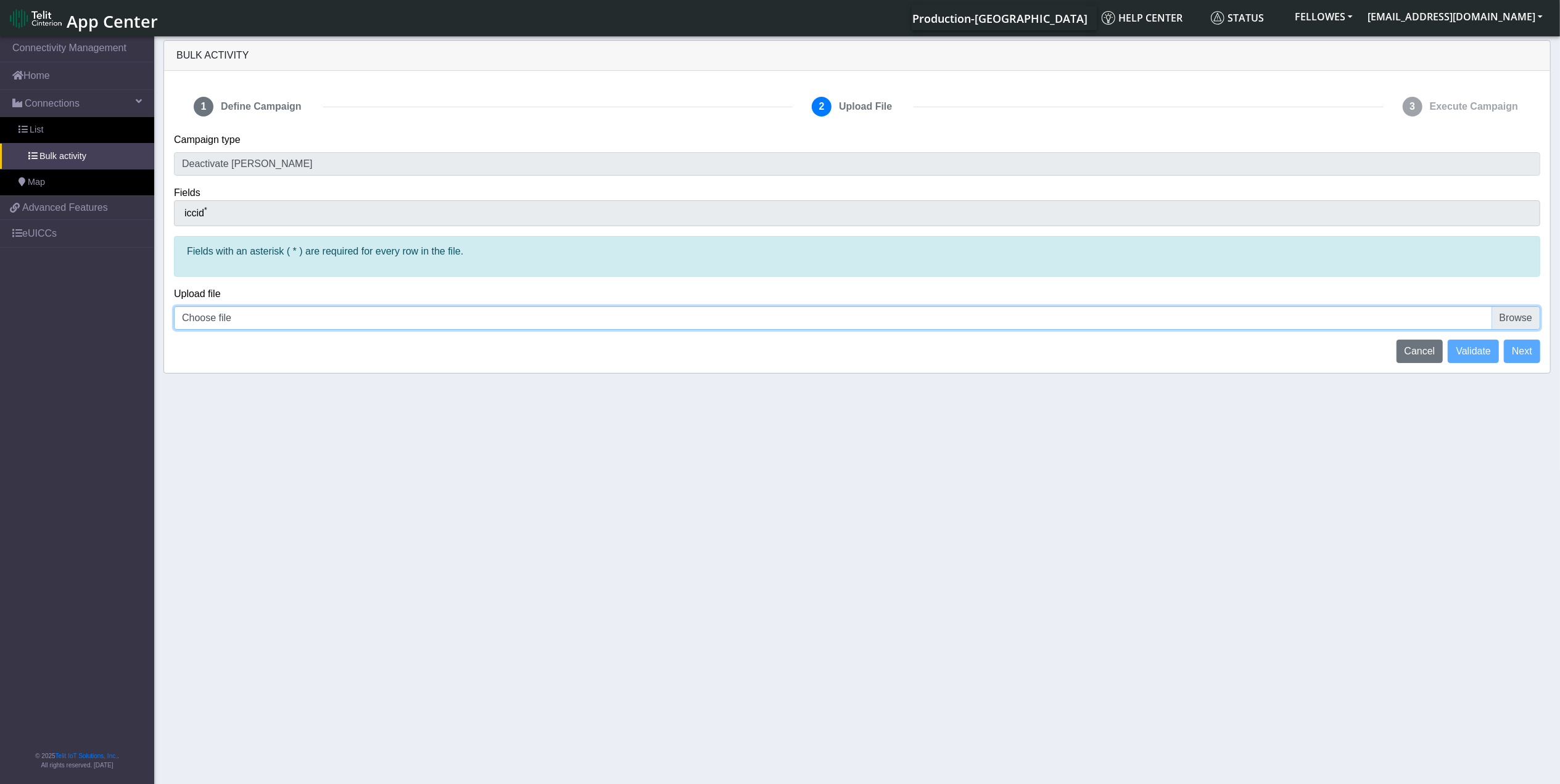
click at [389, 314] on input "Choose file" at bounding box center [856, 318] width 1366 height 23
type input "C:\fakepath\Telefonicna List.csv"
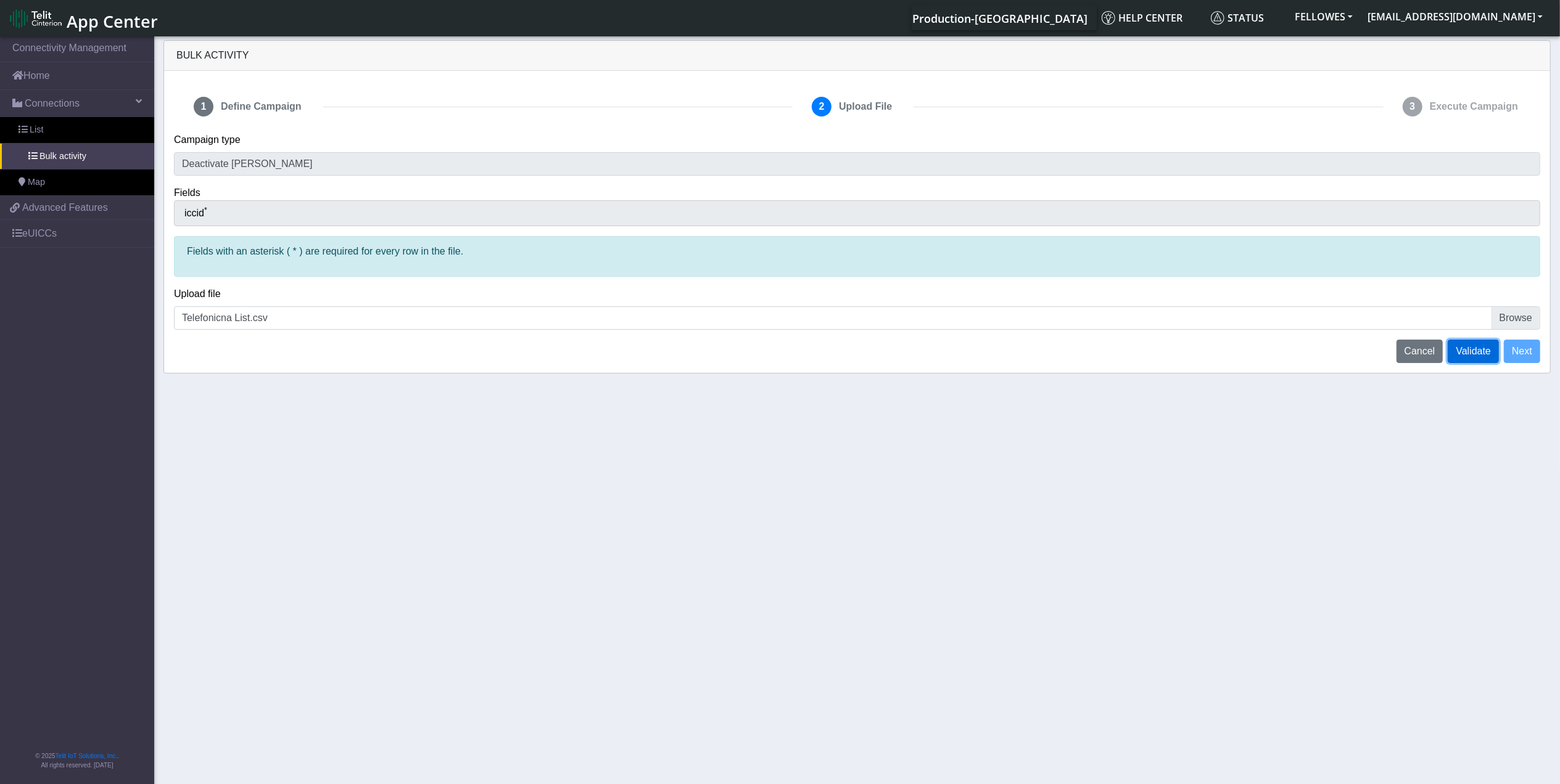
click at [1476, 353] on span "Validate" at bounding box center [1472, 350] width 35 height 10
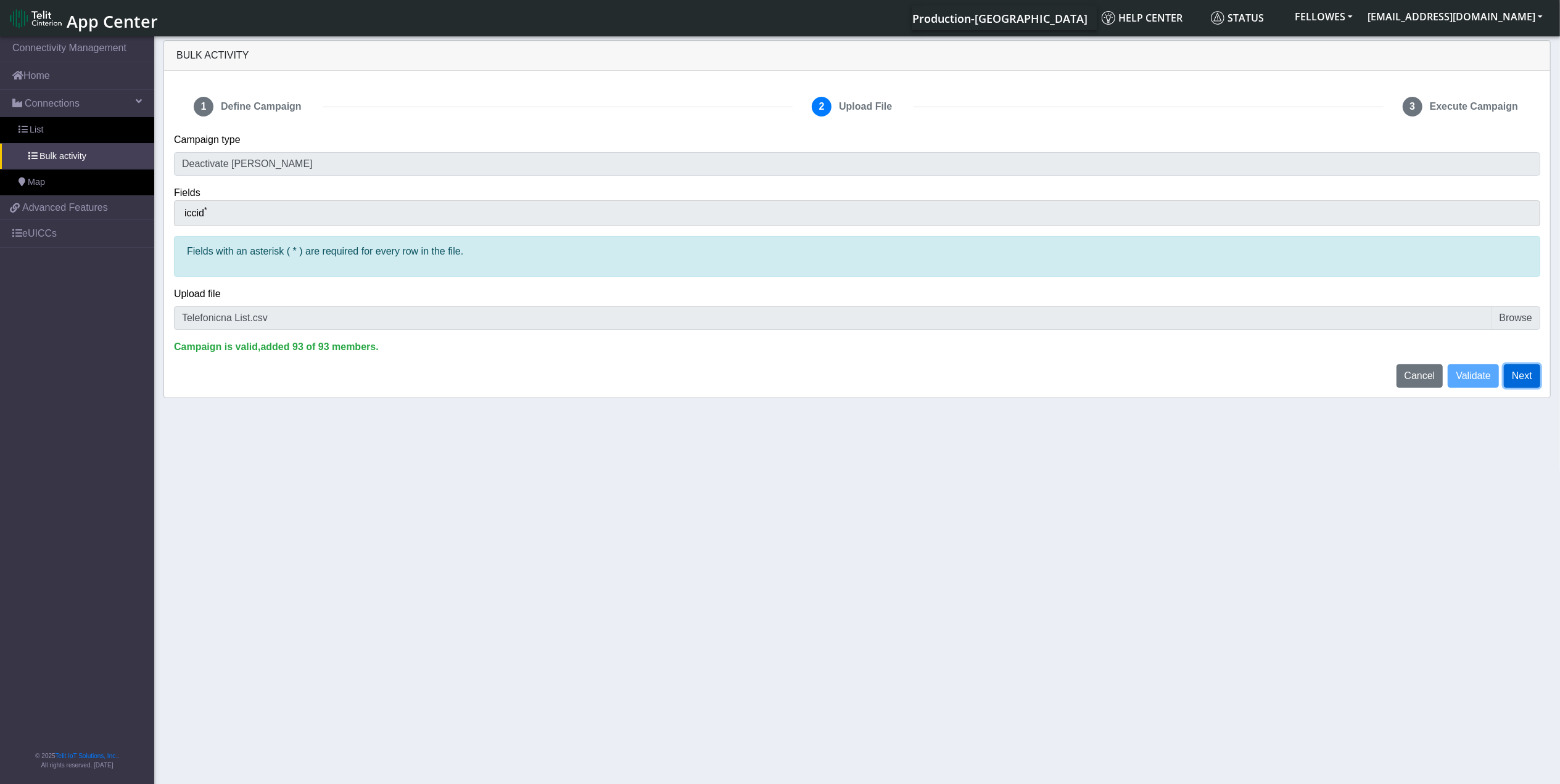
click at [1522, 376] on button "Next" at bounding box center [1522, 376] width 37 height 23
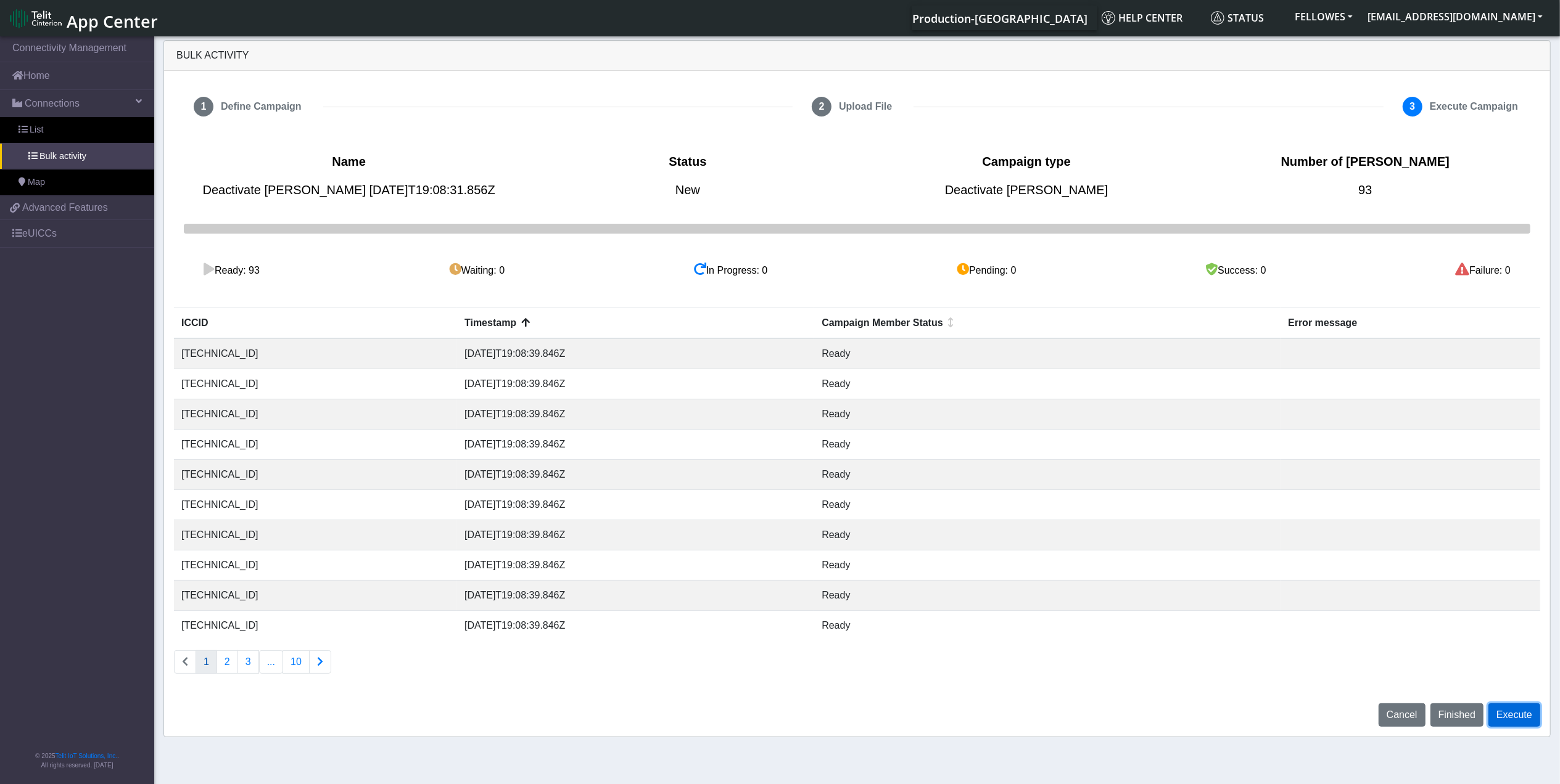
click at [1525, 711] on button "Execute" at bounding box center [1514, 715] width 52 height 23
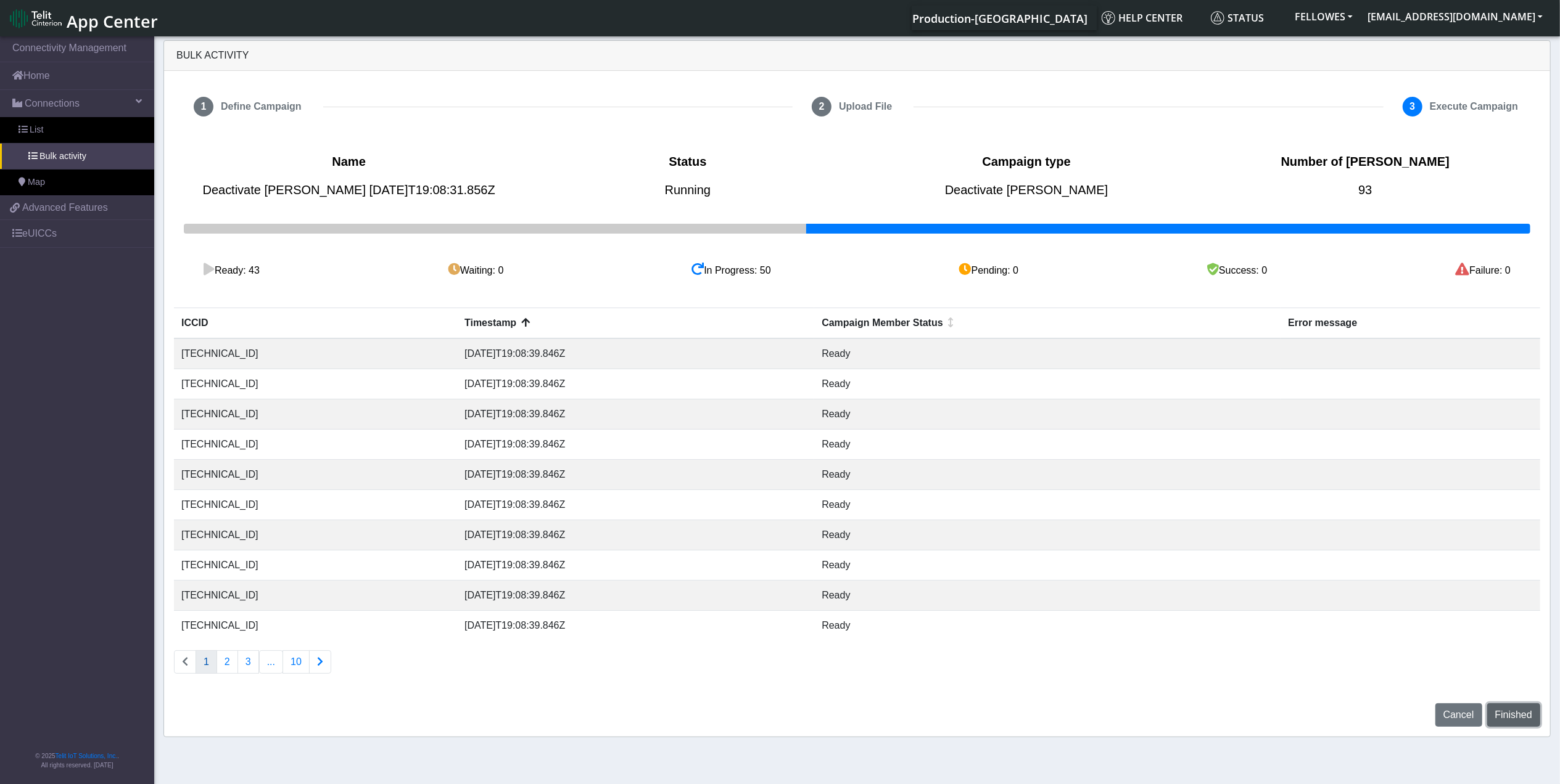
click at [1515, 716] on span "Finished" at bounding box center [1513, 714] width 37 height 10
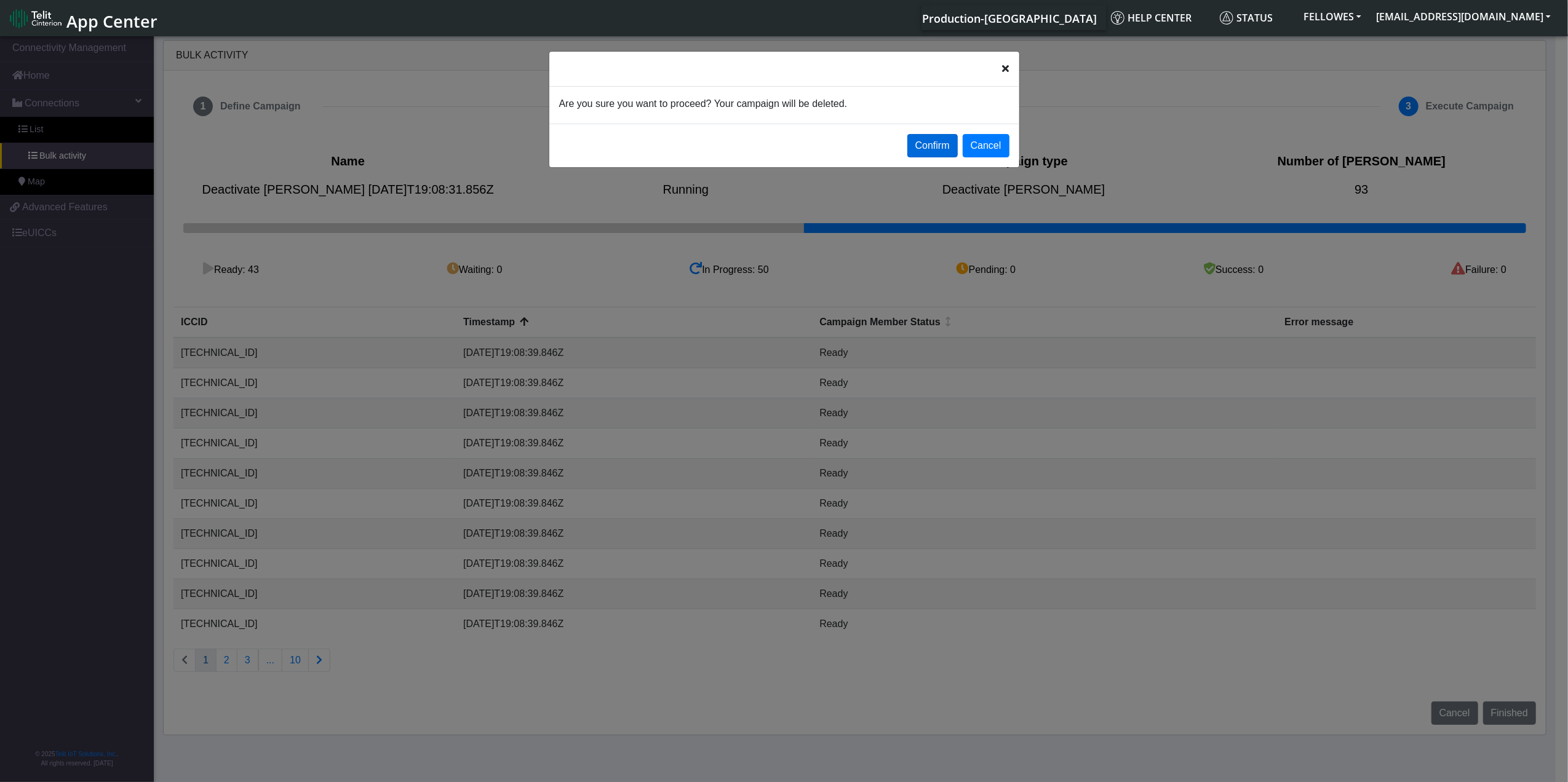
click at [921, 146] on button "Confirm" at bounding box center [932, 146] width 51 height 23
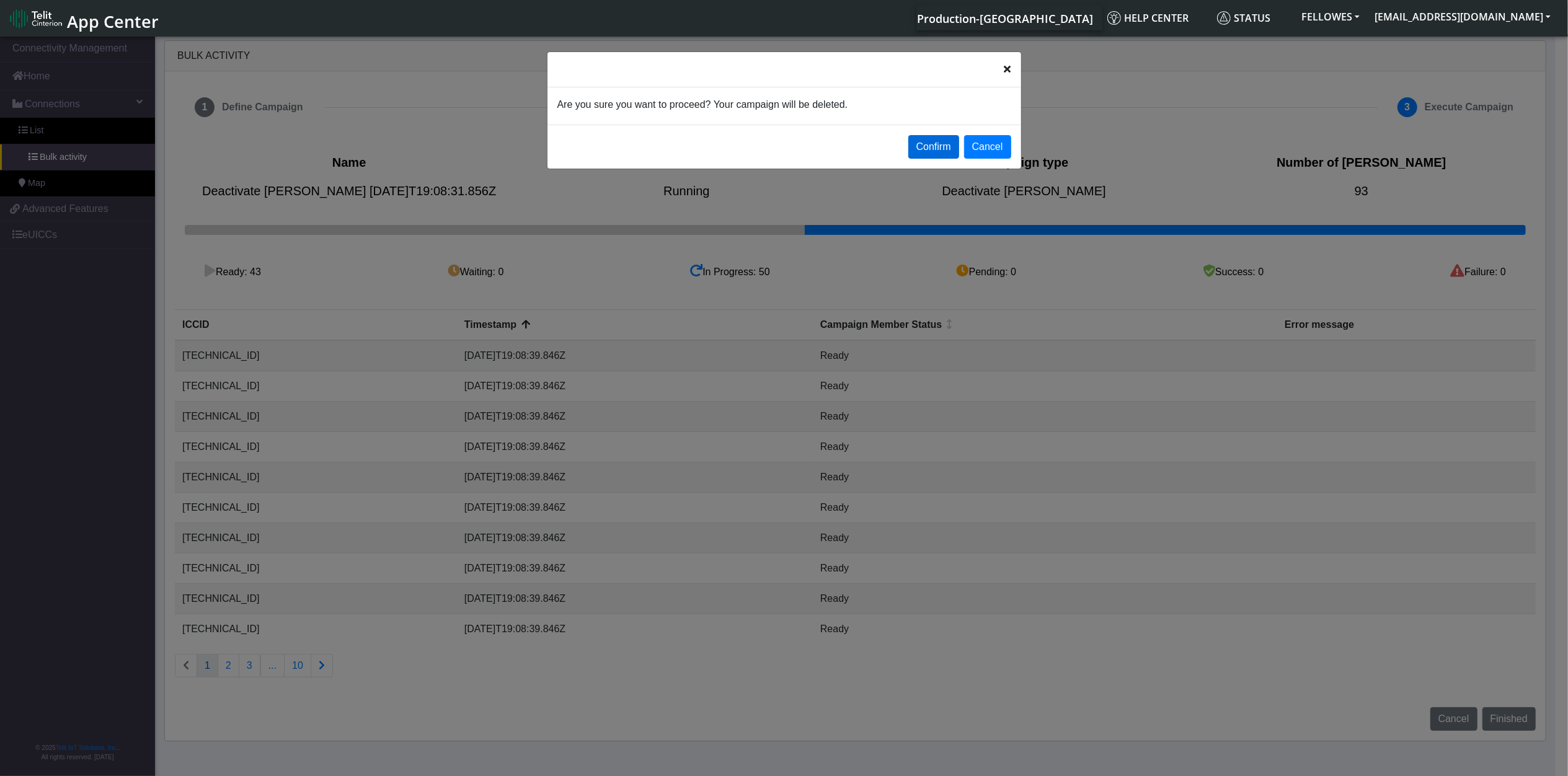
select select
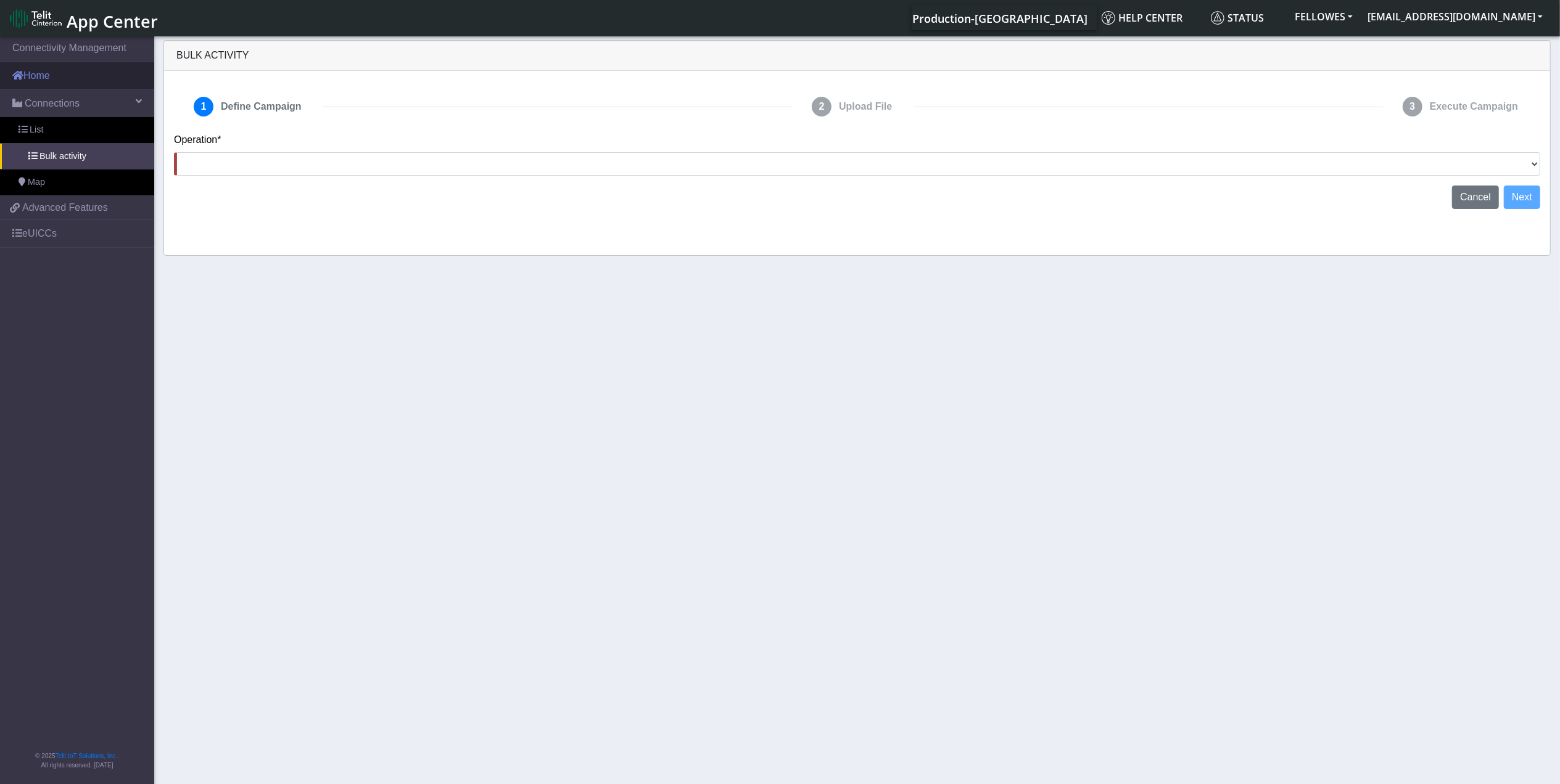
click at [62, 73] on link "Home" at bounding box center [77, 76] width 154 height 27
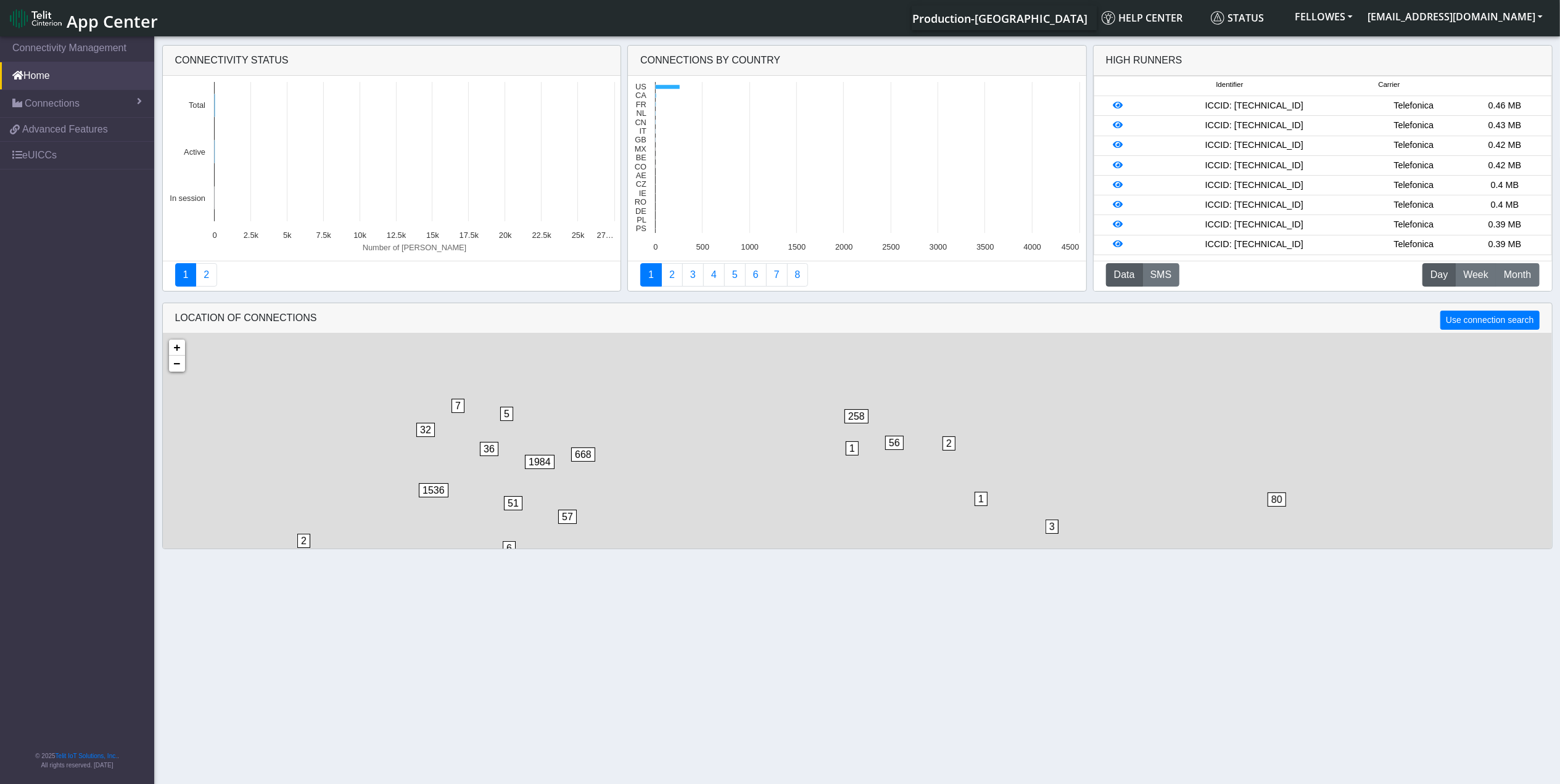
click at [83, 97] on div "Connectivity status Created with Highcharts 11.2.0 Number of sims 25373 ​ 25373…" at bounding box center [857, 297] width 1560 height 515
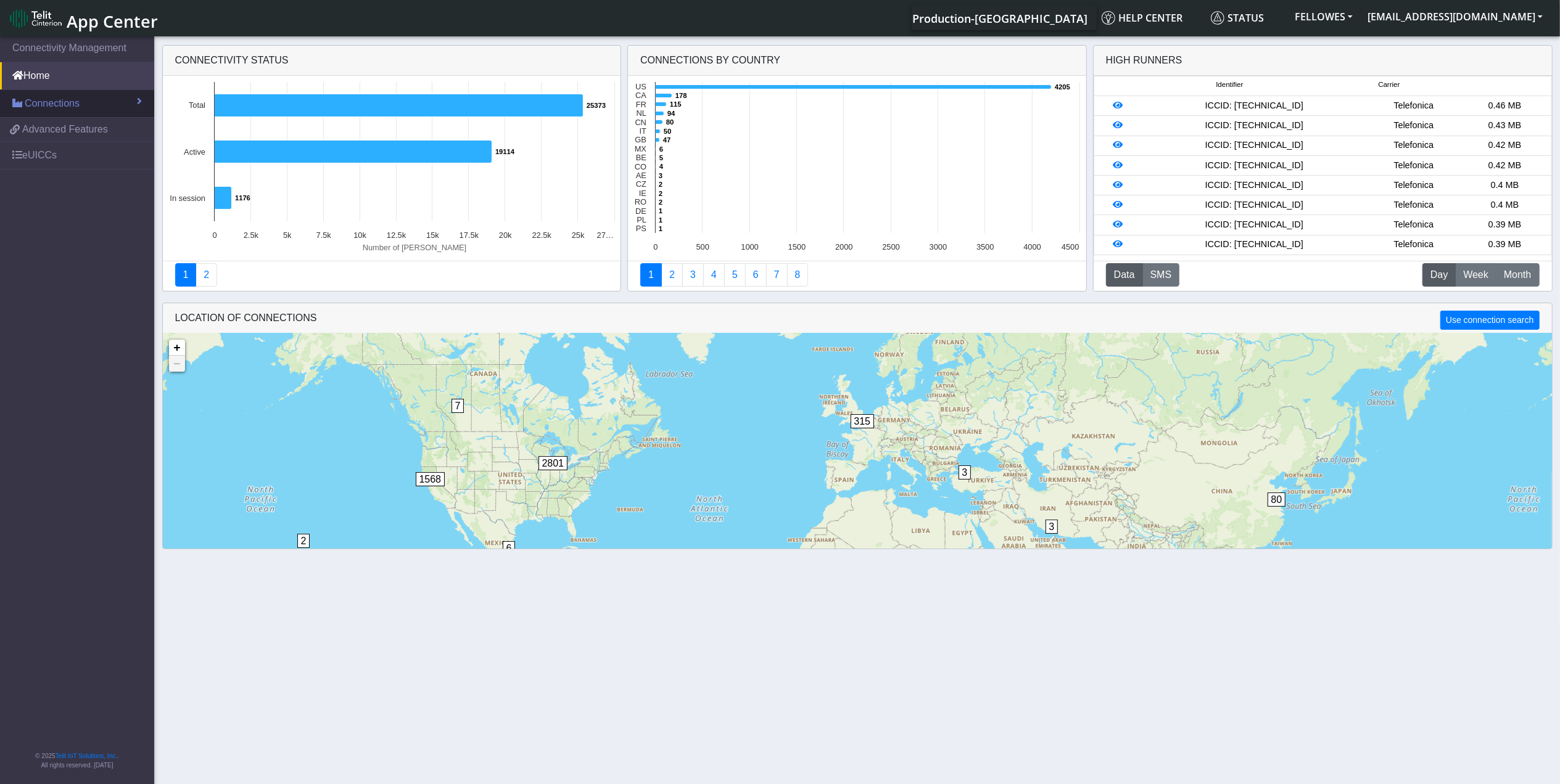
click at [103, 104] on link "Connections" at bounding box center [77, 103] width 154 height 27
click at [77, 128] on link "List" at bounding box center [77, 130] width 154 height 26
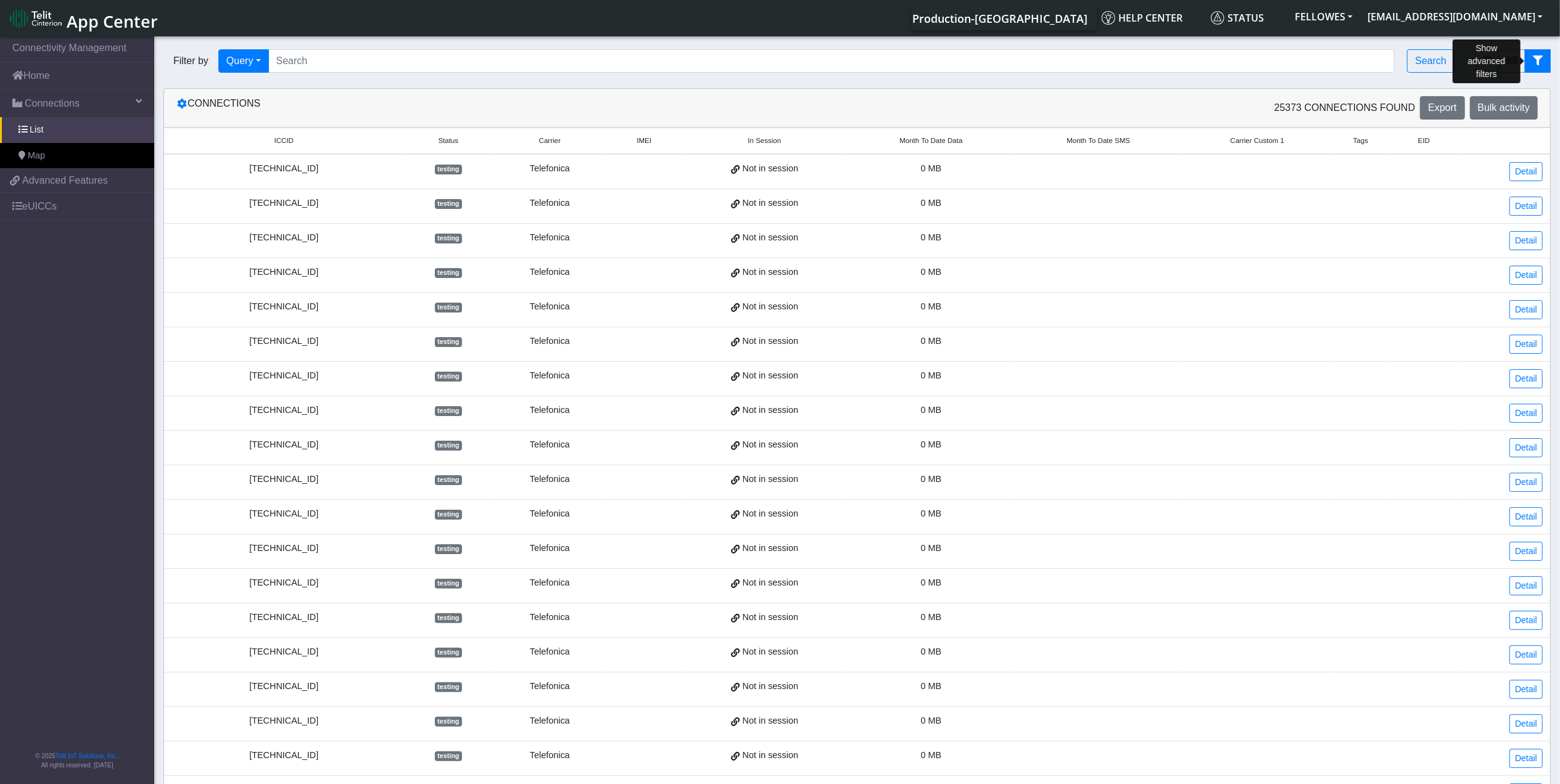
click at [1539, 58] on icon "fitlers menu" at bounding box center [1537, 60] width 10 height 10
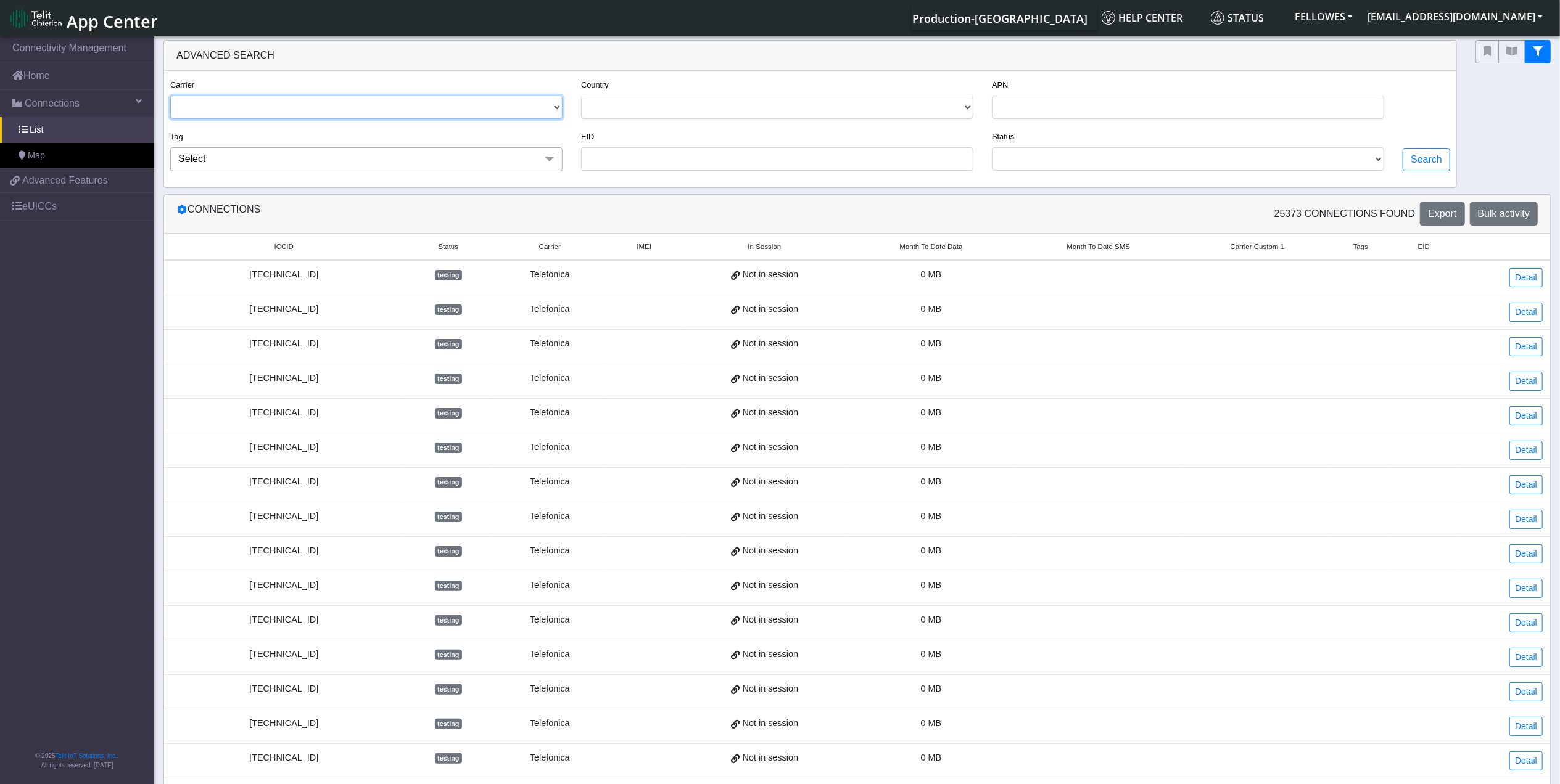
click at [338, 109] on select "TELIT AT&T-JASPER TELEFONICA" at bounding box center [367, 107] width 393 height 23
click at [170, 96] on select "TELIT AT&T-JASPER TELEFONICA" at bounding box center [367, 107] width 393 height 23
click at [1425, 154] on button "Search" at bounding box center [1426, 159] width 48 height 23
select select "telefonica"
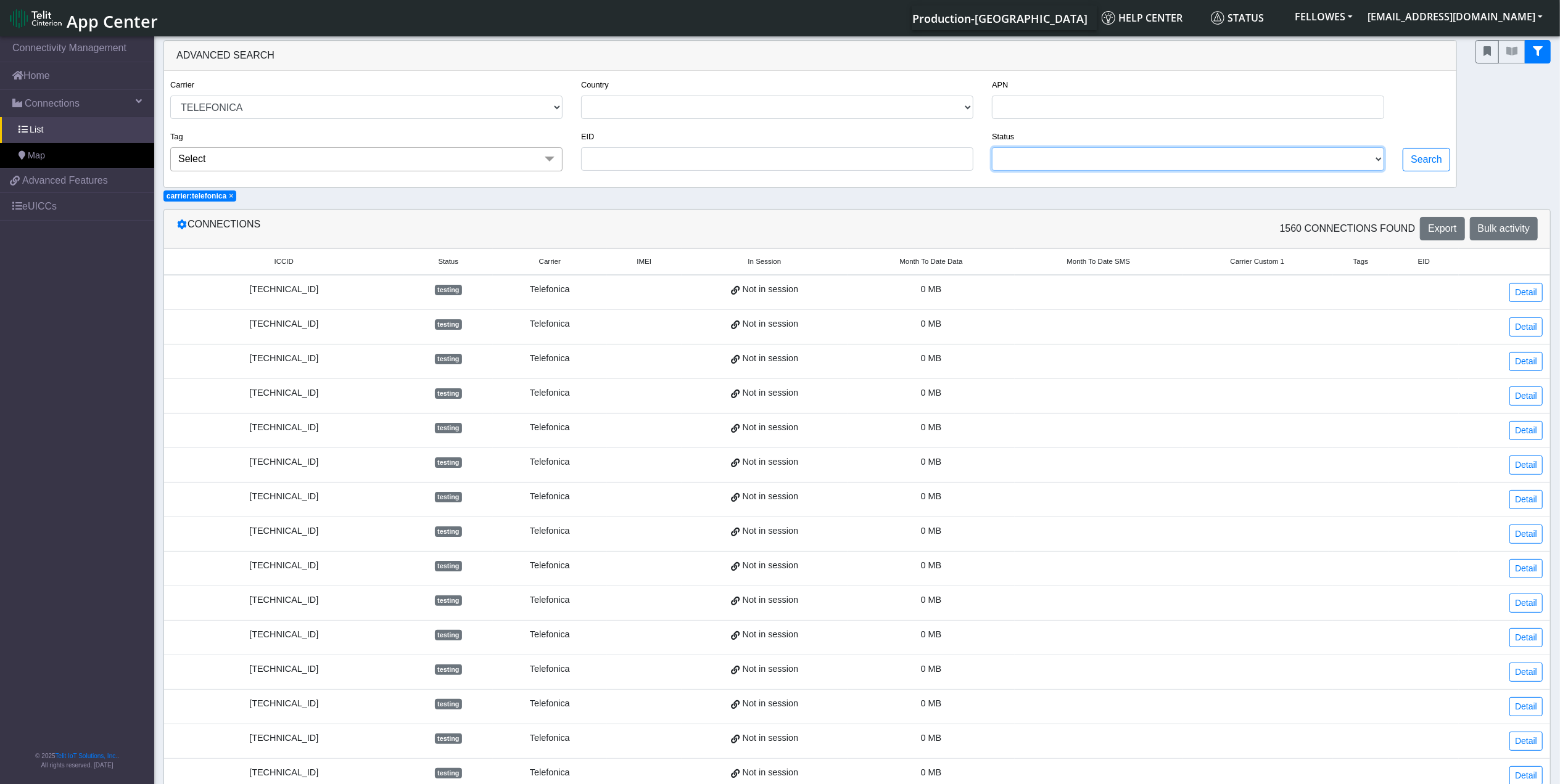
click at [1221, 156] on select "ACTIVATED DEACTIVATED TESTING READY" at bounding box center [1188, 159] width 393 height 23
select select "activated"
click at [992, 149] on select "ACTIVATED DEACTIVATED TESTING READY" at bounding box center [1188, 159] width 393 height 23
click at [1416, 158] on button "Search" at bounding box center [1426, 159] width 48 height 23
select select "telefonica"
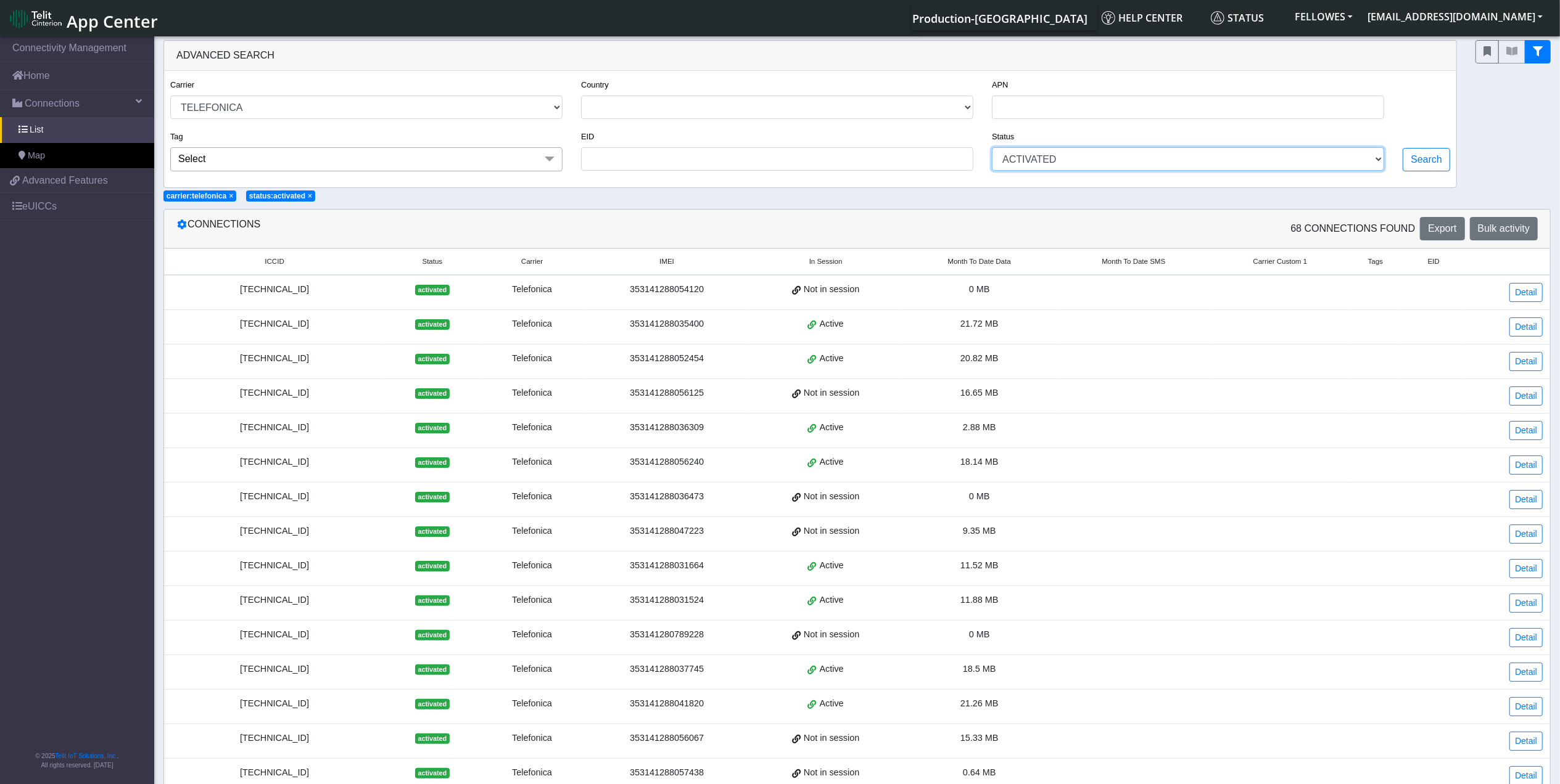
drag, startPoint x: 1327, startPoint y: 166, endPoint x: 1296, endPoint y: 174, distance: 32.0
click at [1326, 166] on select "ACTIVATED DEACTIVATED TESTING READY" at bounding box center [1188, 159] width 393 height 23
select select "deactivated"
click at [992, 149] on select "ACTIVATED DEACTIVATED TESTING READY" at bounding box center [1188, 159] width 393 height 23
click at [1408, 156] on button "Search" at bounding box center [1426, 159] width 48 height 23
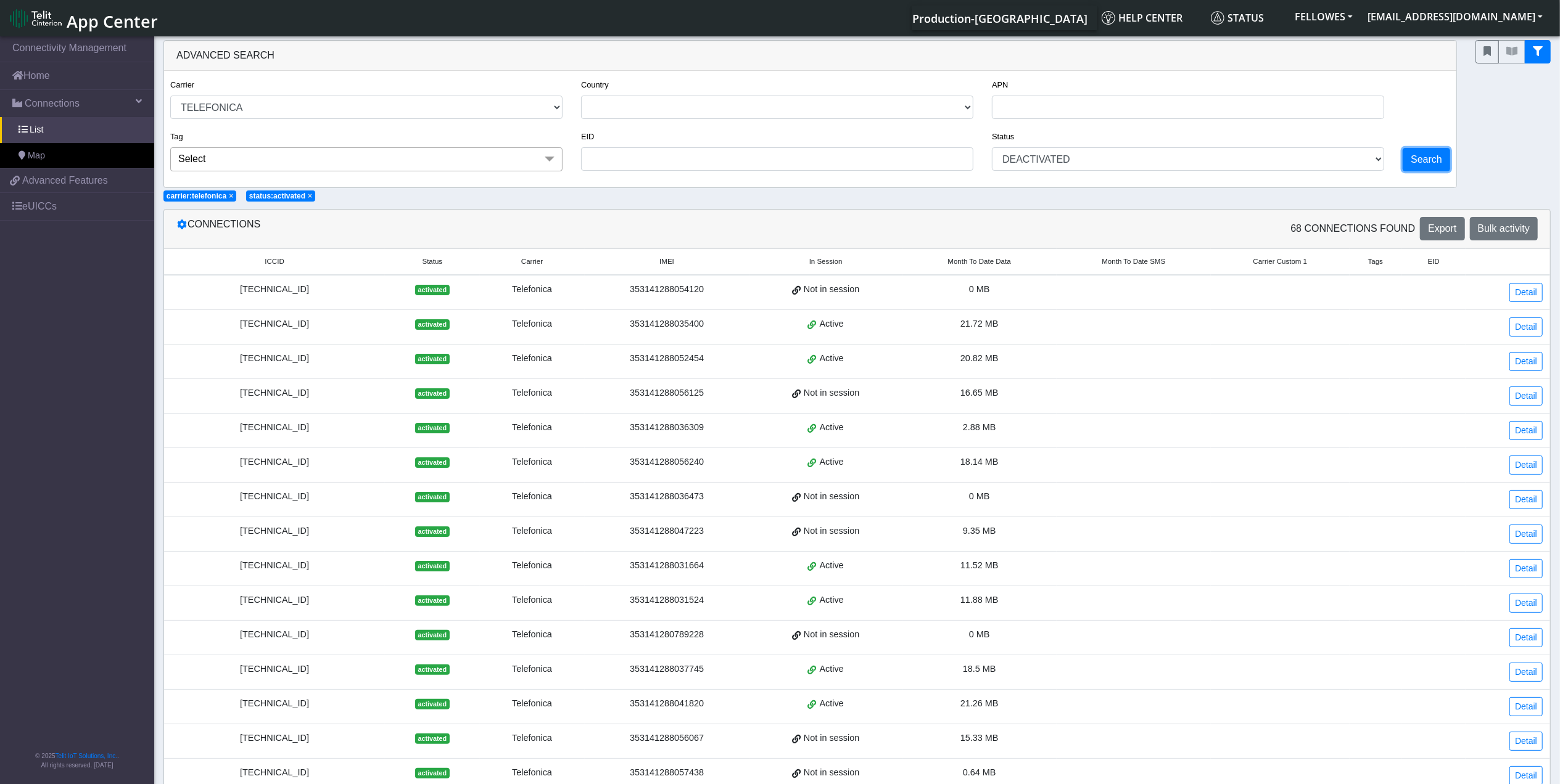
select select "telefonica"
select select "deactivated"
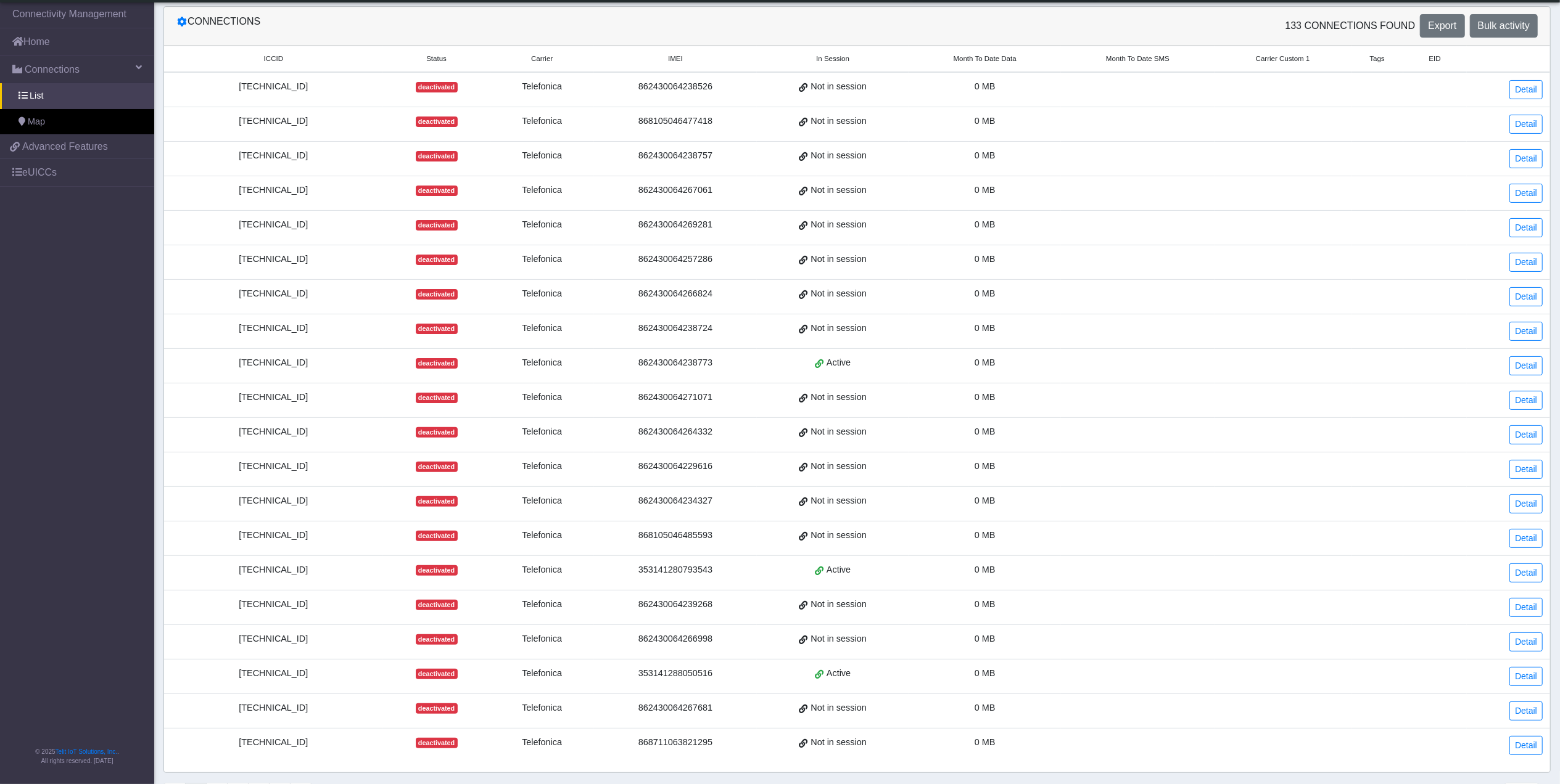
scroll to position [227, 0]
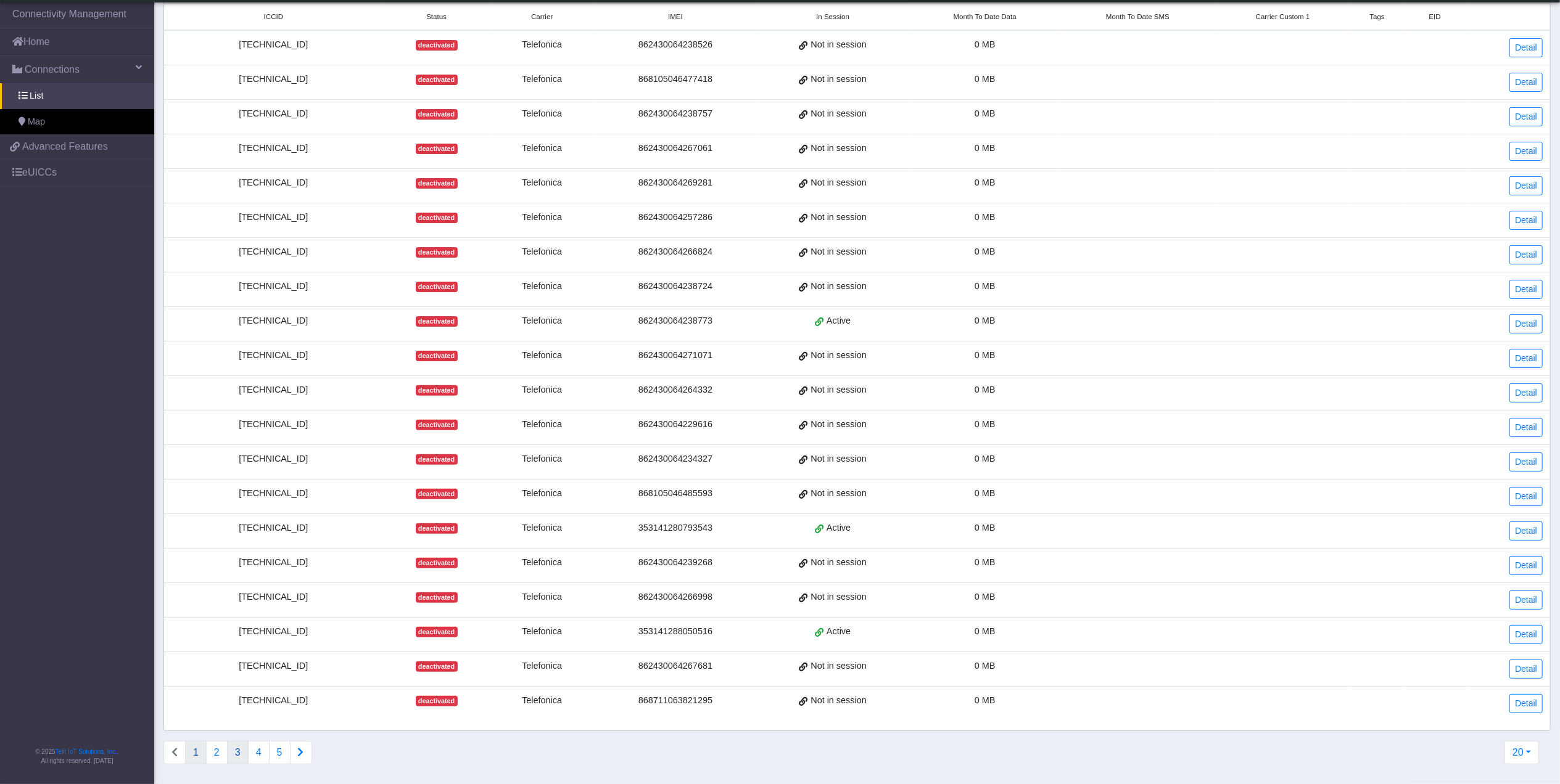
click at [242, 747] on button "3" at bounding box center [238, 753] width 22 height 23
click at [256, 751] on button "4" at bounding box center [259, 753] width 22 height 23
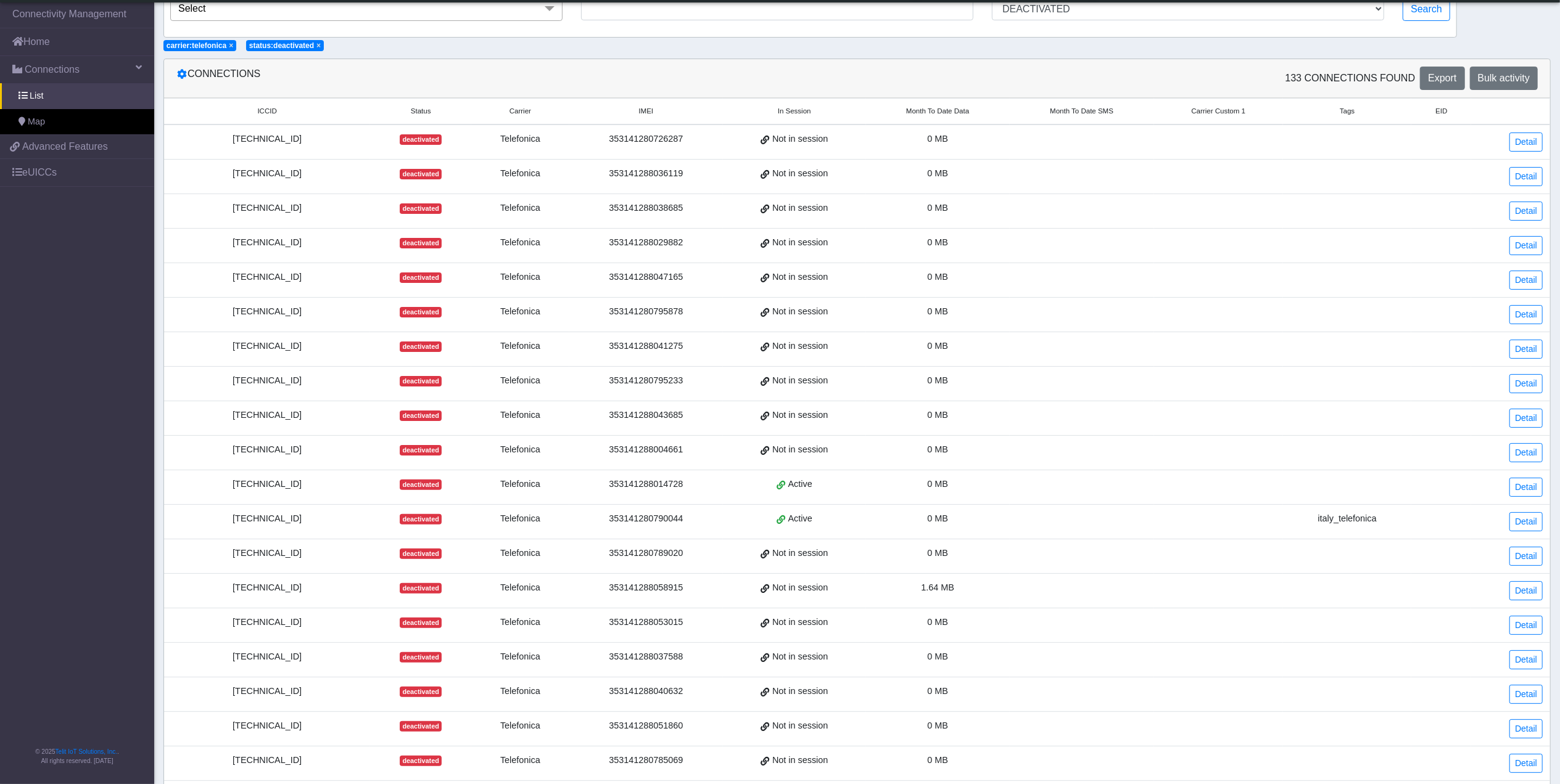
scroll to position [0, 0]
